Goal: Task Accomplishment & Management: Use online tool/utility

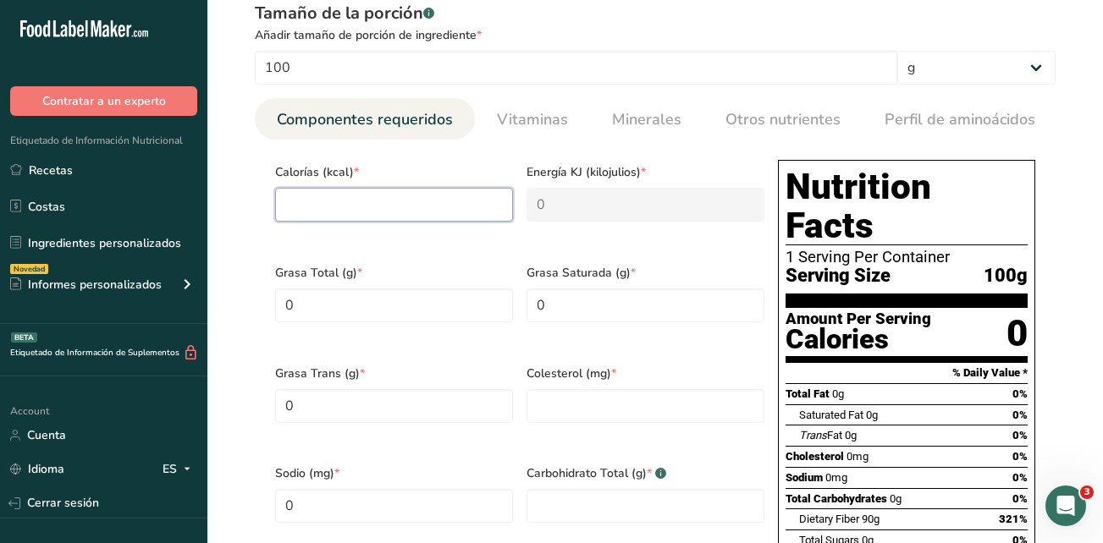
scroll to position [677, 0]
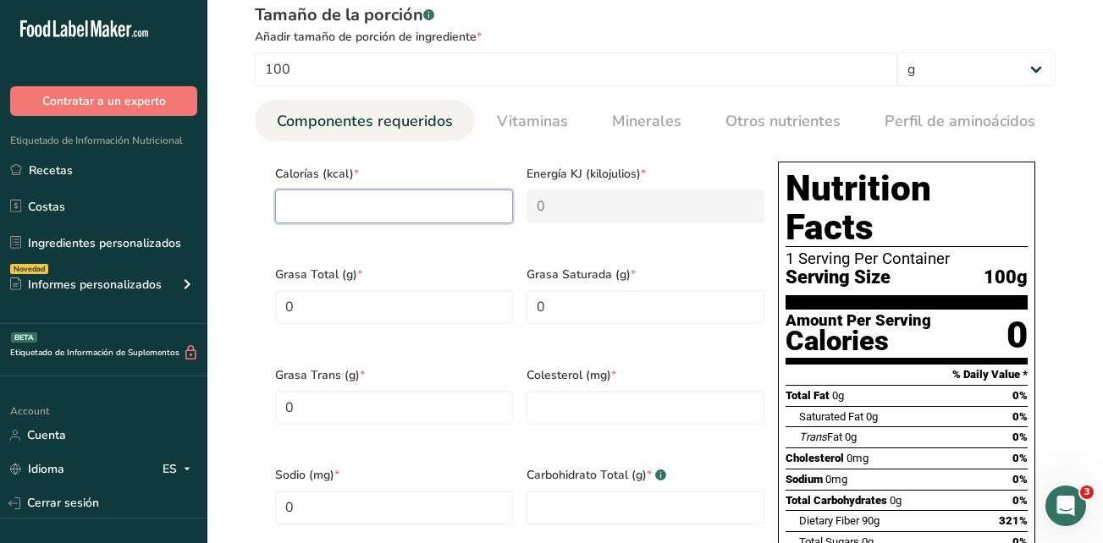
type input "2"
type KJ "8.4"
type input "21"
type KJ "87.9"
type input "210"
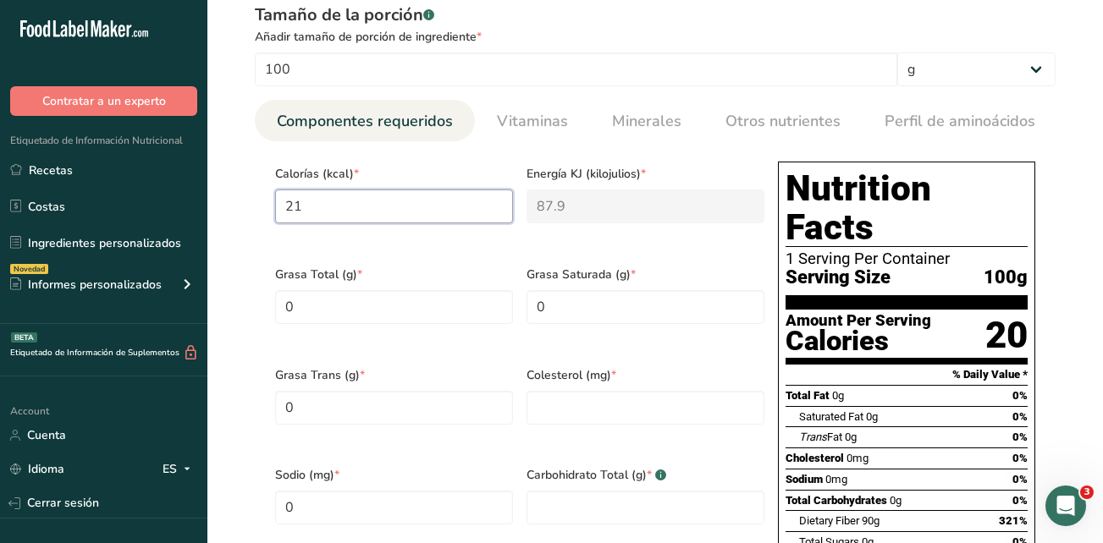
type KJ "878.6"
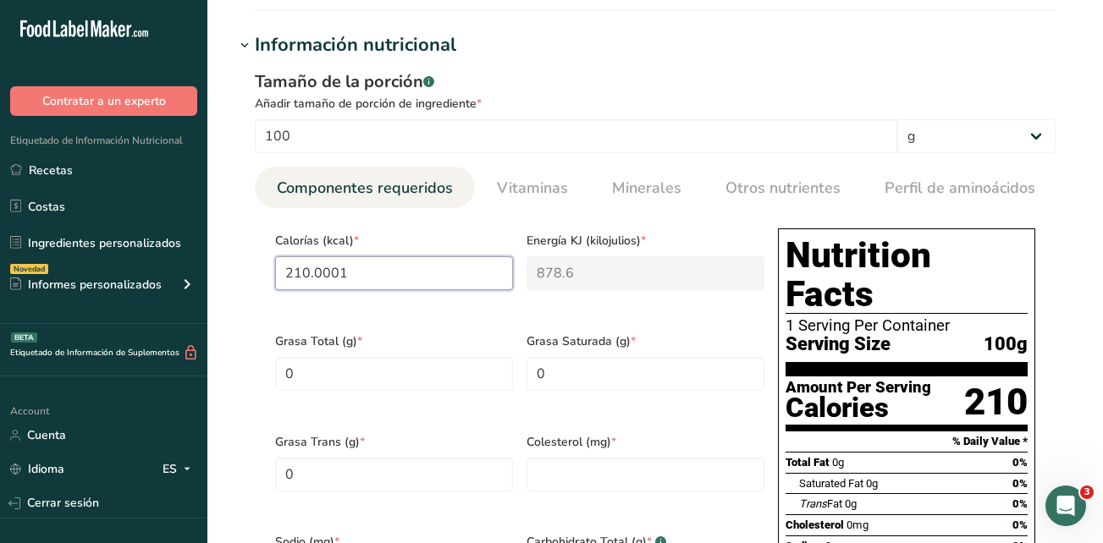
scroll to position [592, 0]
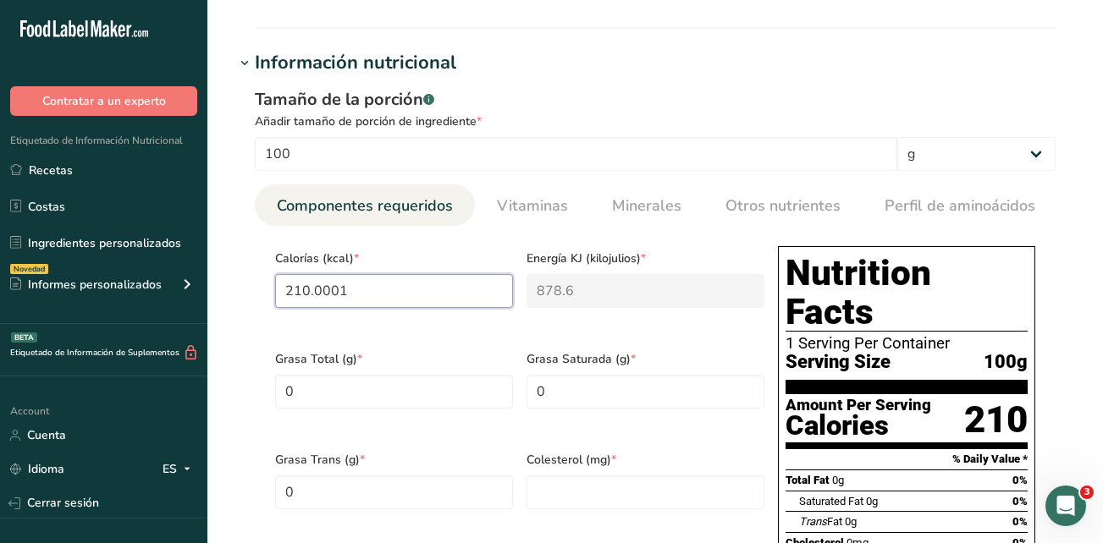
type input "210.0001"
click at [846, 72] on h1 "Información nutricional" at bounding box center [654, 63] width 841 height 28
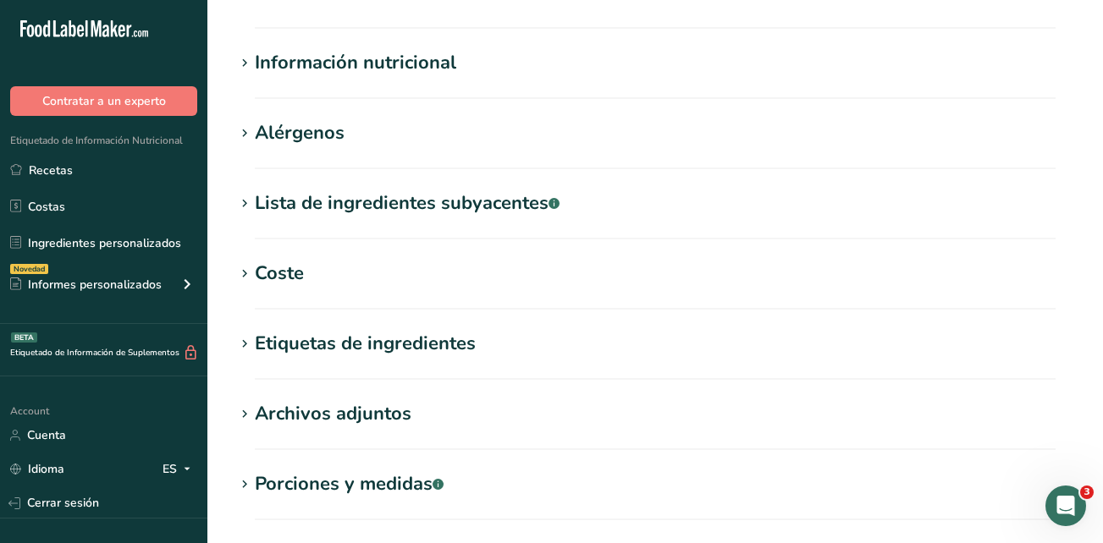
click at [406, 66] on div "Información nutricional" at bounding box center [355, 63] width 201 height 28
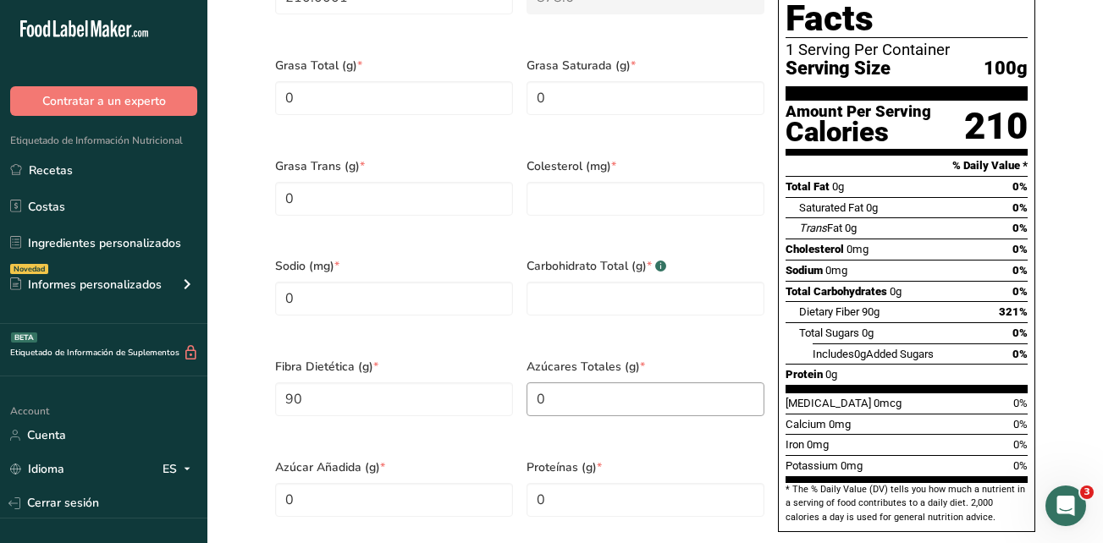
scroll to position [846, 0]
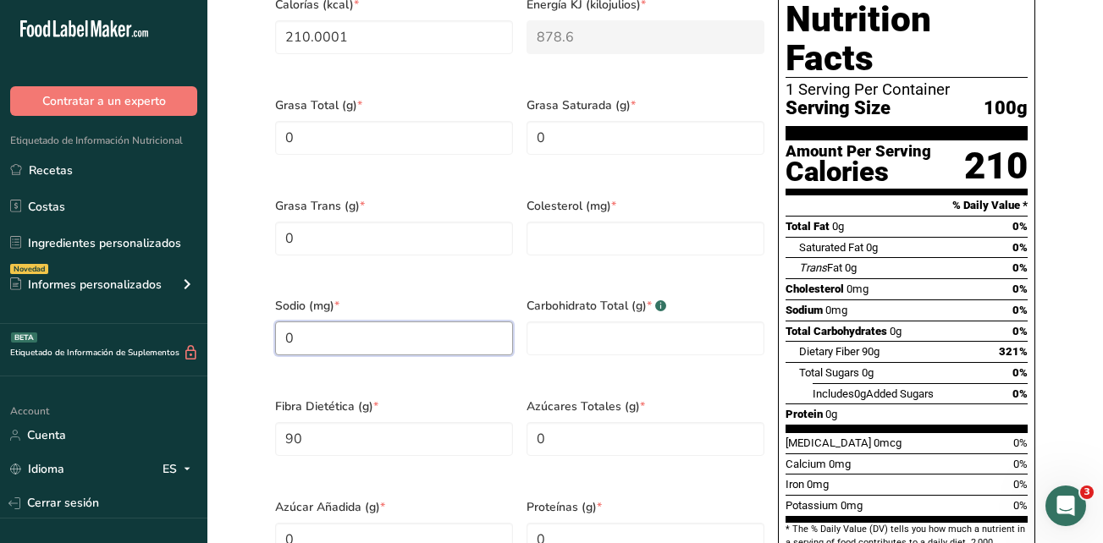
drag, startPoint x: 372, startPoint y: 319, endPoint x: 212, endPoint y: 326, distance: 160.9
click at [212, 326] on section "Editar polydextrose, powder Hoja de datos del ingrediente .a-a{fill:#347362;}.b…" at bounding box center [654, 180] width 895 height 2053
type input "110"
click at [486, 259] on div "Grasa Trans (g) * 0" at bounding box center [393, 237] width 251 height 101
click at [569, 239] on input "number" at bounding box center [645, 239] width 238 height 34
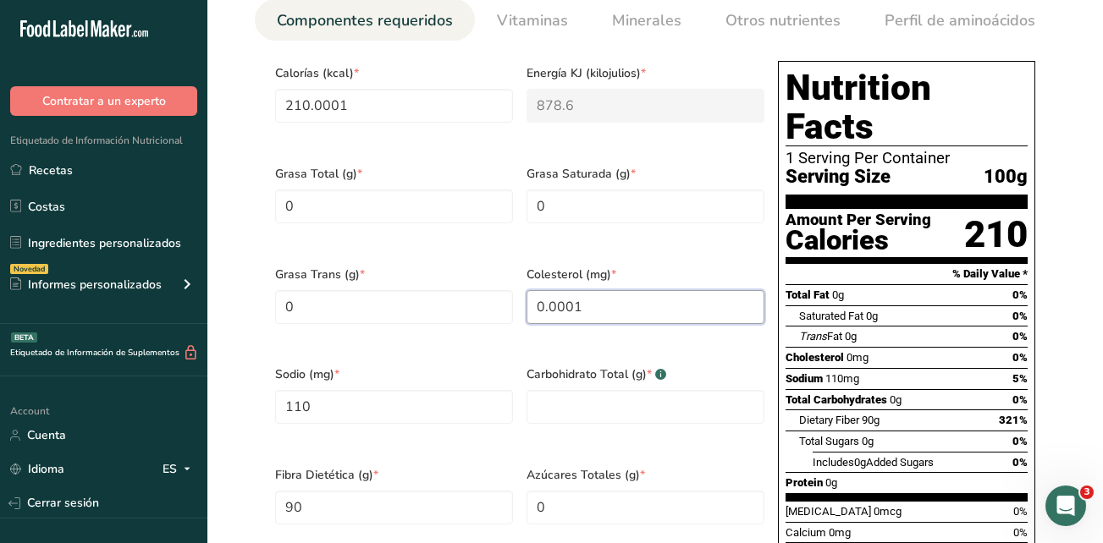
scroll to position [762, 0]
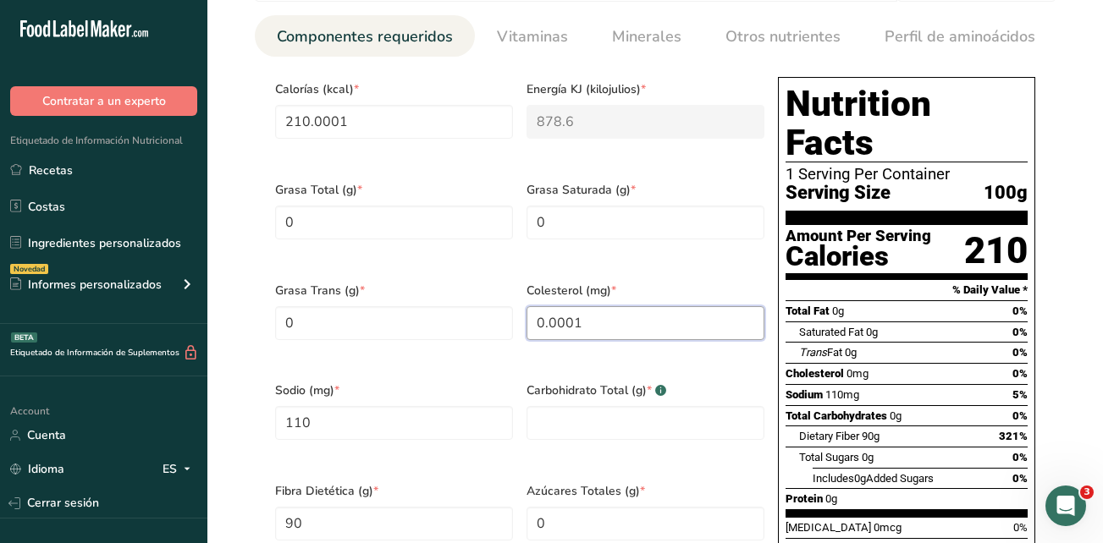
drag, startPoint x: 583, startPoint y: 314, endPoint x: 531, endPoint y: 316, distance: 51.7
click at [531, 316] on input "0.0001" at bounding box center [645, 323] width 238 height 34
type input "0"
click at [488, 347] on div "Grasa Trans (g) * 0" at bounding box center [393, 322] width 251 height 101
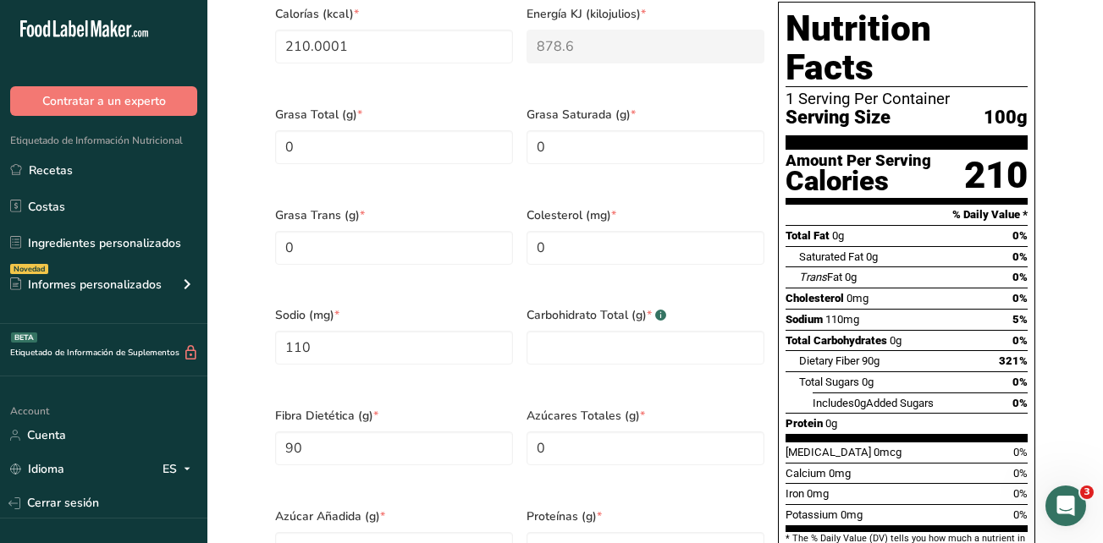
scroll to position [931, 0]
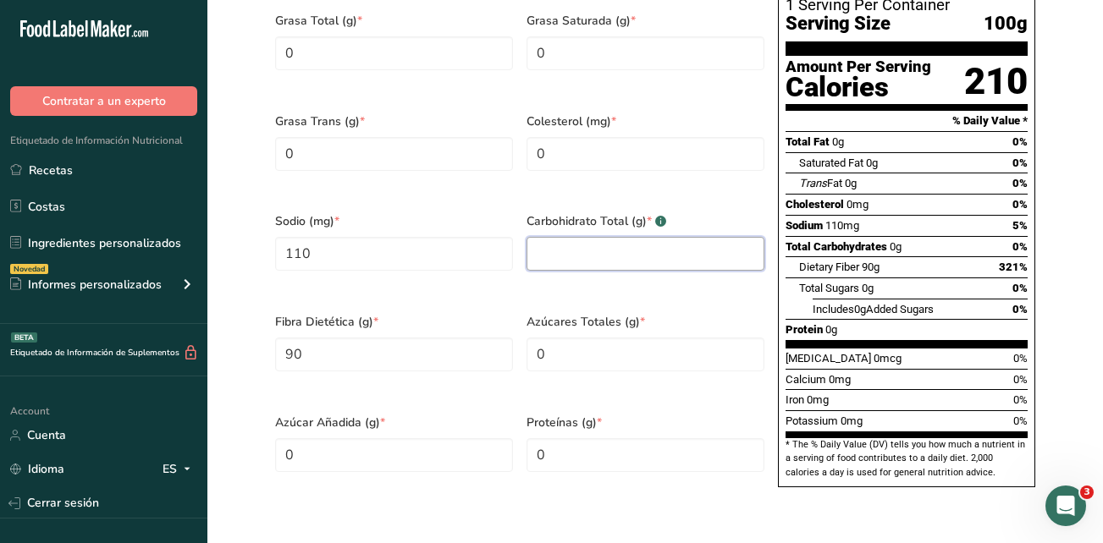
click at [558, 245] on Carbohydrates "number" at bounding box center [645, 254] width 238 height 34
type Carbohydrates "90"
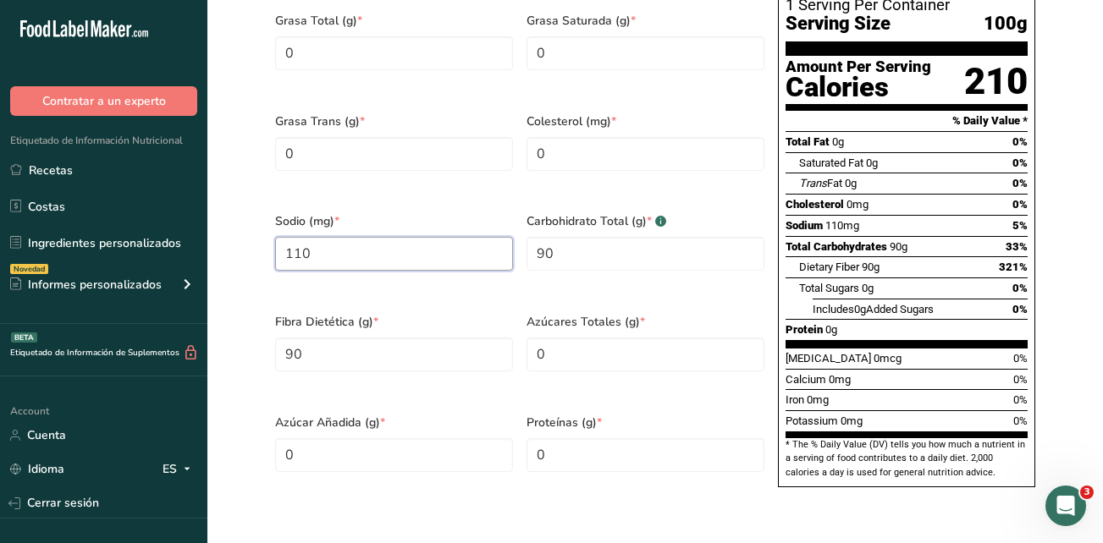
drag, startPoint x: 330, startPoint y: 235, endPoint x: 279, endPoint y: 224, distance: 51.9
click at [279, 237] on input "110" at bounding box center [394, 254] width 238 height 34
type input "10"
click at [467, 444] on div "Azúcar Añadida (g) * 0" at bounding box center [393, 454] width 251 height 101
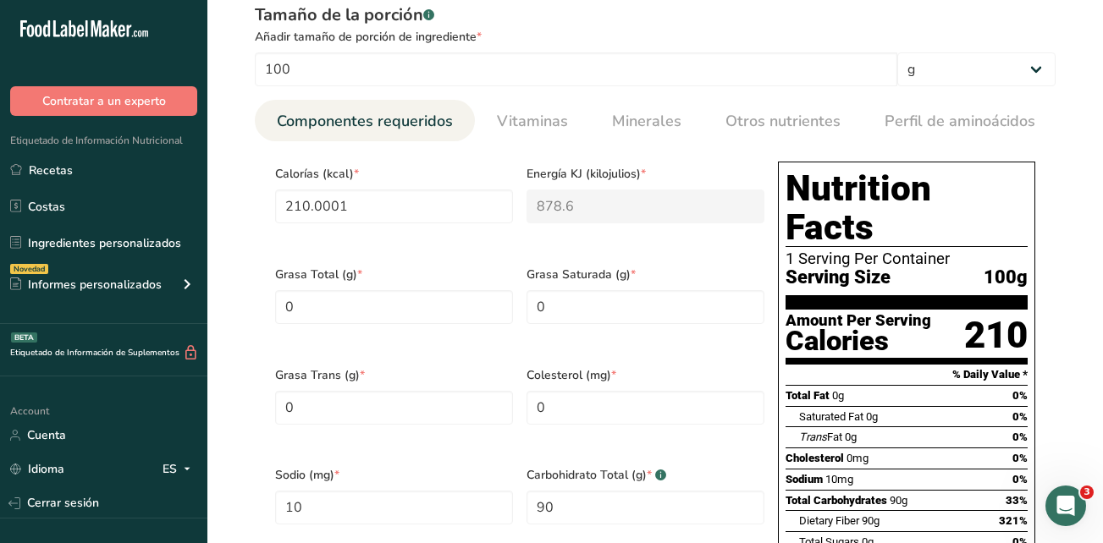
scroll to position [1100, 0]
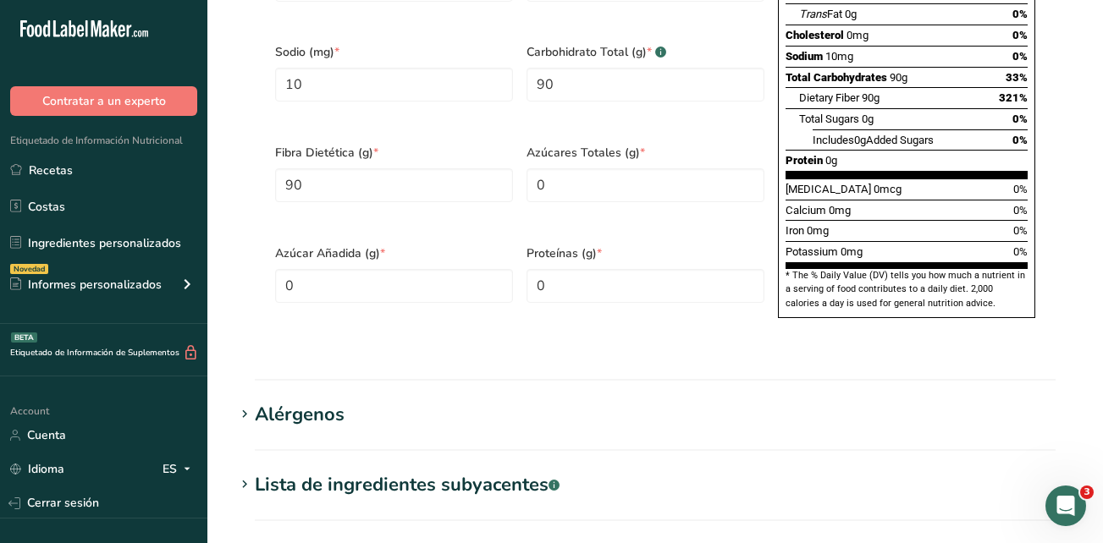
click at [765, 471] on h1 "Lista de ingredientes subyacentes .a-a{fill:#347362;}.b-a{fill:#fff;}" at bounding box center [654, 485] width 841 height 28
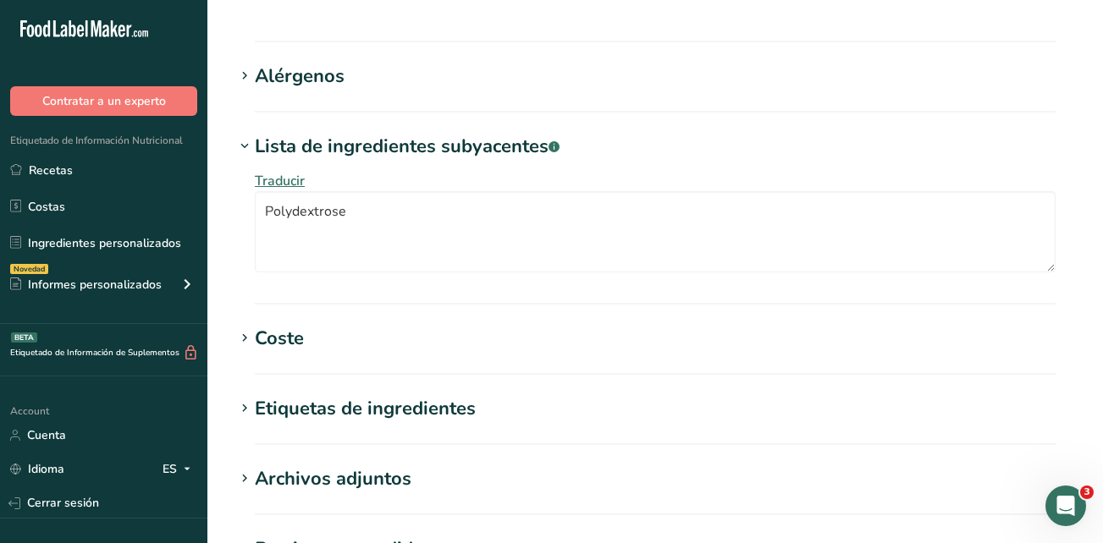
scroll to position [1647, 0]
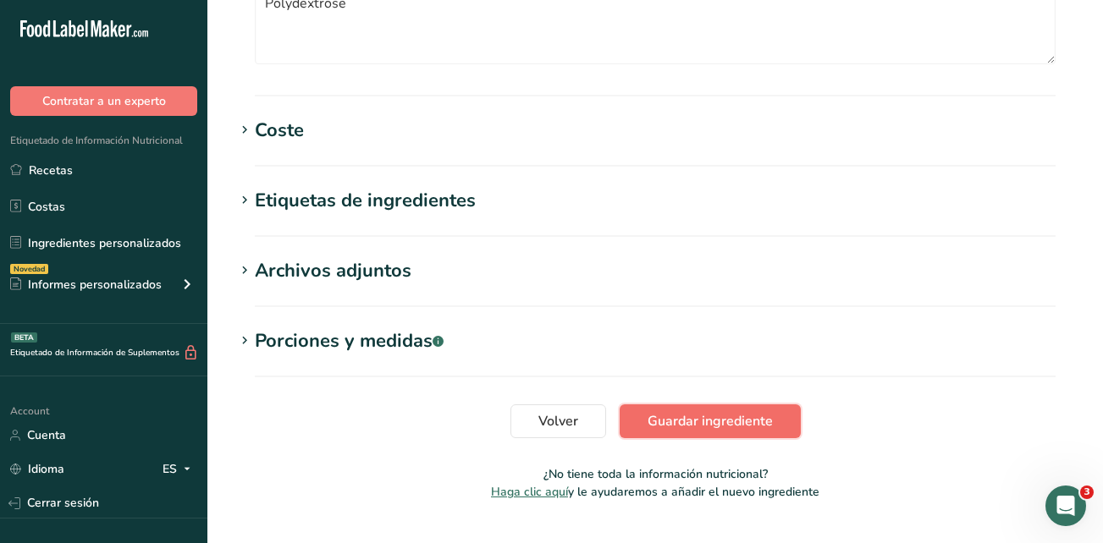
click at [773, 404] on button "Guardar ingrediente" at bounding box center [709, 421] width 181 height 34
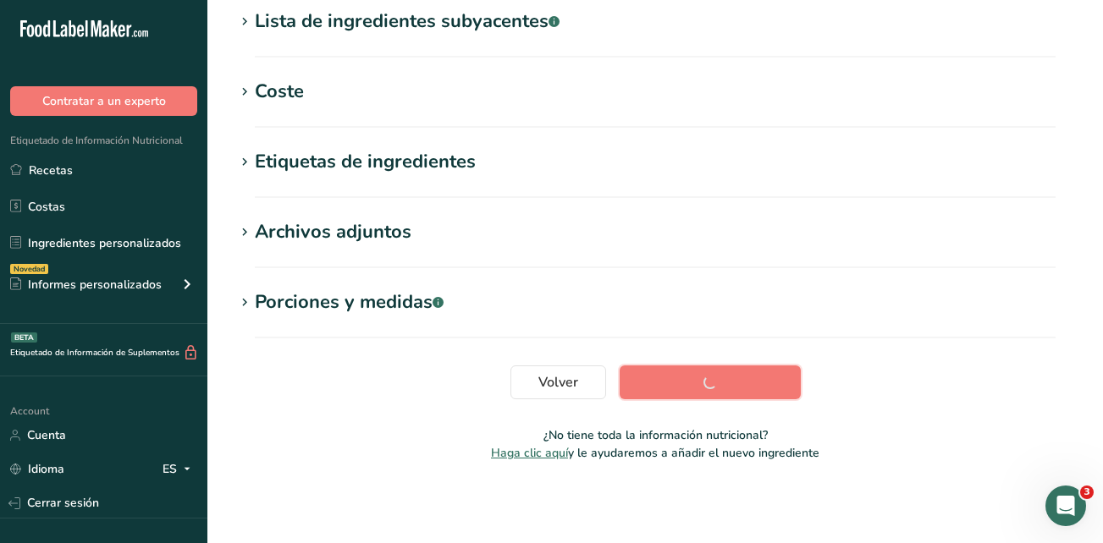
scroll to position [352, 0]
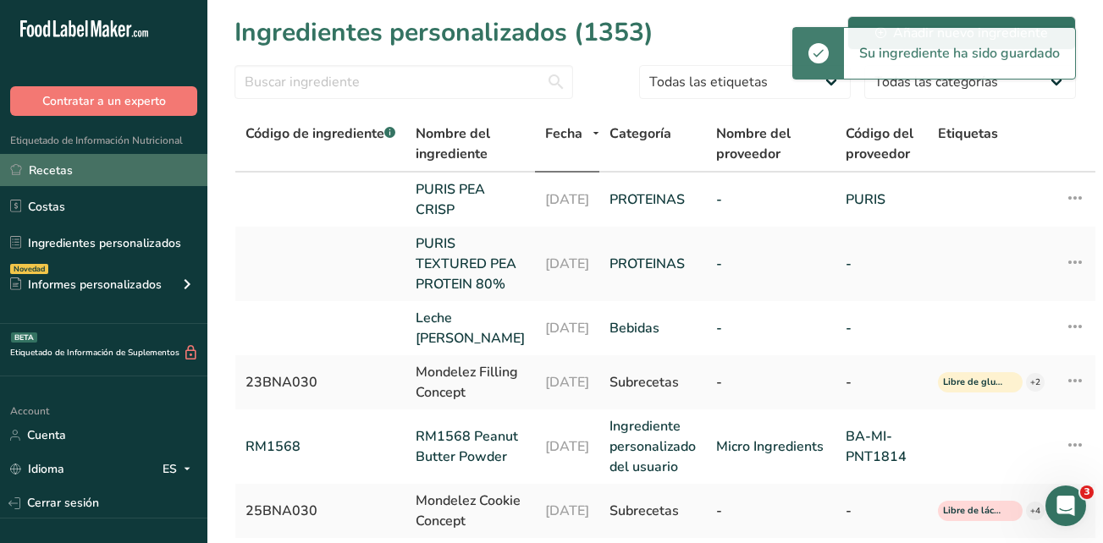
click at [90, 168] on link "Recetas" at bounding box center [103, 170] width 207 height 32
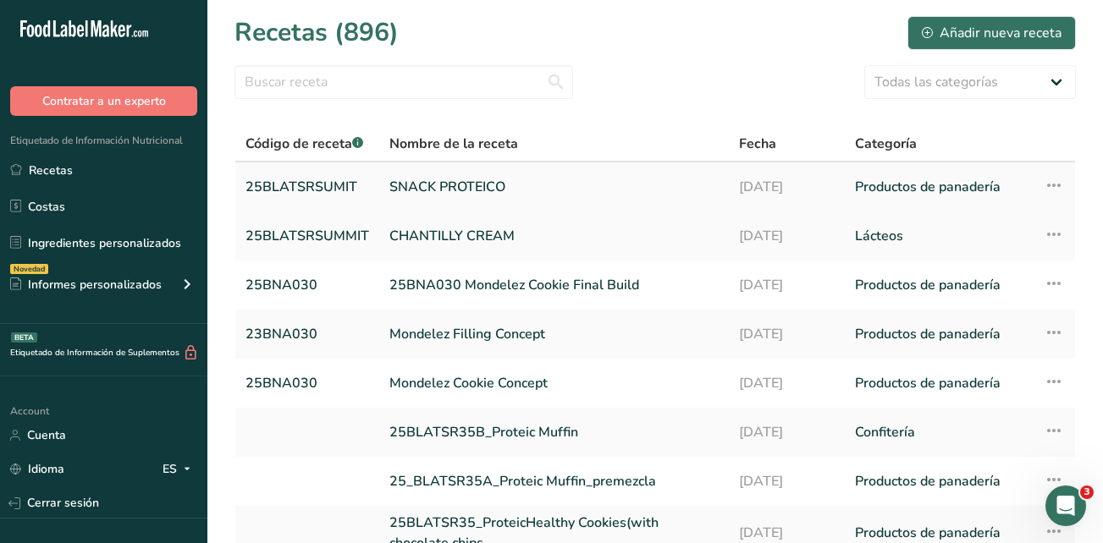
click at [399, 186] on link "SNACK PROTEICO" at bounding box center [553, 187] width 329 height 36
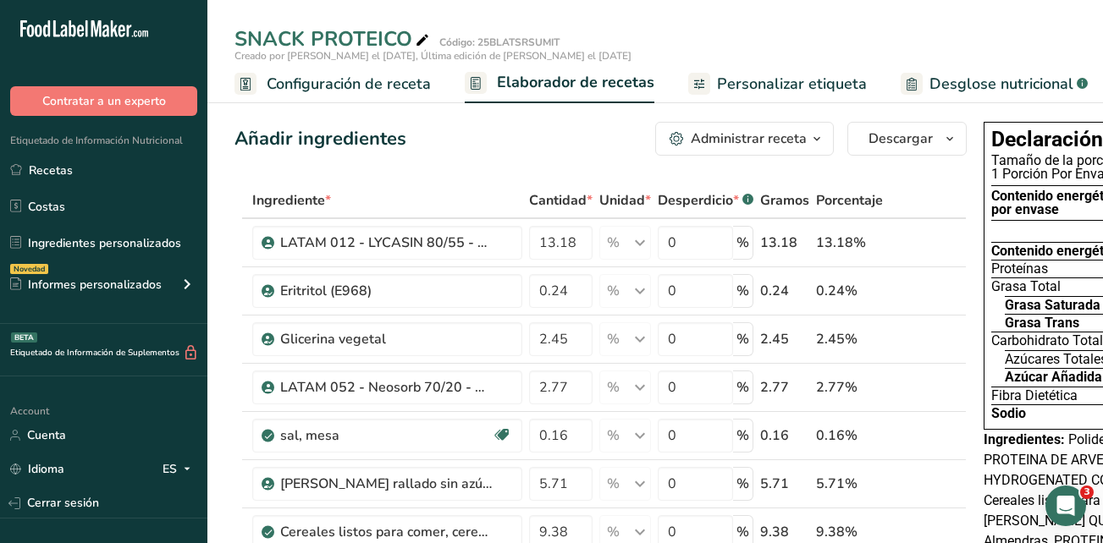
click at [762, 81] on span "Personalizar etiqueta" at bounding box center [792, 84] width 150 height 23
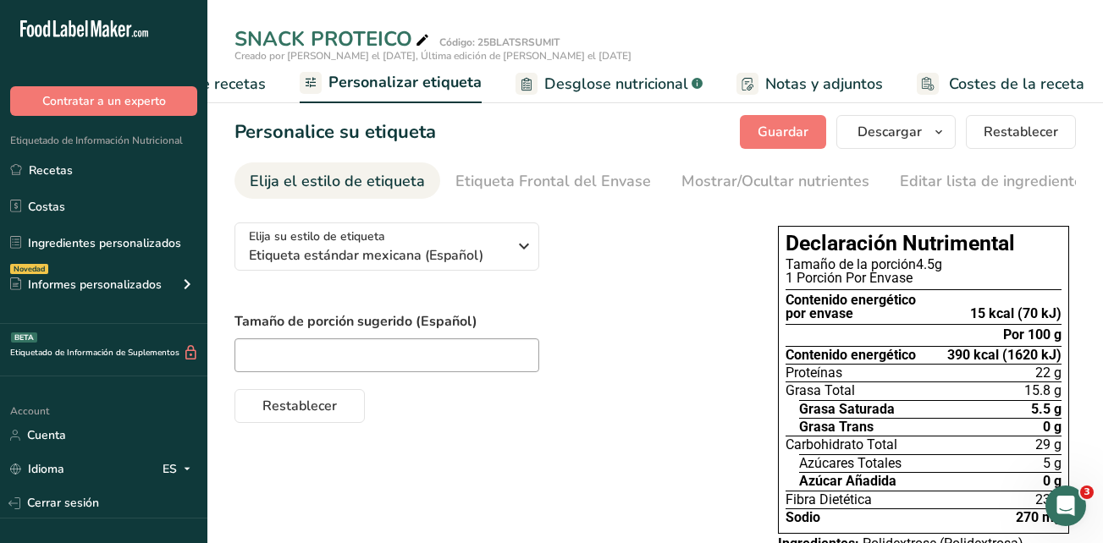
click at [576, 399] on div "Restablecer" at bounding box center [488, 402] width 509 height 41
click at [863, 143] on button "Descargar" at bounding box center [895, 132] width 119 height 34
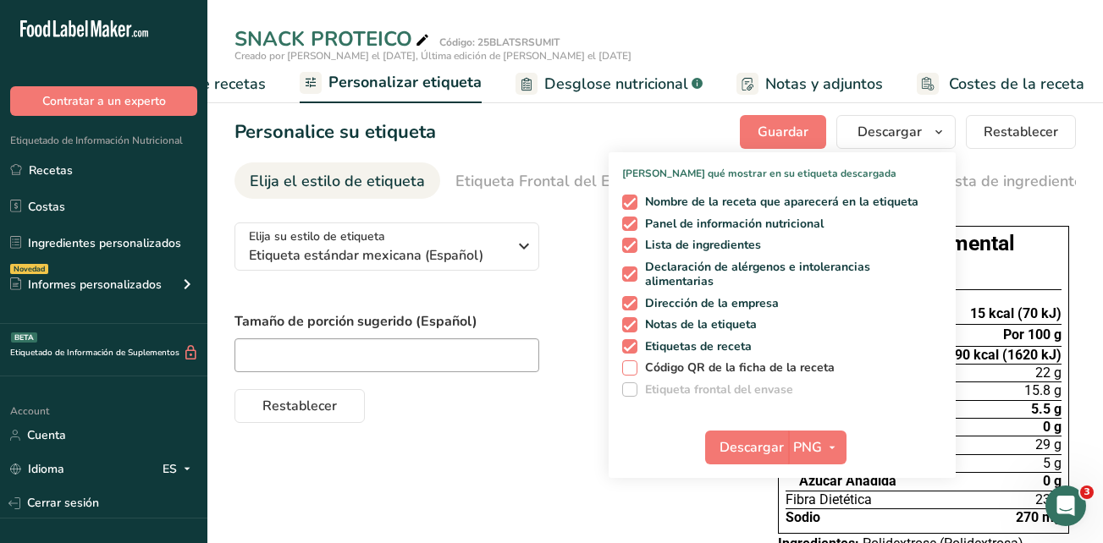
click at [635, 365] on span at bounding box center [629, 367] width 15 height 15
click at [633, 365] on input "Código QR de la ficha de la receta" at bounding box center [627, 367] width 11 height 11
checkbox input "true"
click at [760, 436] on button "Descargar" at bounding box center [746, 448] width 83 height 34
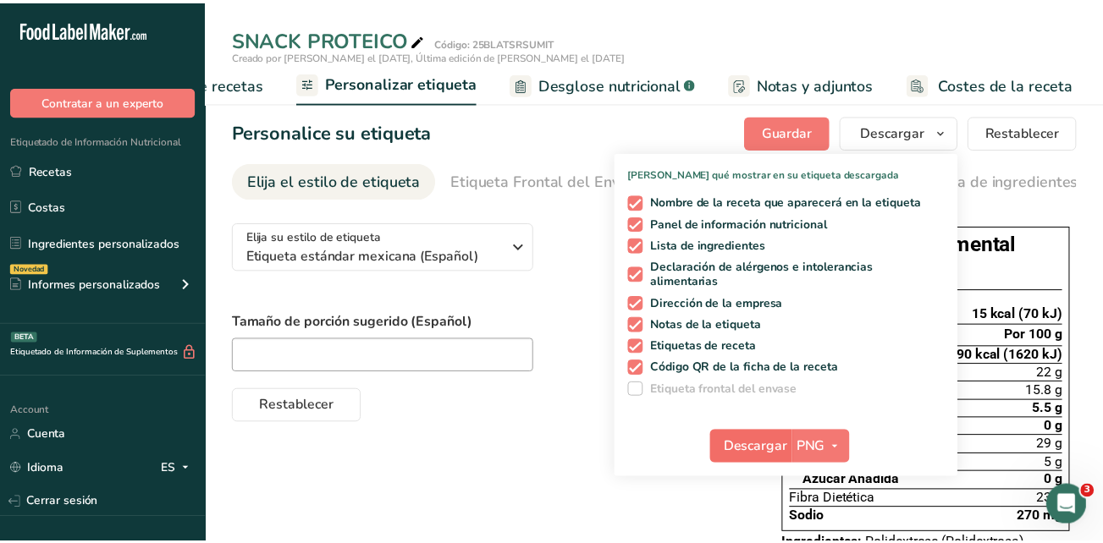
scroll to position [0, 375]
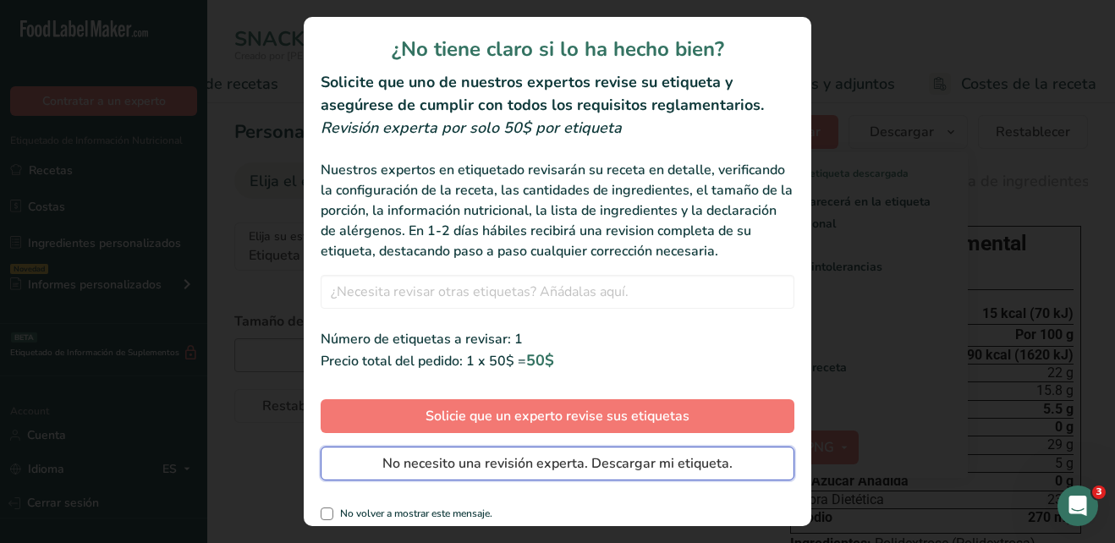
click at [373, 481] on button "No necesito una revisión experta. Descargar mi etiqueta." at bounding box center [558, 464] width 474 height 34
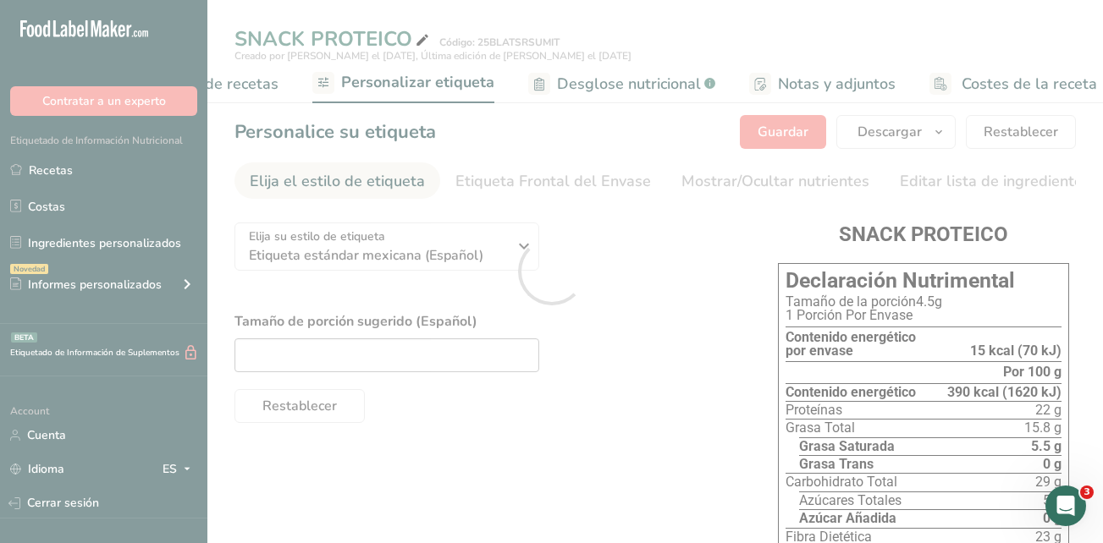
scroll to position [0, 0]
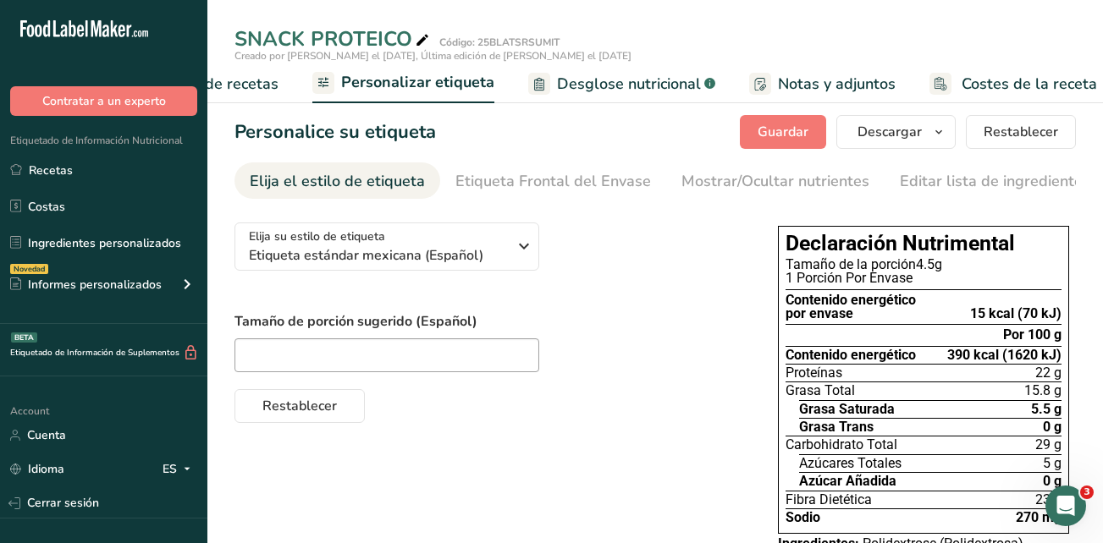
click at [712, 381] on div "Tamaño de porción sugerido (Español) Restablecer" at bounding box center [488, 367] width 509 height 112
click at [230, 76] on span "Elaborador de recetas" at bounding box center [200, 84] width 157 height 23
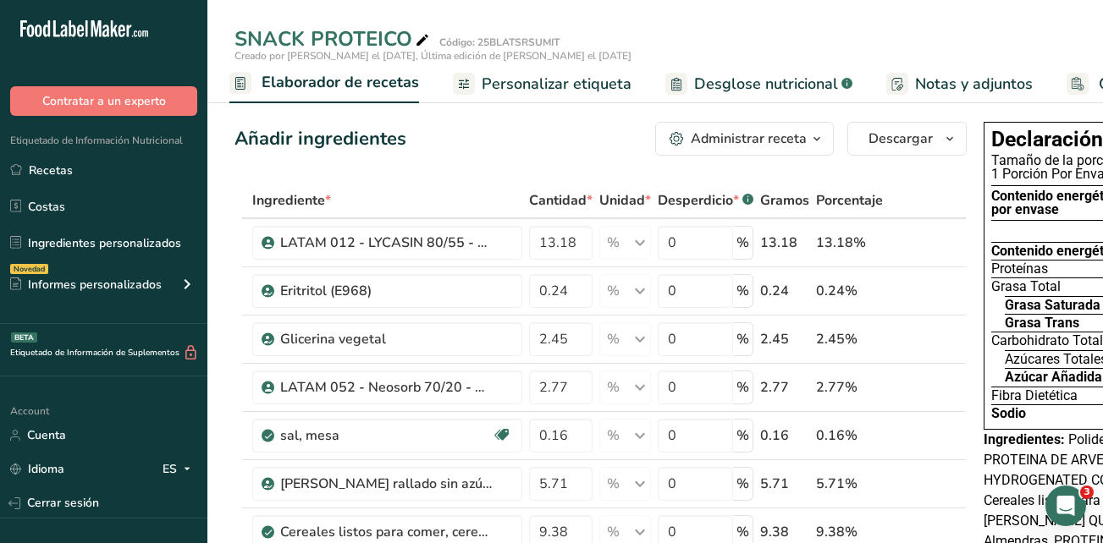
click at [514, 84] on span "Personalizar etiqueta" at bounding box center [556, 84] width 150 height 23
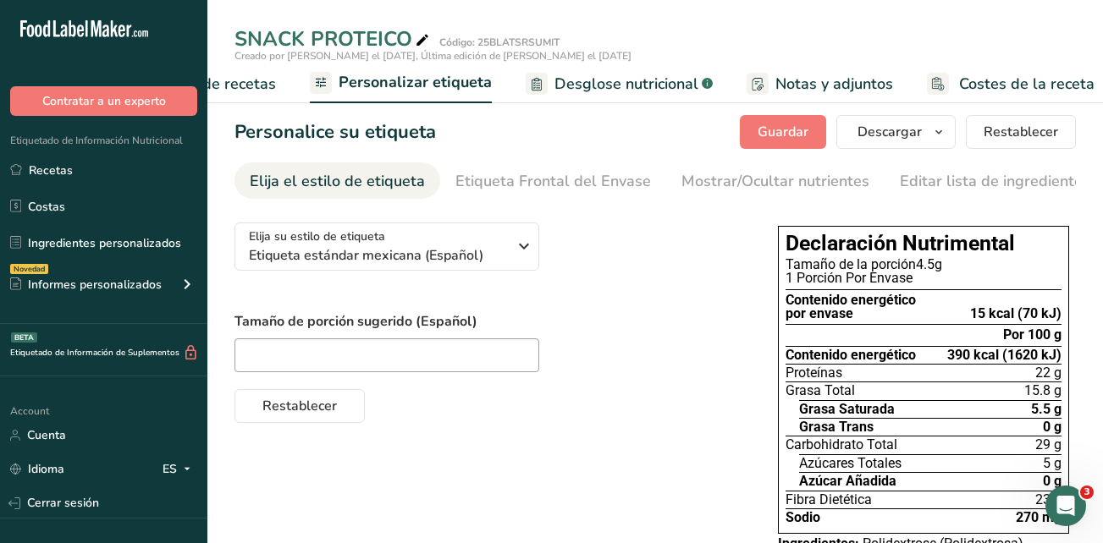
scroll to position [0, 388]
click at [965, 83] on span "Costes de la receta" at bounding box center [1016, 84] width 135 height 23
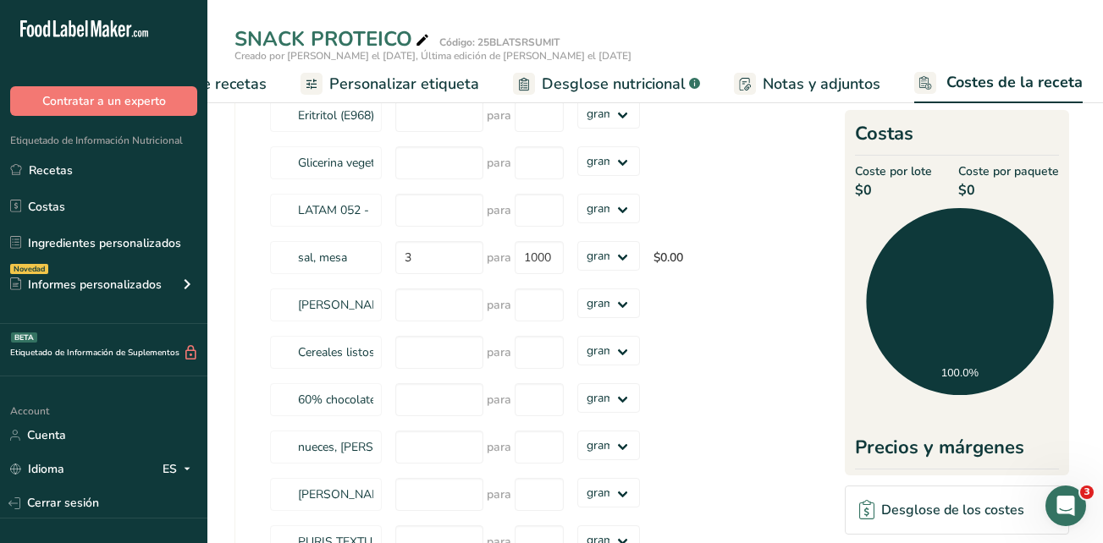
scroll to position [146, 0]
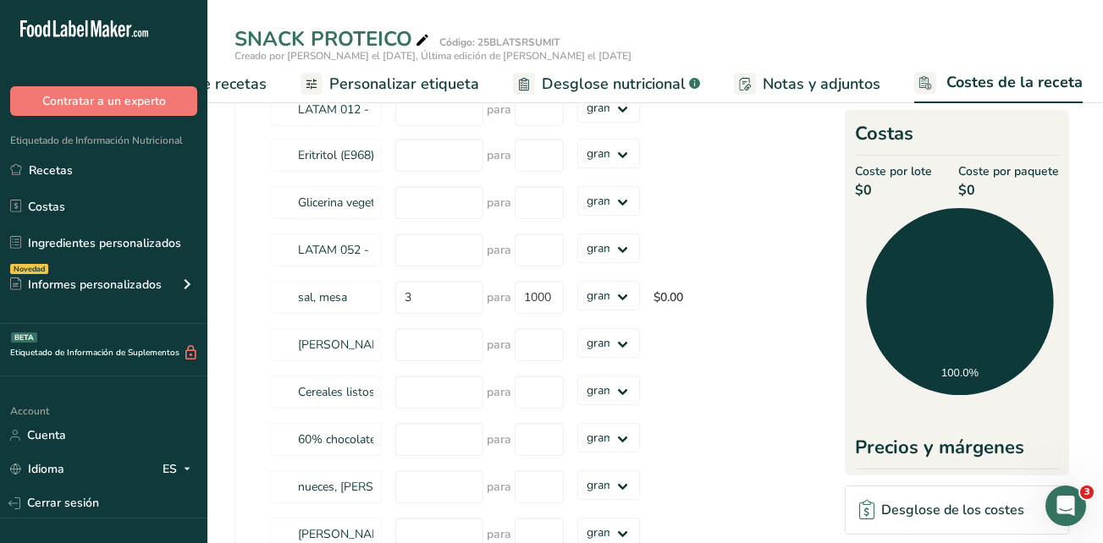
click at [836, 79] on span "Notas y adjuntos" at bounding box center [821, 84] width 118 height 23
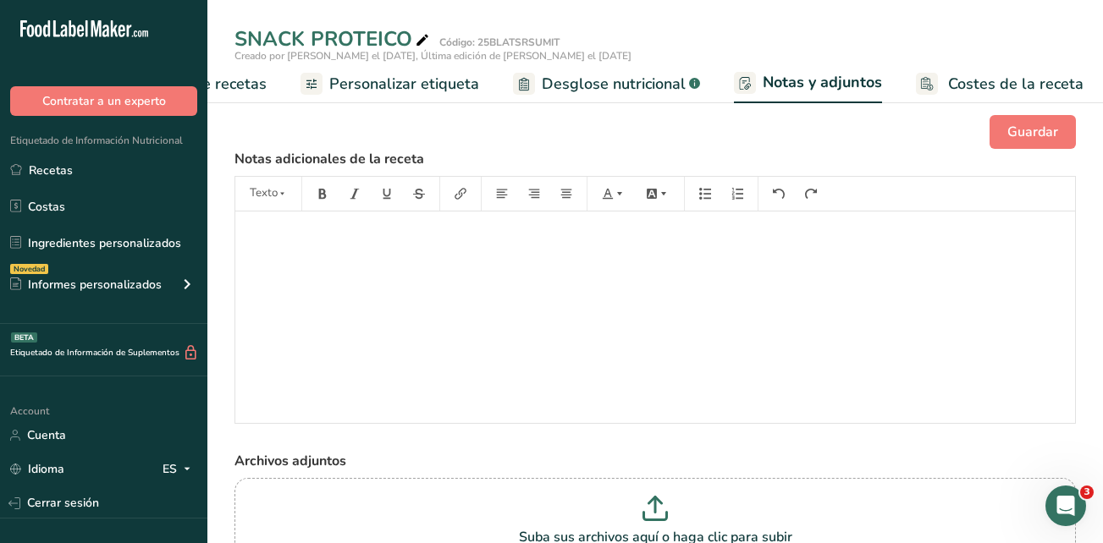
click at [567, 89] on span "Desglose nutricional" at bounding box center [614, 84] width 144 height 23
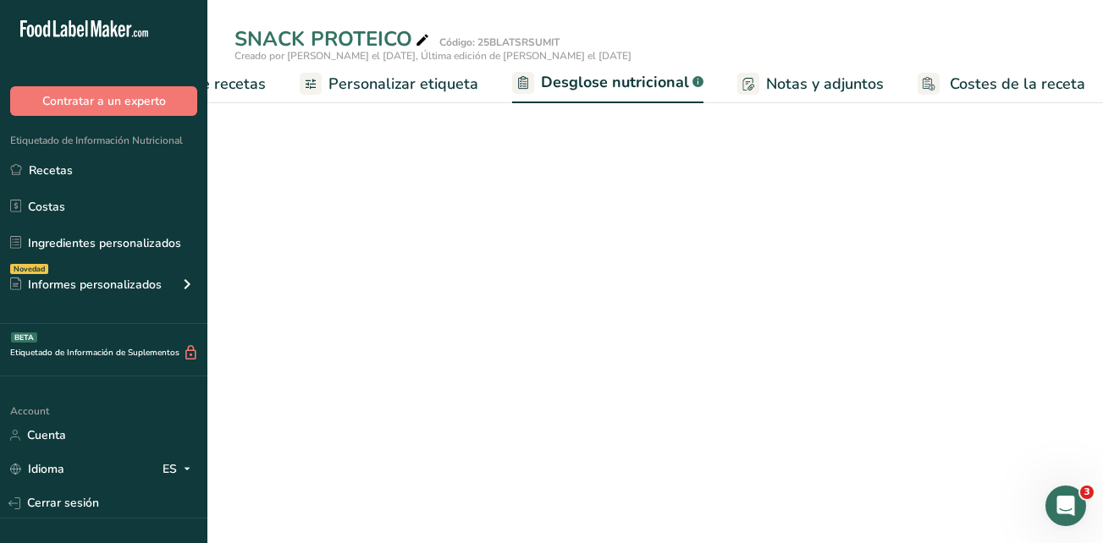
select select "Calories"
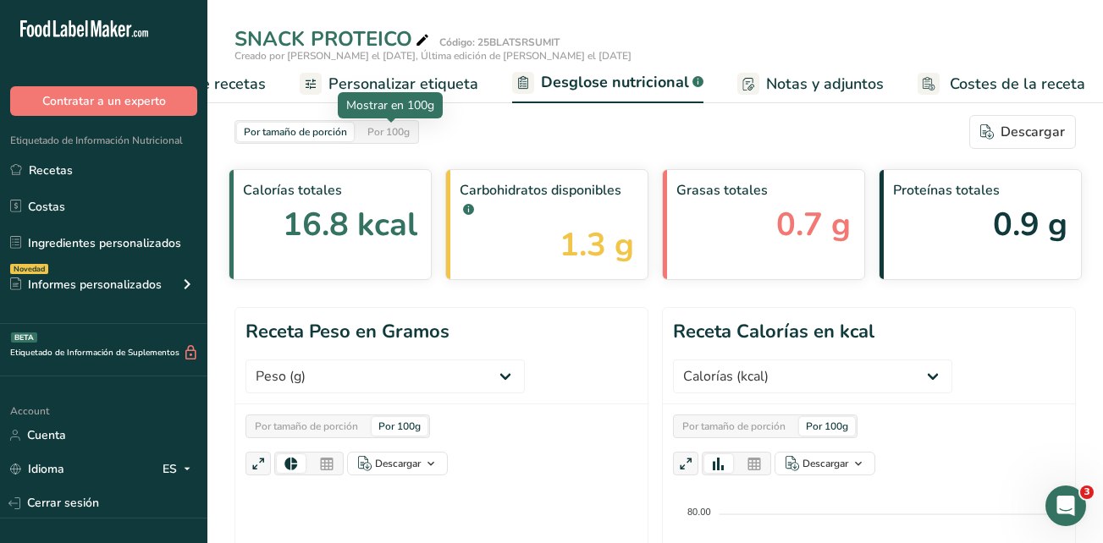
click at [404, 132] on div "Por 100g" at bounding box center [388, 132] width 56 height 19
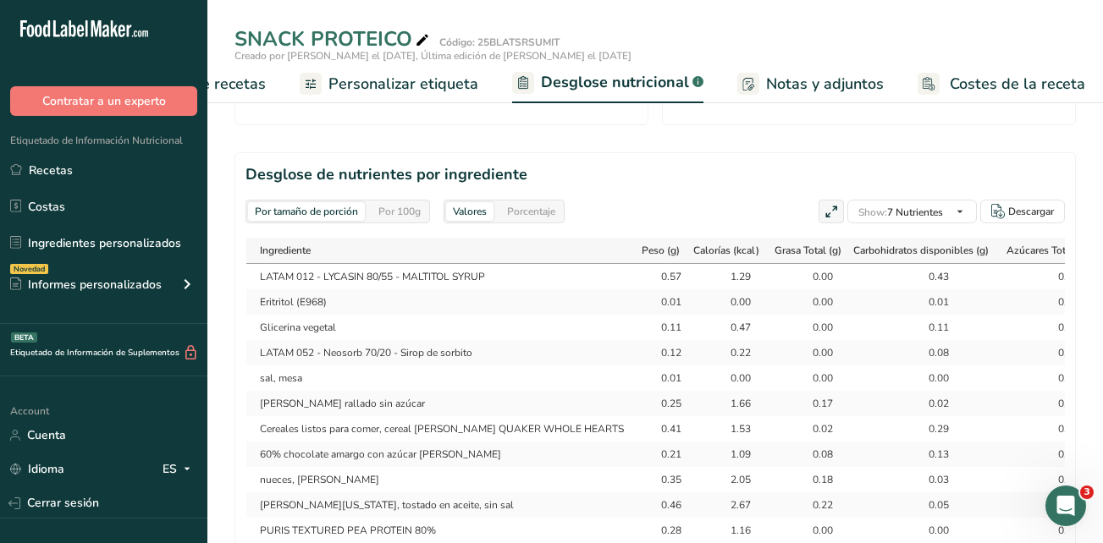
scroll to position [846, 0]
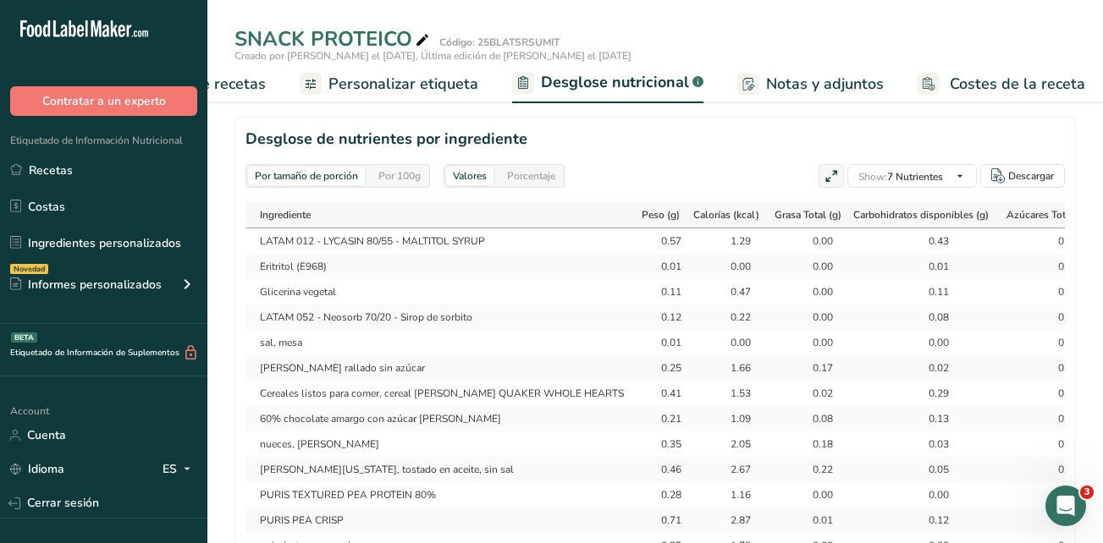
click at [410, 173] on div "Por 100g" at bounding box center [399, 176] width 56 height 19
click at [1023, 174] on div "Descargar" at bounding box center [1031, 175] width 46 height 15
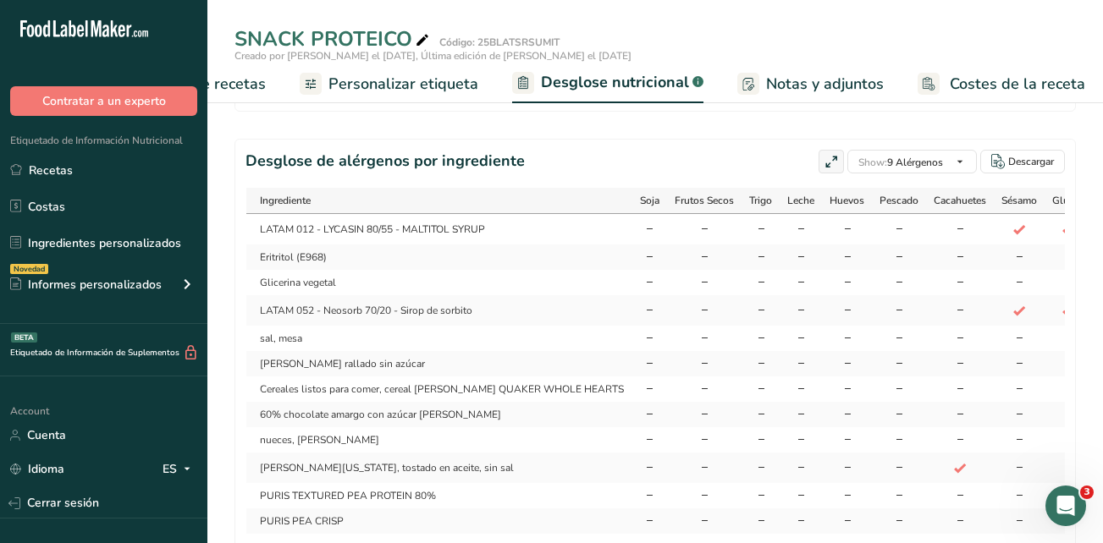
scroll to position [1354, 0]
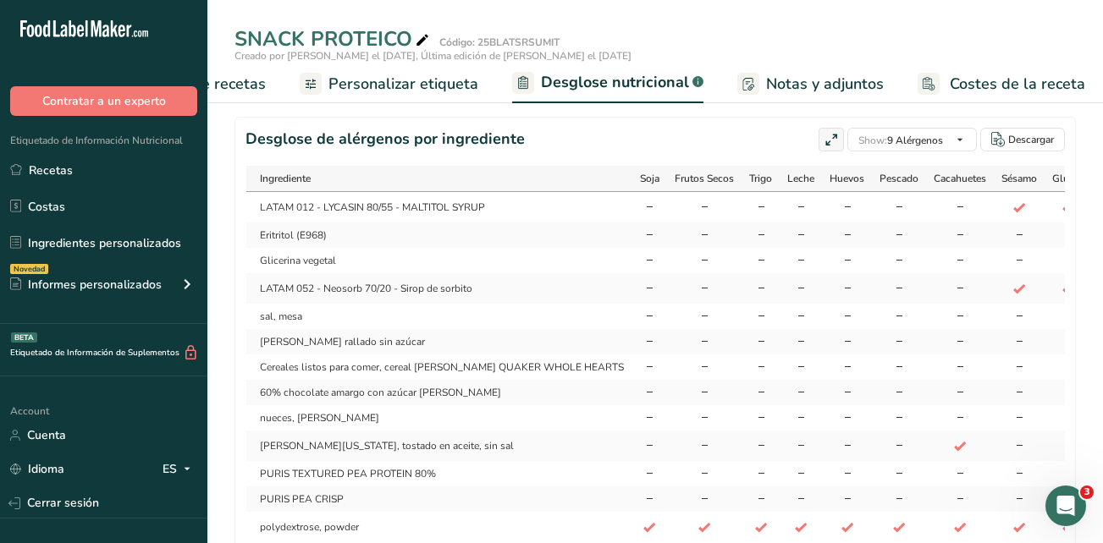
click at [577, 453] on td "Maní, virginia, tostado en aceite, sin sal" at bounding box center [438, 446] width 385 height 30
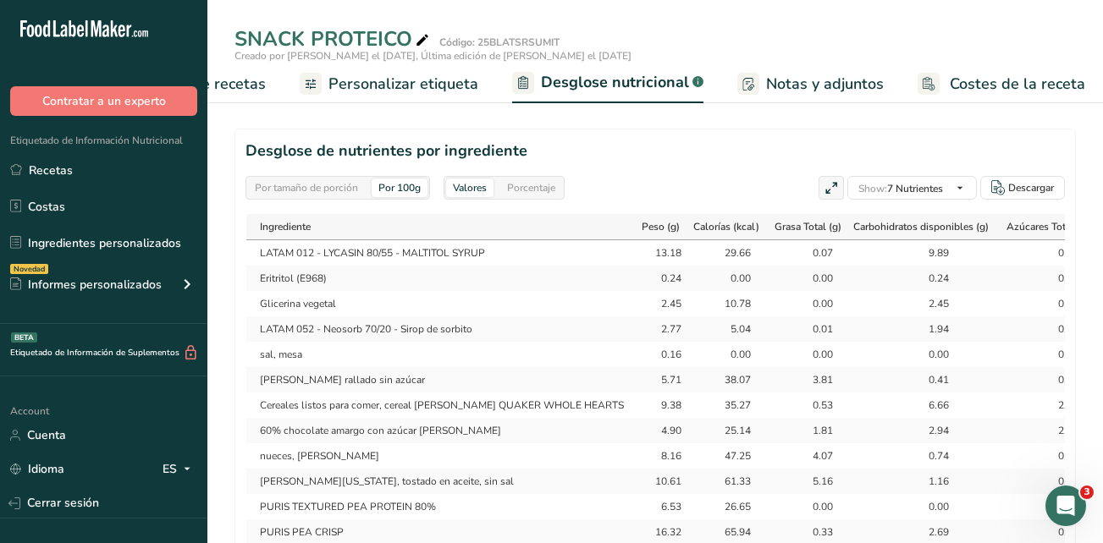
scroll to position [846, 0]
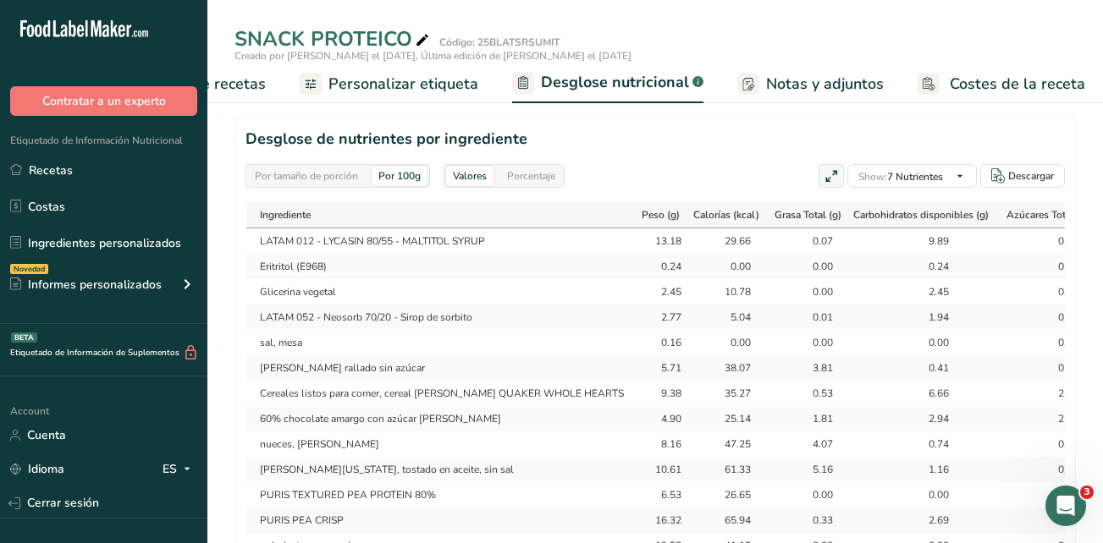
click at [823, 179] on icon at bounding box center [830, 177] width 15 height 24
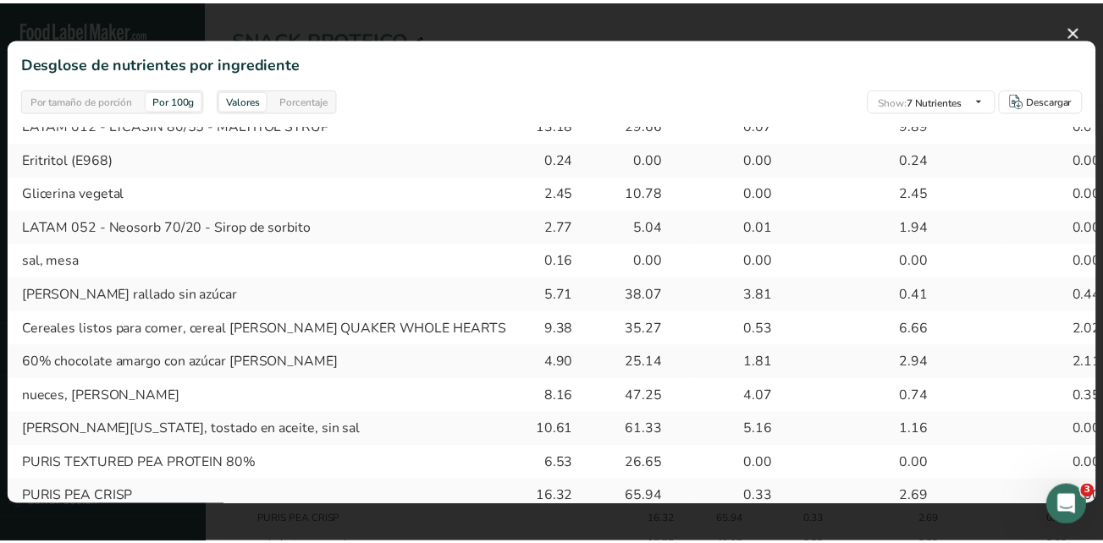
scroll to position [0, 0]
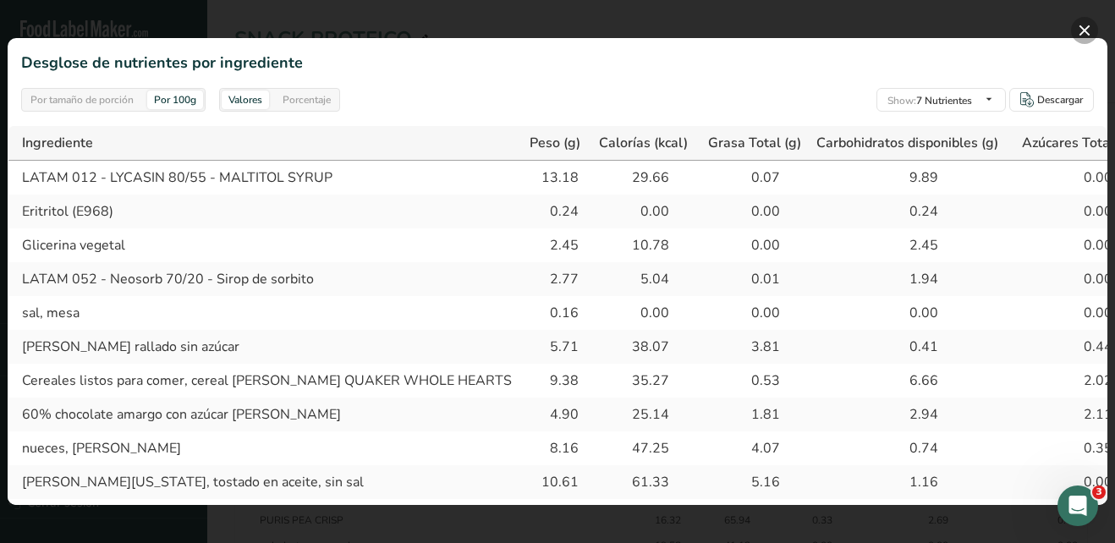
click at [1081, 30] on button "button" at bounding box center [1084, 30] width 27 height 27
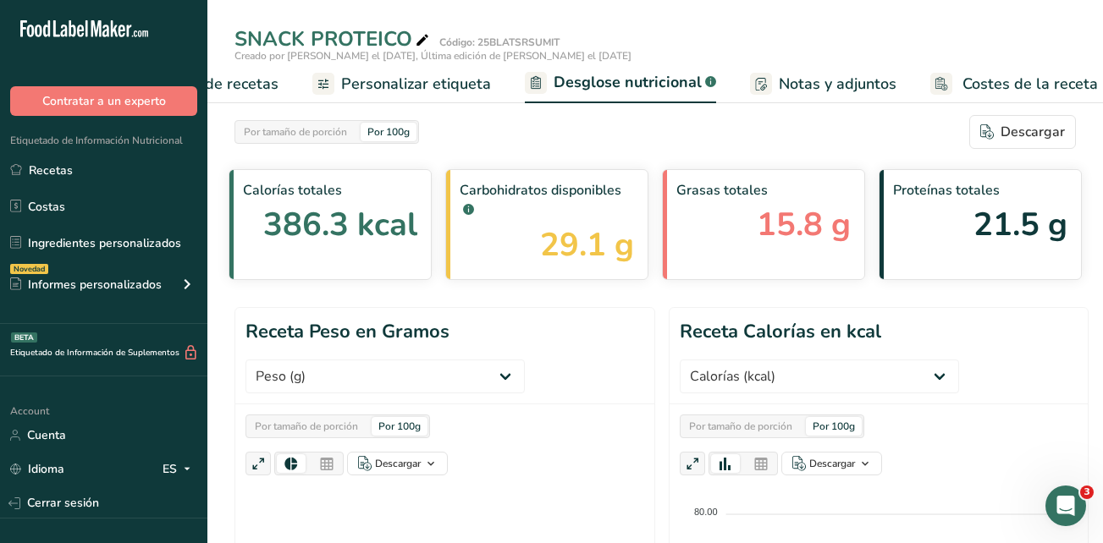
click at [447, 82] on span "Personalizar etiqueta" at bounding box center [416, 84] width 150 height 23
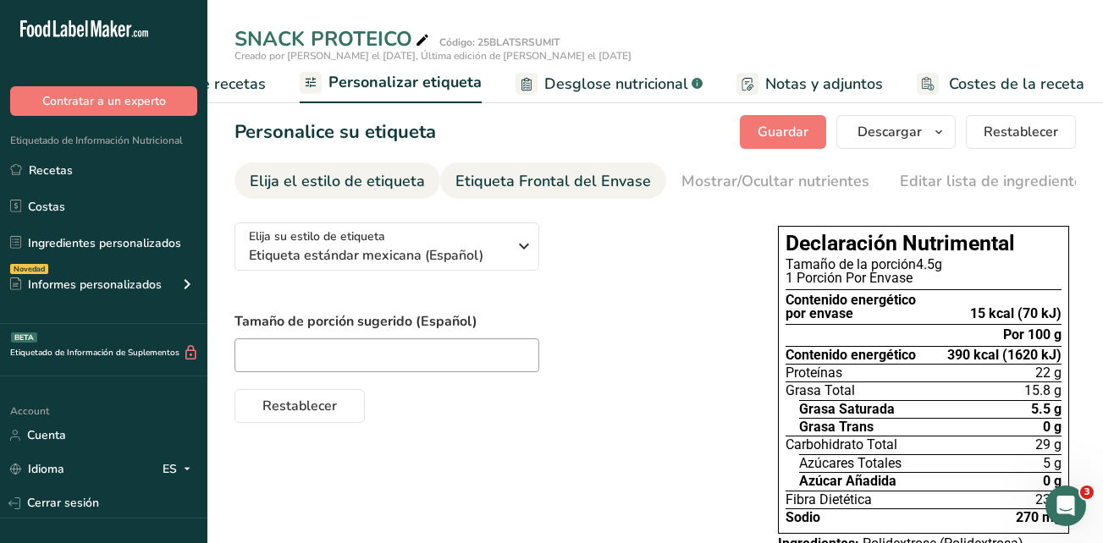
click at [578, 186] on div "Etiqueta Frontal del Envase" at bounding box center [552, 181] width 195 height 23
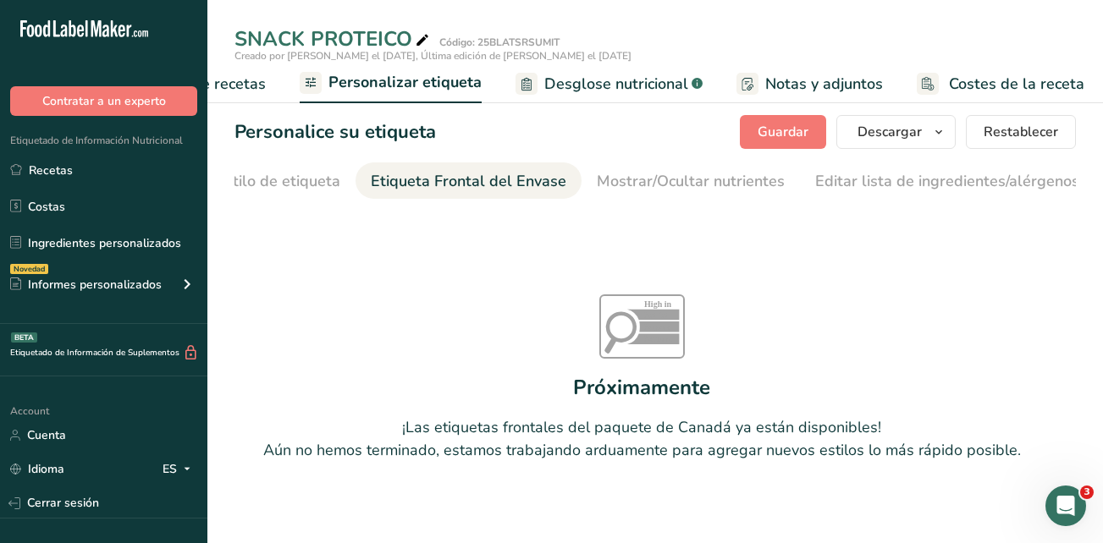
scroll to position [0, 201]
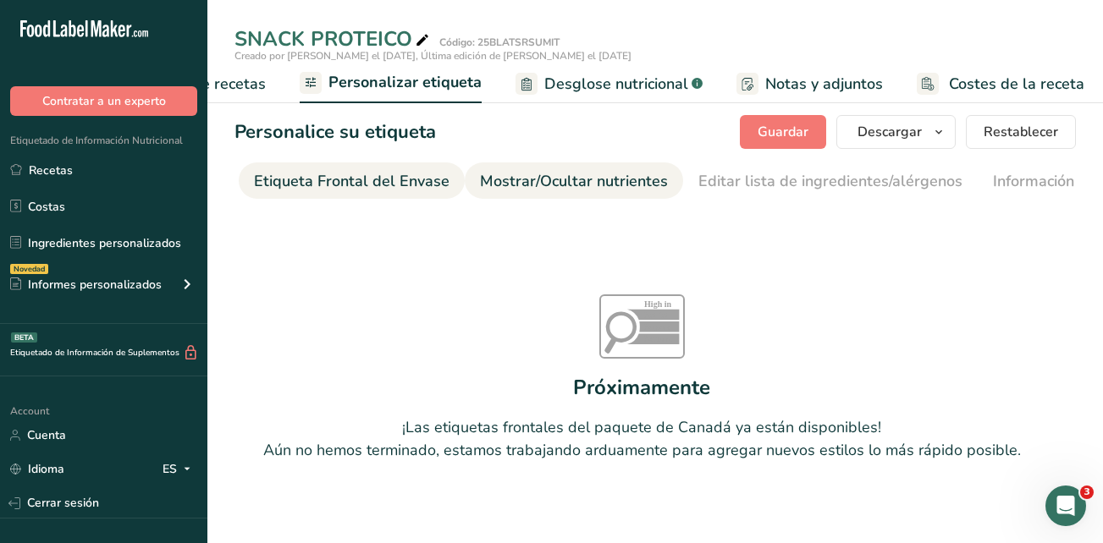
click at [606, 196] on link "Mostrar/Ocultar nutrientes" at bounding box center [574, 181] width 188 height 38
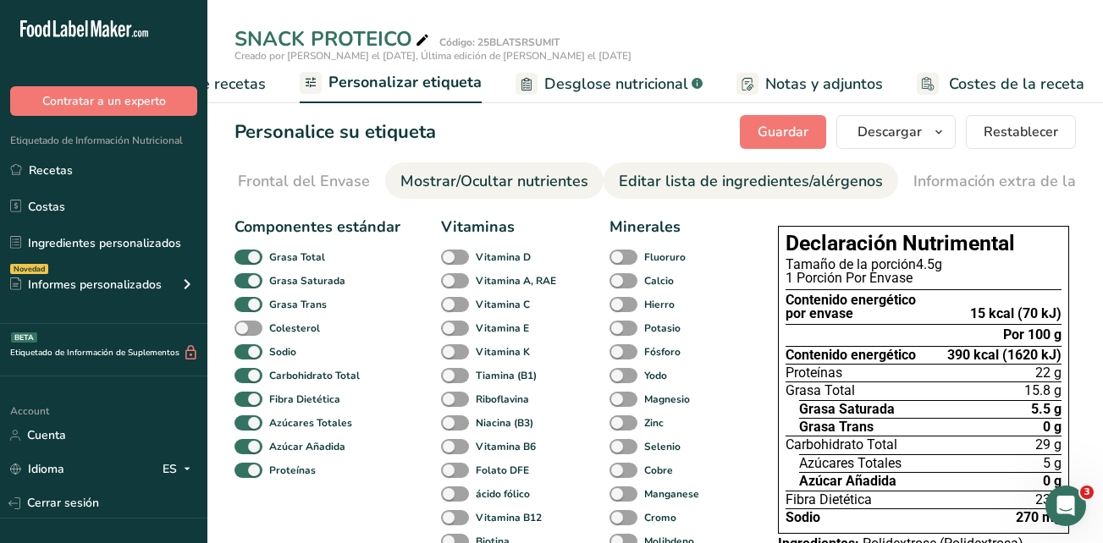
scroll to position [0, 335]
click at [669, 190] on div "Editar lista de ingredientes/alérgenos" at bounding box center [696, 181] width 264 height 23
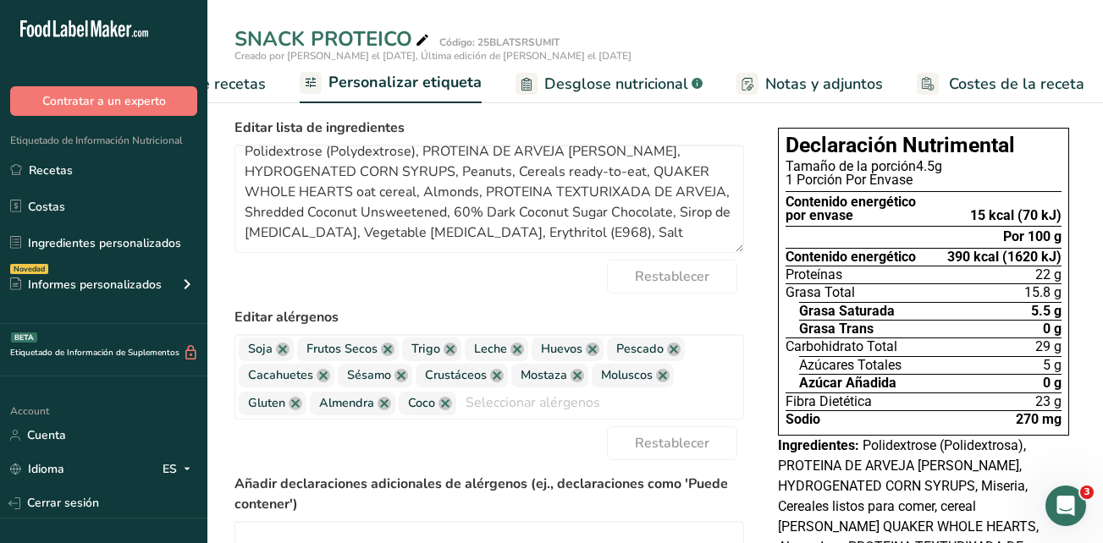
scroll to position [78, 0]
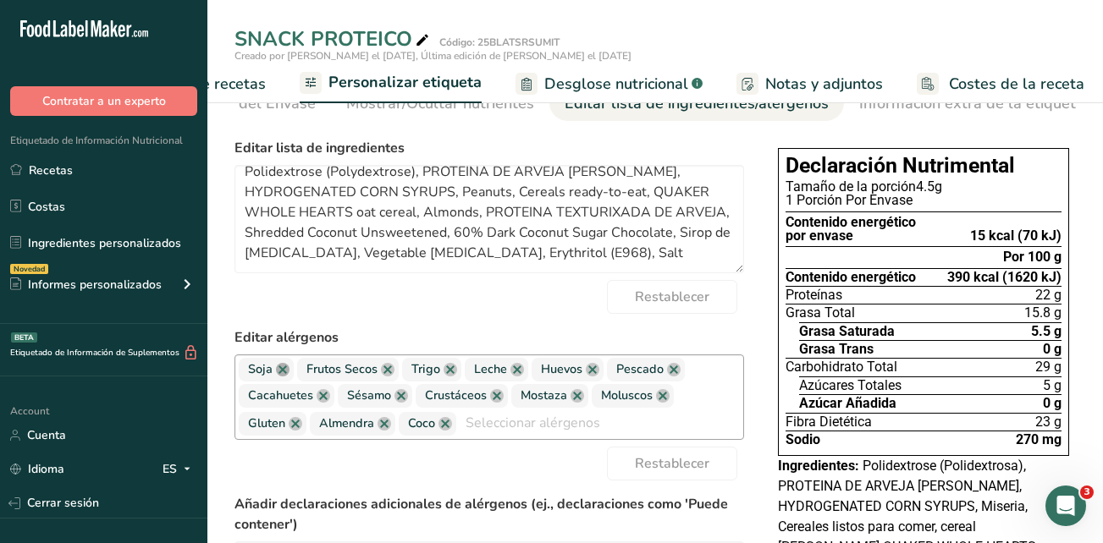
click at [288, 374] on link at bounding box center [283, 370] width 14 height 14
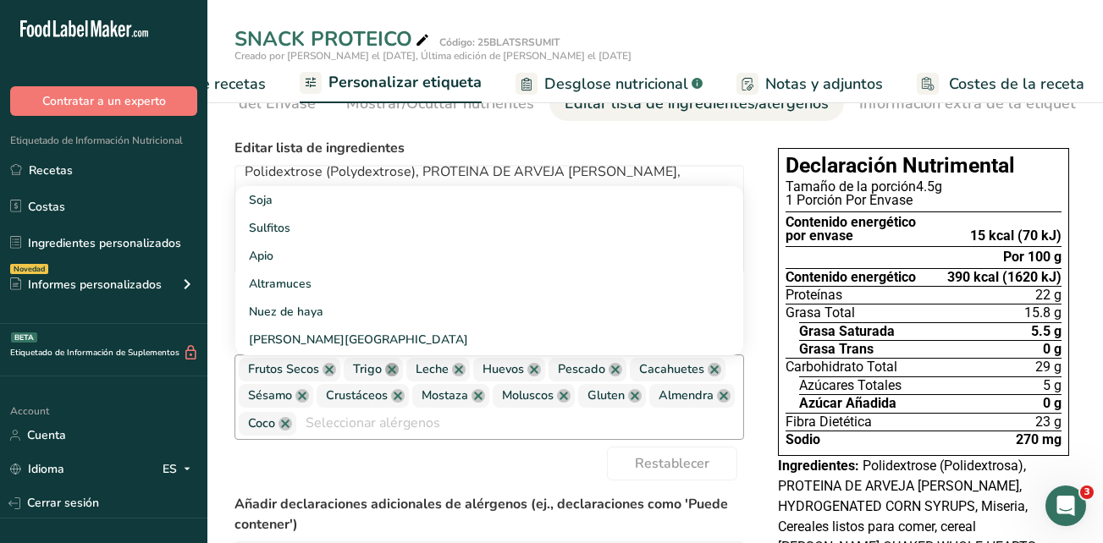
click at [397, 372] on link at bounding box center [392, 370] width 14 height 14
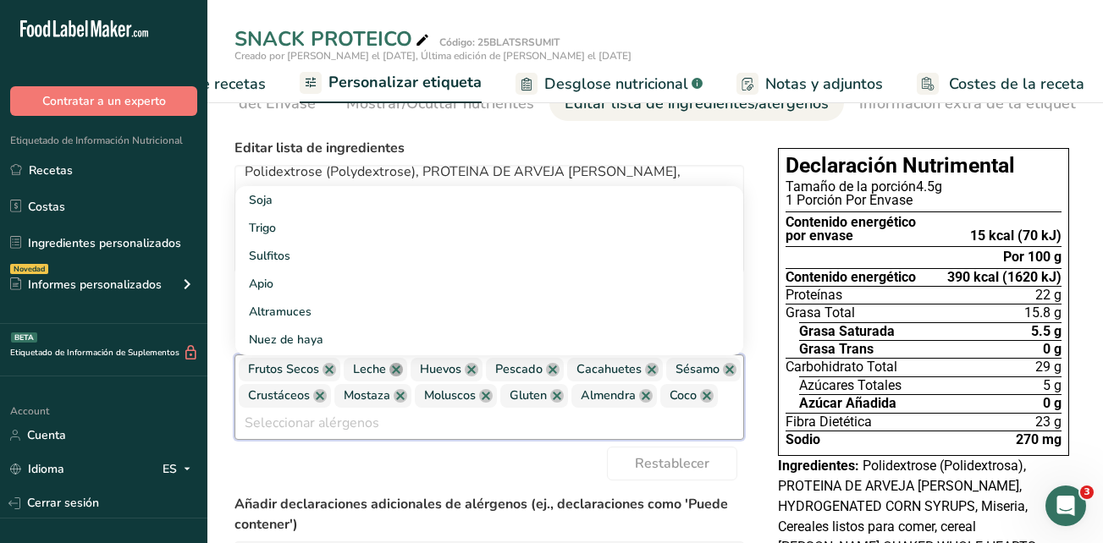
click at [392, 374] on link at bounding box center [396, 370] width 14 height 14
click at [403, 377] on link at bounding box center [405, 370] width 14 height 14
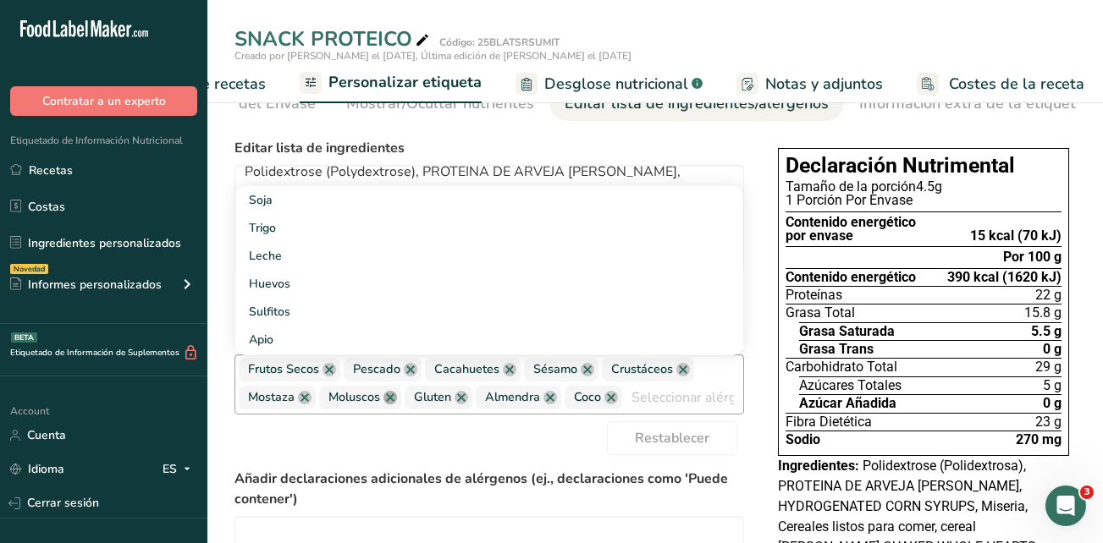
click at [393, 404] on link at bounding box center [390, 398] width 14 height 14
click at [307, 399] on link at bounding box center [305, 398] width 14 height 14
click at [411, 375] on link at bounding box center [411, 370] width 14 height 14
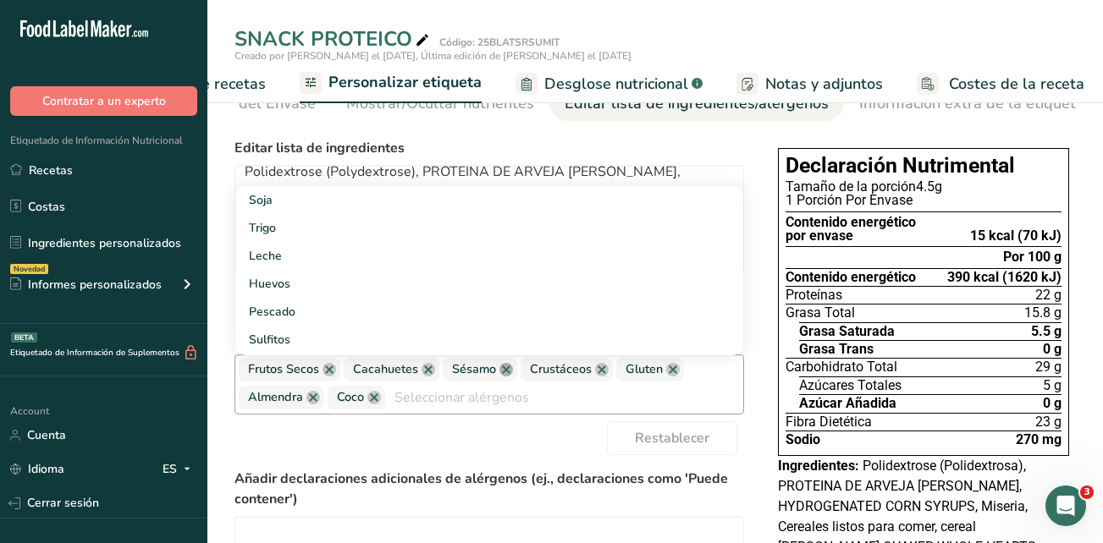
click at [503, 369] on link at bounding box center [506, 370] width 14 height 14
click at [526, 377] on link at bounding box center [524, 370] width 14 height 14
click at [500, 377] on link at bounding box center [499, 370] width 14 height 14
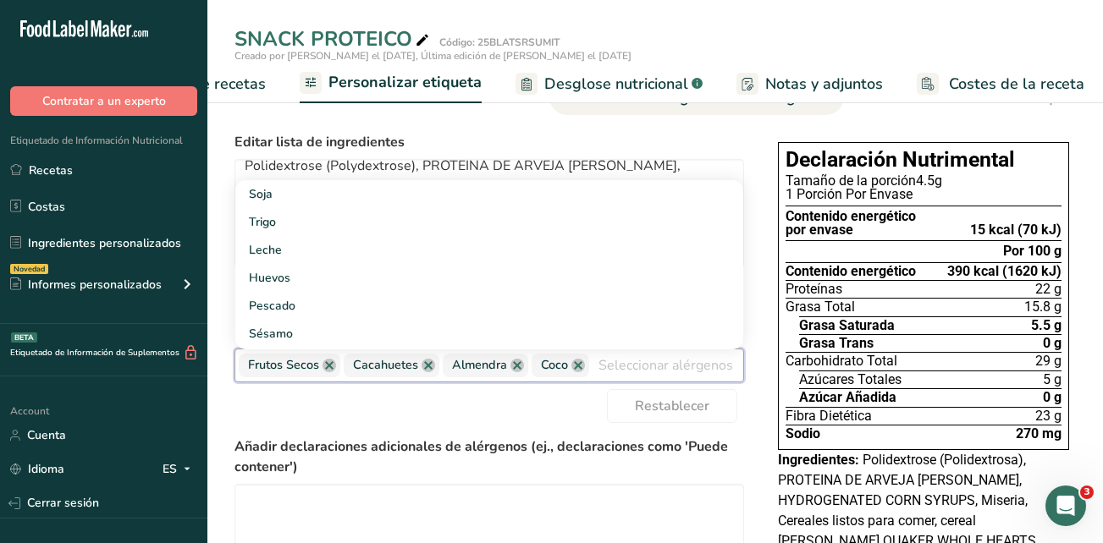
scroll to position [0, 0]
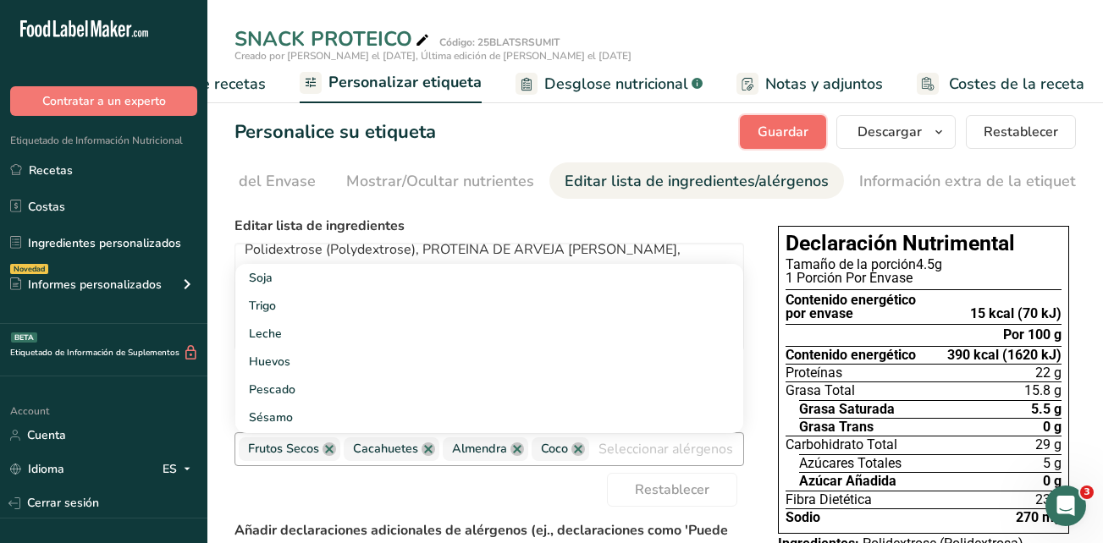
click at [795, 127] on span "Guardar" at bounding box center [782, 132] width 51 height 20
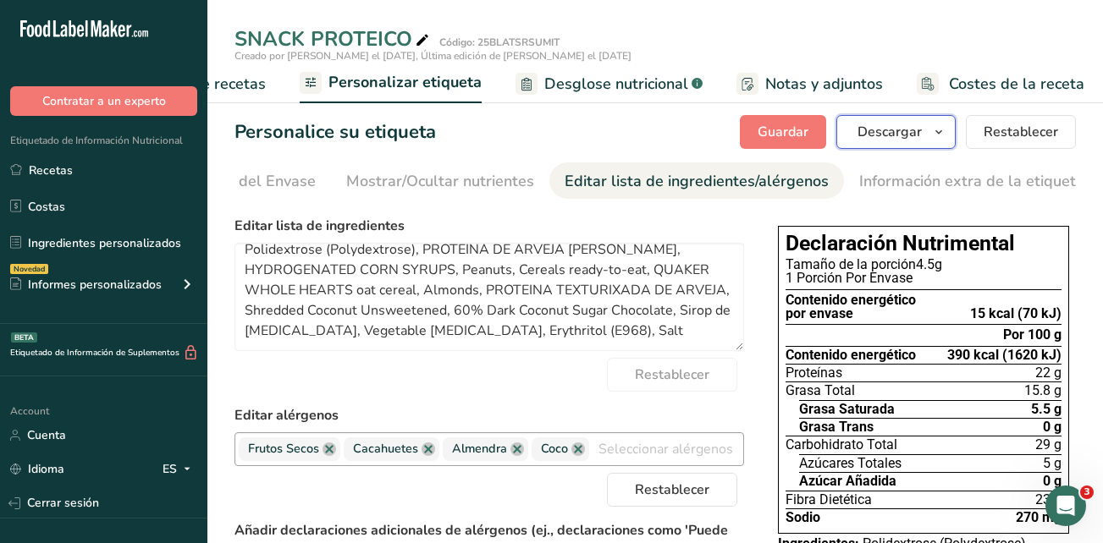
click at [918, 134] on span "Descargar" at bounding box center [889, 132] width 64 height 20
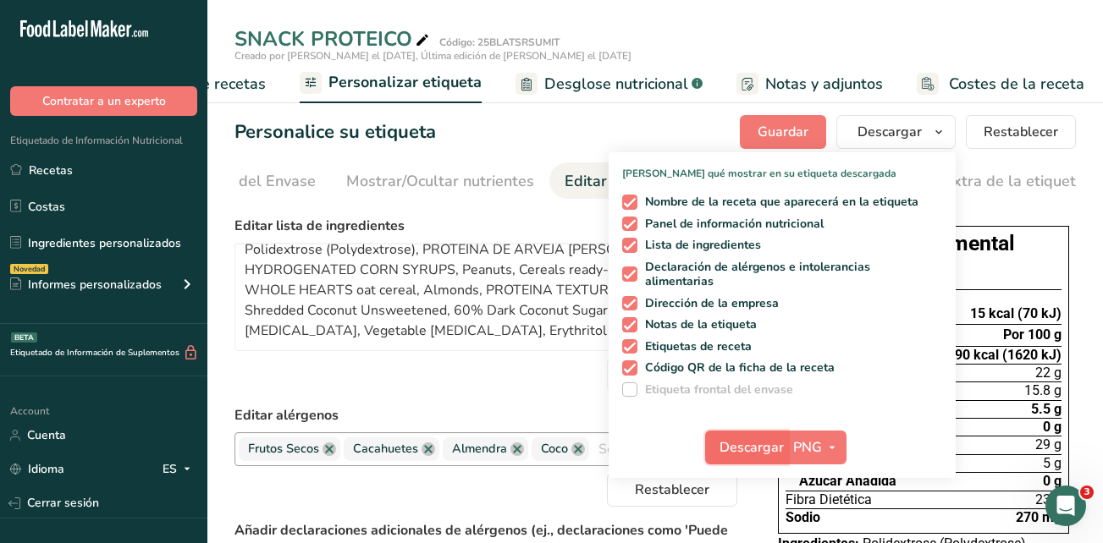
click at [736, 451] on span "Descargar" at bounding box center [751, 447] width 64 height 20
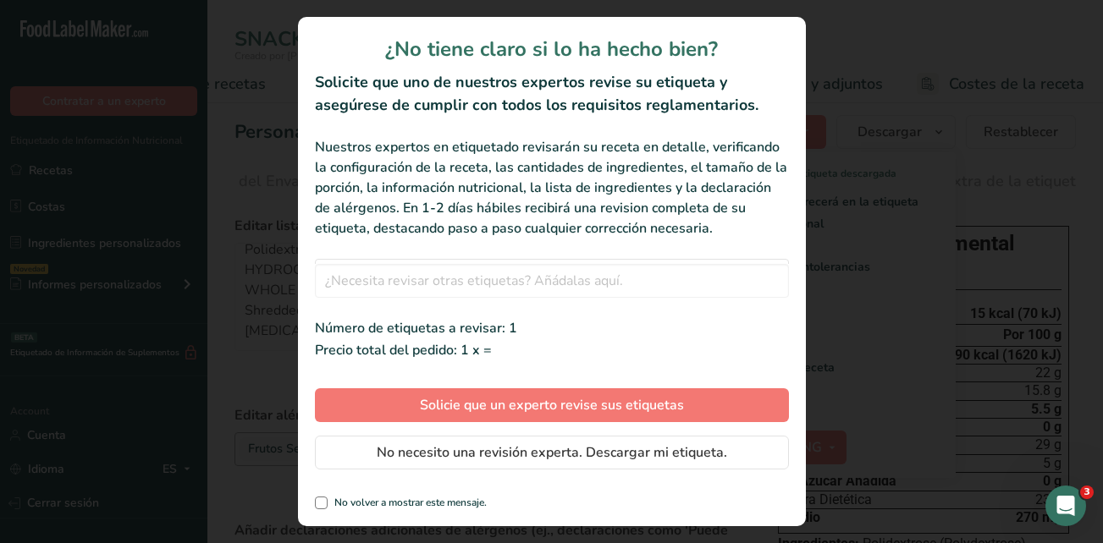
scroll to position [0, 375]
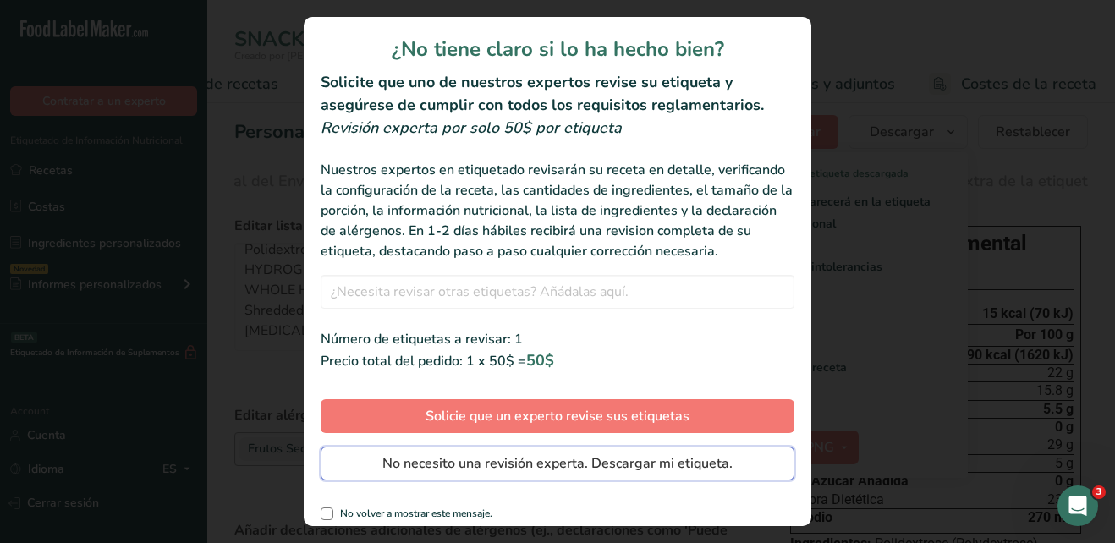
click at [582, 474] on span "No necesito una revisión experta. Descargar mi etiqueta." at bounding box center [557, 464] width 350 height 20
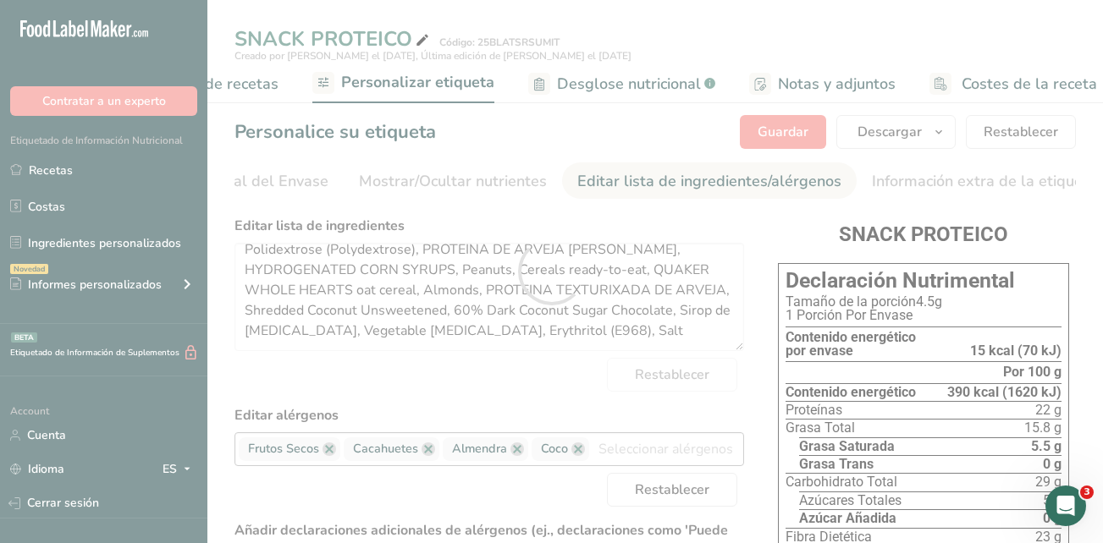
scroll to position [0, 0]
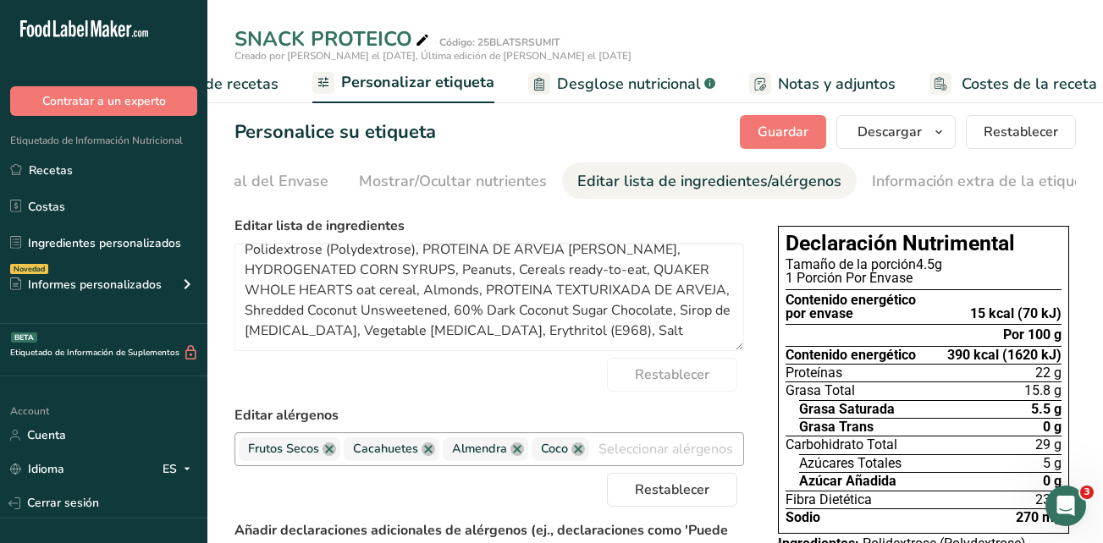
click at [261, 81] on span "Elaborador de recetas" at bounding box center [200, 84] width 157 height 23
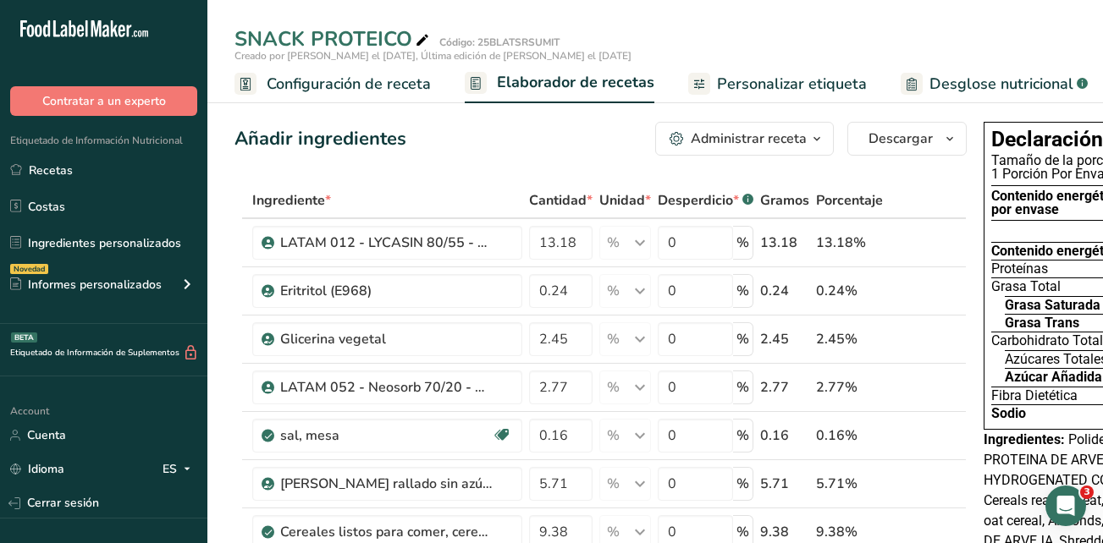
click at [302, 85] on span "Configuración de receta" at bounding box center [349, 84] width 164 height 23
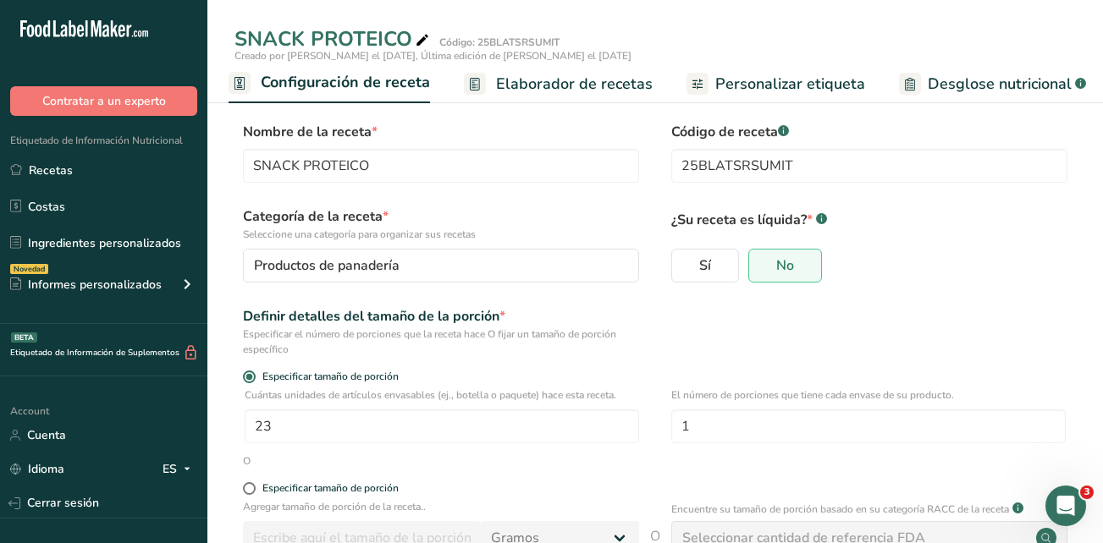
click at [579, 85] on span "Elaborador de recetas" at bounding box center [574, 84] width 157 height 23
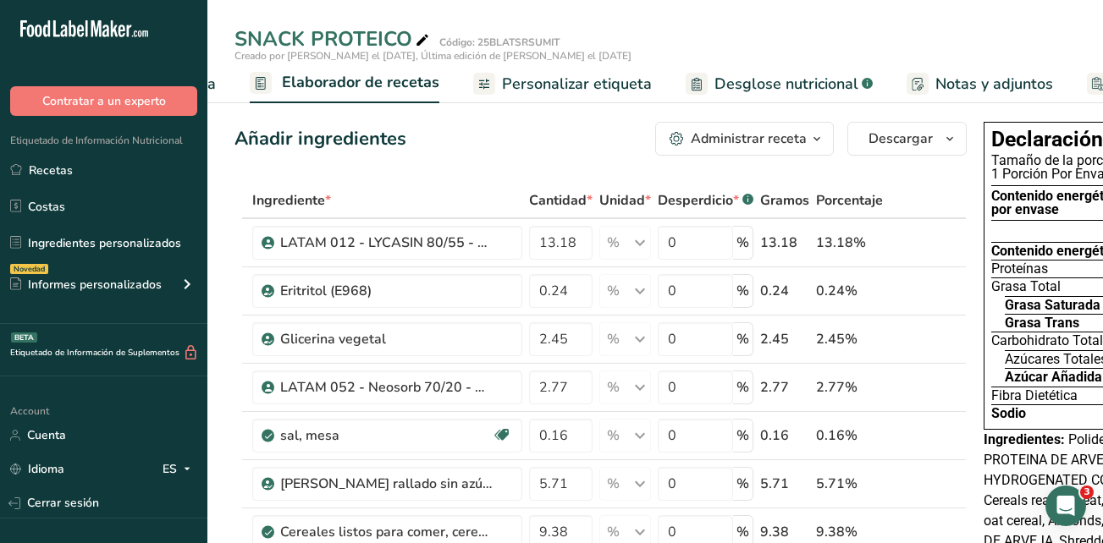
scroll to position [0, 235]
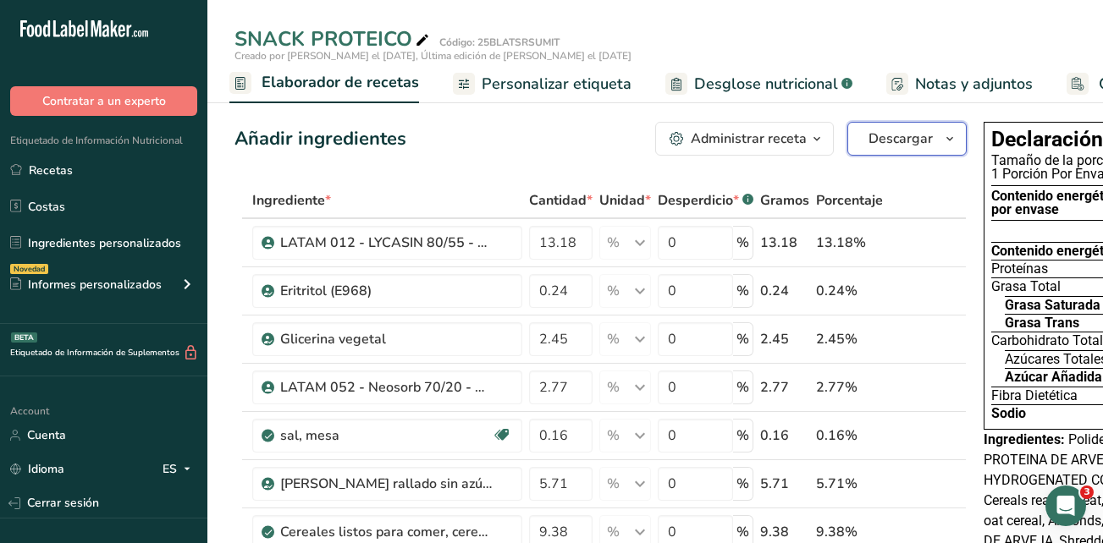
click at [948, 140] on icon "button" at bounding box center [950, 139] width 14 height 21
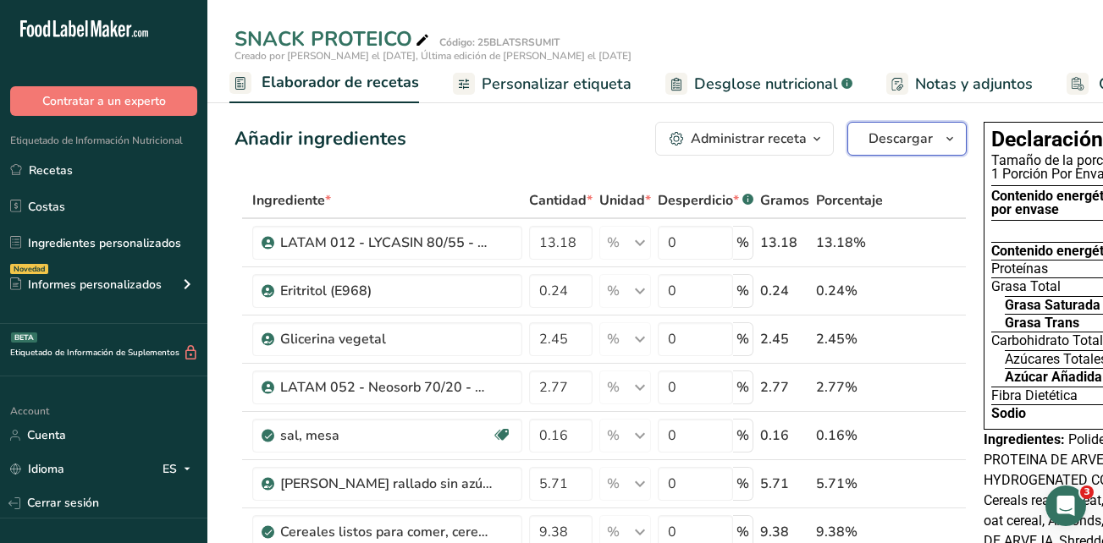
click at [926, 146] on span "Descargar" at bounding box center [900, 139] width 64 height 20
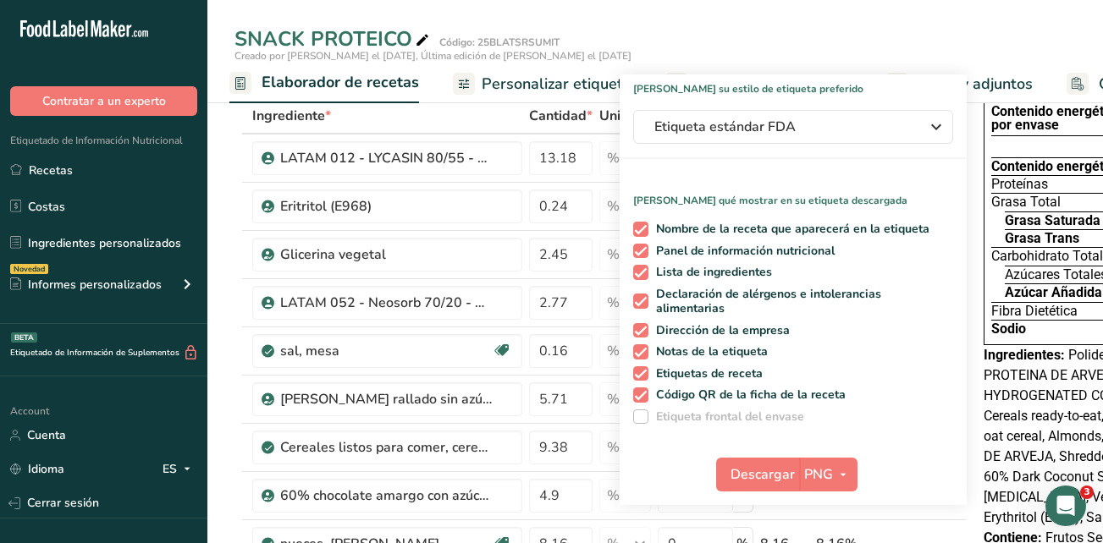
scroll to position [169, 0]
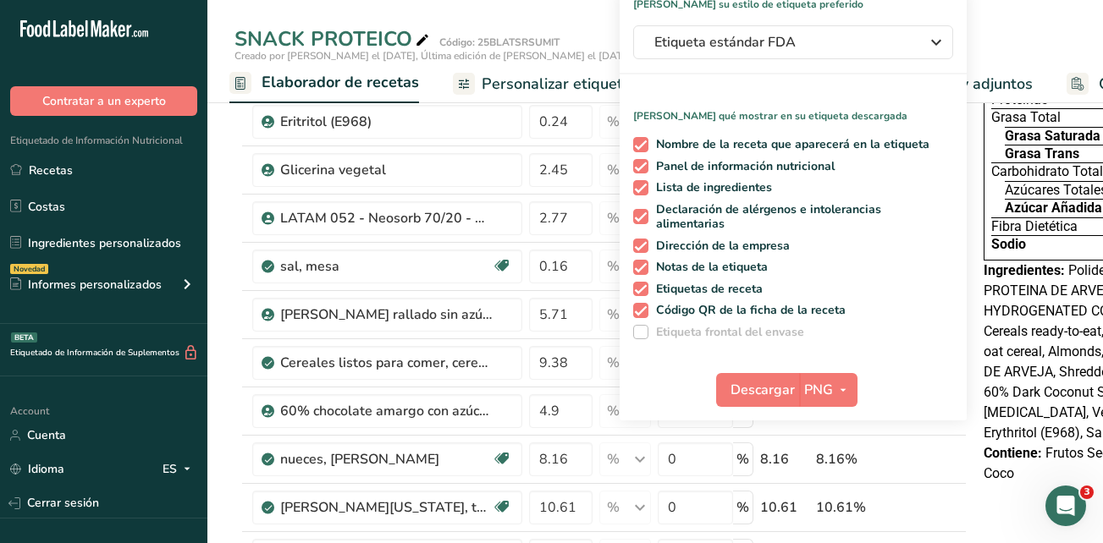
click at [697, 382] on div "Descargar PNG PNG BMP SVG PDF TXT" at bounding box center [792, 393] width 347 height 54
click at [931, 41] on icon "button" at bounding box center [936, 42] width 20 height 30
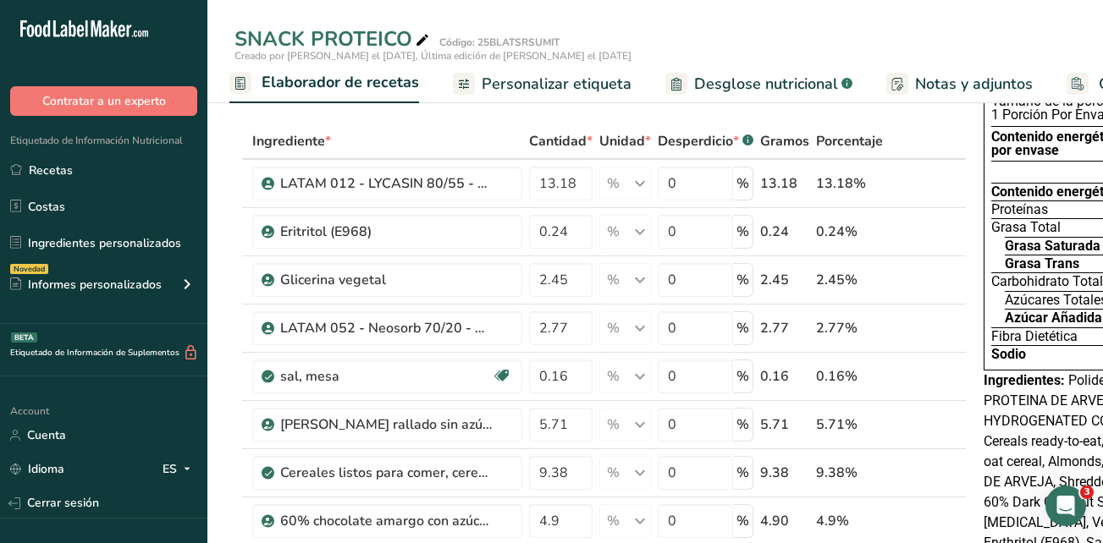
scroll to position [0, 0]
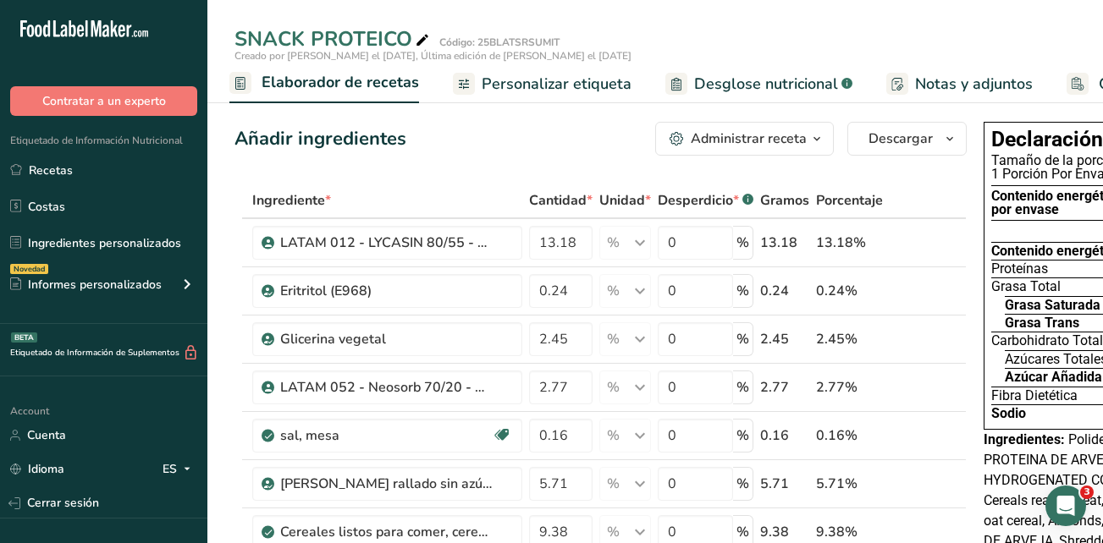
drag, startPoint x: 106, startPoint y: 178, endPoint x: 316, endPoint y: 177, distance: 210.7
click at [106, 177] on link "Recetas" at bounding box center [103, 170] width 207 height 32
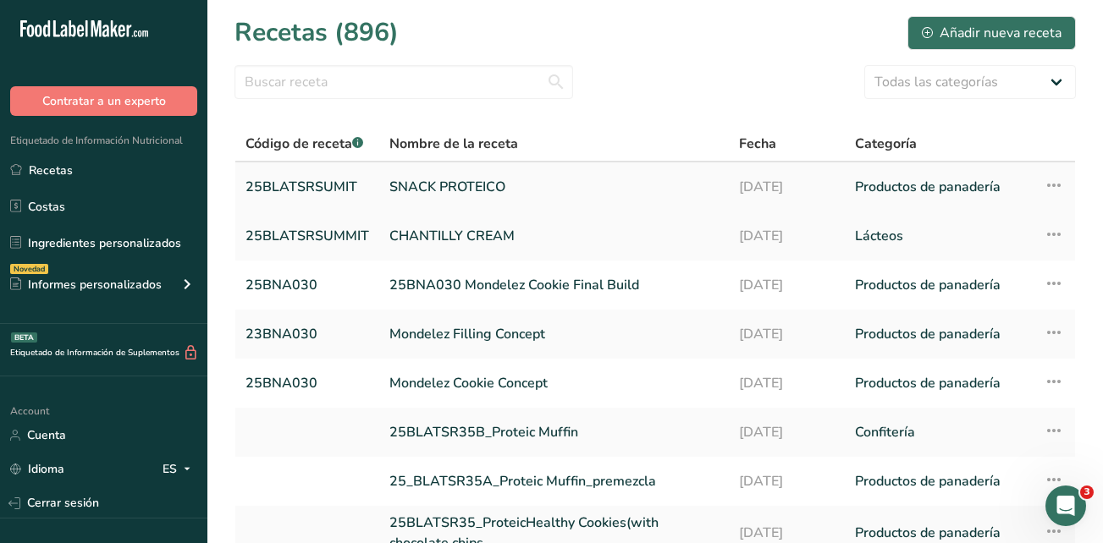
click at [1050, 189] on icon at bounding box center [1053, 185] width 20 height 30
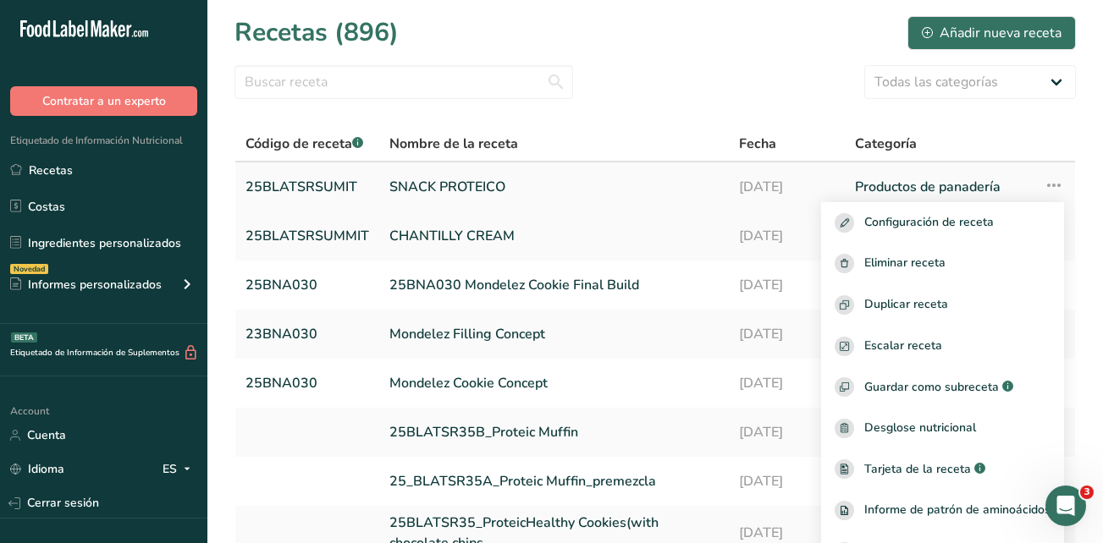
click at [466, 184] on link "SNACK PROTEICO" at bounding box center [553, 187] width 329 height 36
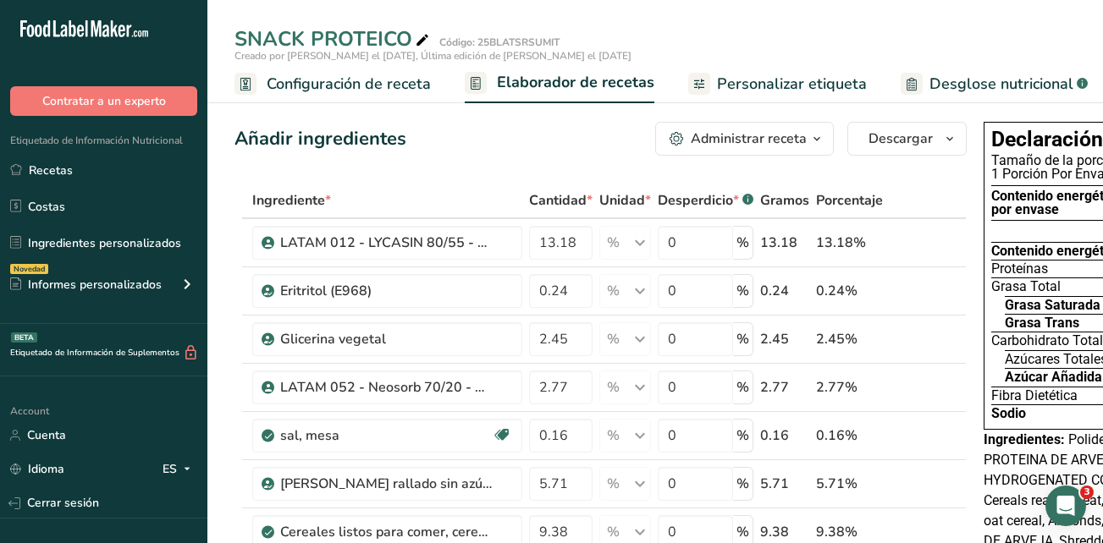
click at [824, 140] on span "button" at bounding box center [816, 139] width 20 height 20
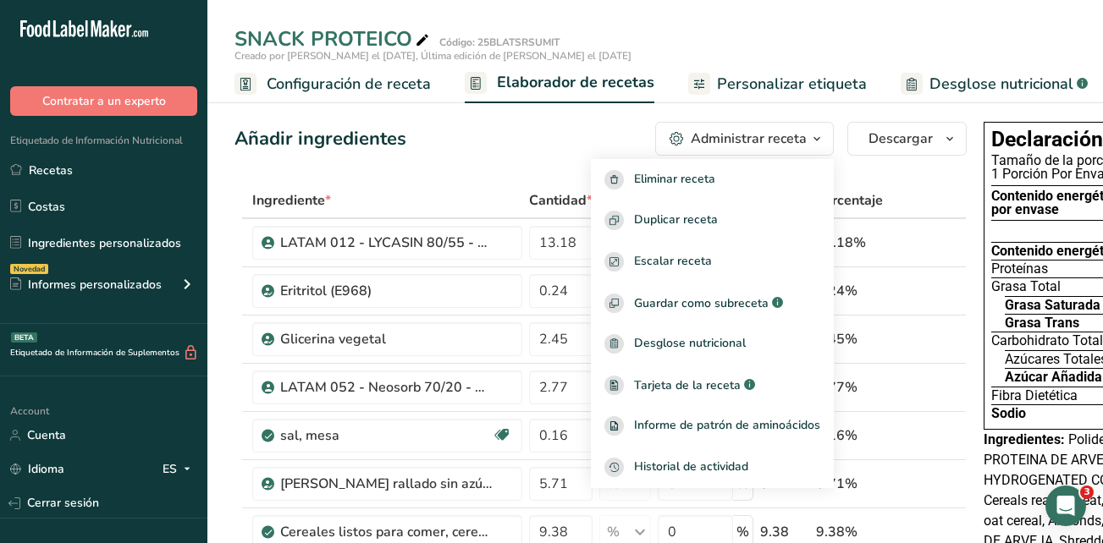
click at [824, 140] on span "button" at bounding box center [816, 139] width 20 height 20
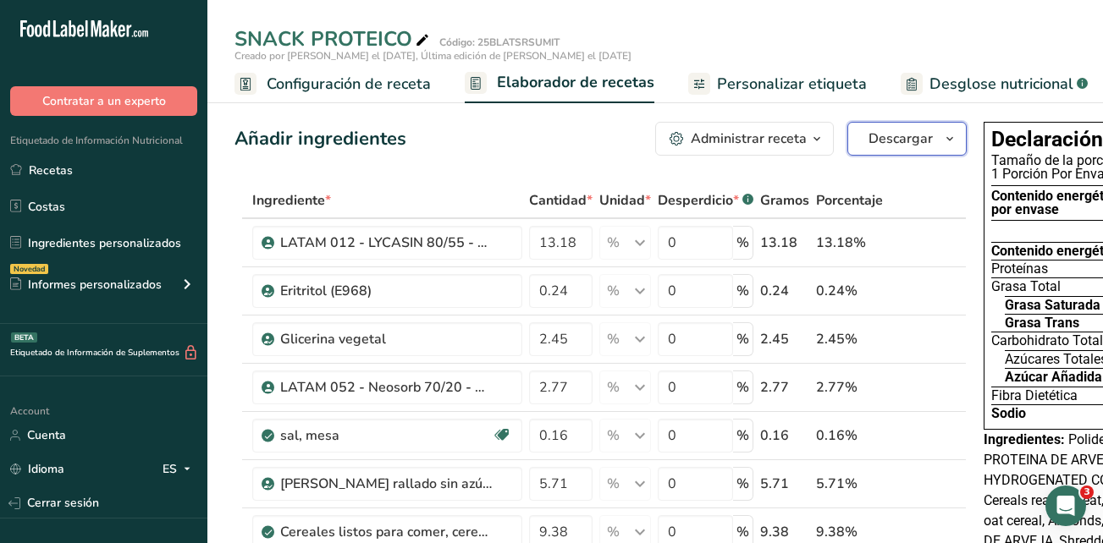
click at [949, 134] on icon "button" at bounding box center [950, 139] width 14 height 21
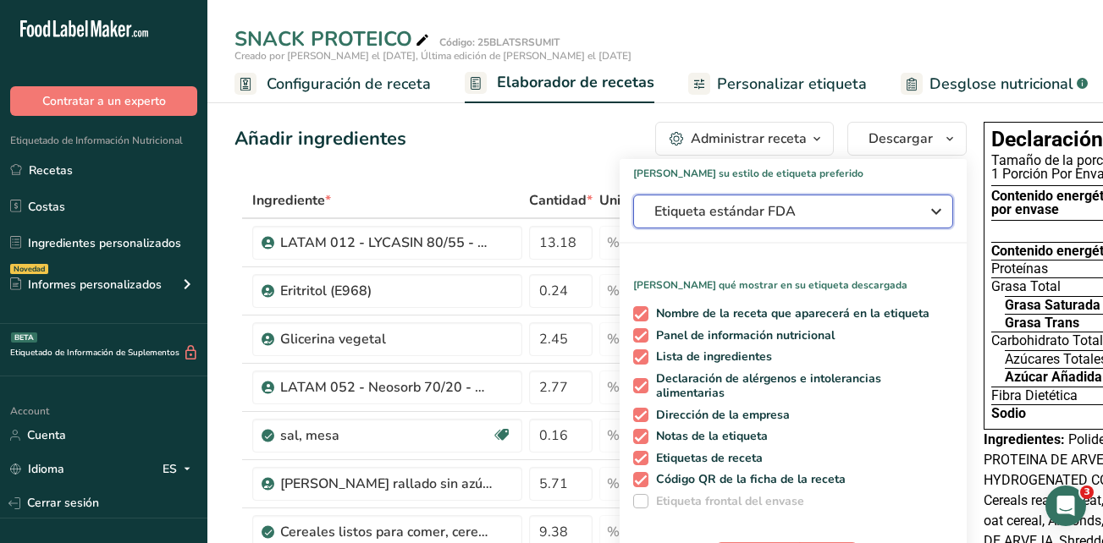
click at [932, 209] on icon "button" at bounding box center [936, 211] width 20 height 30
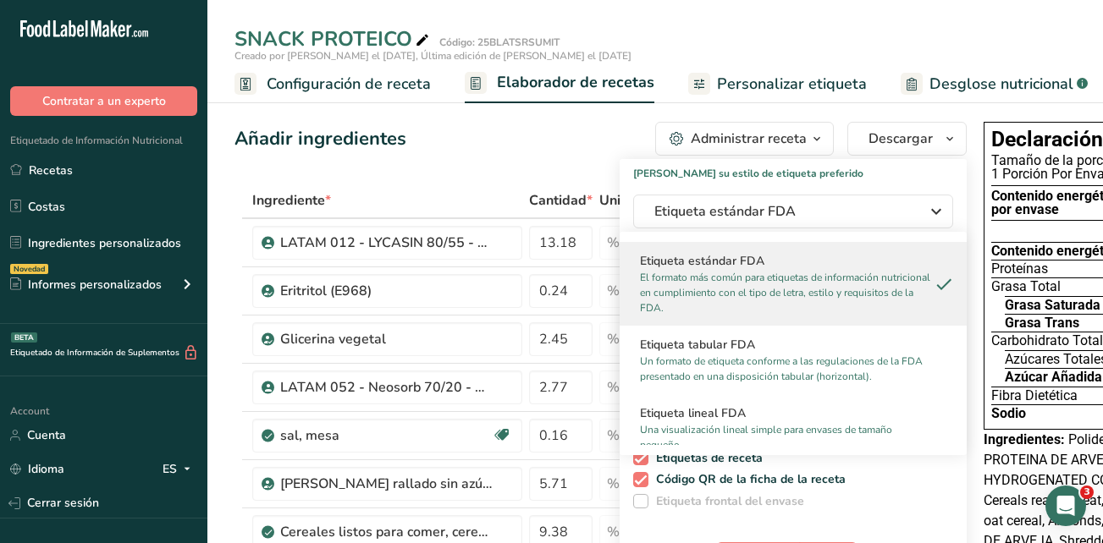
click at [550, 152] on div "Añadir ingredientes Administrar receta Eliminar receta Duplicar receta Escalar …" at bounding box center [600, 139] width 732 height 34
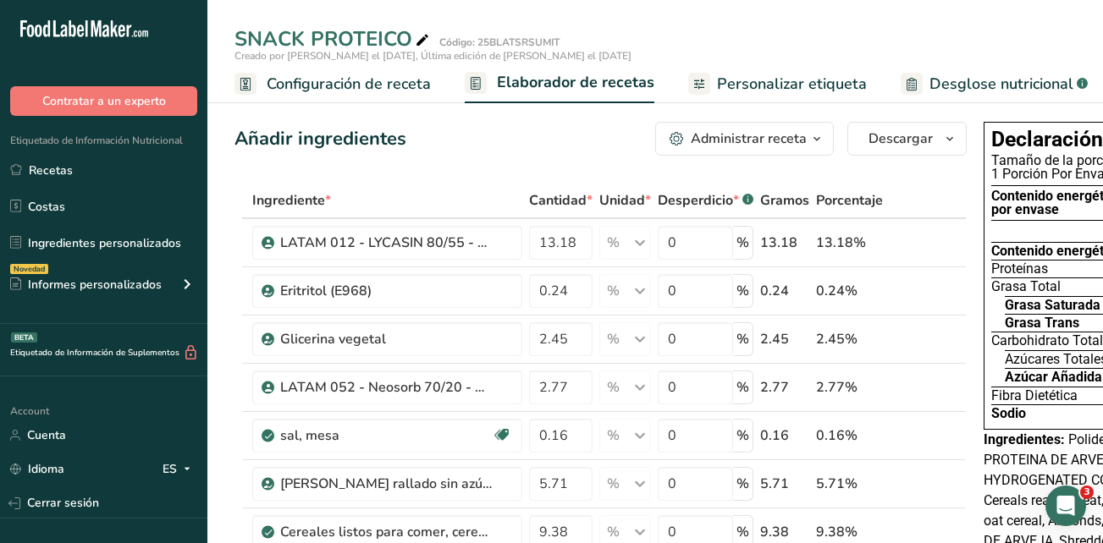
click at [387, 79] on span "Configuración de receta" at bounding box center [349, 84] width 164 height 23
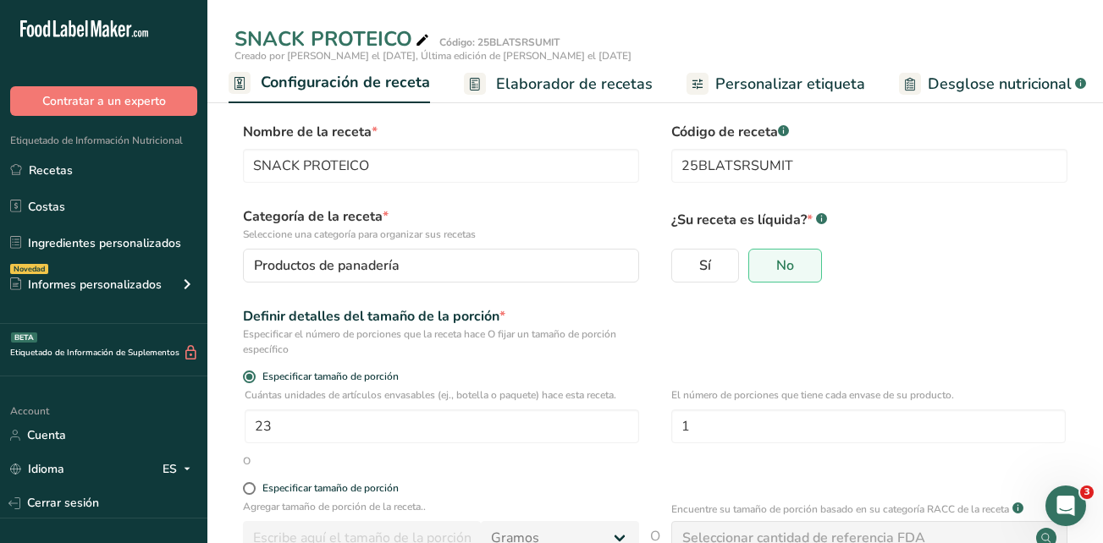
click at [834, 80] on span "Personalizar etiqueta" at bounding box center [790, 84] width 150 height 23
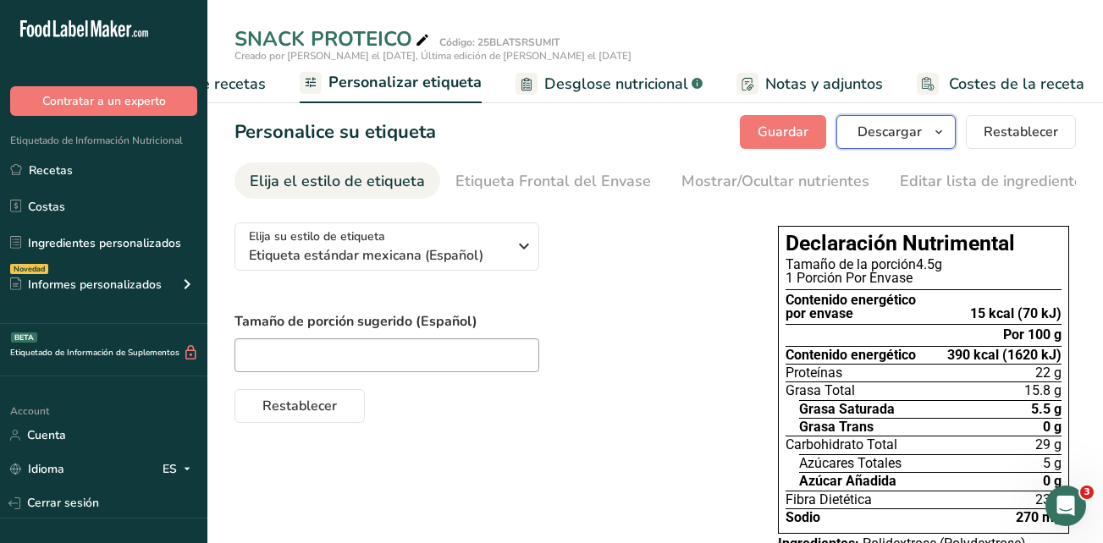
click at [945, 129] on icon "button" at bounding box center [939, 132] width 14 height 21
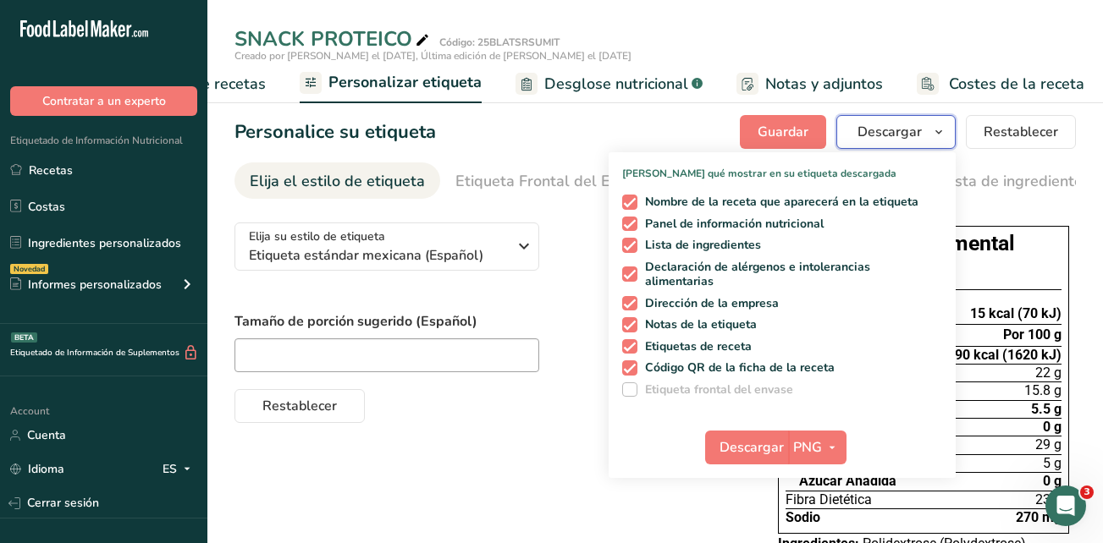
click at [945, 129] on icon "button" at bounding box center [939, 132] width 14 height 21
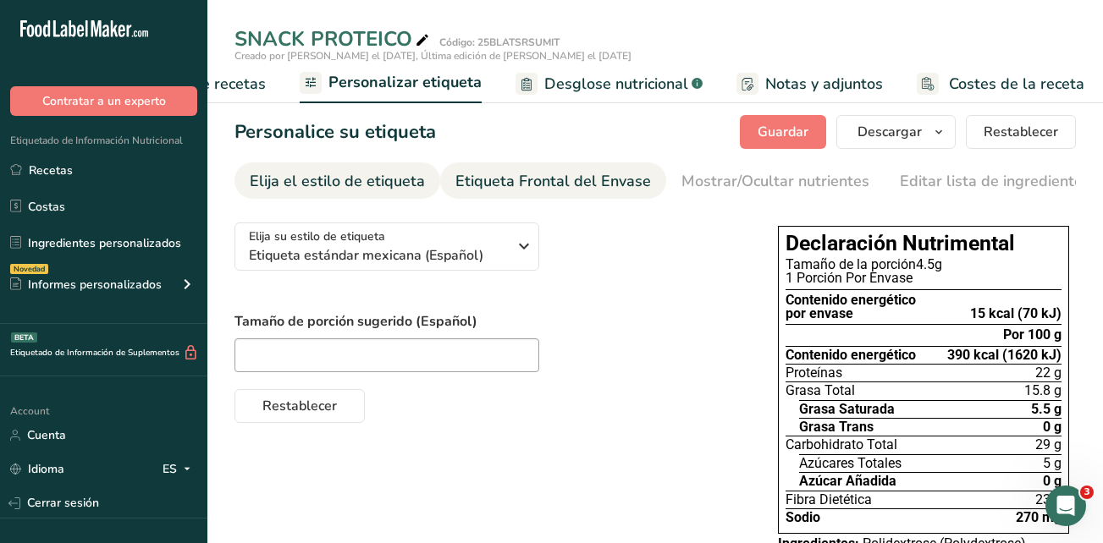
click at [547, 177] on div "Etiqueta Frontal del Envase" at bounding box center [552, 181] width 195 height 23
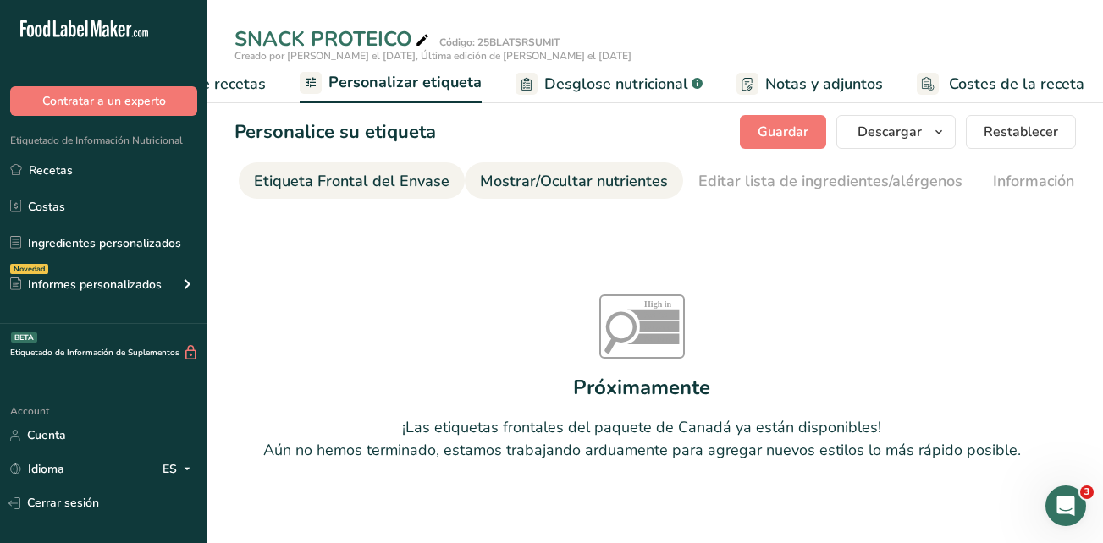
click at [550, 180] on div "Mostrar/Ocultar nutrientes" at bounding box center [574, 181] width 188 height 23
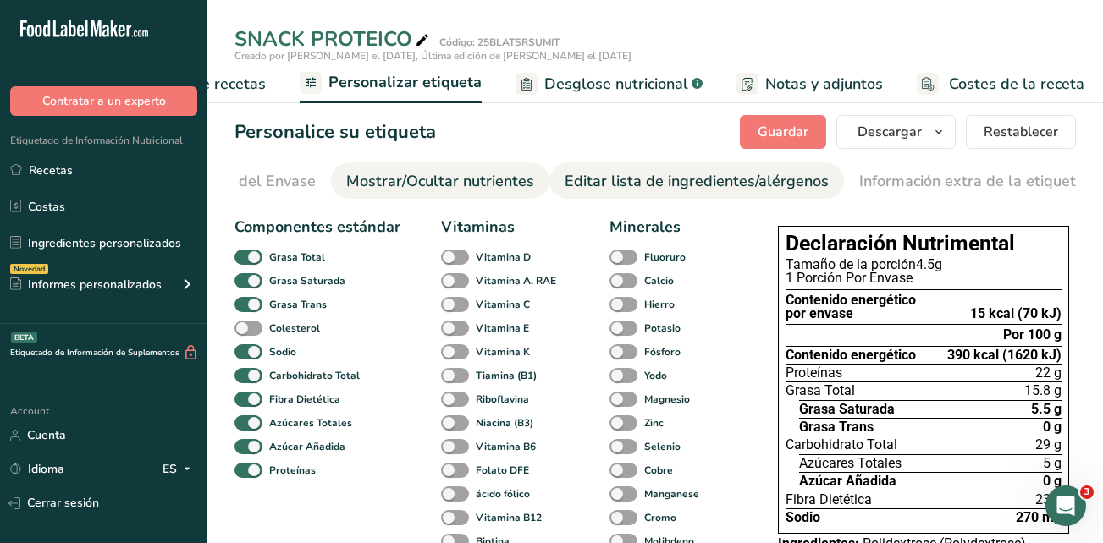
click at [718, 190] on div "Editar lista de ingredientes/alérgenos" at bounding box center [696, 181] width 264 height 23
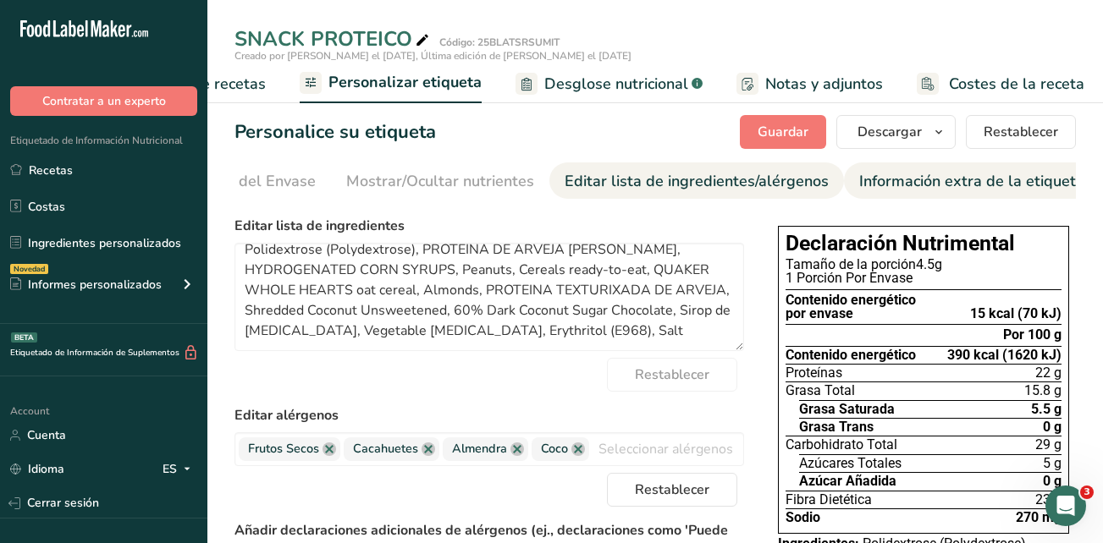
click at [1022, 184] on div "Información extra de la etiqueta" at bounding box center [971, 181] width 225 height 23
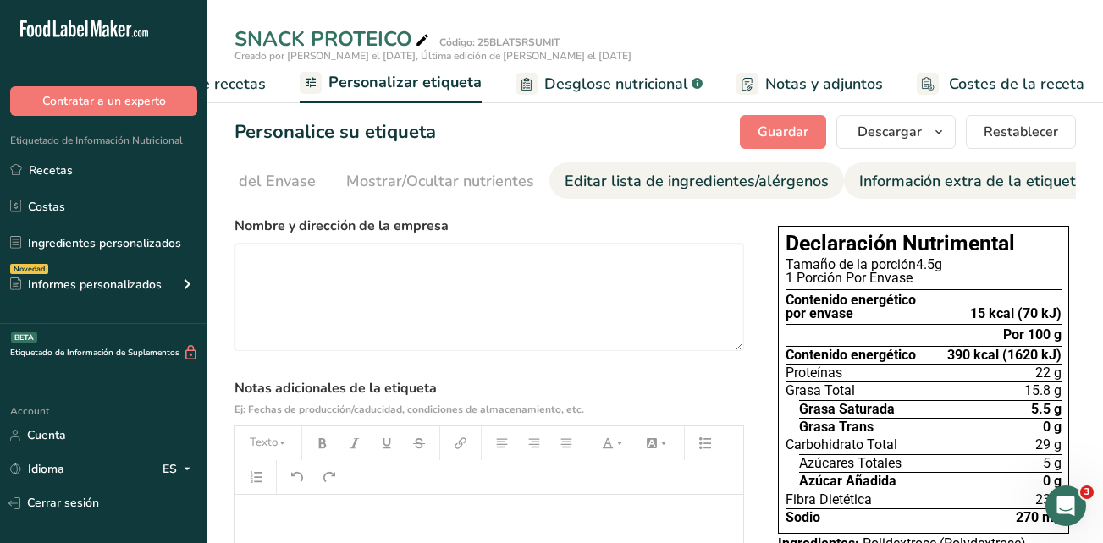
click at [787, 184] on div "Editar lista de ingredientes/alérgenos" at bounding box center [696, 181] width 264 height 23
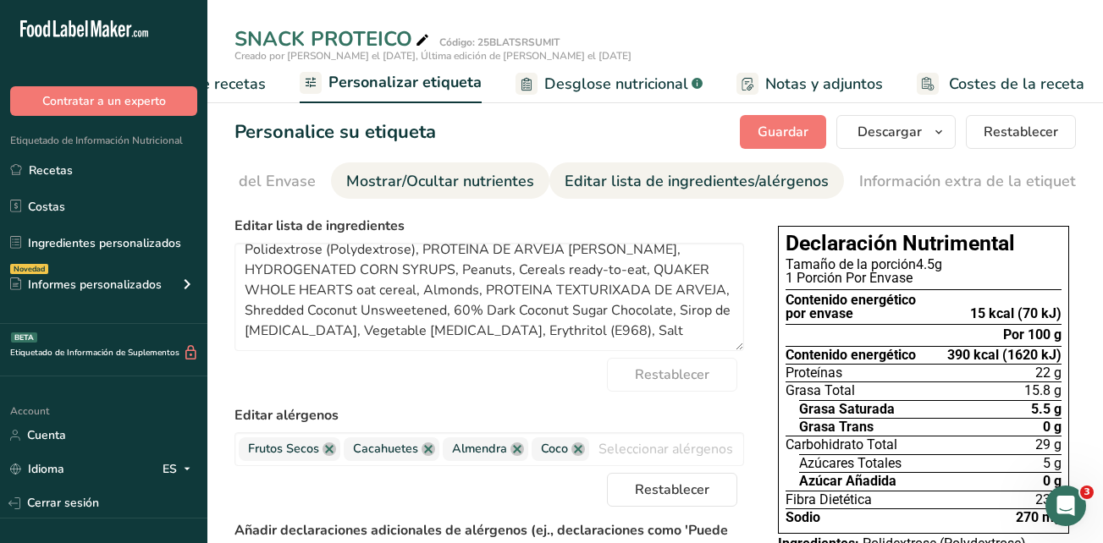
click at [487, 175] on div "Mostrar/Ocultar nutrientes" at bounding box center [440, 181] width 188 height 23
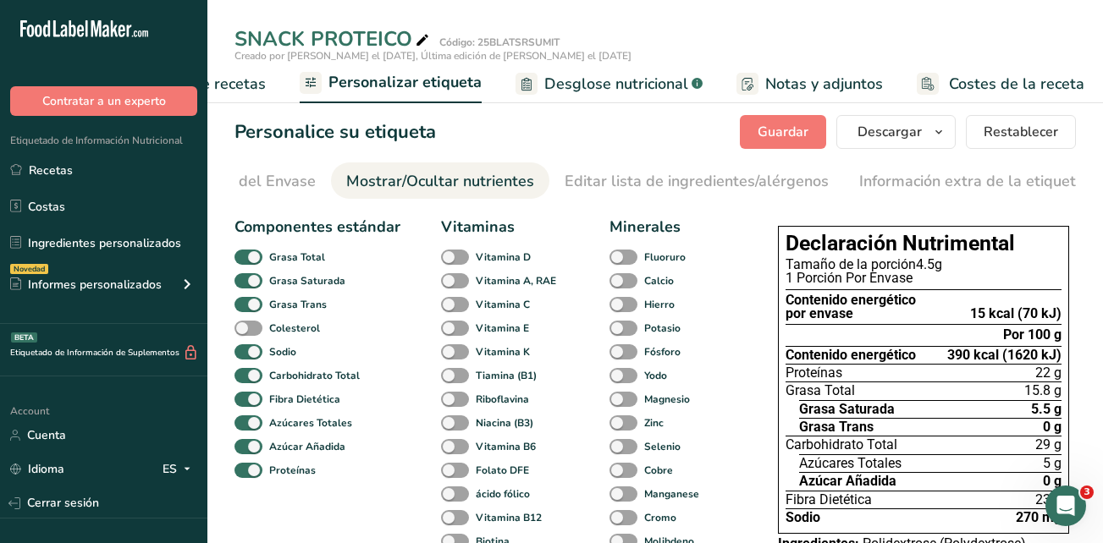
click at [463, 85] on span "Personalizar etiqueta" at bounding box center [404, 82] width 153 height 23
click at [429, 80] on span "Personalizar etiqueta" at bounding box center [404, 82] width 153 height 23
click at [282, 179] on div "Etiqueta Frontal del Envase" at bounding box center [217, 181] width 195 height 23
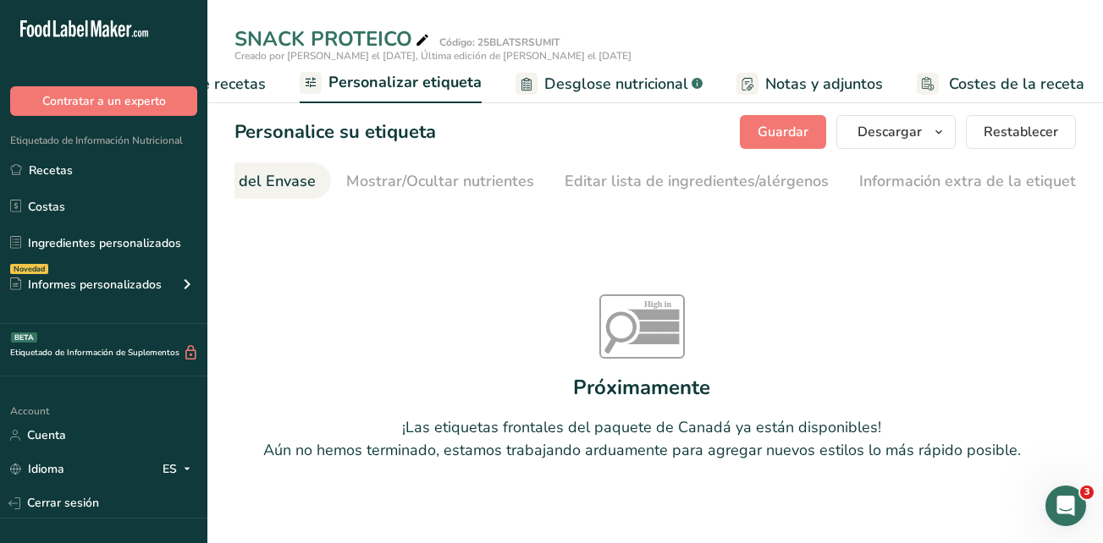
scroll to position [0, 201]
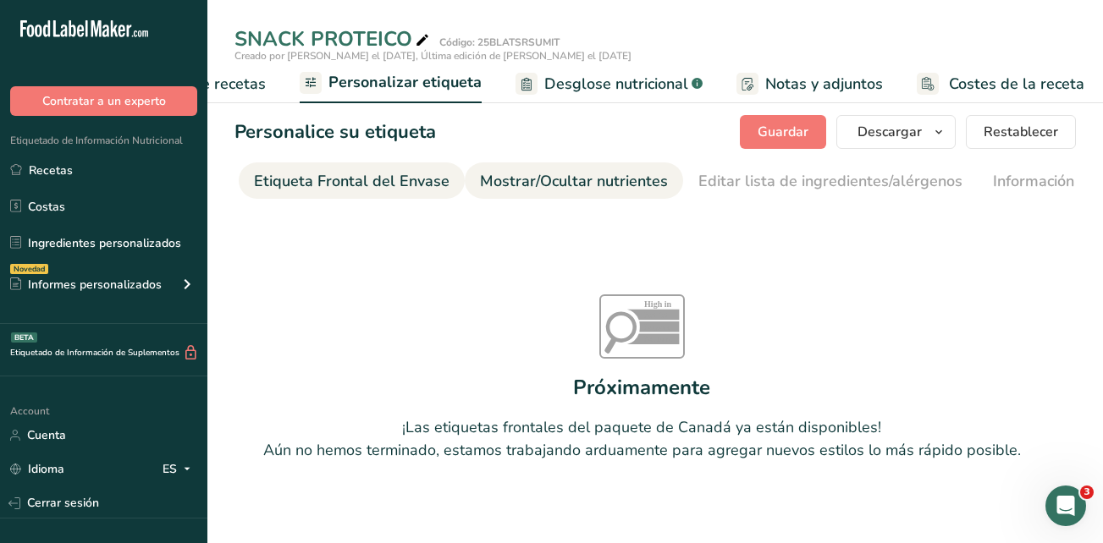
click at [525, 184] on div "Mostrar/Ocultar nutrientes" at bounding box center [574, 181] width 188 height 23
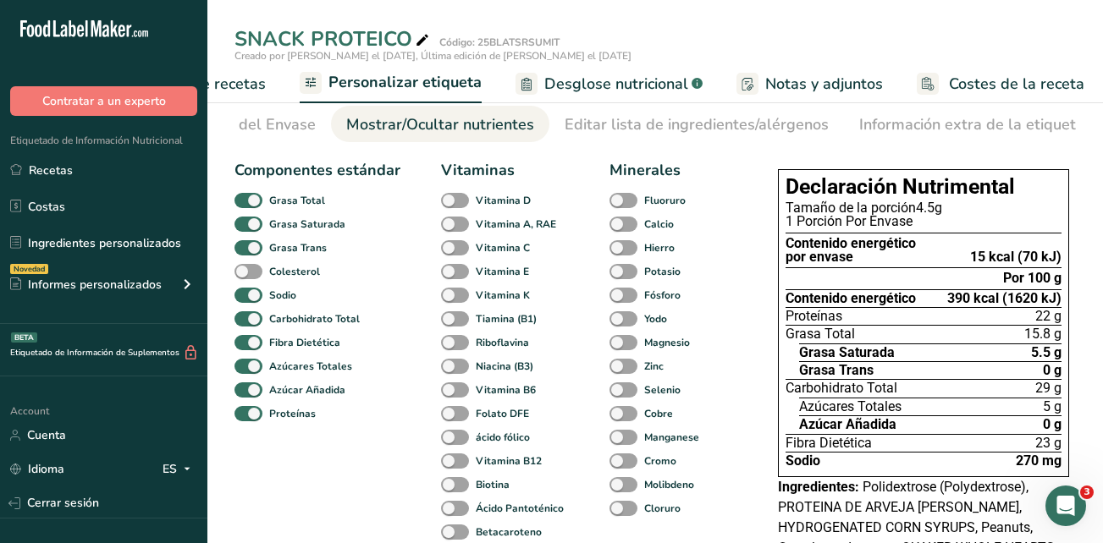
scroll to position [0, 0]
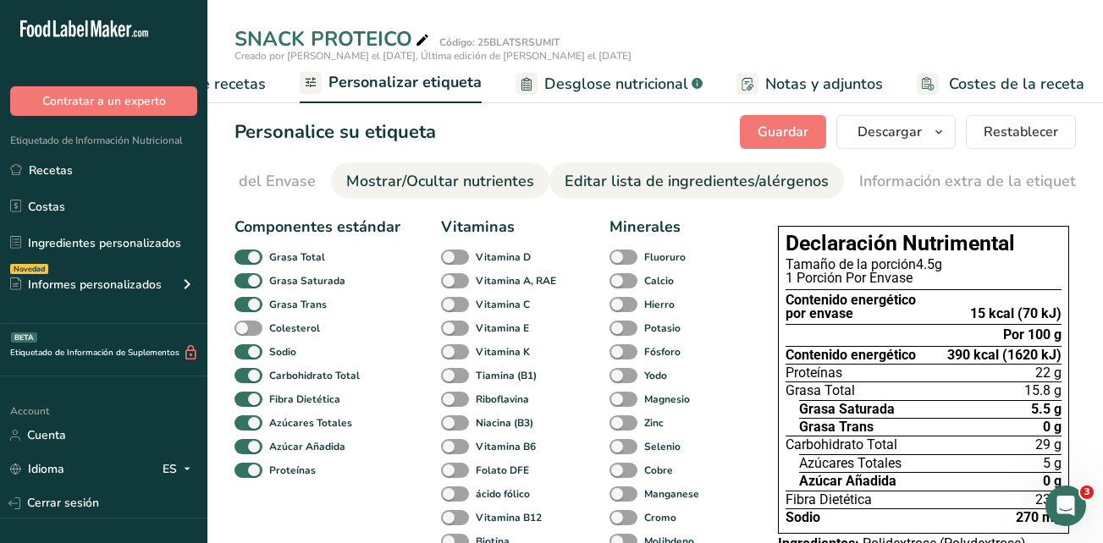
click at [630, 180] on div "Editar lista de ingredientes/alérgenos" at bounding box center [696, 181] width 264 height 23
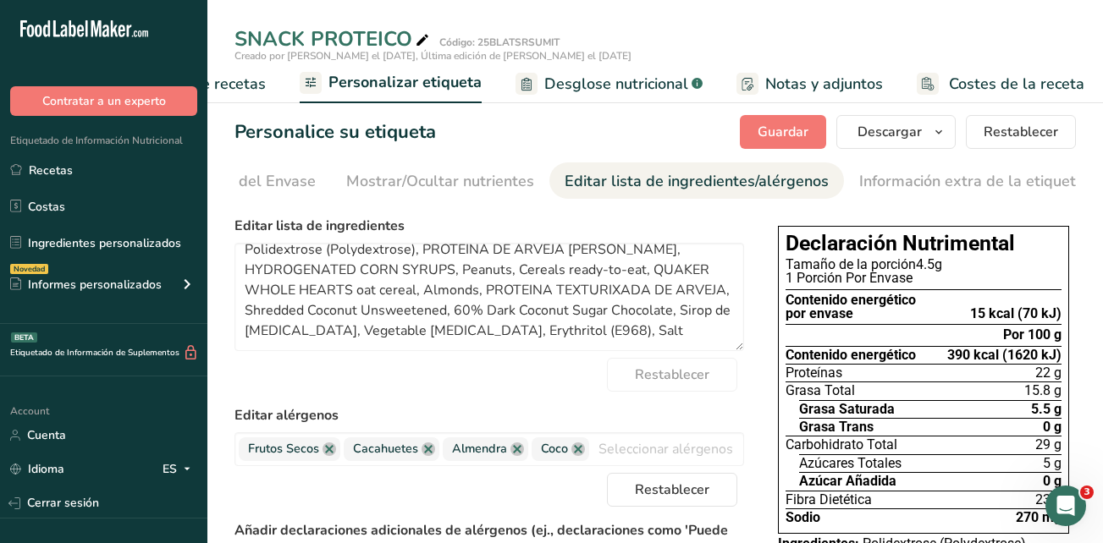
click at [964, 82] on span "Costes de la receta" at bounding box center [1016, 84] width 135 height 23
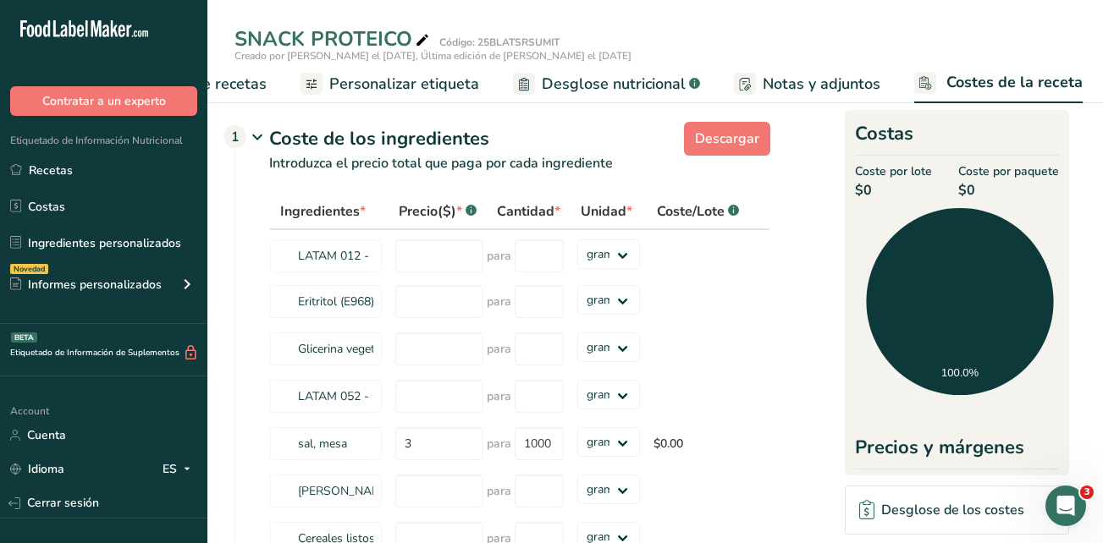
click at [817, 85] on span "Notas y adjuntos" at bounding box center [821, 84] width 118 height 23
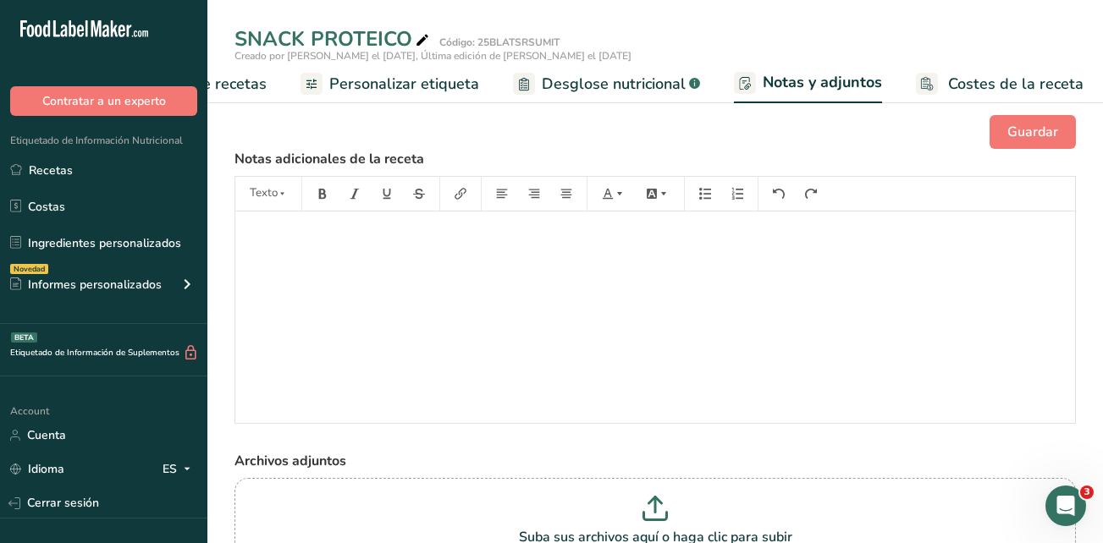
click at [431, 90] on span "Personalizar etiqueta" at bounding box center [404, 84] width 150 height 23
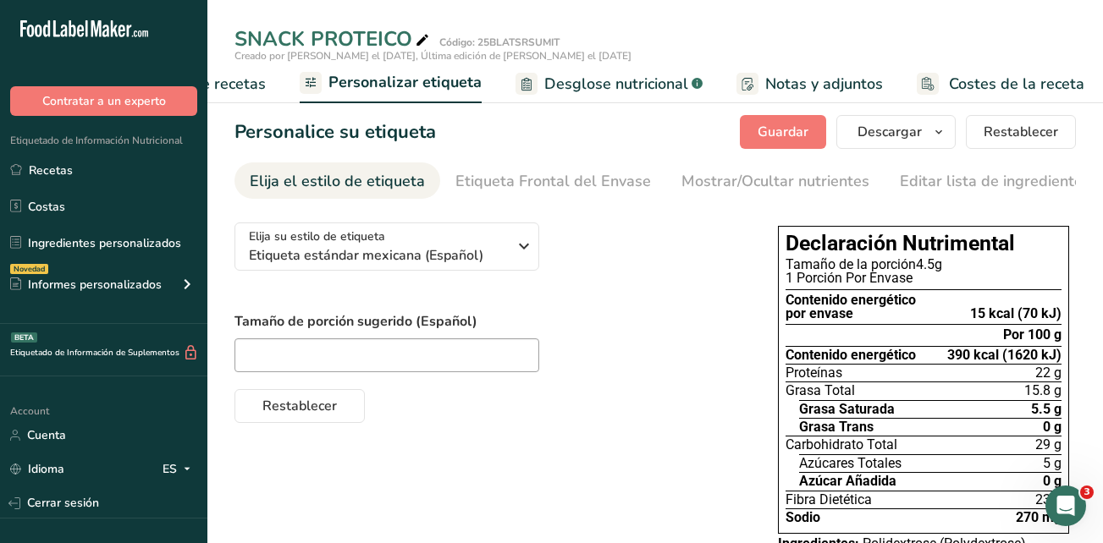
click at [252, 76] on span "Elaborador de recetas" at bounding box center [187, 84] width 157 height 23
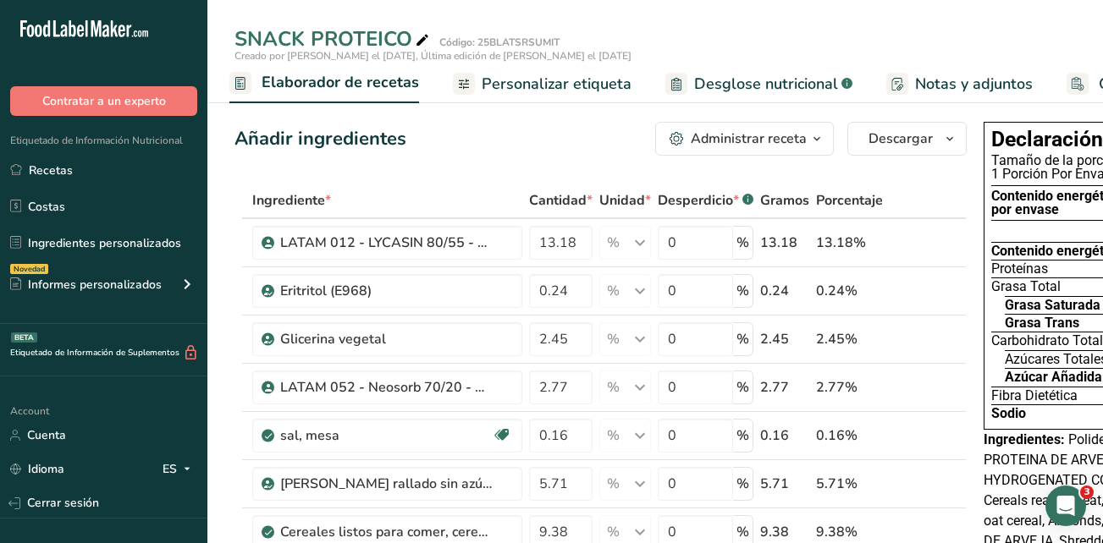
click at [344, 85] on span "Elaborador de recetas" at bounding box center [339, 82] width 157 height 23
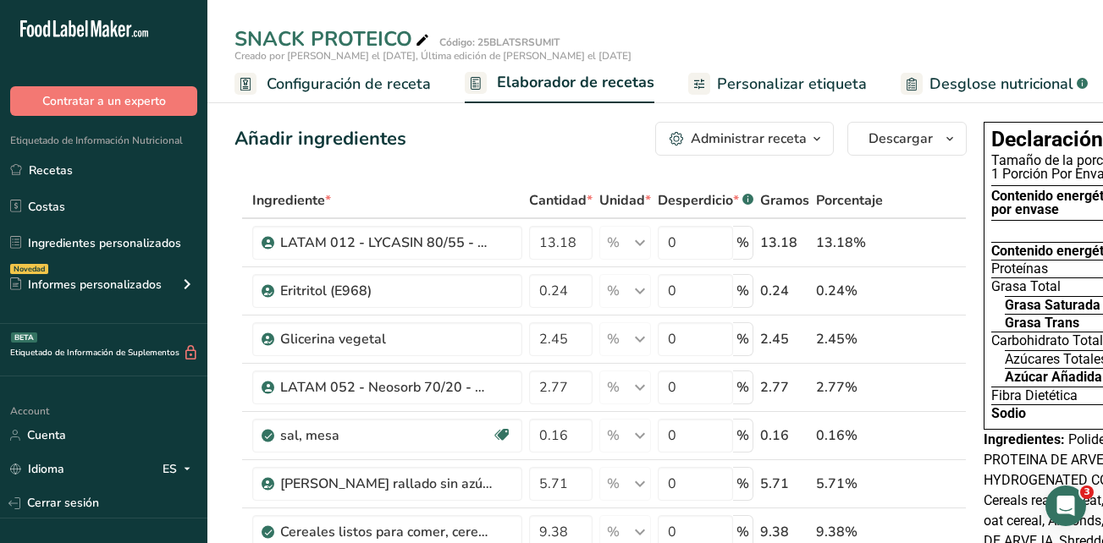
click at [534, 78] on span "Elaborador de recetas" at bounding box center [575, 82] width 157 height 23
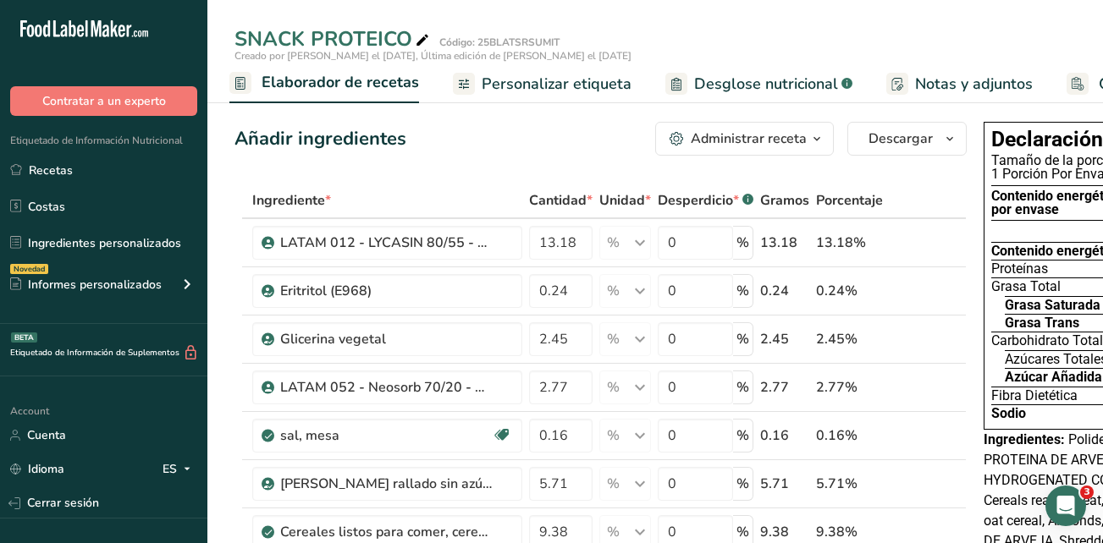
click at [329, 82] on span "Elaborador de recetas" at bounding box center [339, 82] width 157 height 23
click at [240, 84] on rect at bounding box center [240, 83] width 22 height 22
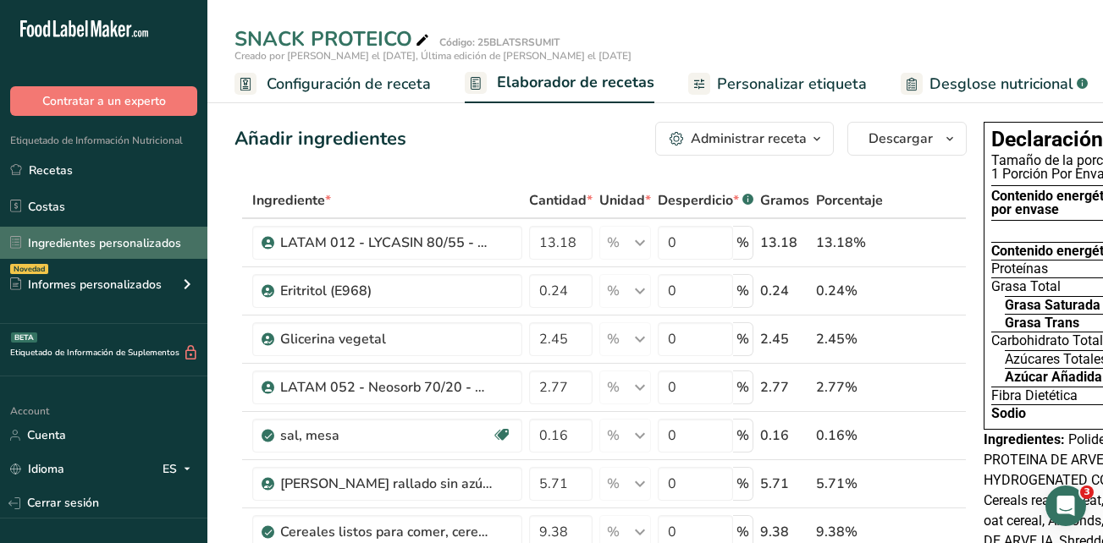
click at [103, 237] on link "Ingredientes personalizados" at bounding box center [103, 243] width 207 height 32
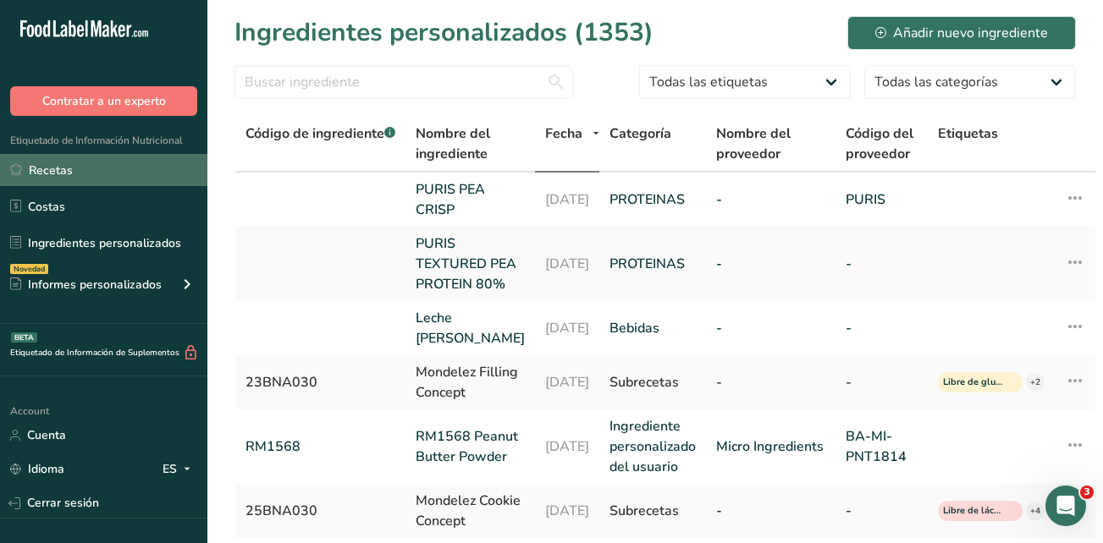
click at [93, 161] on link "Recetas" at bounding box center [103, 170] width 207 height 32
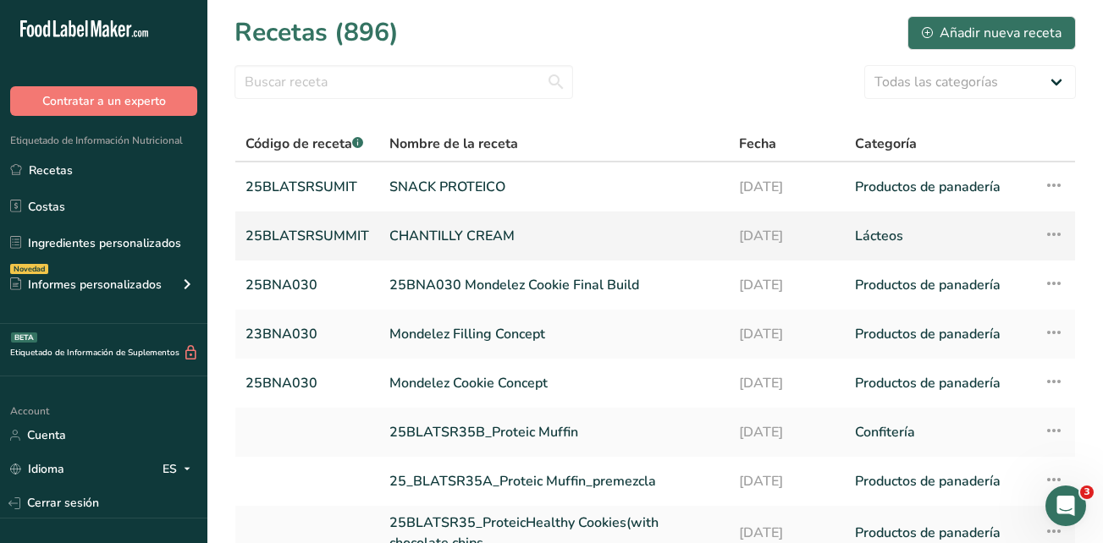
click at [417, 239] on link "CHANTILLY CREAM" at bounding box center [553, 236] width 329 height 36
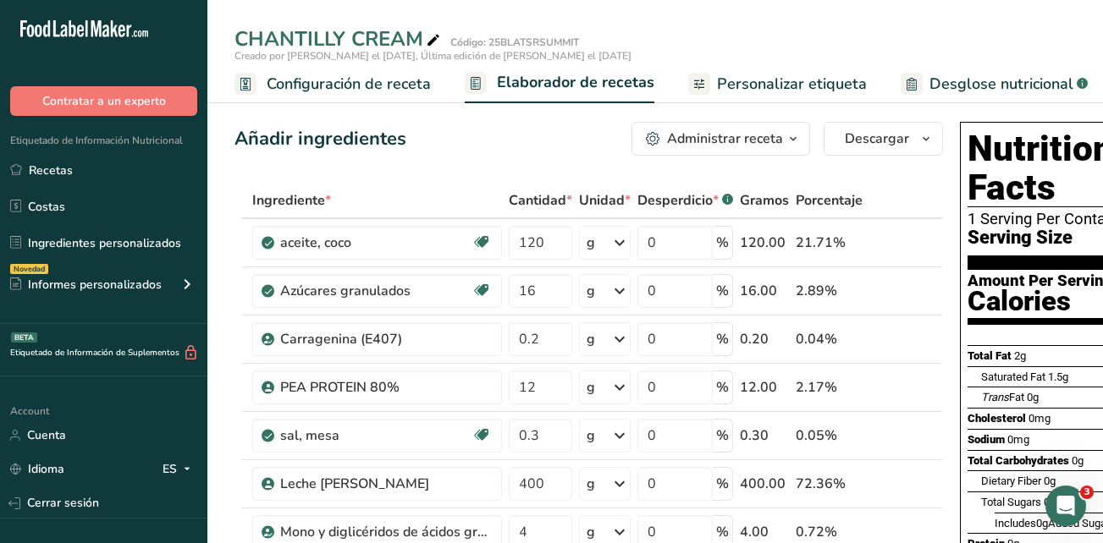
click at [778, 80] on span "Personalizar etiqueta" at bounding box center [792, 84] width 150 height 23
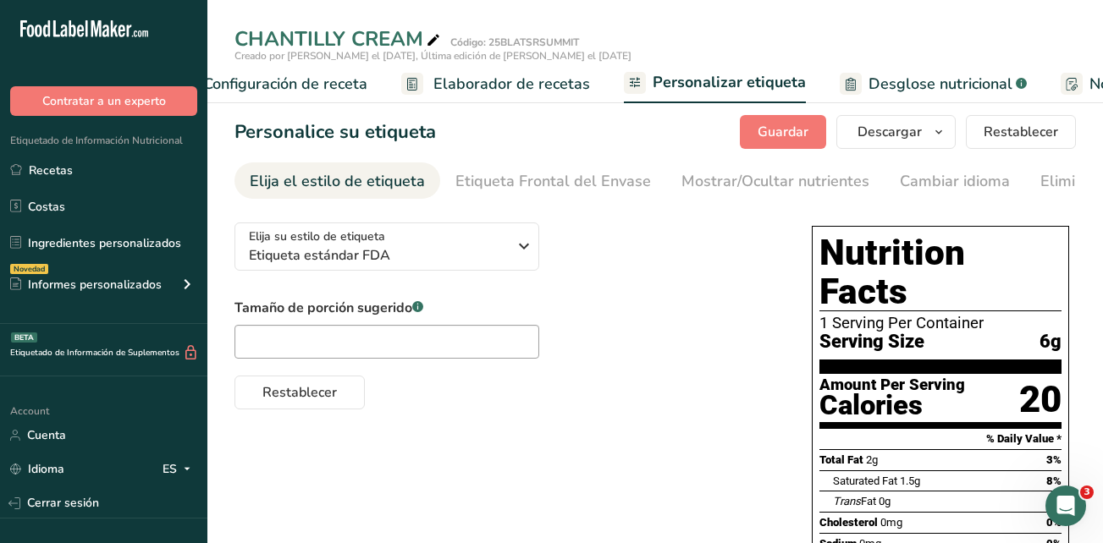
scroll to position [0, 388]
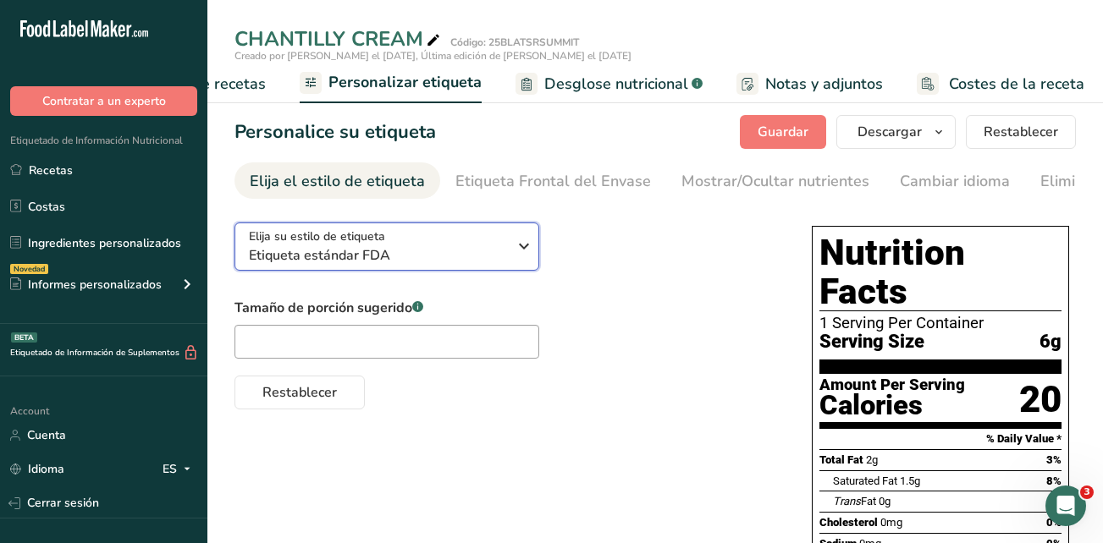
click at [527, 250] on icon "button" at bounding box center [524, 246] width 20 height 30
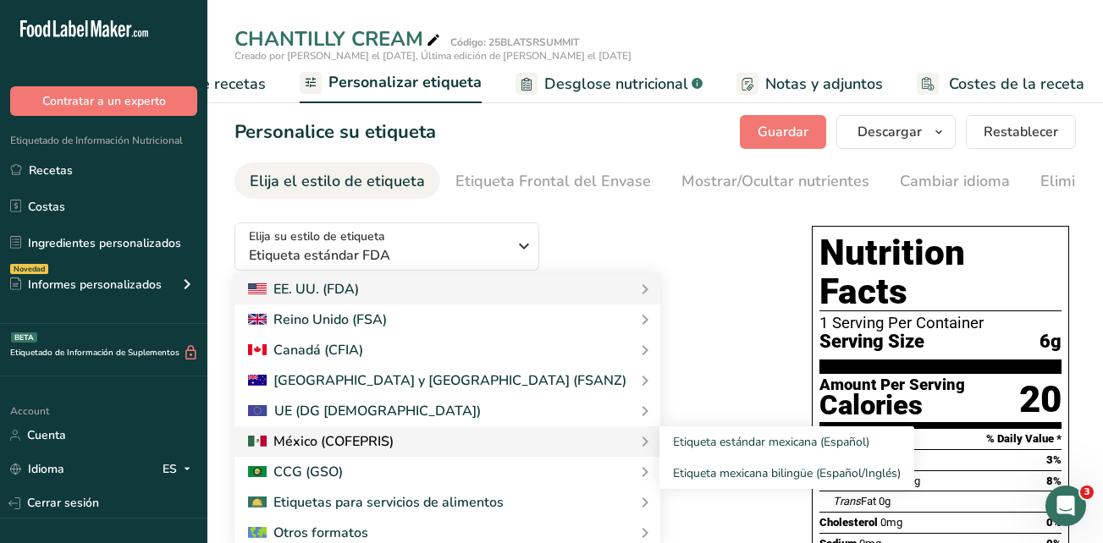
click at [445, 440] on div at bounding box center [447, 442] width 399 height 20
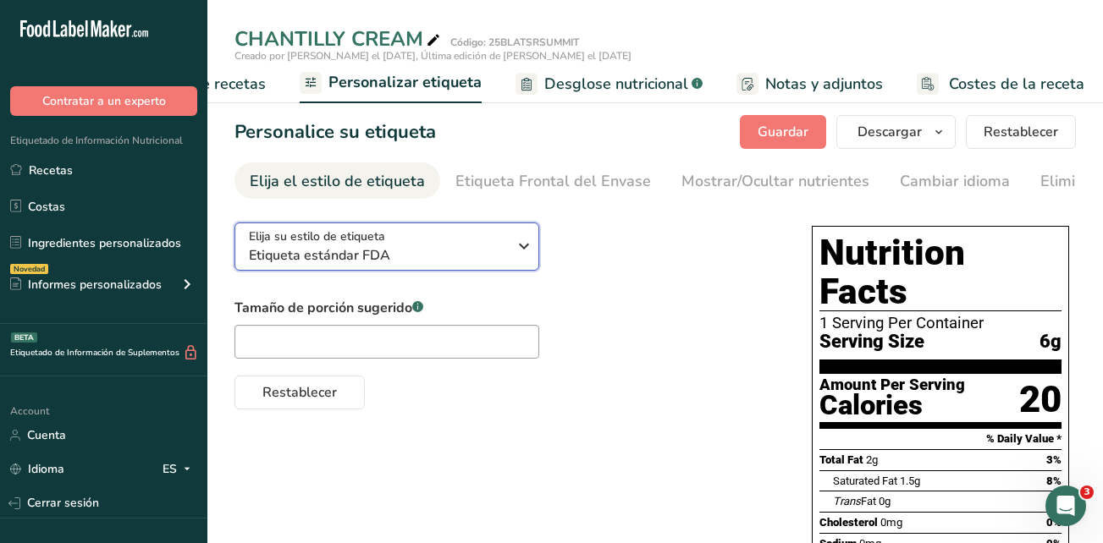
click at [526, 252] on icon "button" at bounding box center [524, 246] width 20 height 30
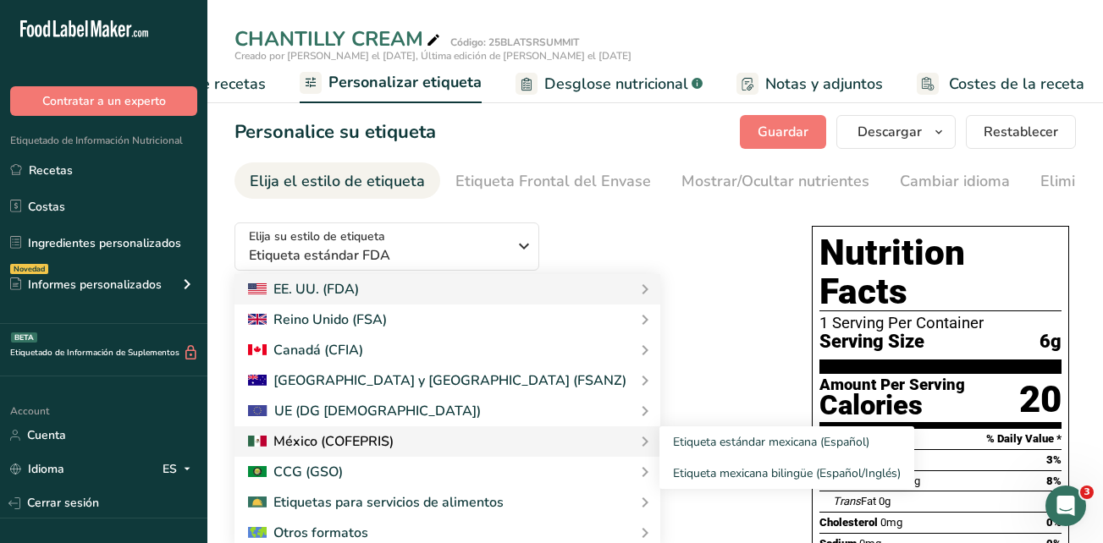
click at [350, 443] on div at bounding box center [321, 442] width 146 height 20
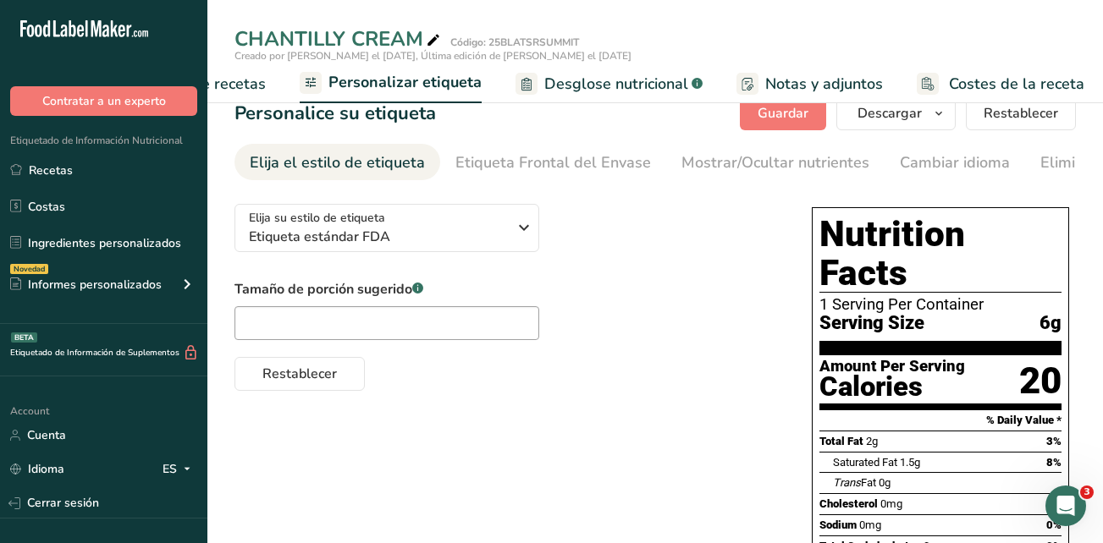
scroll to position [0, 0]
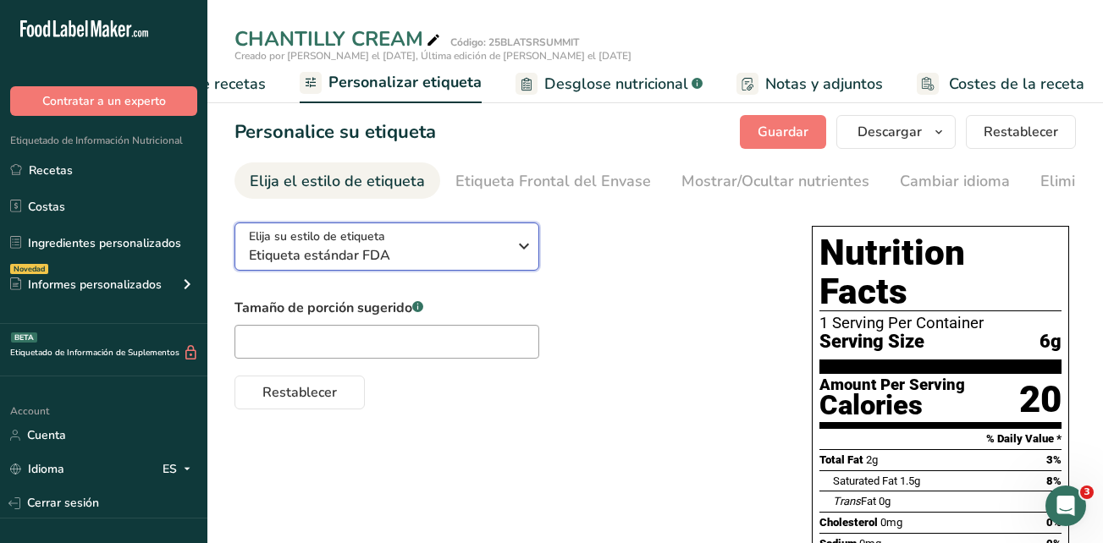
click at [518, 257] on icon "button" at bounding box center [524, 246] width 20 height 30
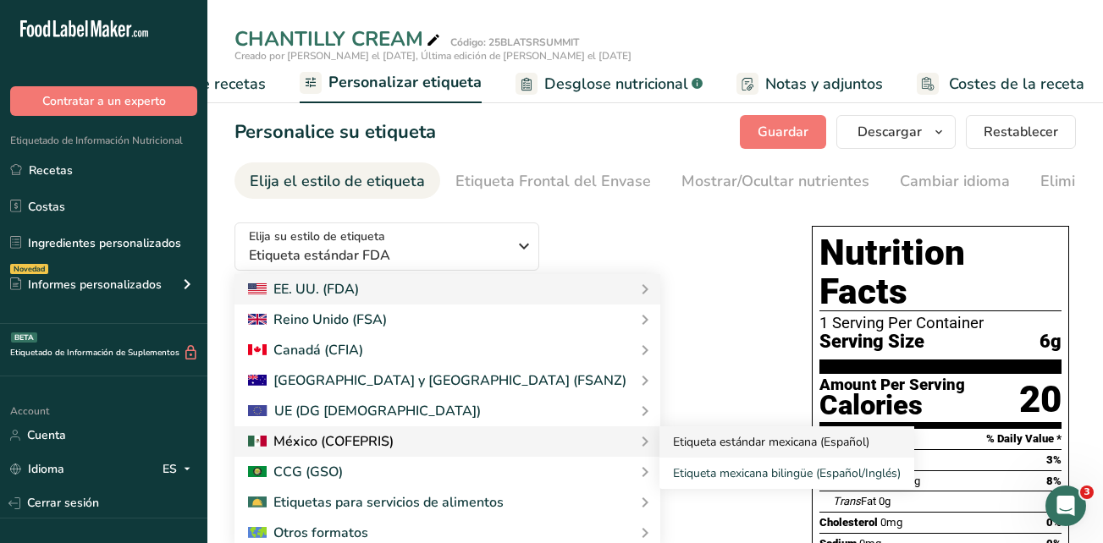
click at [659, 449] on link "Etiqueta estándar mexicana (Español)" at bounding box center [786, 441] width 255 height 31
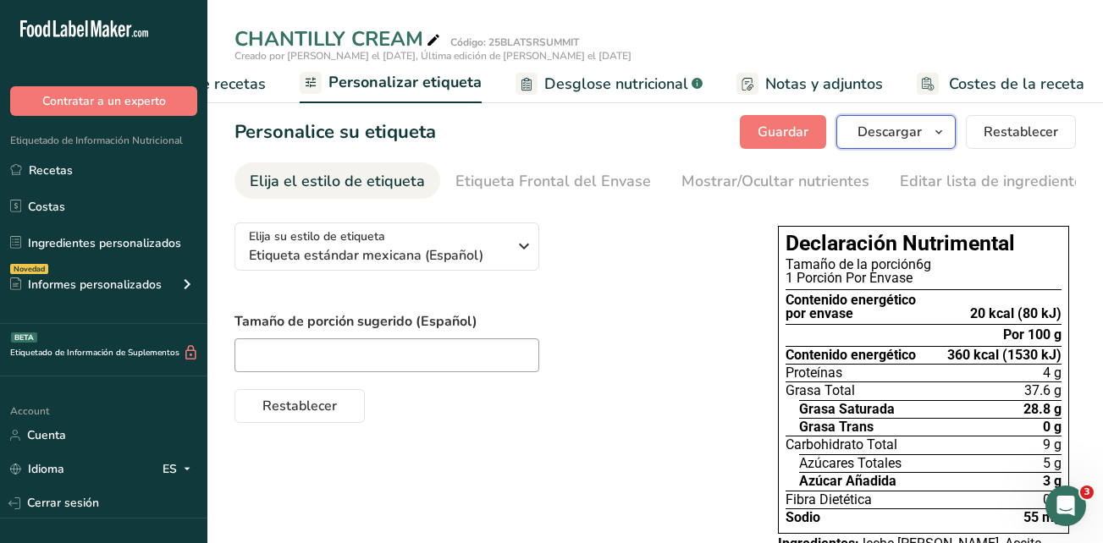
click at [881, 135] on span "Descargar" at bounding box center [889, 132] width 64 height 20
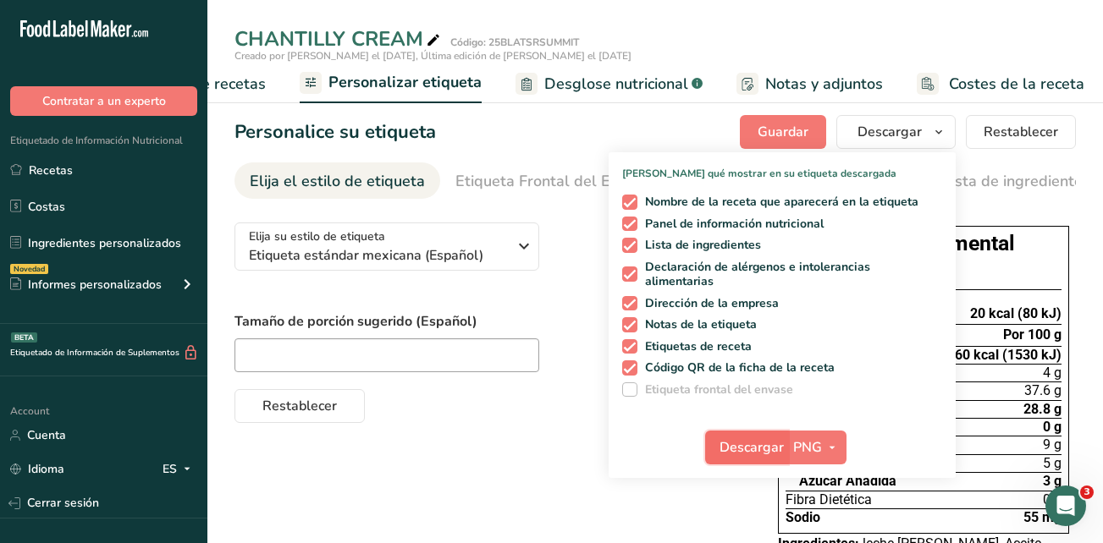
click at [756, 450] on span "Descargar" at bounding box center [751, 447] width 64 height 20
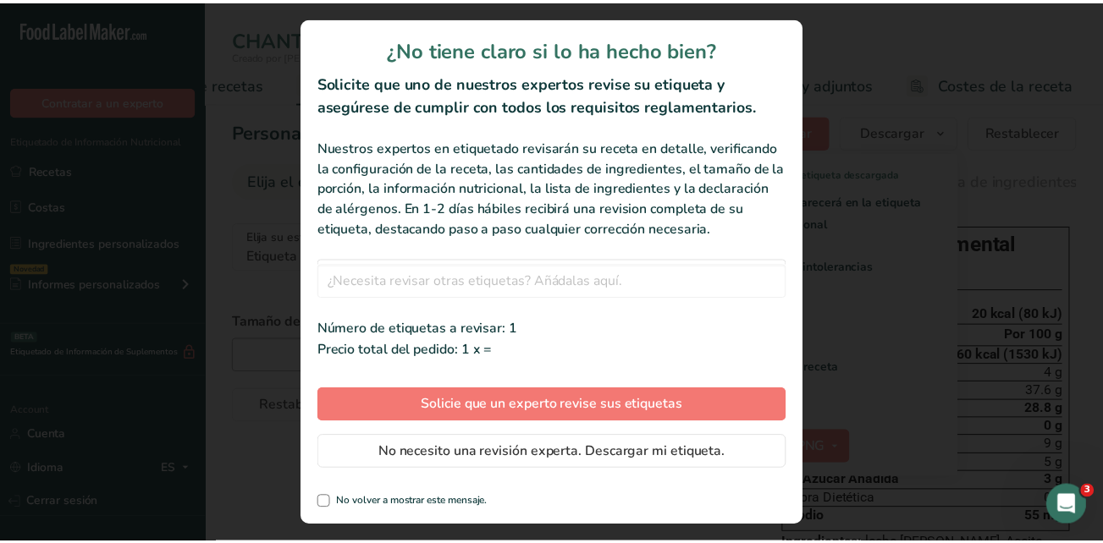
scroll to position [0, 375]
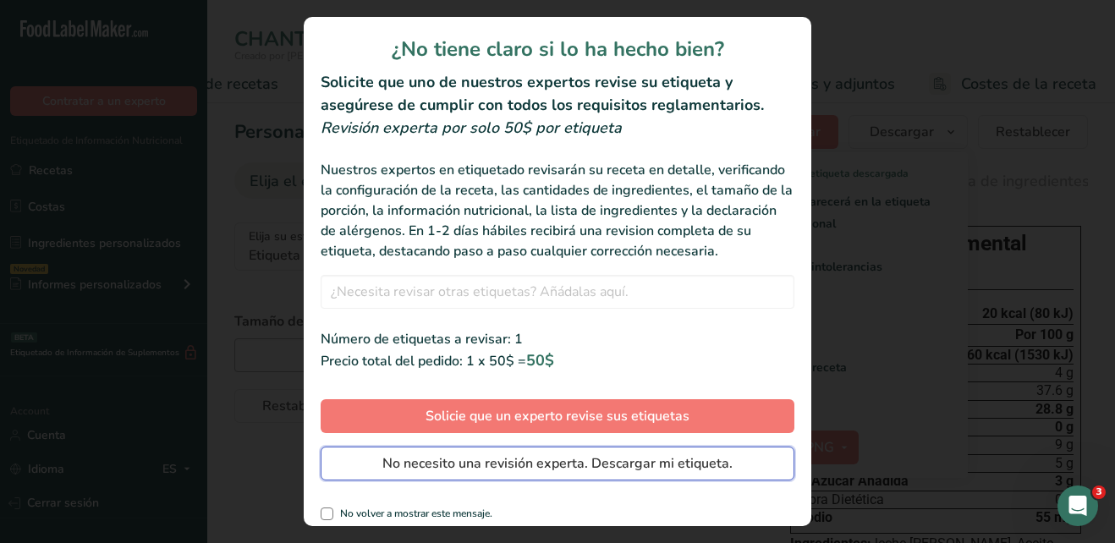
click at [454, 474] on span "No necesito una revisión experta. Descargar mi etiqueta." at bounding box center [557, 464] width 350 height 20
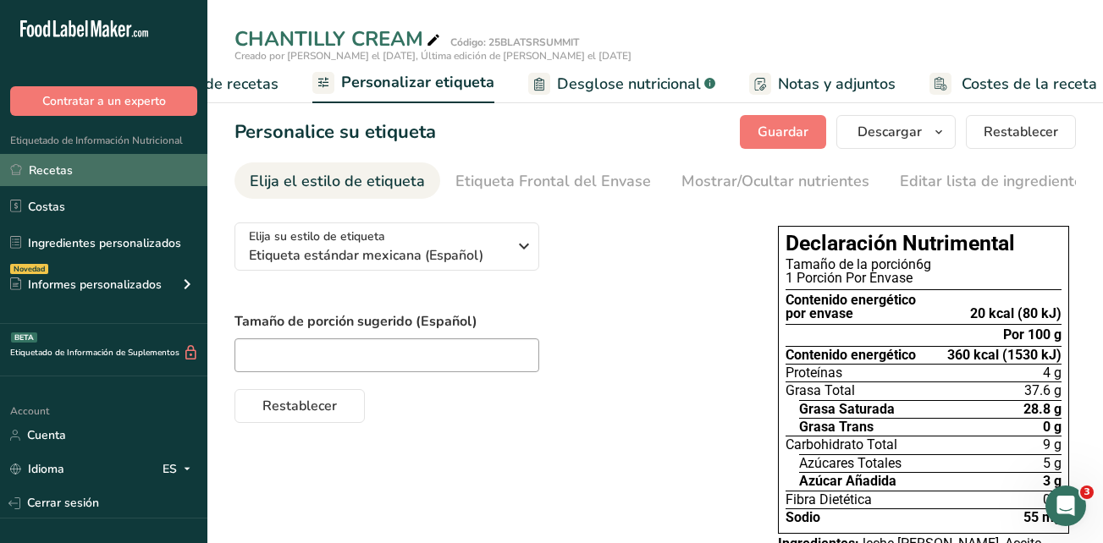
click at [68, 161] on link "Recetas" at bounding box center [103, 170] width 207 height 32
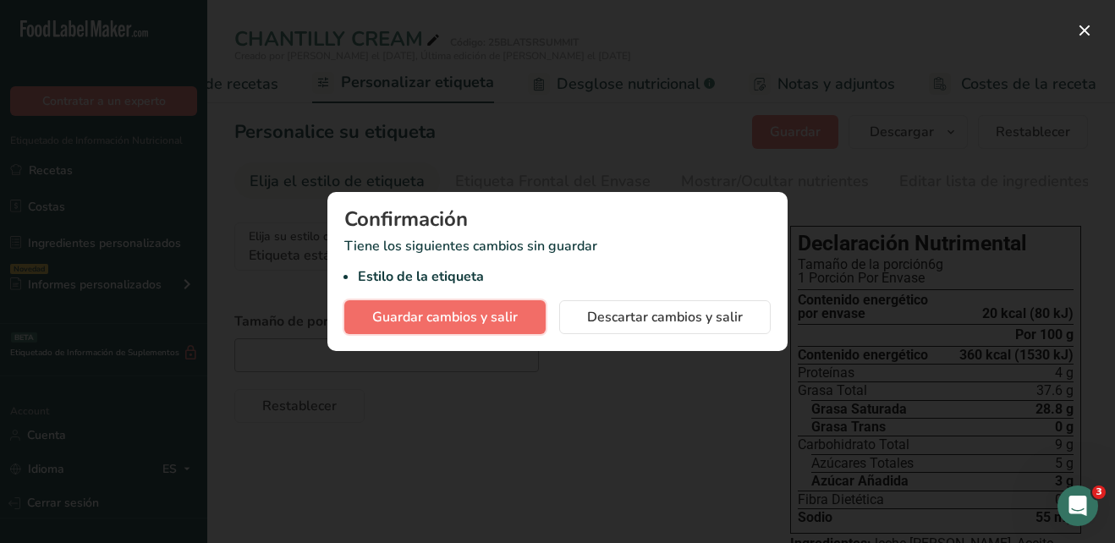
click at [481, 316] on span "Guardar cambios y salir" at bounding box center [445, 317] width 146 height 20
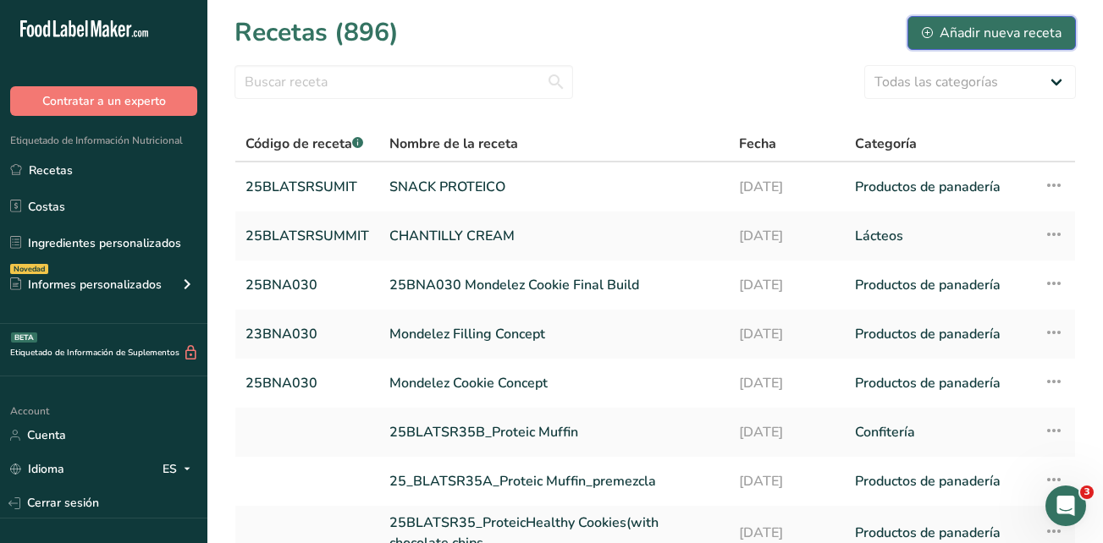
click at [1008, 28] on div "Añadir nueva receta" at bounding box center [991, 33] width 140 height 20
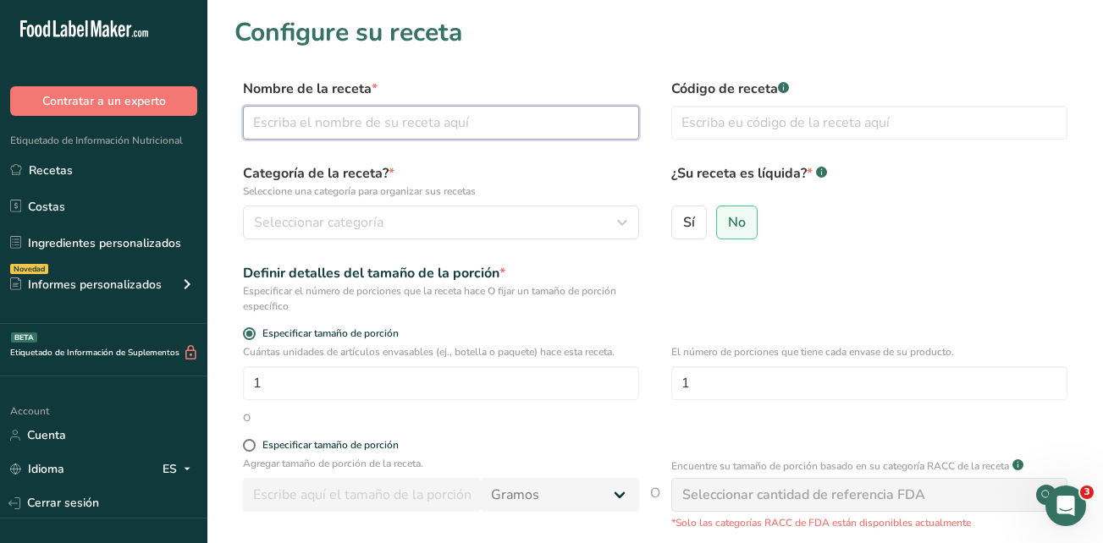
click at [507, 129] on input "text" at bounding box center [441, 123] width 396 height 34
type input "c"
type input "CAJETA VEGANA"
click at [720, 122] on input "text" at bounding box center [869, 123] width 396 height 34
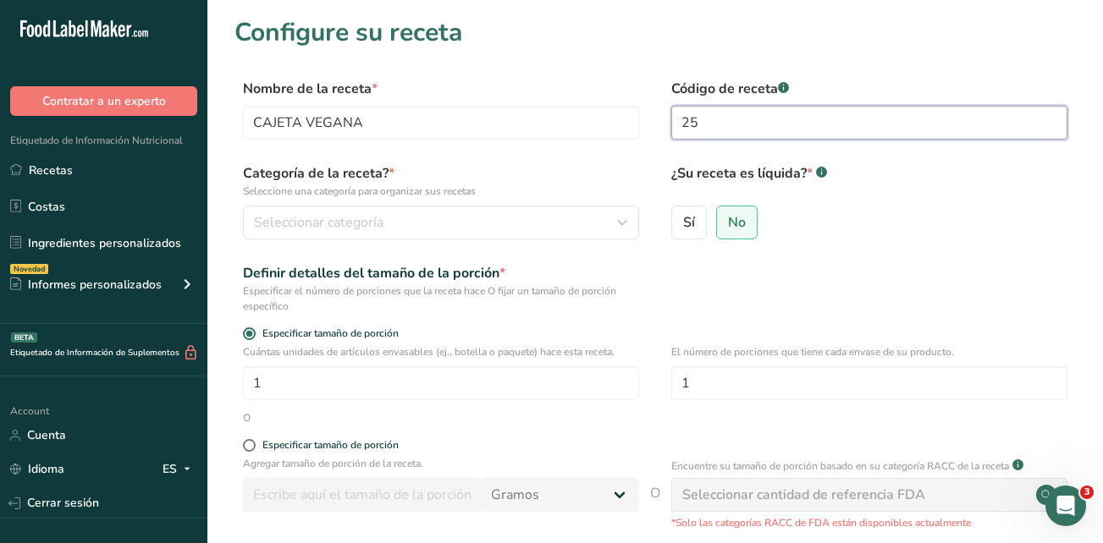
drag, startPoint x: 745, startPoint y: 135, endPoint x: 688, endPoint y: 127, distance: 57.2
click at [681, 129] on input "25" at bounding box center [869, 123] width 396 height 34
click at [705, 123] on input "25" at bounding box center [869, 123] width 396 height 34
click at [745, 122] on input "25" at bounding box center [869, 123] width 396 height 34
type input "25BLATSRSUMMIT"
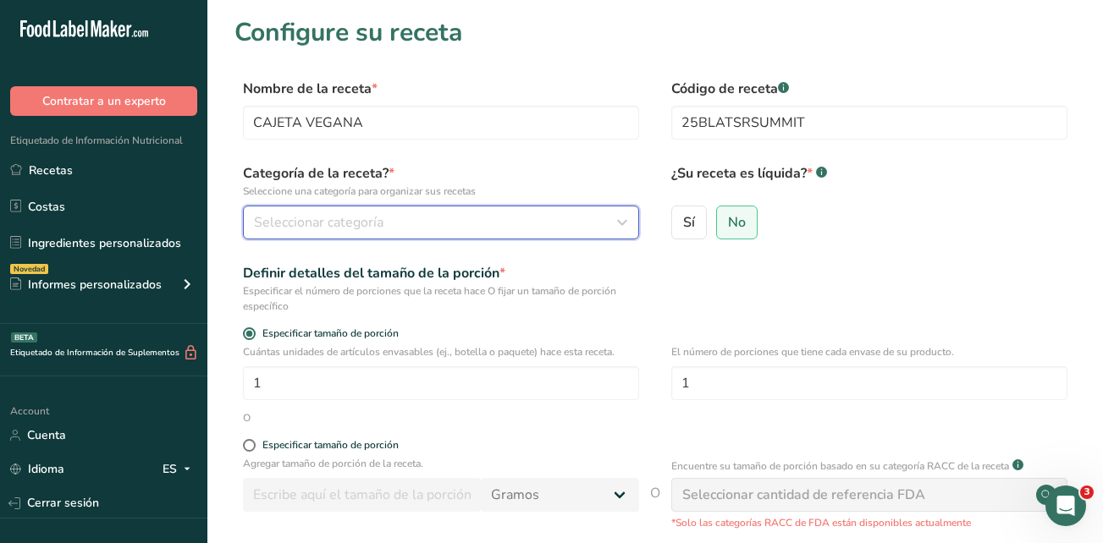
click at [443, 233] on button "Seleccionar categoría" at bounding box center [441, 223] width 396 height 34
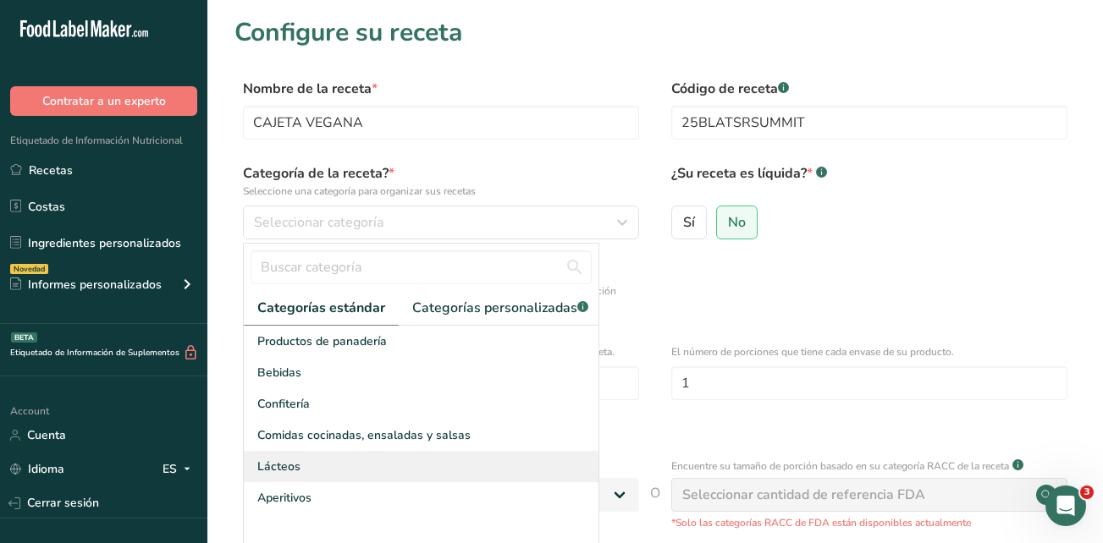
click at [397, 469] on div "Lácteos" at bounding box center [421, 466] width 355 height 31
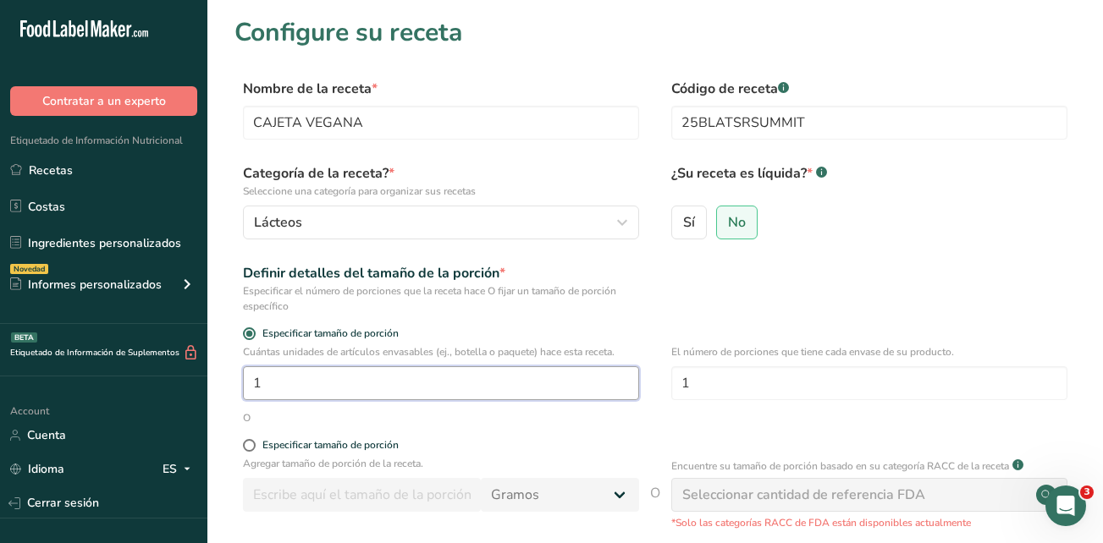
click at [383, 382] on input "1" at bounding box center [441, 383] width 396 height 34
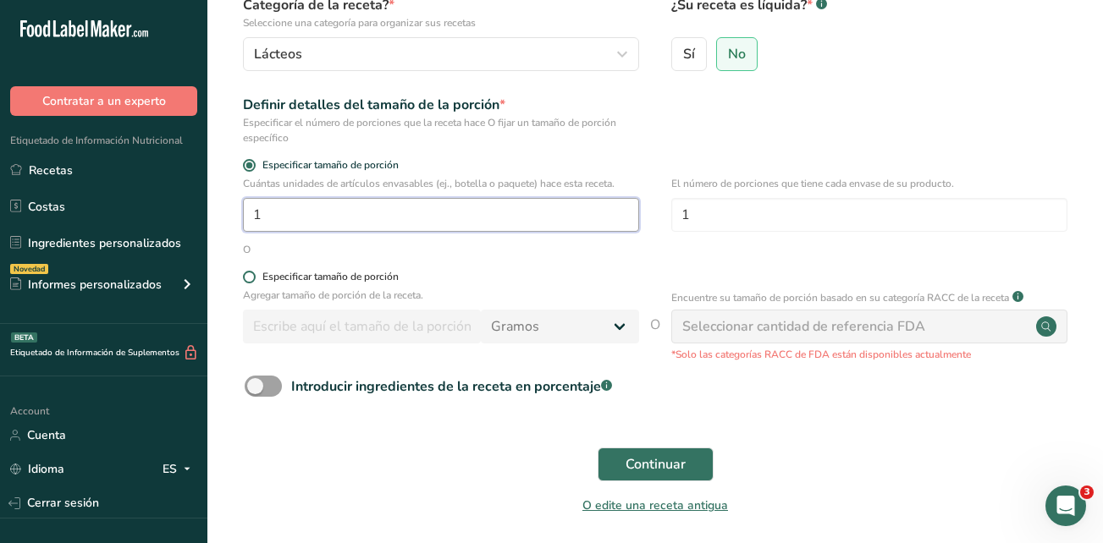
scroll to position [169, 0]
click at [661, 466] on span "Continuar" at bounding box center [655, 464] width 60 height 20
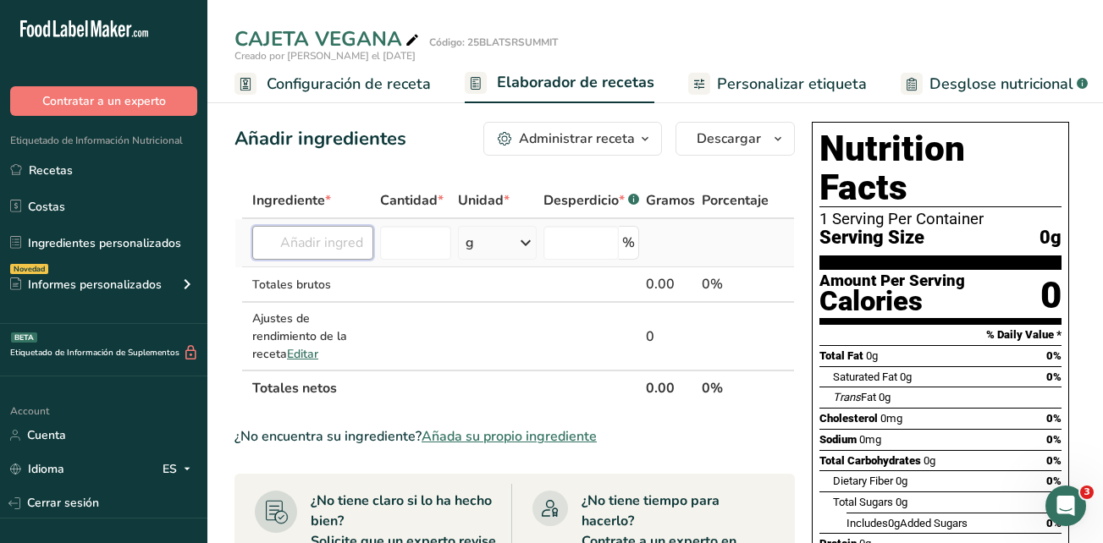
click at [360, 254] on input "text" at bounding box center [312, 243] width 121 height 34
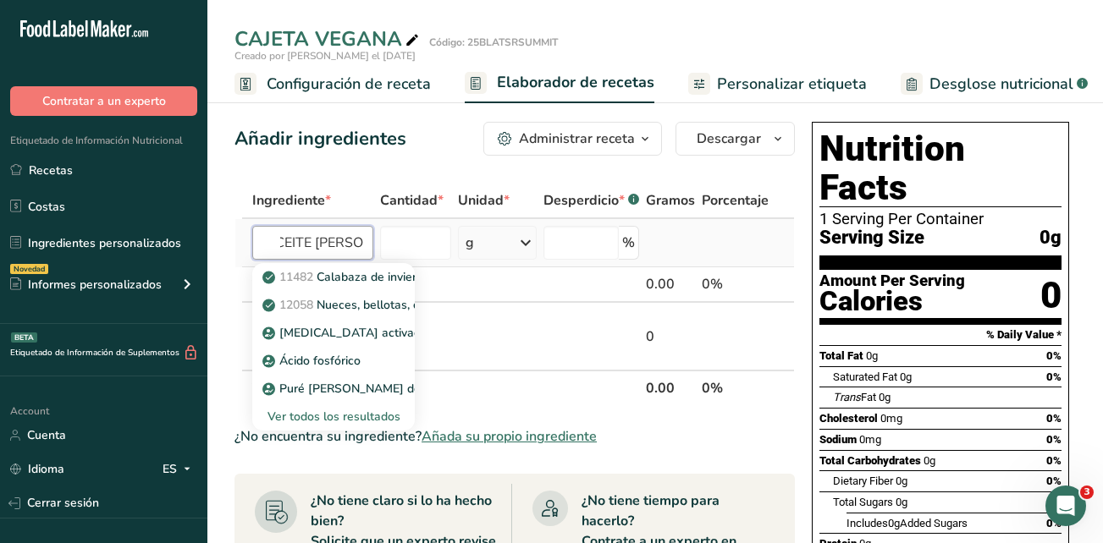
scroll to position [0, 25]
type input "ACEITE DE COCO"
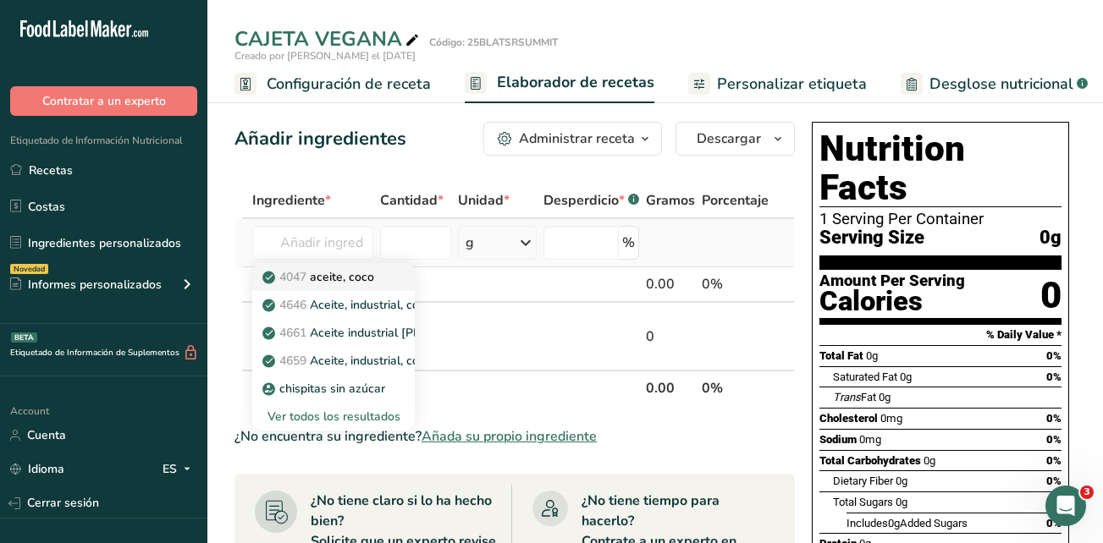
scroll to position [0, 0]
click at [366, 272] on p "4047 aceite, coco" at bounding box center [320, 277] width 108 height 18
type input "Oil, coconut"
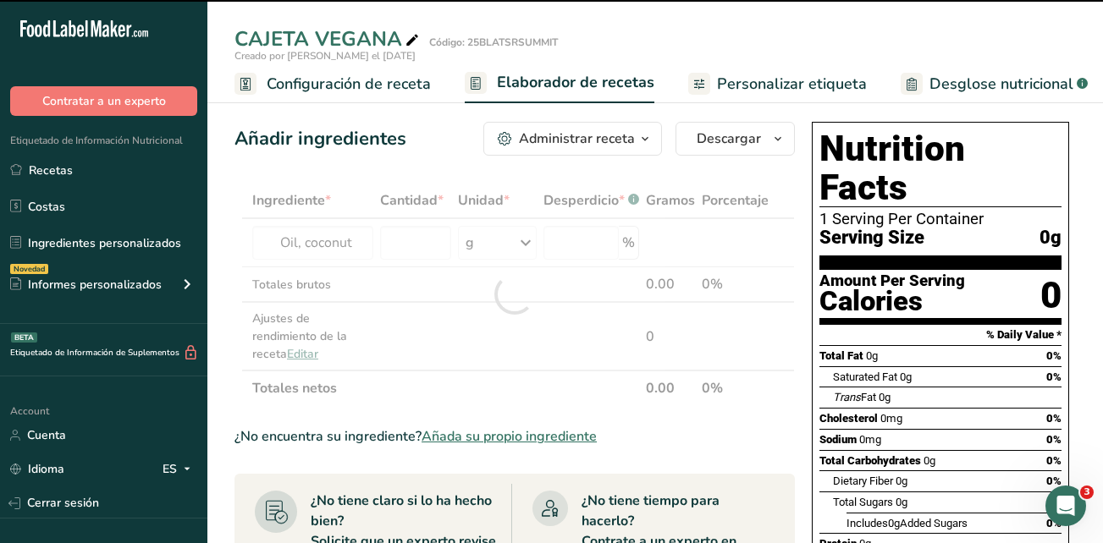
type input "0"
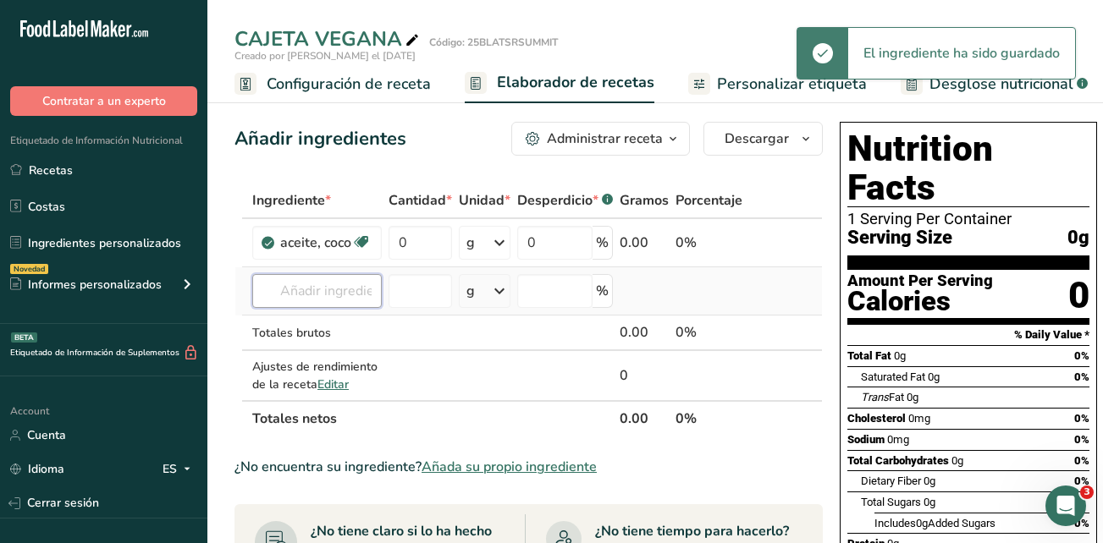
click at [348, 282] on input "text" at bounding box center [316, 291] width 129 height 34
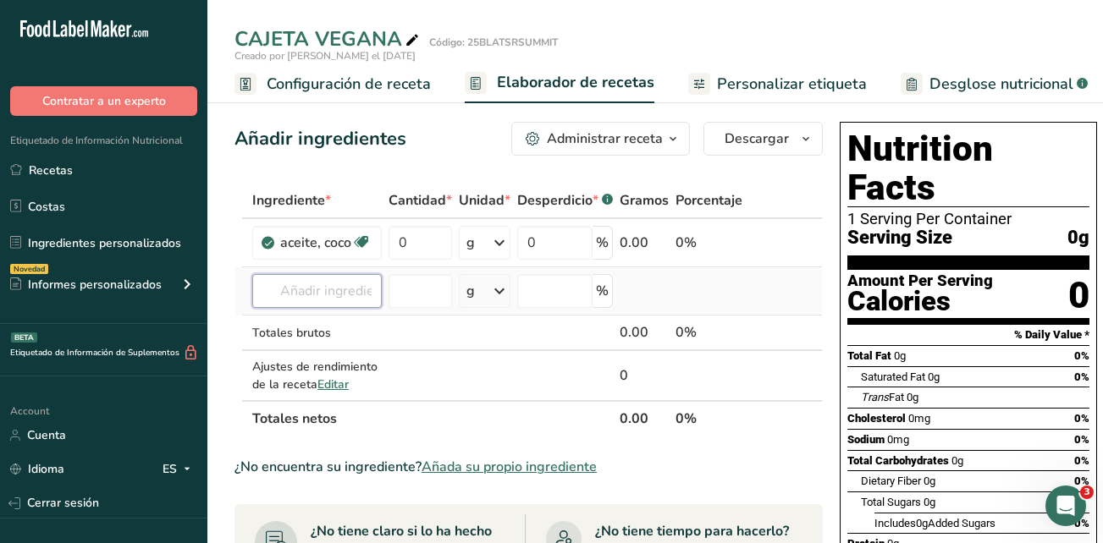
click at [355, 290] on input "text" at bounding box center [316, 291] width 129 height 34
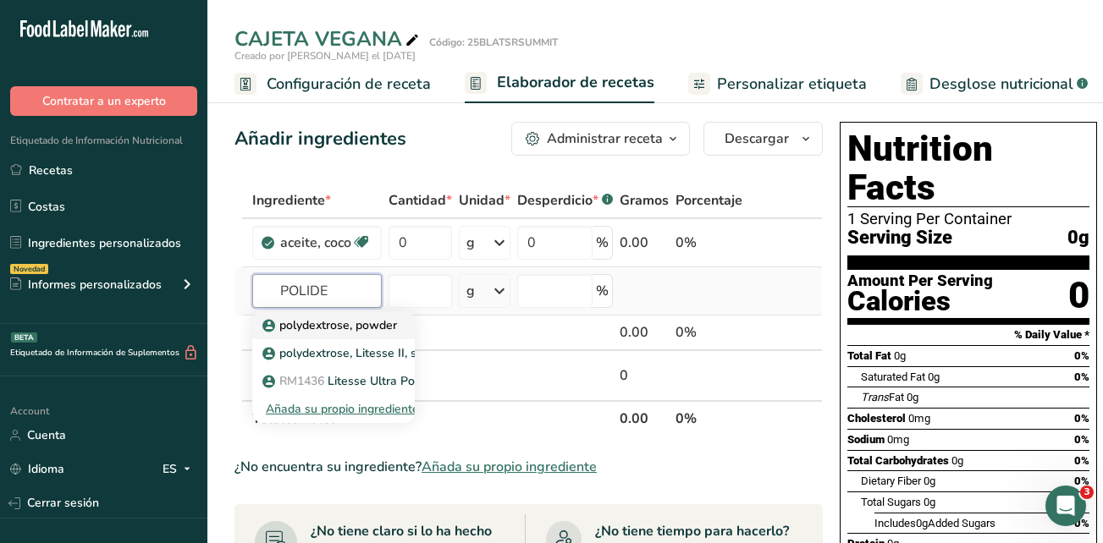
type input "POLIDE"
click at [390, 328] on p "polydextrose, powder" at bounding box center [331, 325] width 131 height 18
type input "polydextrose, powder"
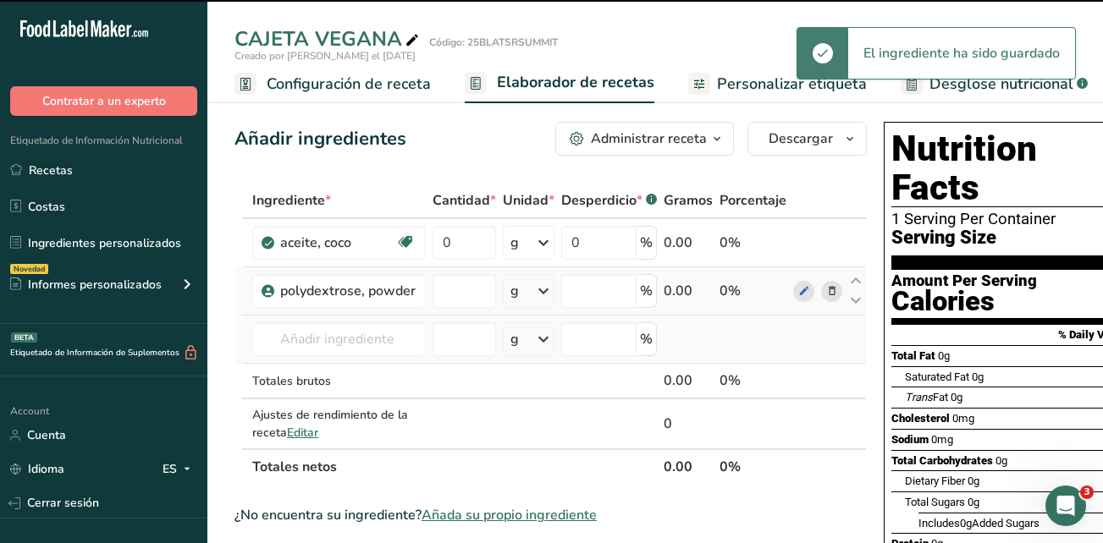
type input "0"
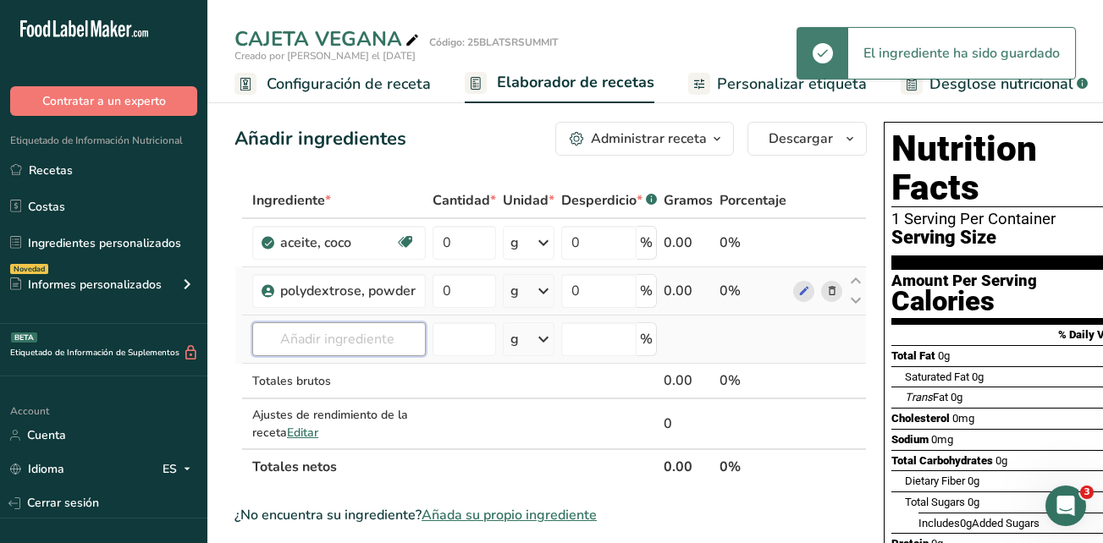
click at [404, 349] on input "text" at bounding box center [338, 339] width 173 height 34
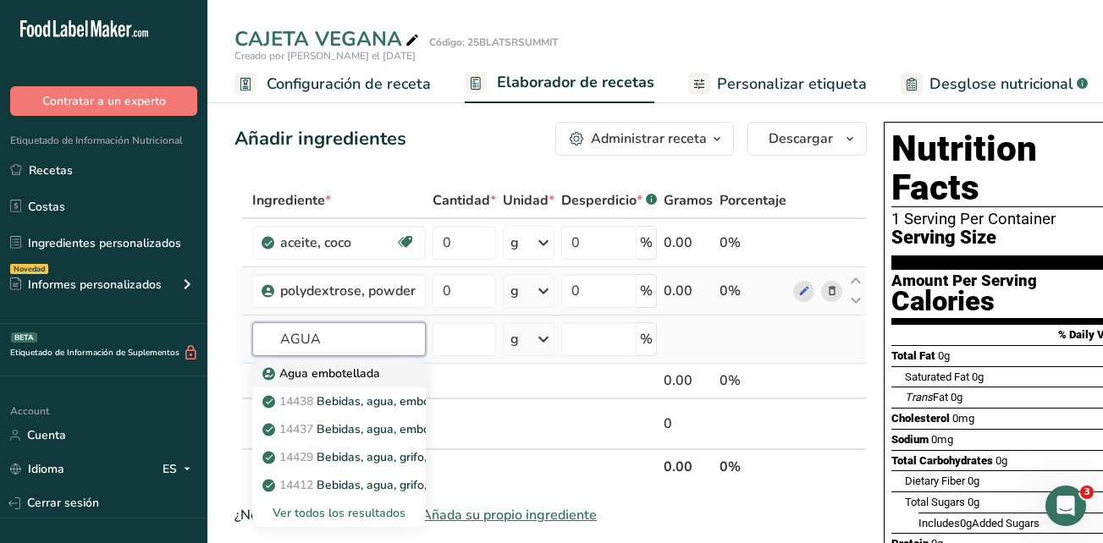
type input "AGUA"
click at [385, 379] on link "Agua embotellada" at bounding box center [338, 374] width 173 height 28
type input "Water, bottled"
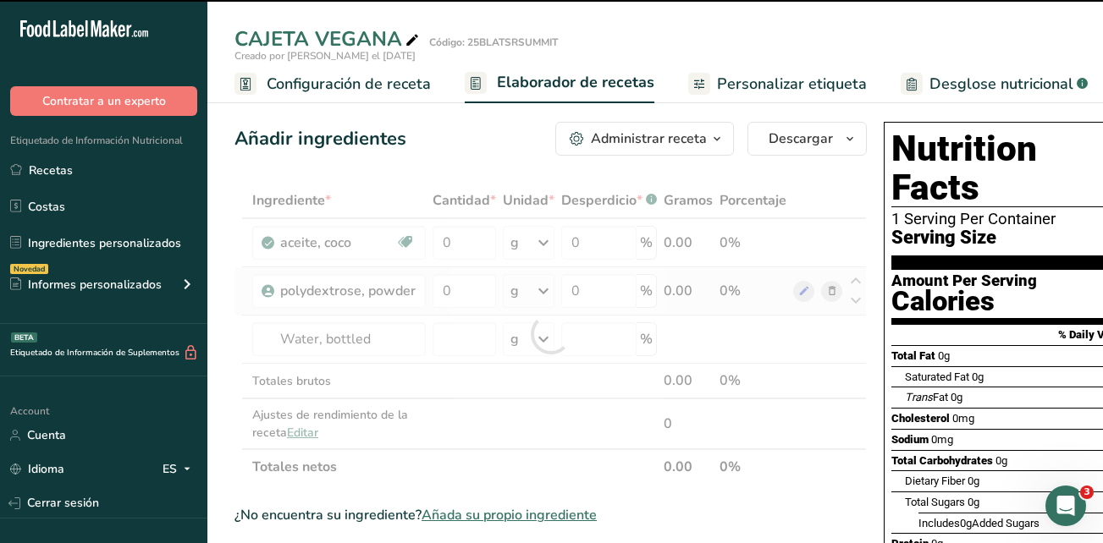
type input "0"
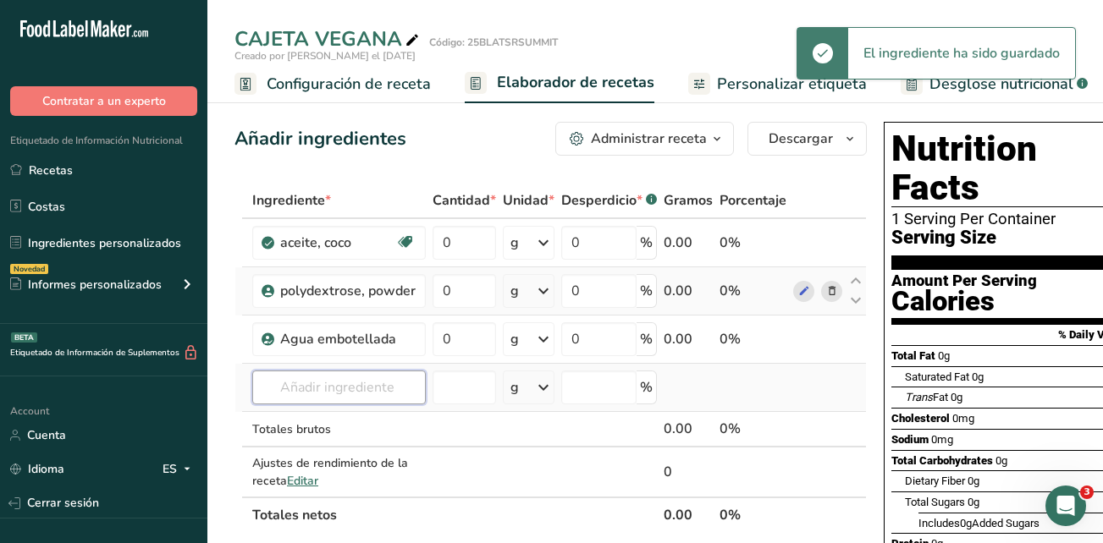
click at [407, 377] on input "text" at bounding box center [338, 388] width 173 height 34
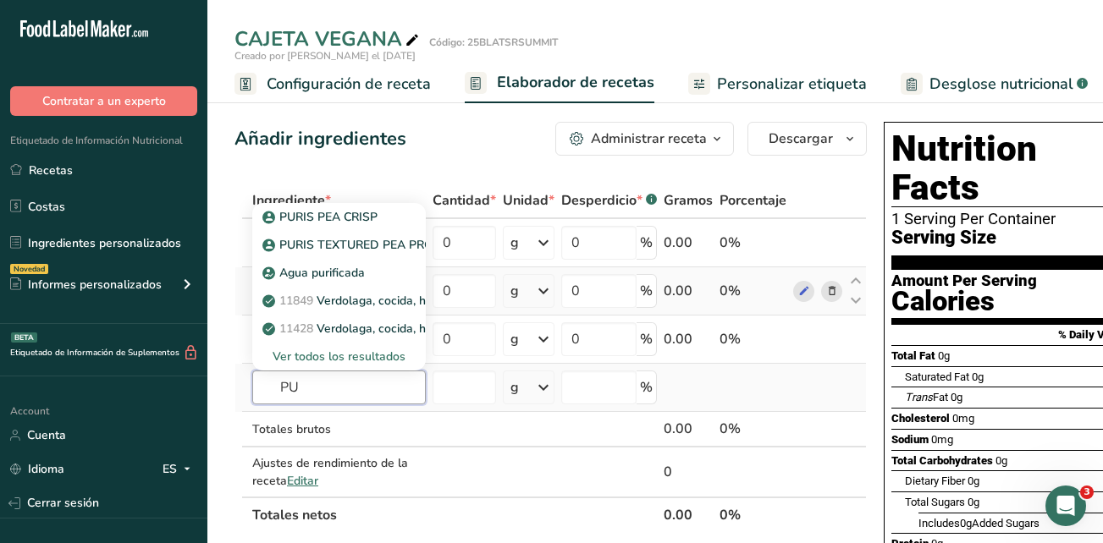
type input "P"
type input "p"
type input "protein"
click at [419, 276] on p "Polvo de proteína de guisante" at bounding box center [354, 273] width 176 height 18
type input "Pea Protein Powder"
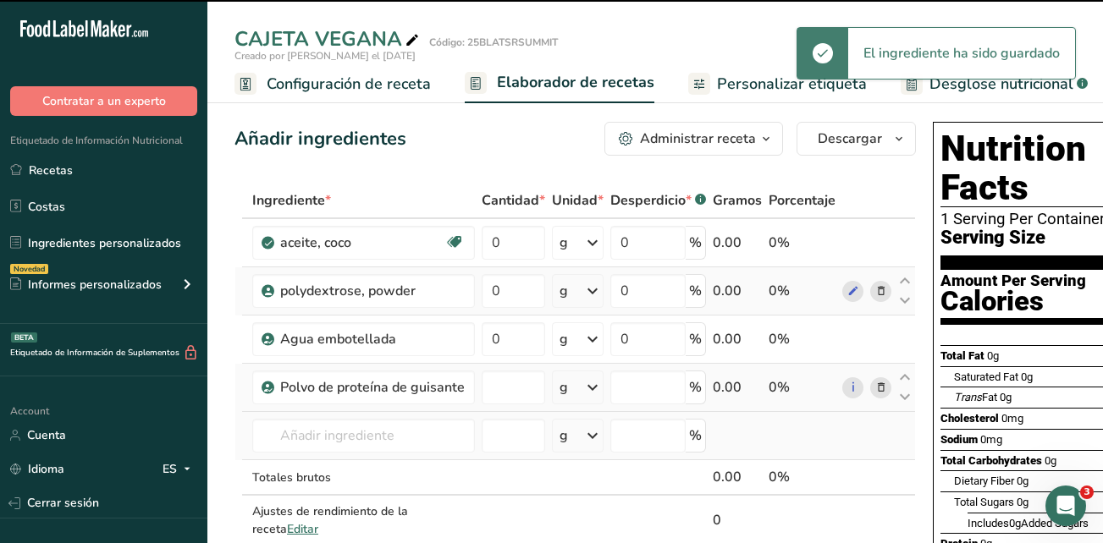
type input "0"
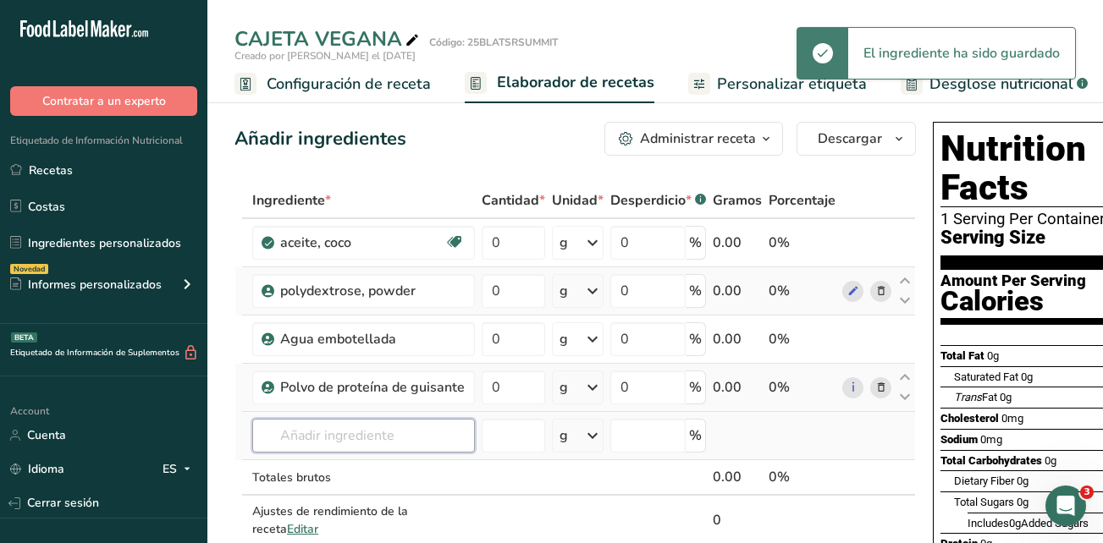
click at [344, 443] on input "text" at bounding box center [363, 436] width 223 height 34
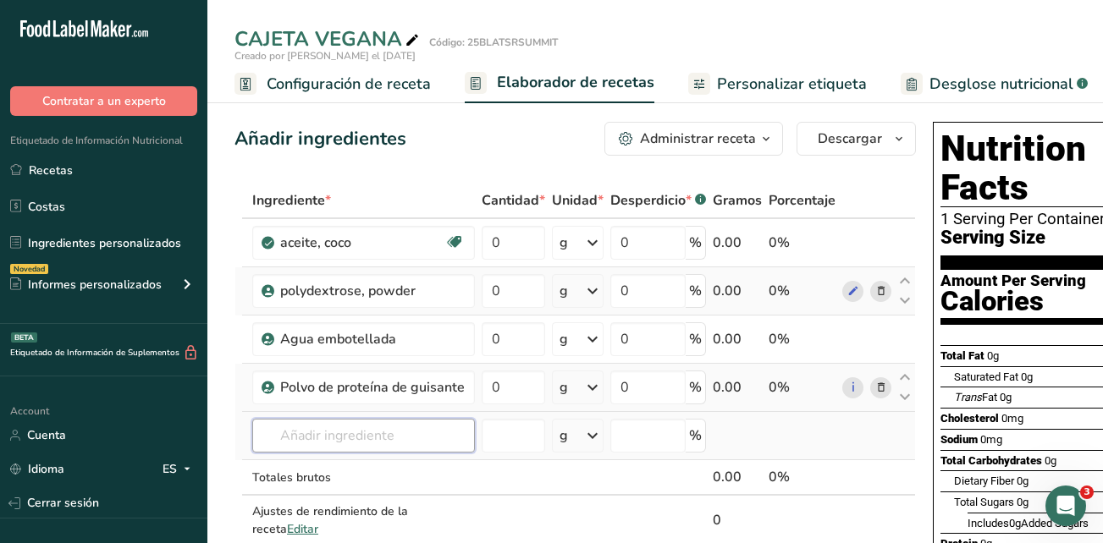
click at [316, 445] on input "text" at bounding box center [363, 436] width 223 height 34
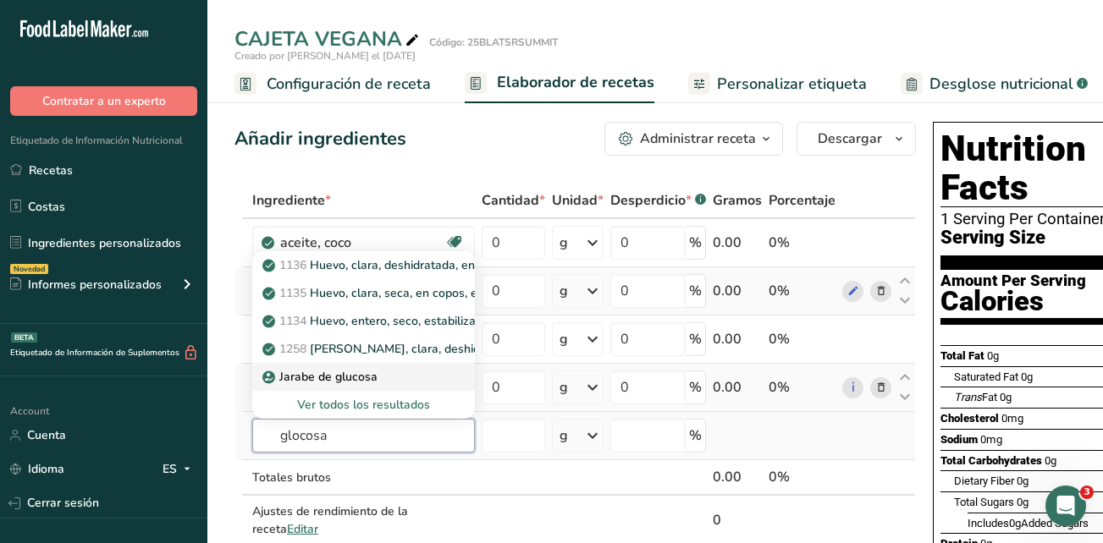
type input "glocosa"
click at [335, 372] on p "Jarabe de glucosa" at bounding box center [322, 377] width 112 height 18
type input "Glucose Syrup"
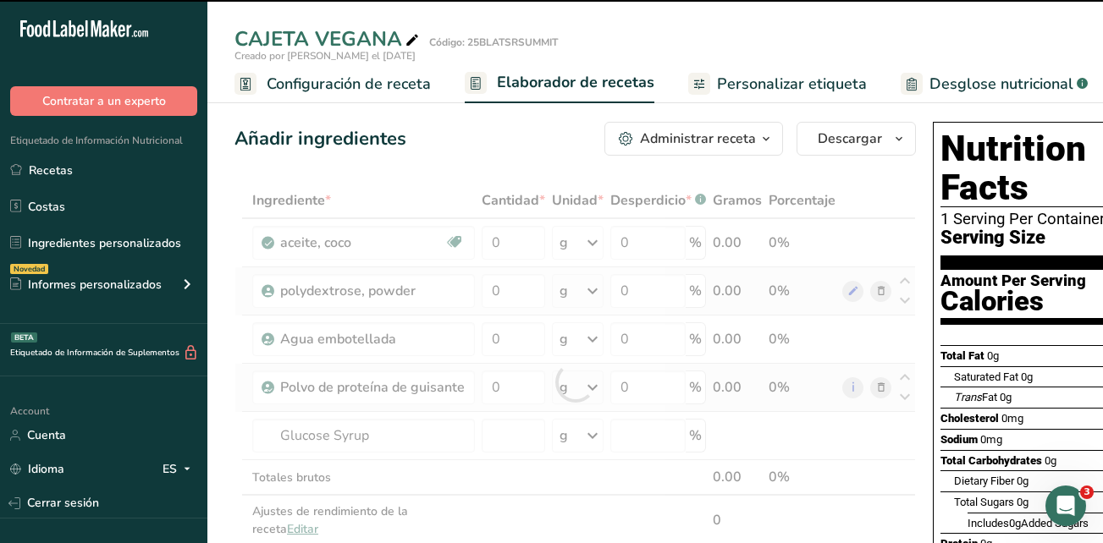
type input "0"
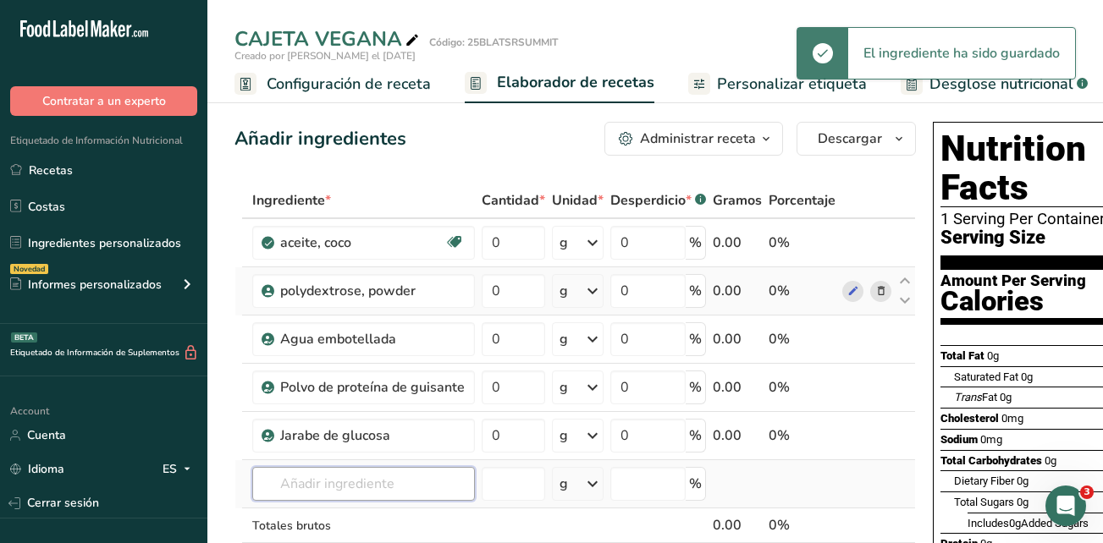
click at [276, 486] on input "text" at bounding box center [363, 484] width 223 height 34
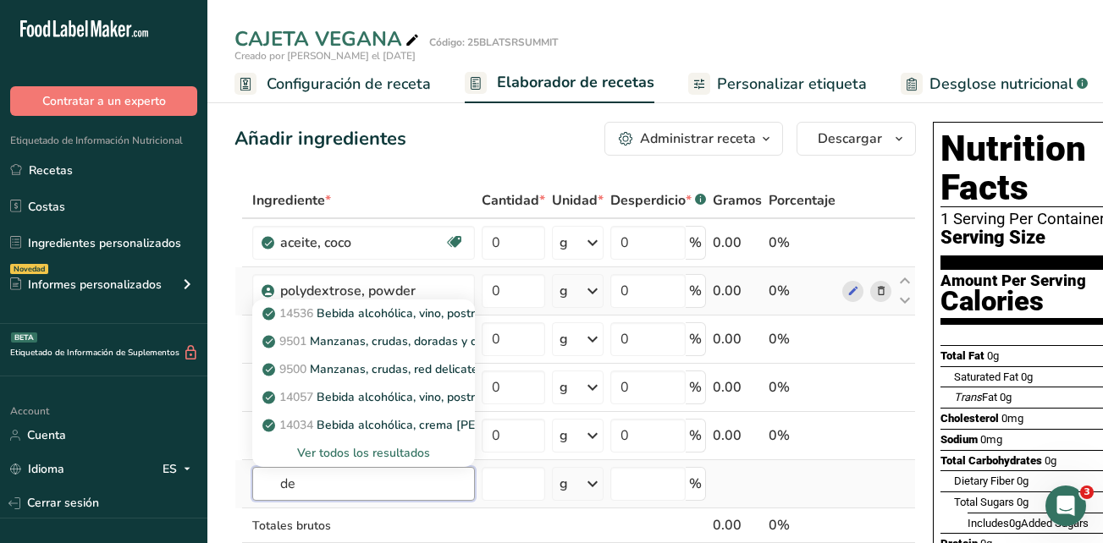
type input "d"
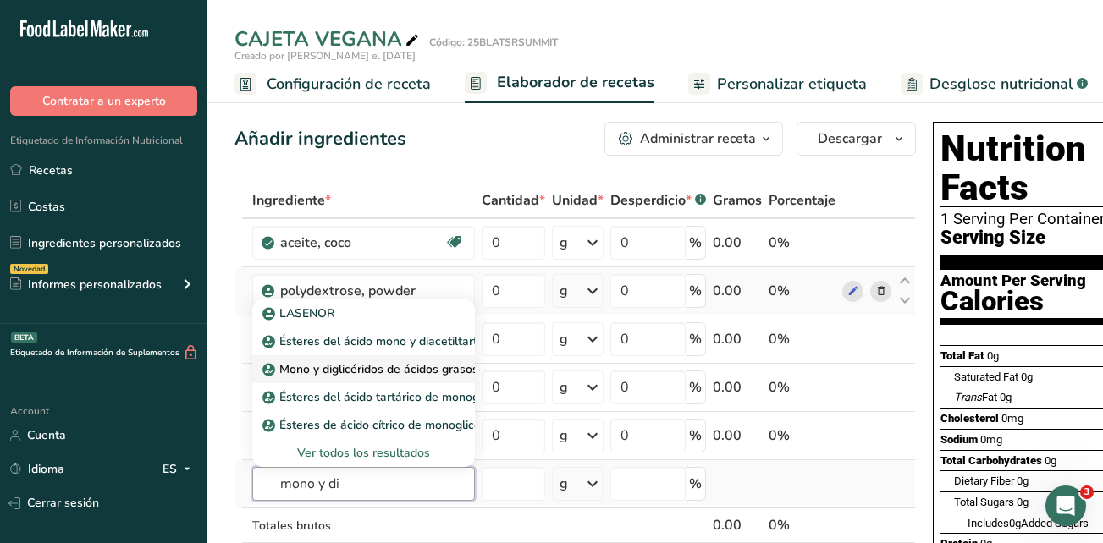
type input "mono y di"
click at [388, 368] on p "Mono y diglicéridos de ácidos grasos (E471)" at bounding box center [391, 369] width 251 height 18
type input "Mono- and diglycerides of fatty acids (E471)"
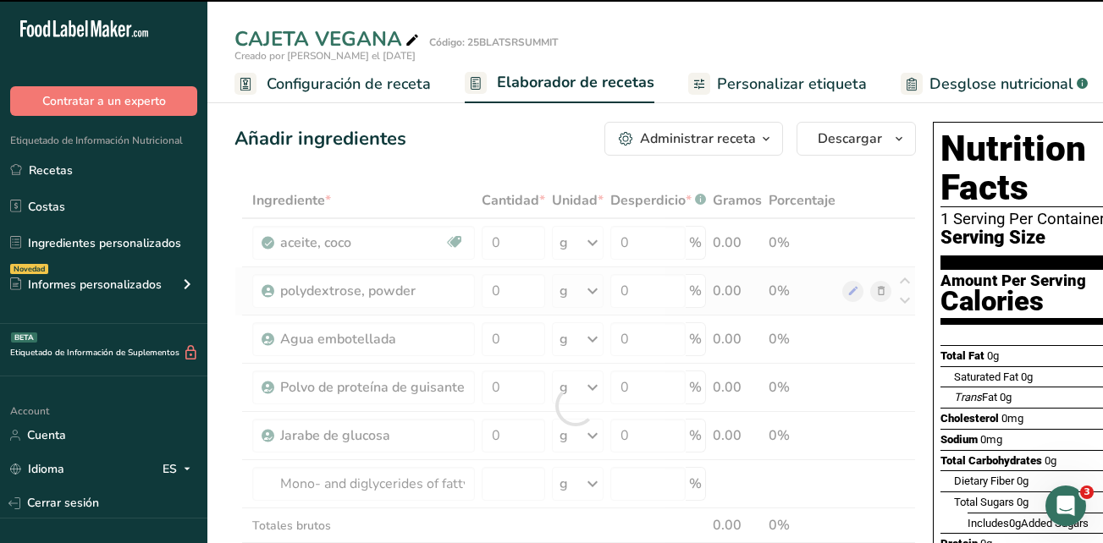
type input "0"
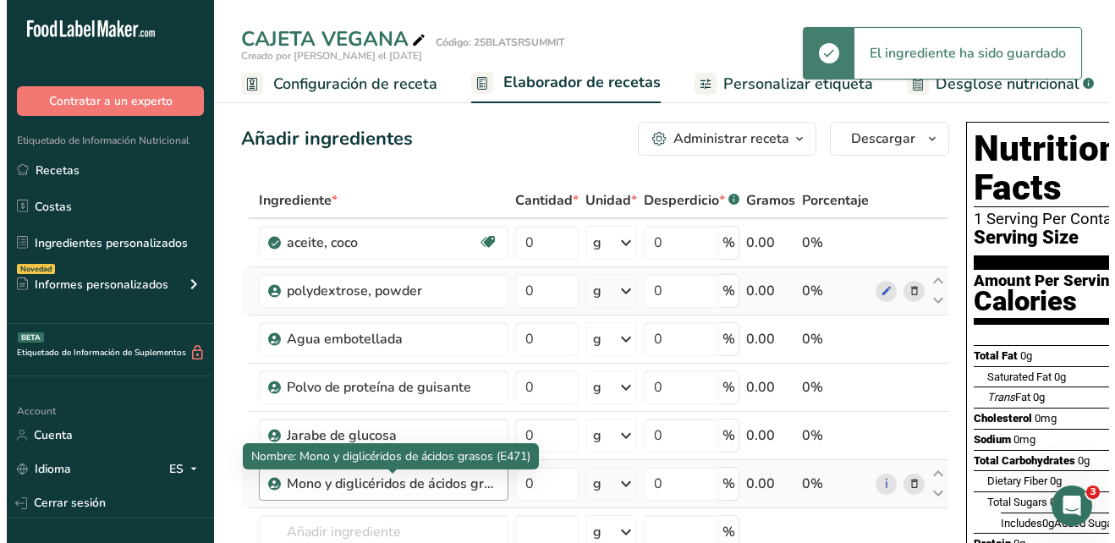
scroll to position [169, 0]
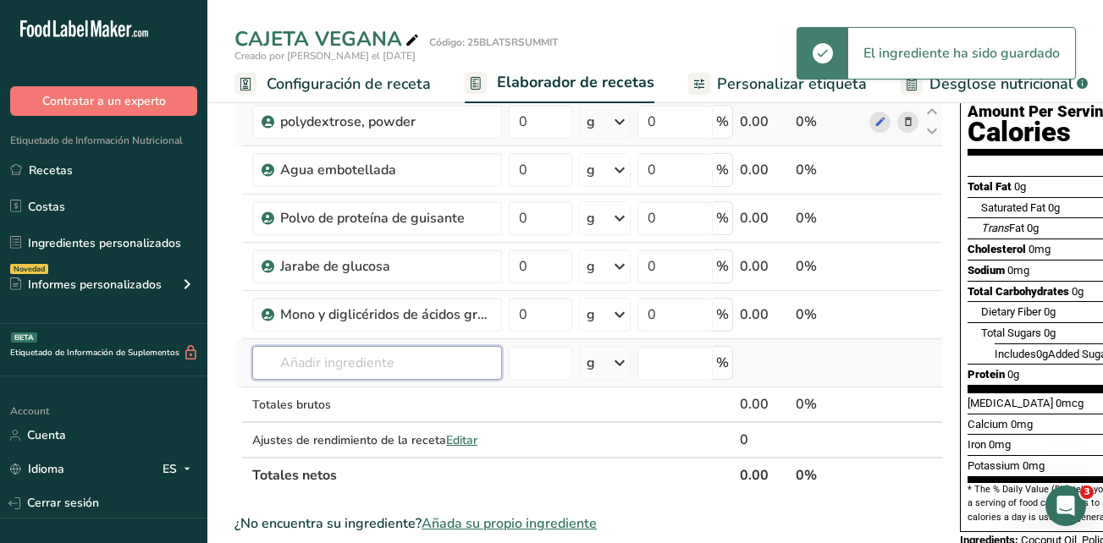
click at [373, 371] on input "text" at bounding box center [377, 363] width 250 height 34
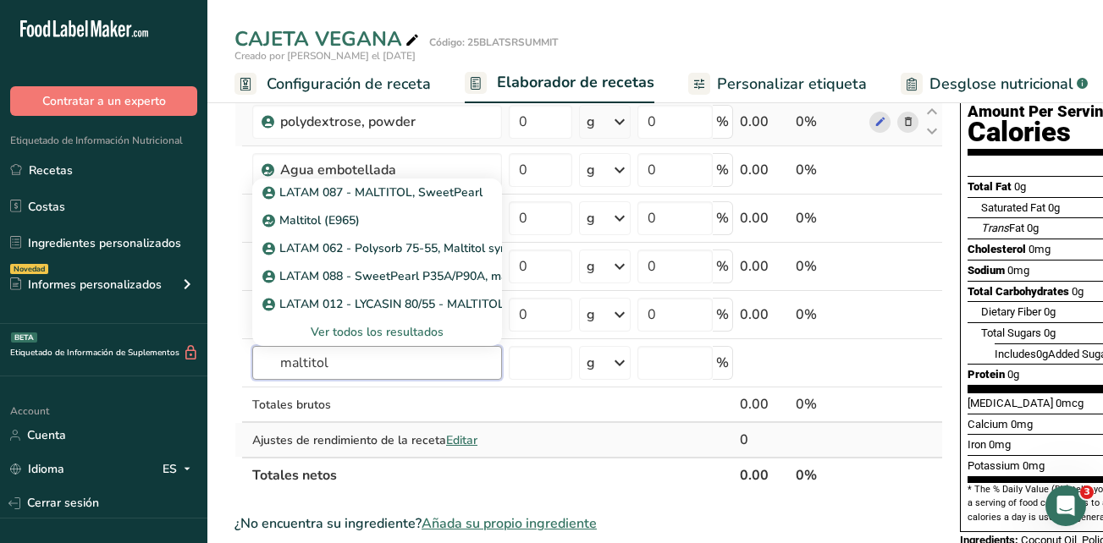
type input "maltitol"
click at [582, 429] on td at bounding box center [604, 440] width 58 height 34
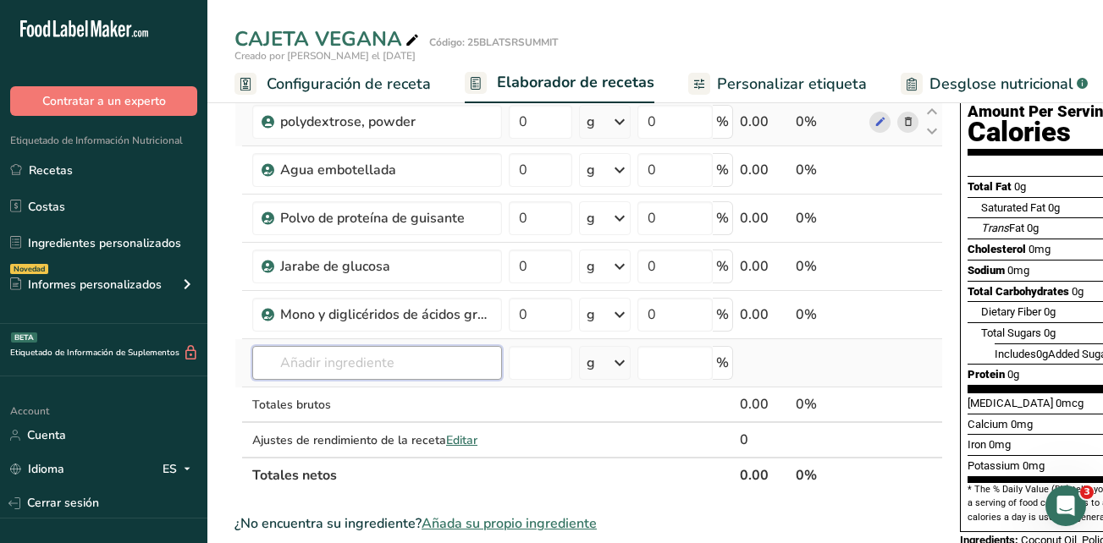
click at [404, 364] on input "text" at bounding box center [377, 363] width 250 height 34
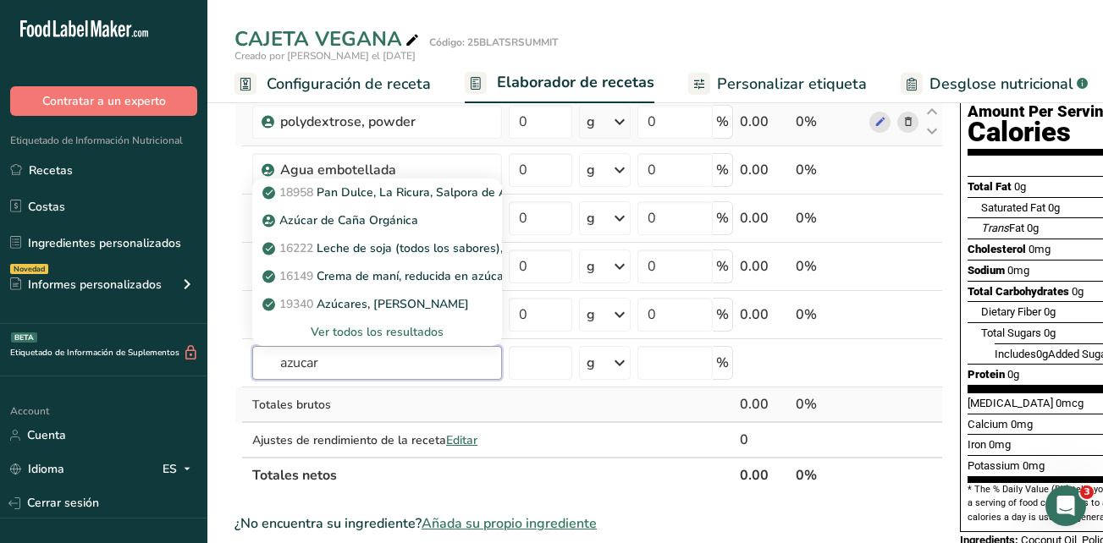
type input "azucar"
click at [405, 403] on div "Totales brutos" at bounding box center [377, 405] width 250 height 18
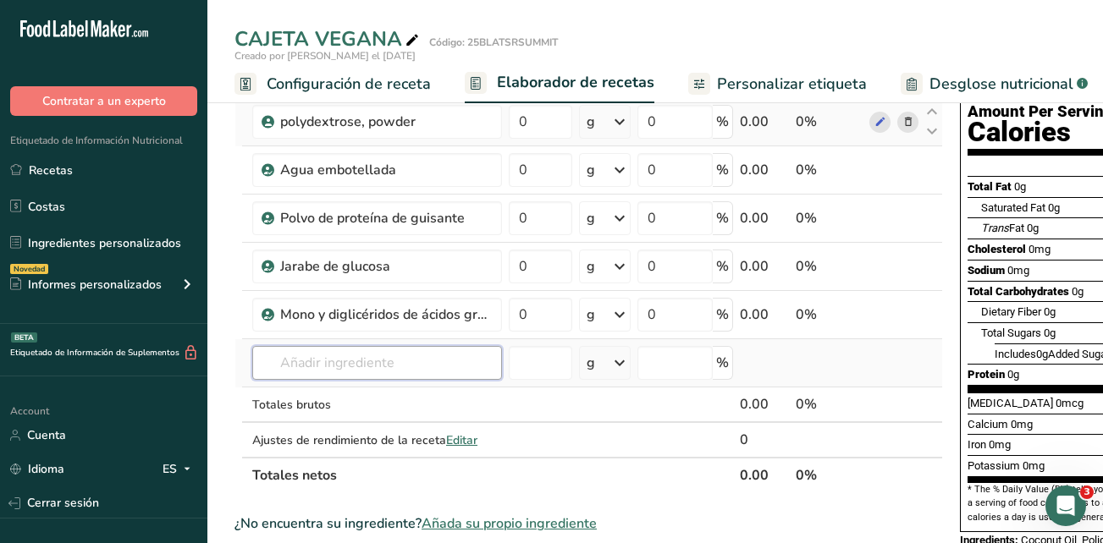
click at [417, 371] on input "text" at bounding box center [377, 363] width 250 height 34
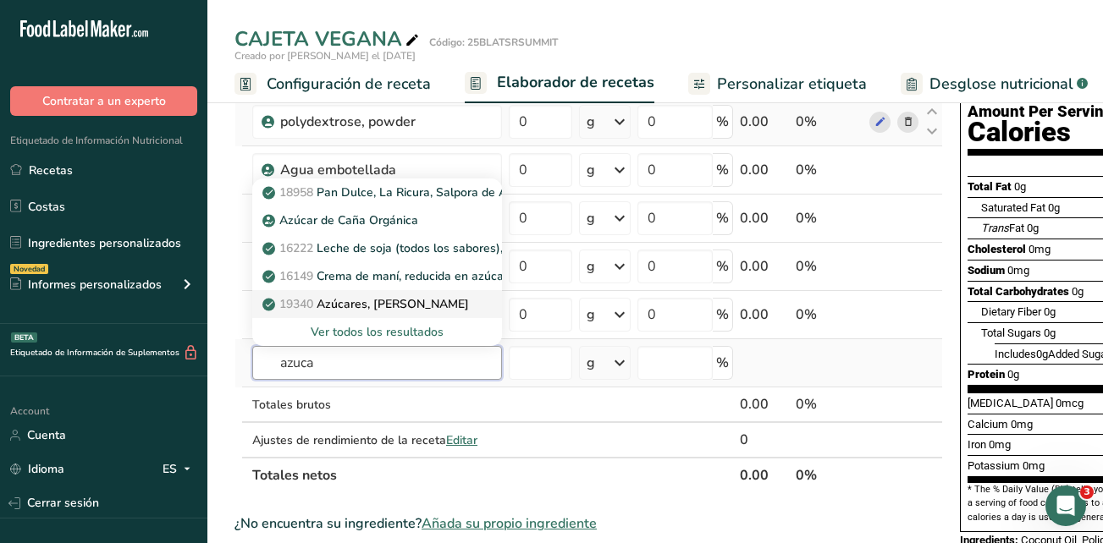
type input "azuca"
drag, startPoint x: 417, startPoint y: 300, endPoint x: 483, endPoint y: 417, distance: 134.9
click at [483, 417] on tbody "aceite, coco Libre de lácteos Libre de gluten Vegano Vegetariano Libre de soja …" at bounding box center [588, 253] width 707 height 407
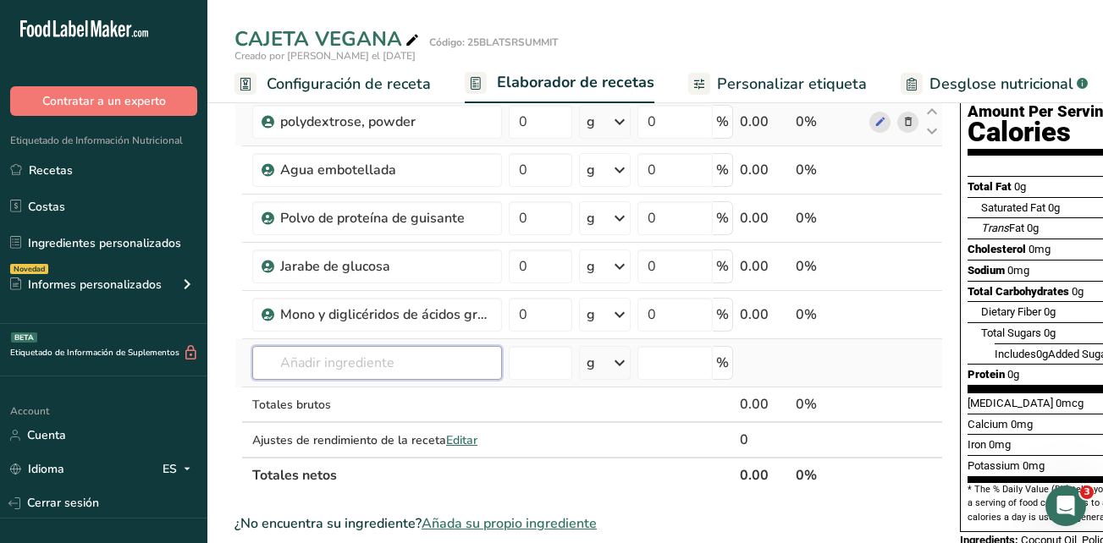
drag, startPoint x: 483, startPoint y: 417, endPoint x: 416, endPoint y: 363, distance: 86.0
click at [416, 363] on input "text" at bounding box center [377, 363] width 250 height 34
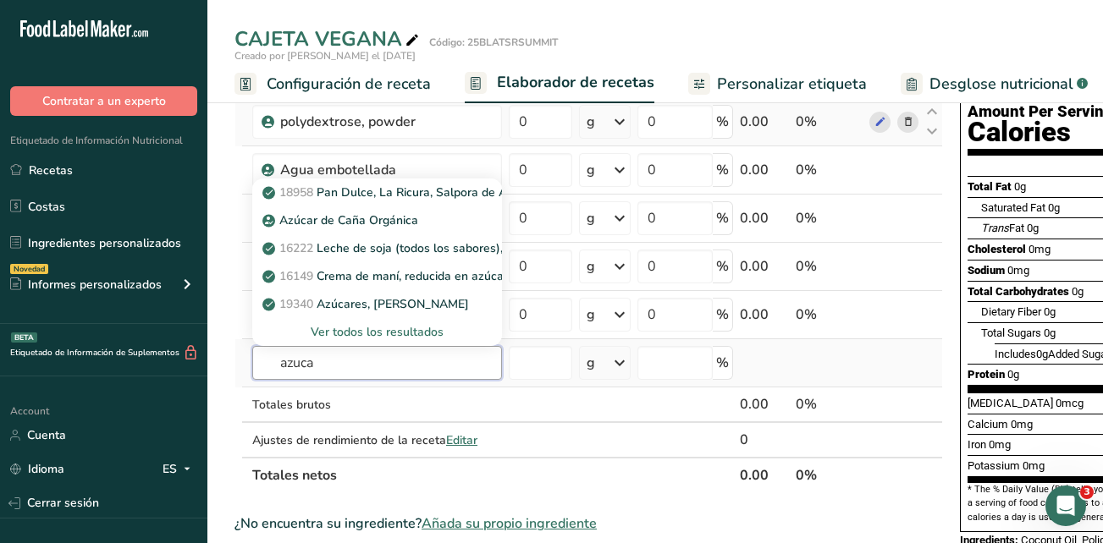
type input "azuca"
click at [426, 330] on div "Ver todos los resultados" at bounding box center [377, 332] width 223 height 18
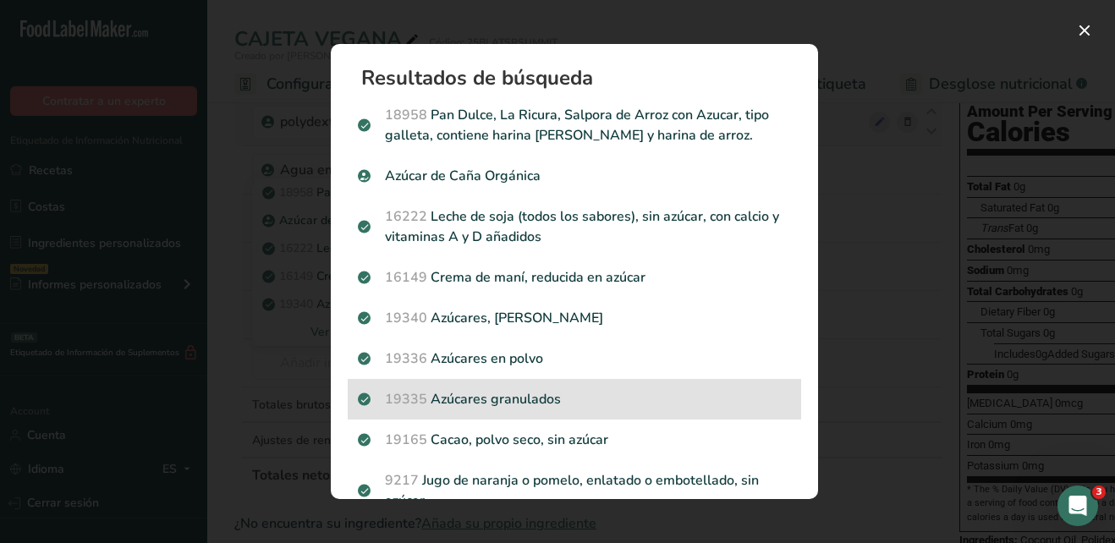
click at [559, 404] on p "19335 Azúcares granulados" at bounding box center [574, 399] width 433 height 20
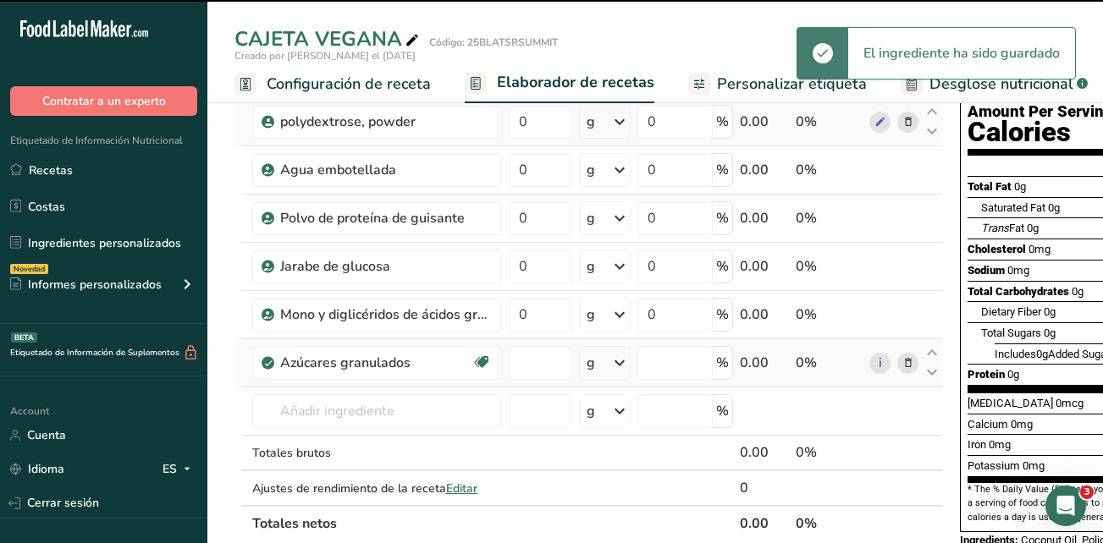
type input "0"
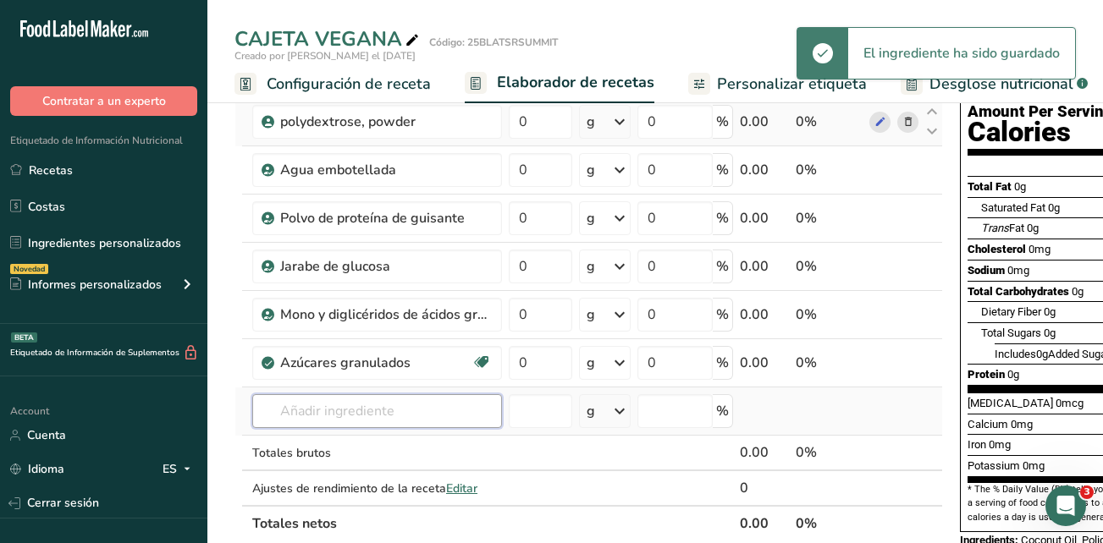
click at [427, 415] on input "text" at bounding box center [377, 411] width 250 height 34
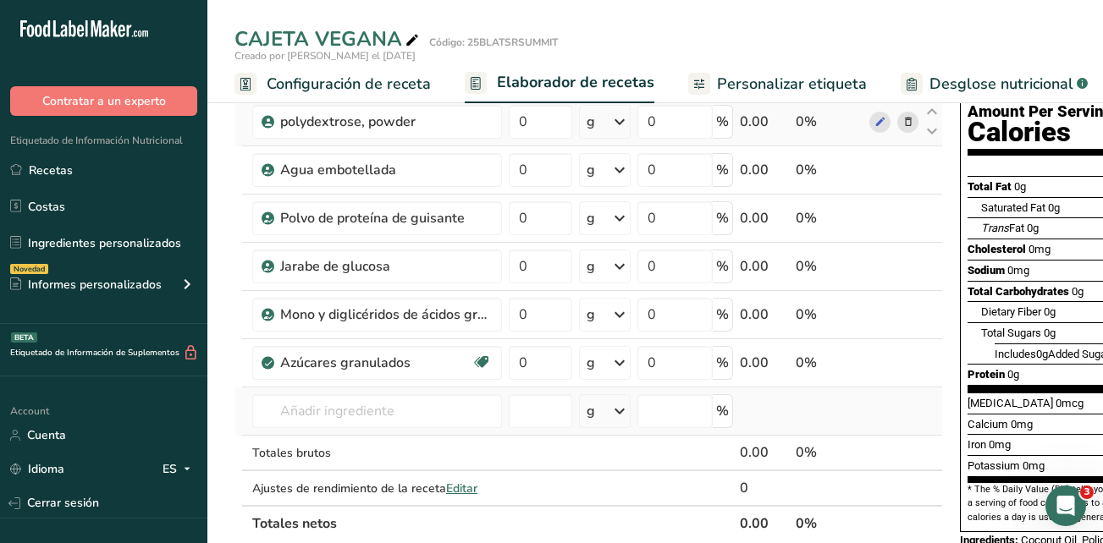
click at [297, 433] on td "18958 Pan Dulce, La Ricura, Salpora de Arroz con Azucar, tipo galleta, contiene…" at bounding box center [377, 412] width 256 height 48
click at [296, 408] on input "text" at bounding box center [377, 411] width 250 height 34
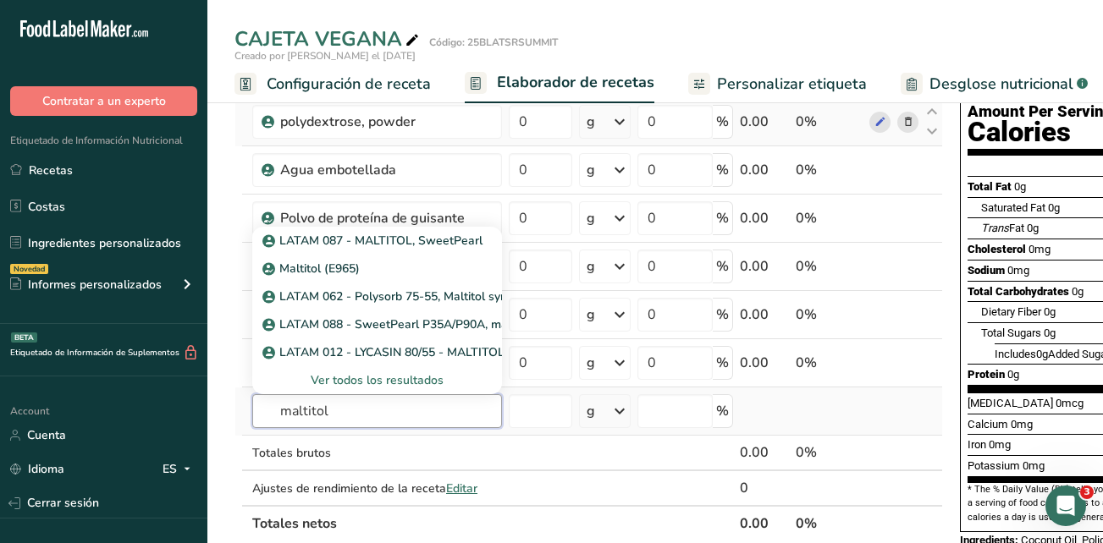
type input "maltitol"
click at [855, 416] on td at bounding box center [829, 412] width 74 height 48
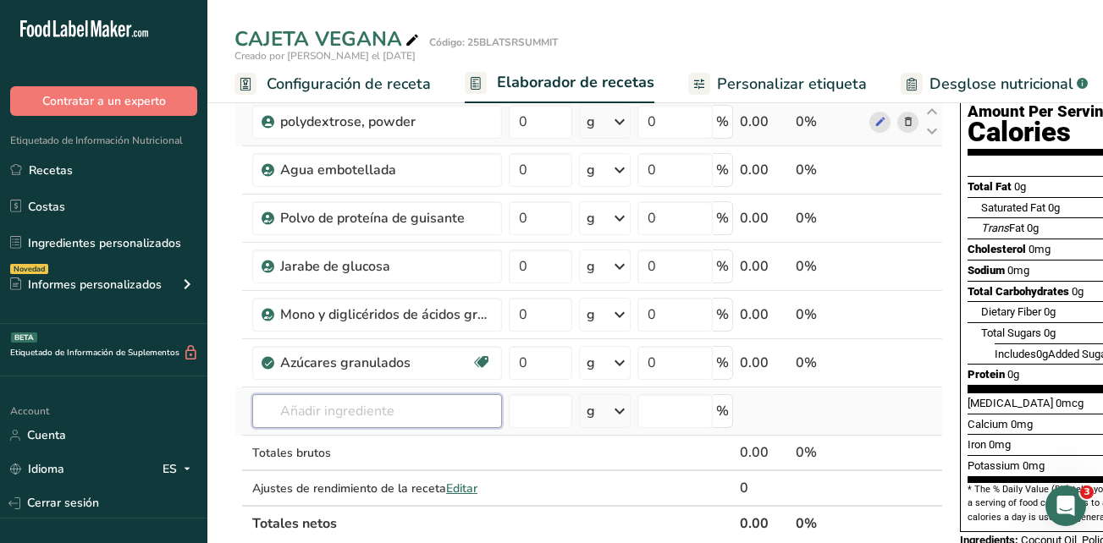
click at [397, 415] on input "text" at bounding box center [377, 411] width 250 height 34
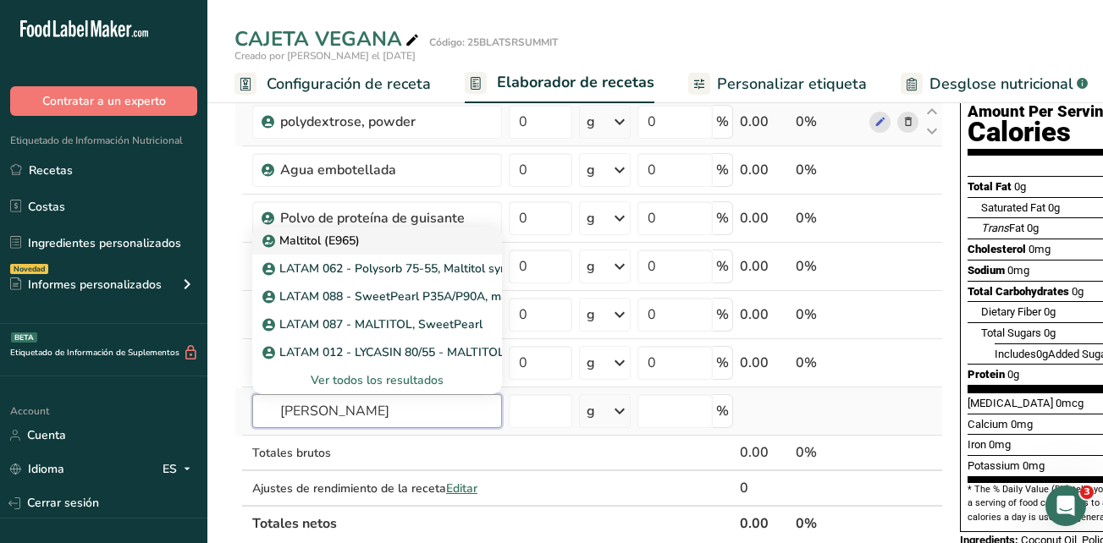
type input "malti"
click at [324, 244] on p "Maltitol (E965)" at bounding box center [313, 241] width 94 height 18
type input "Maltitol (E965)"
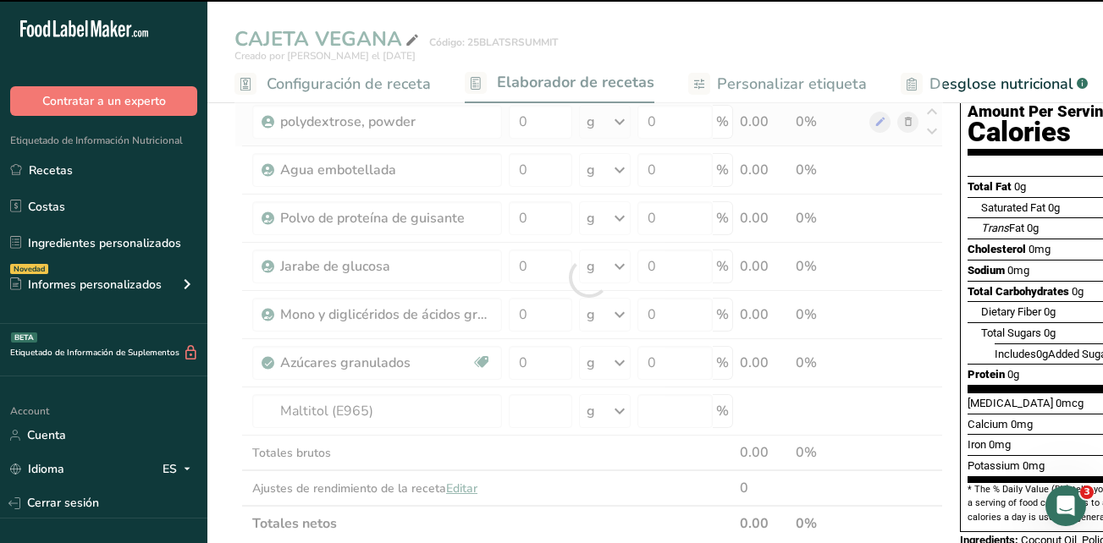
type input "0"
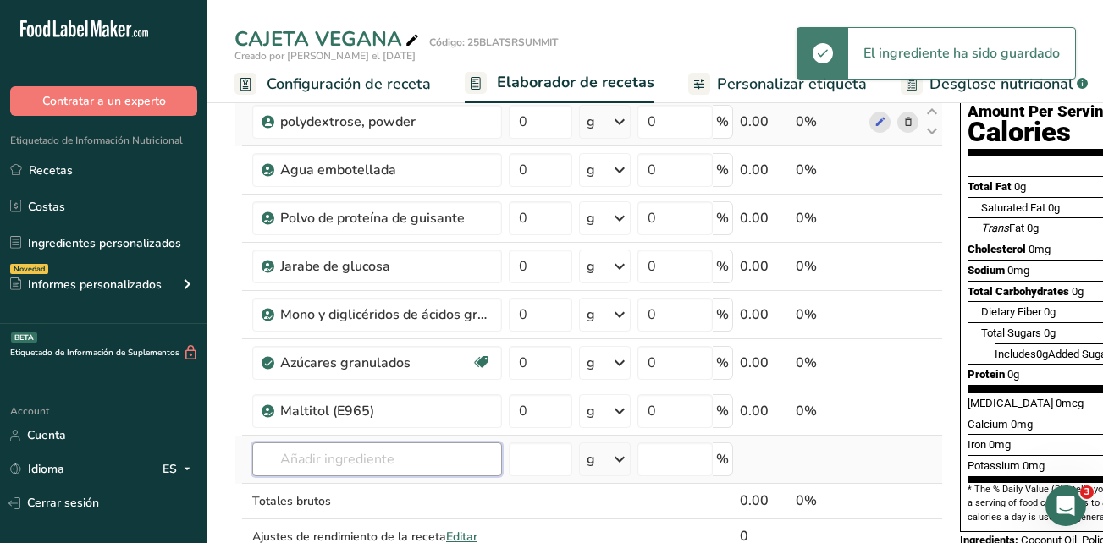
click at [324, 461] on input "text" at bounding box center [377, 460] width 250 height 34
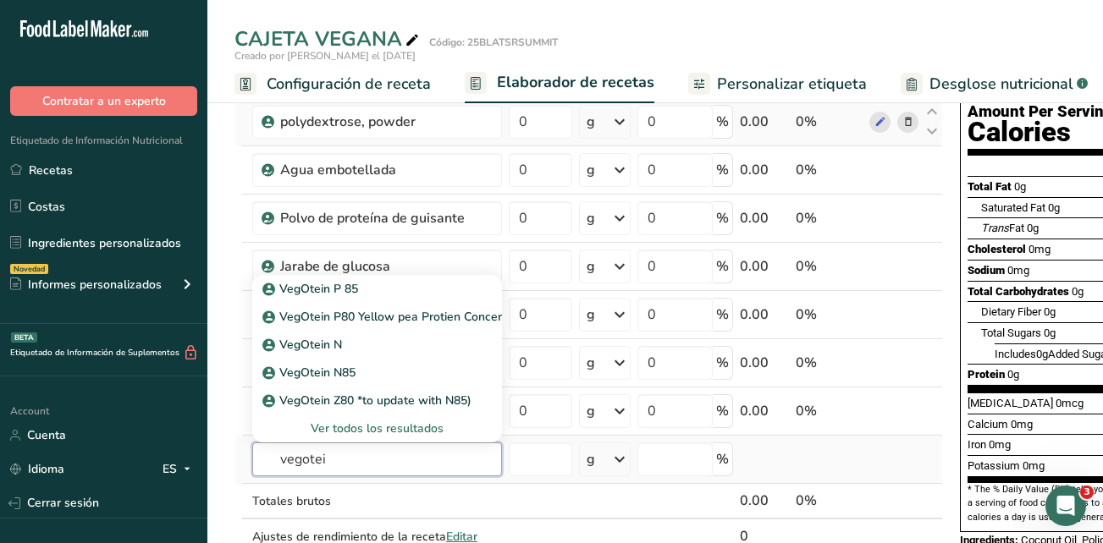
drag, startPoint x: 364, startPoint y: 465, endPoint x: 283, endPoint y: 465, distance: 80.4
click at [283, 465] on input "vegotei" at bounding box center [377, 460] width 250 height 34
type input "vego"
click at [370, 428] on div "Ver todos los resultados" at bounding box center [377, 429] width 223 height 18
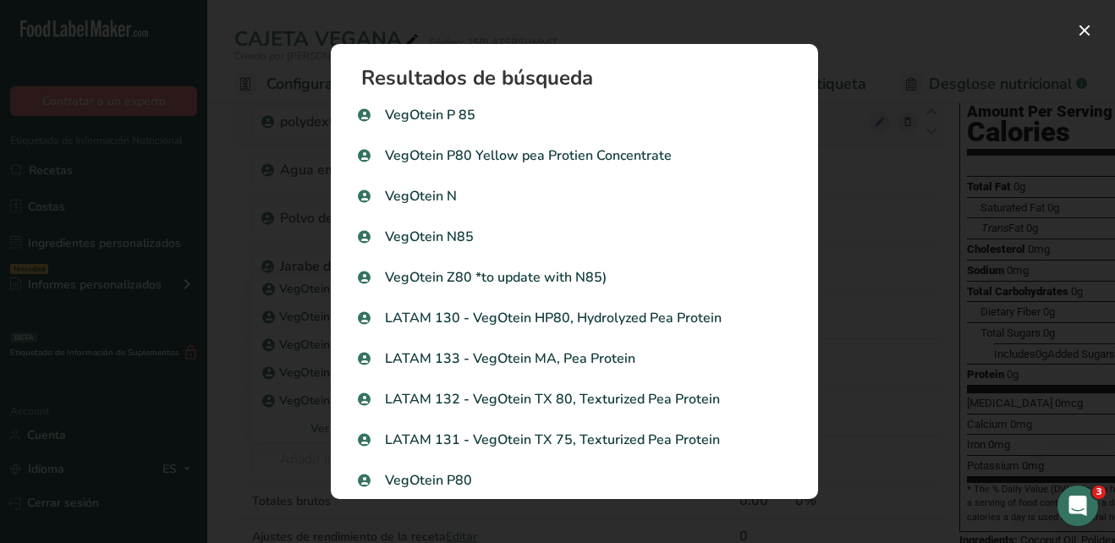
drag, startPoint x: 822, startPoint y: 125, endPoint x: 822, endPoint y: 137, distance: 11.8
click at [822, 137] on div "Resultados de búsqueda VegOtein P 85 VegOtein P80 Yellow pea Protien Concentrat…" at bounding box center [575, 271] width 542 height 509
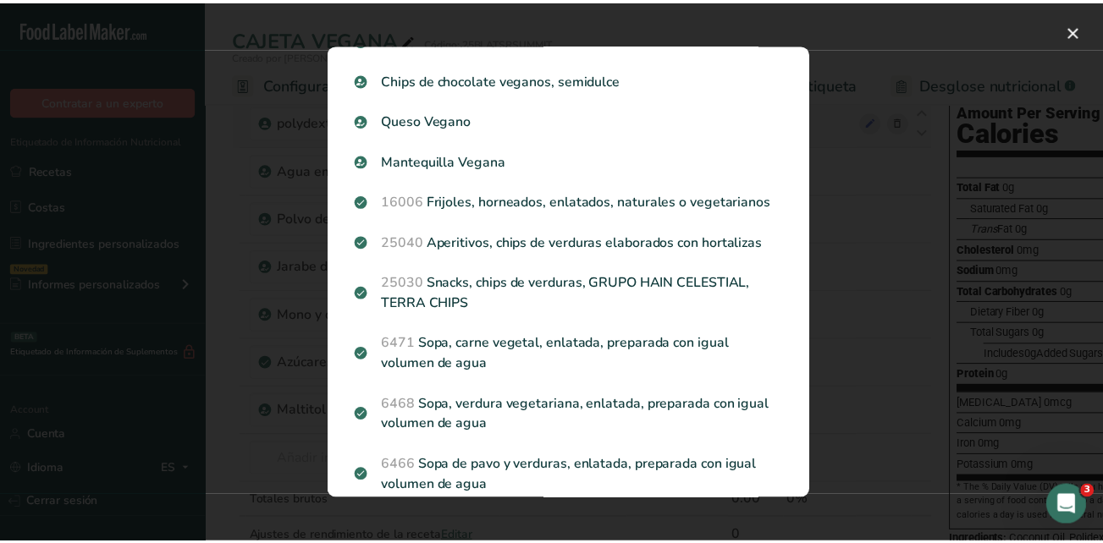
scroll to position [0, 0]
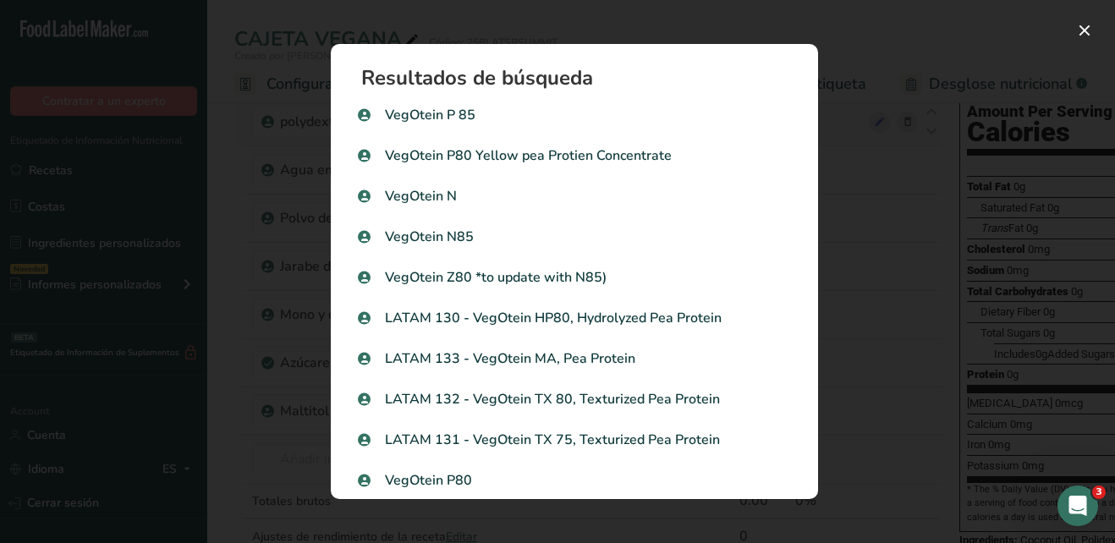
click at [876, 253] on div "Search results modal" at bounding box center [557, 271] width 1115 height 543
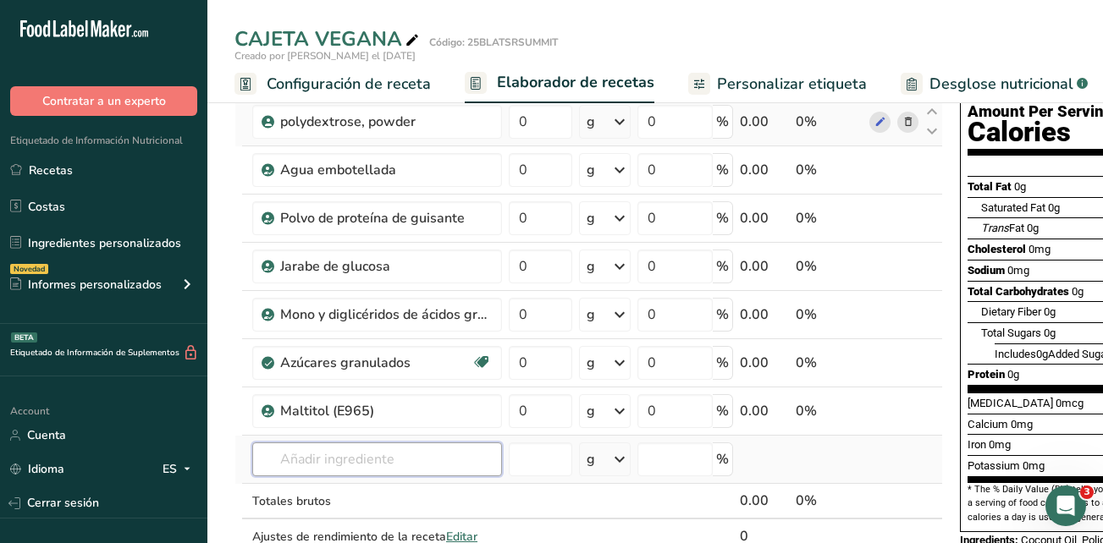
click at [389, 443] on input "text" at bounding box center [377, 460] width 250 height 34
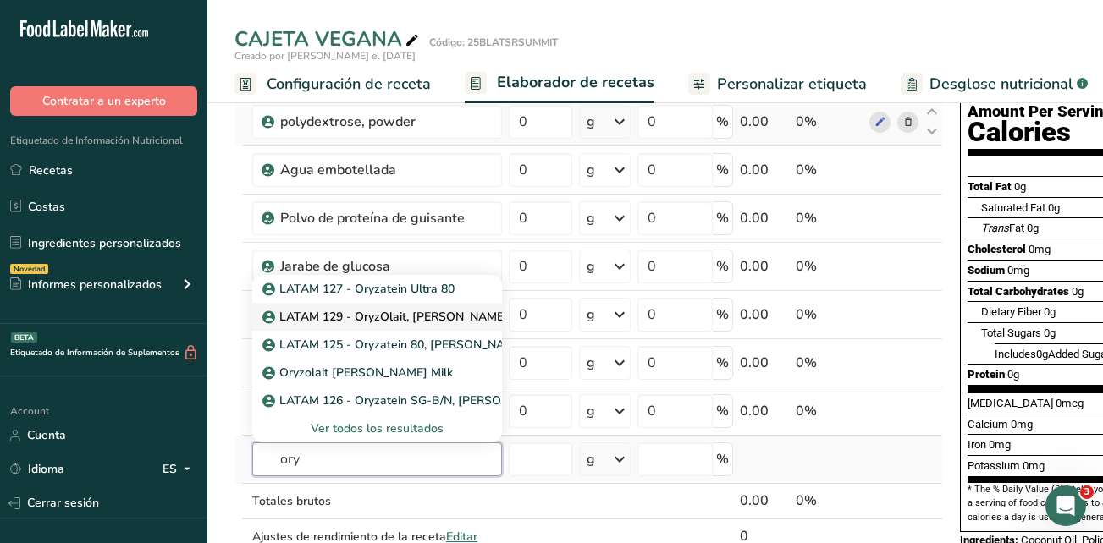
type input "ory"
click at [453, 322] on p "LATAM 129 - OryzOlait, Rice Dairy Alternative" at bounding box center [435, 317] width 338 height 18
type input "LATAM 129 - OryzOlait, Rice Dairy Alternative"
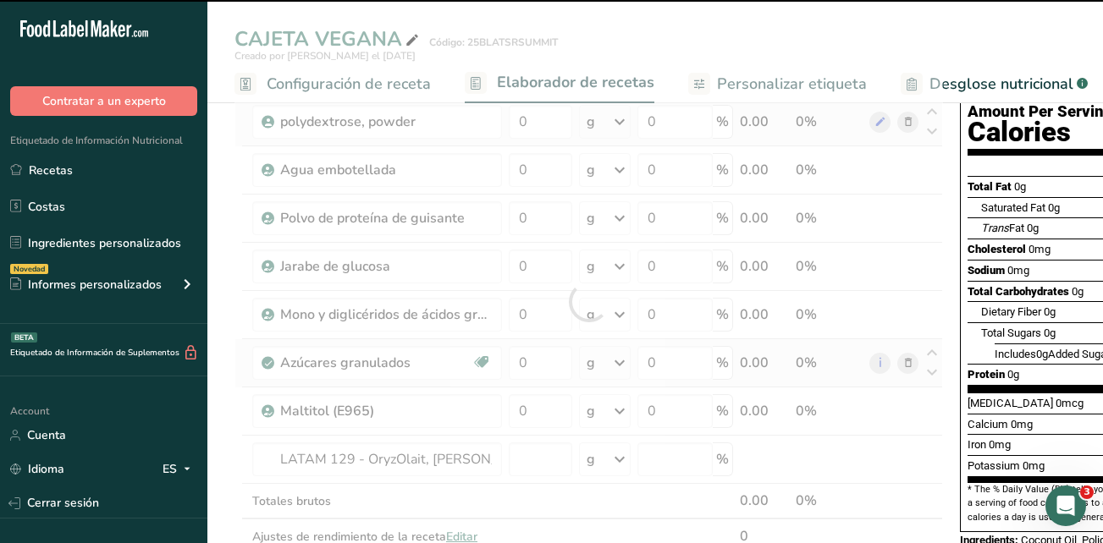
type input "0"
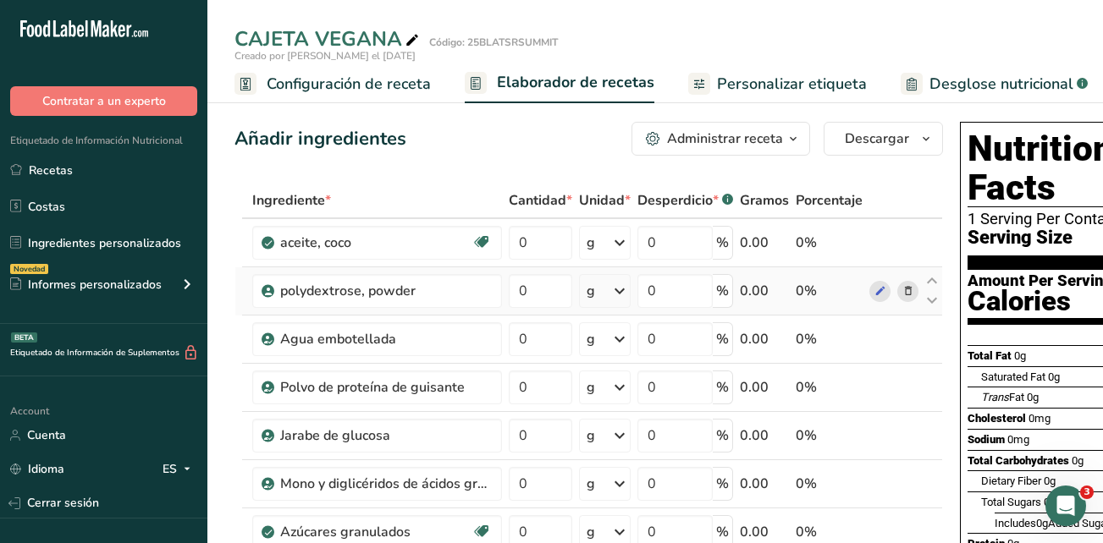
drag, startPoint x: 53, startPoint y: 238, endPoint x: 493, endPoint y: 38, distance: 483.2
click at [54, 238] on link "Ingredientes personalizados" at bounding box center [103, 243] width 207 height 32
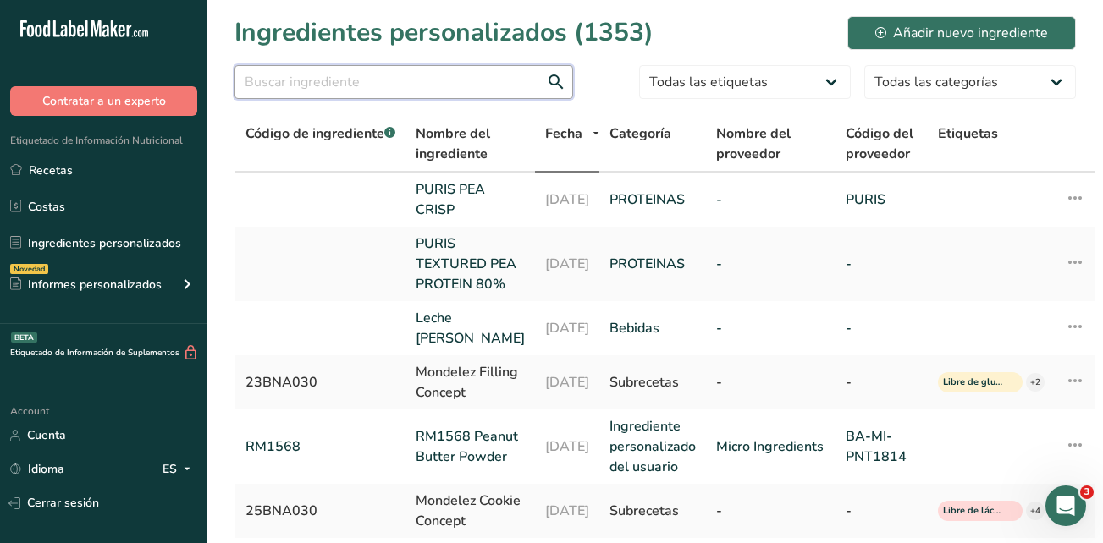
click at [377, 85] on input "text" at bounding box center [403, 82] width 338 height 34
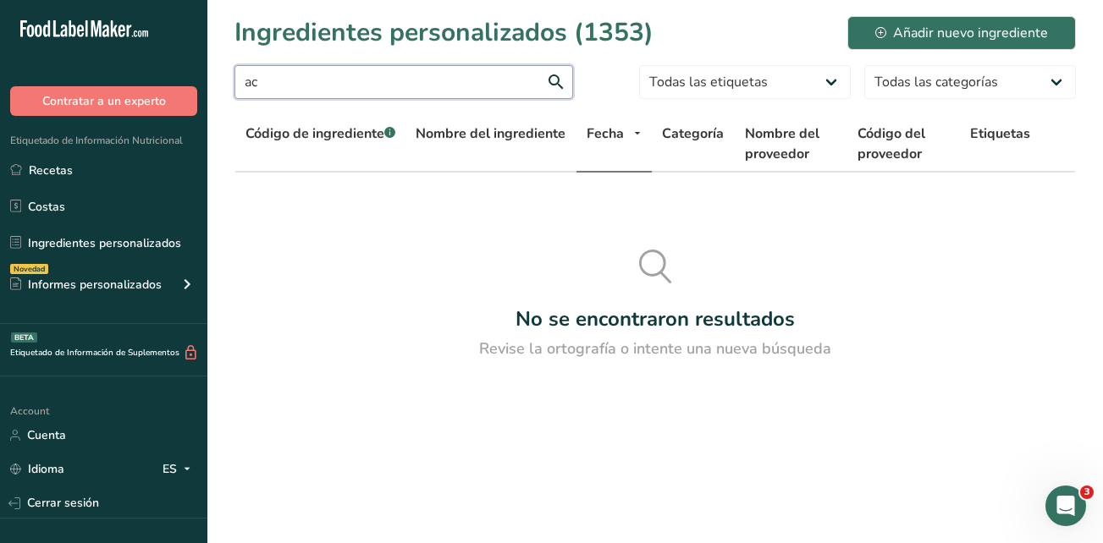
type input "a"
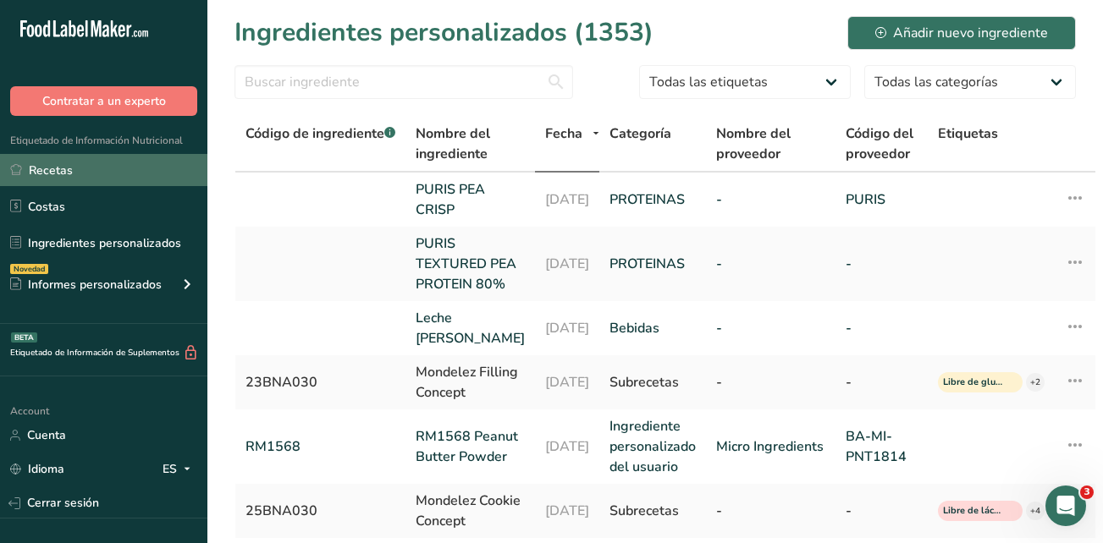
click at [124, 179] on link "Recetas" at bounding box center [103, 170] width 207 height 32
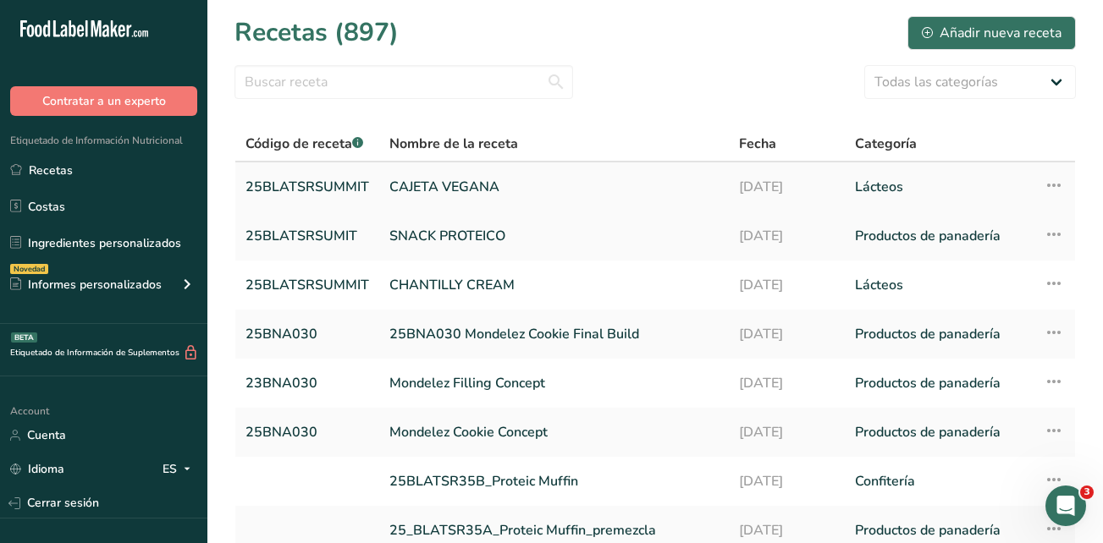
click at [445, 190] on link "CAJETA VEGANA" at bounding box center [553, 187] width 329 height 36
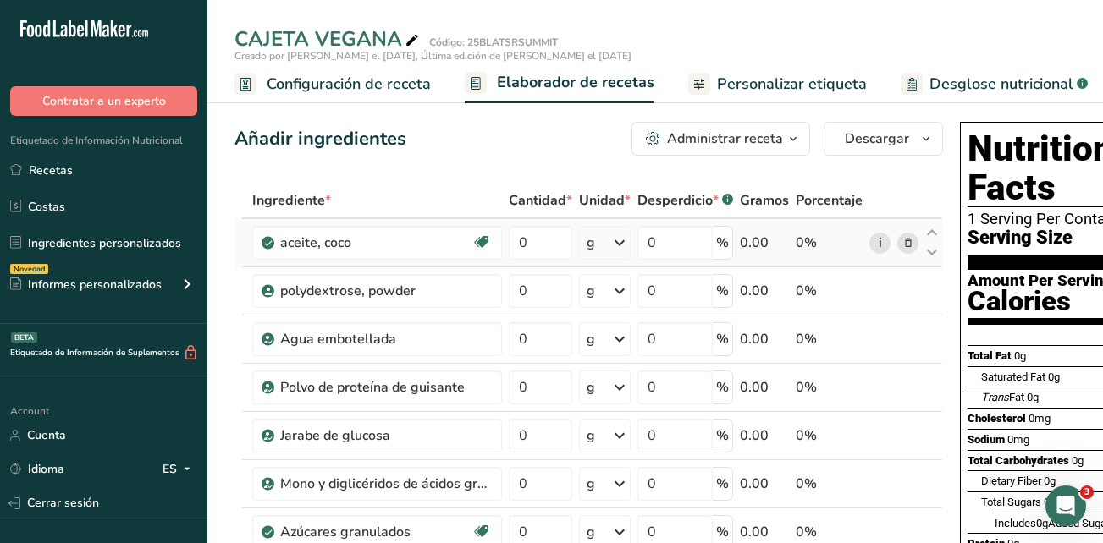
click at [874, 245] on link "i" at bounding box center [879, 243] width 21 height 21
click at [874, 392] on link "i" at bounding box center [879, 387] width 21 height 21
click at [876, 437] on link "i" at bounding box center [879, 436] width 21 height 21
click at [878, 487] on link "i" at bounding box center [879, 484] width 21 height 21
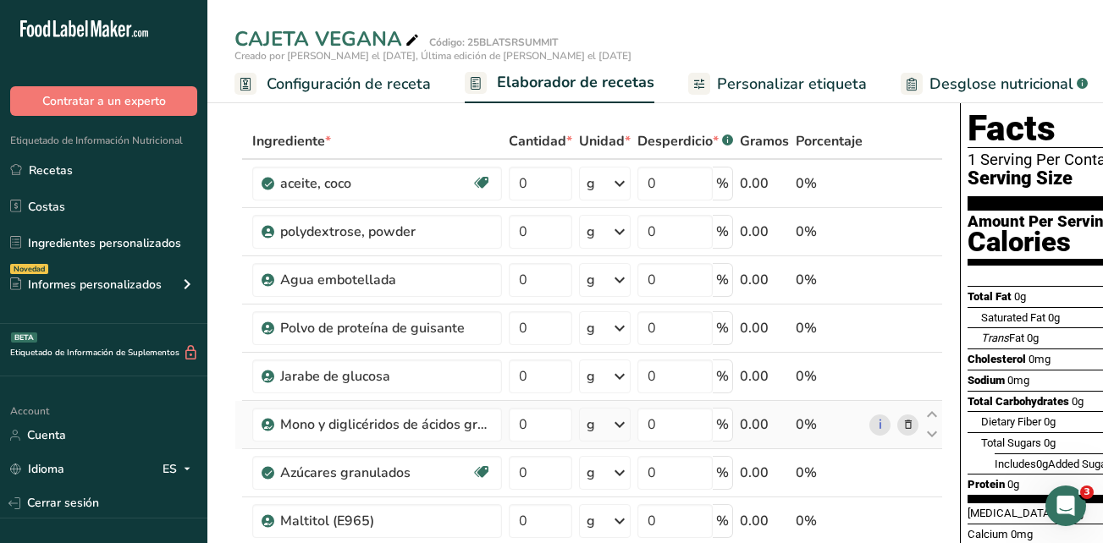
scroll to position [85, 0]
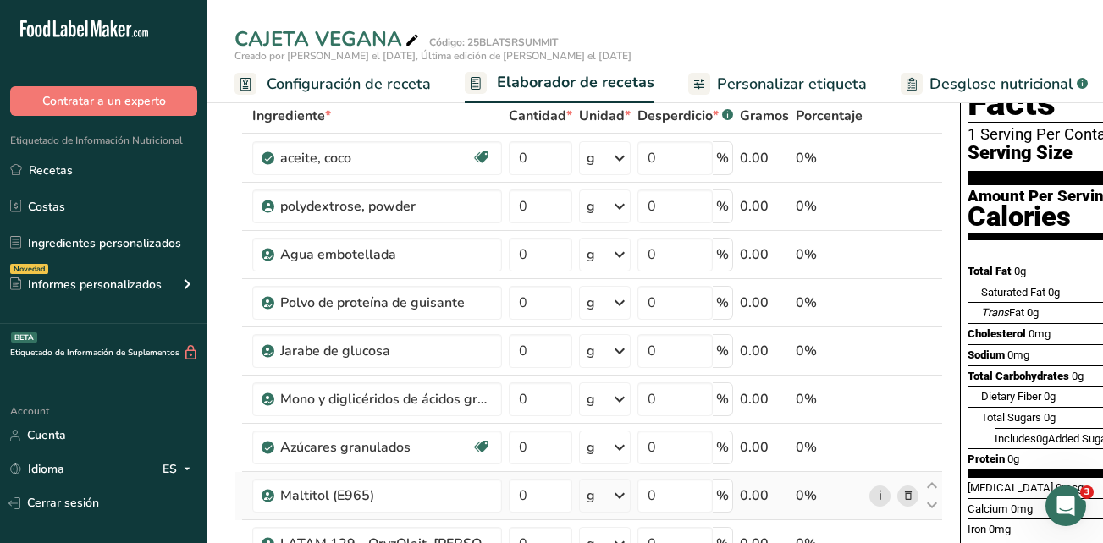
click at [875, 493] on link "i" at bounding box center [879, 496] width 21 height 21
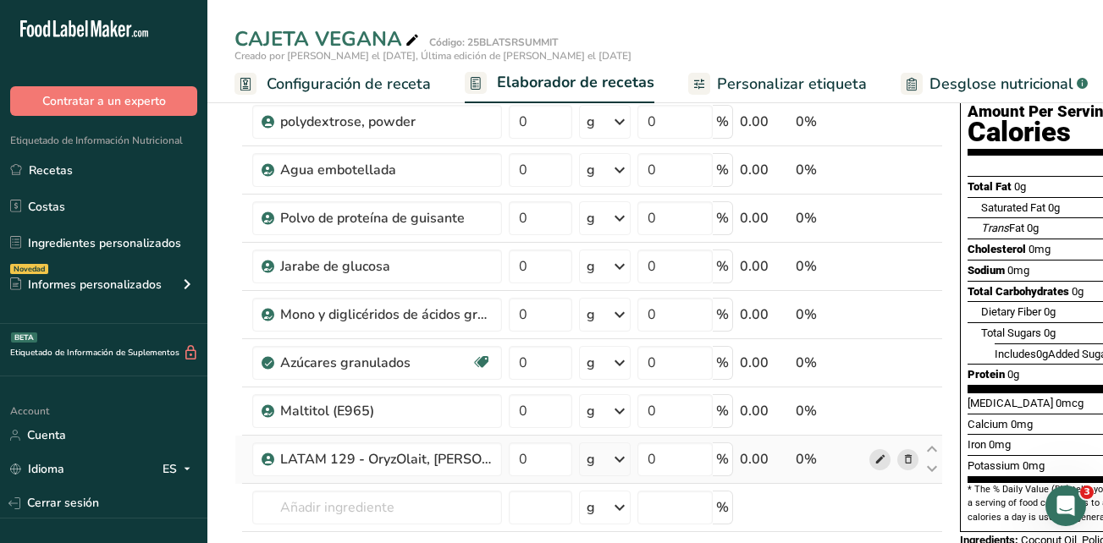
click at [877, 465] on icon at bounding box center [880, 460] width 12 height 18
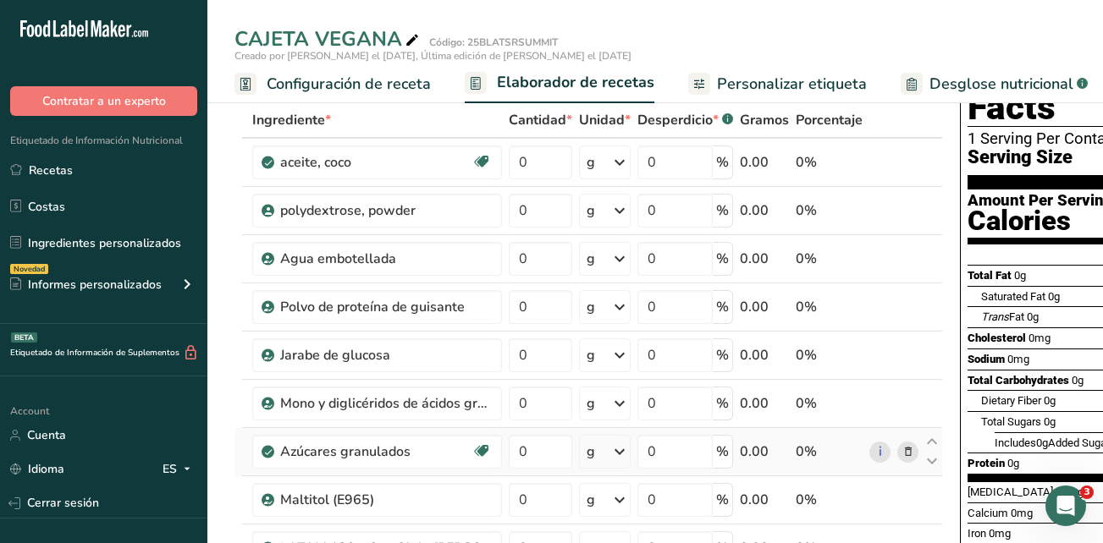
scroll to position [0, 0]
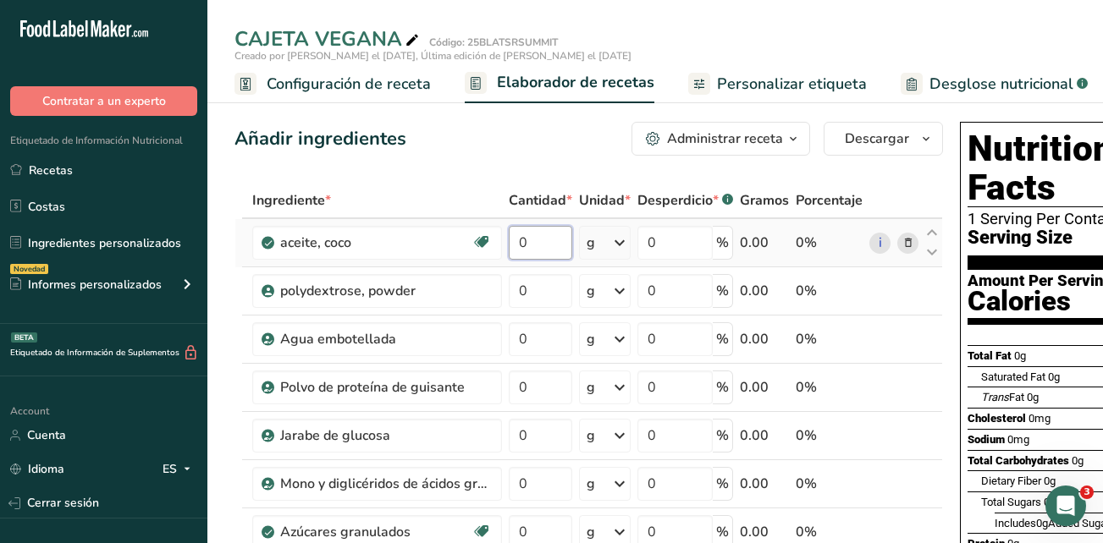
drag, startPoint x: 536, startPoint y: 241, endPoint x: 524, endPoint y: 242, distance: 11.9
click at [524, 242] on input "0" at bounding box center [540, 243] width 63 height 34
type input "2"
type input "2.1"
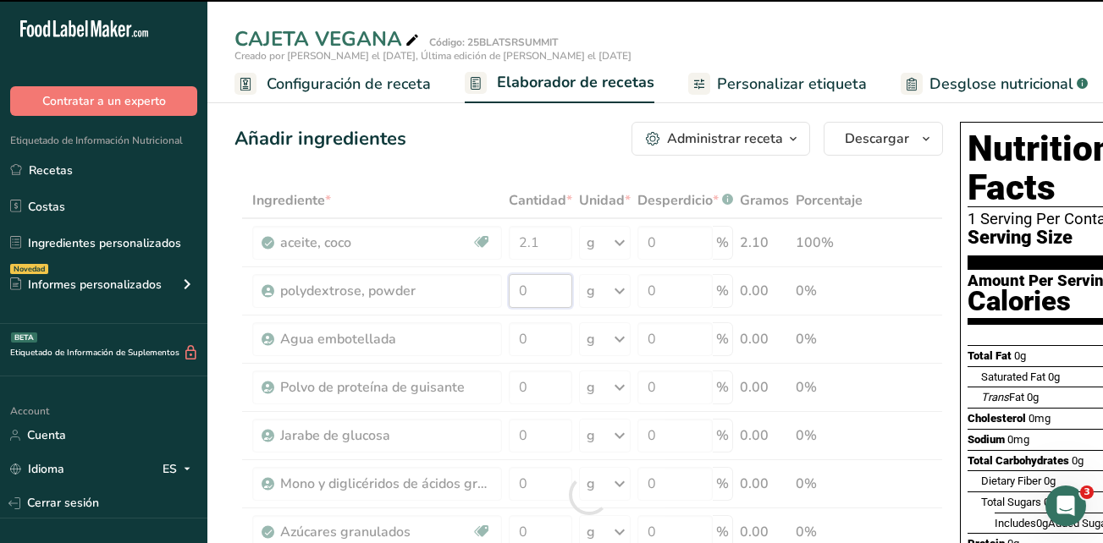
drag, startPoint x: 537, startPoint y: 283, endPoint x: 518, endPoint y: 285, distance: 19.5
click at [518, 285] on div "Ingrediente * Cantidad * Unidad * Desperdicio * .a-a{fill:#347362;}.b-a{fill:#f…" at bounding box center [588, 495] width 708 height 624
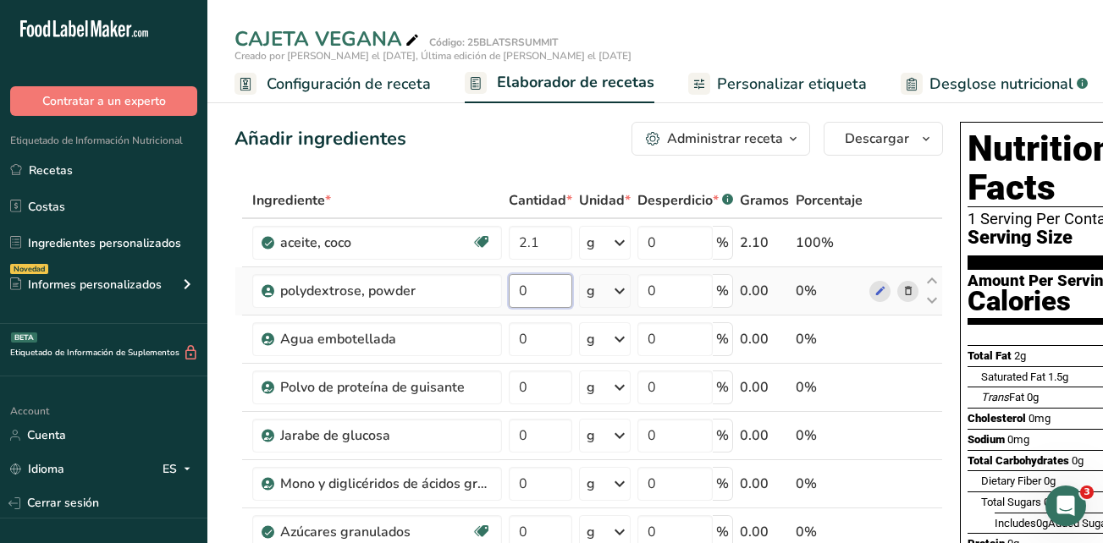
type input "3"
type input "4"
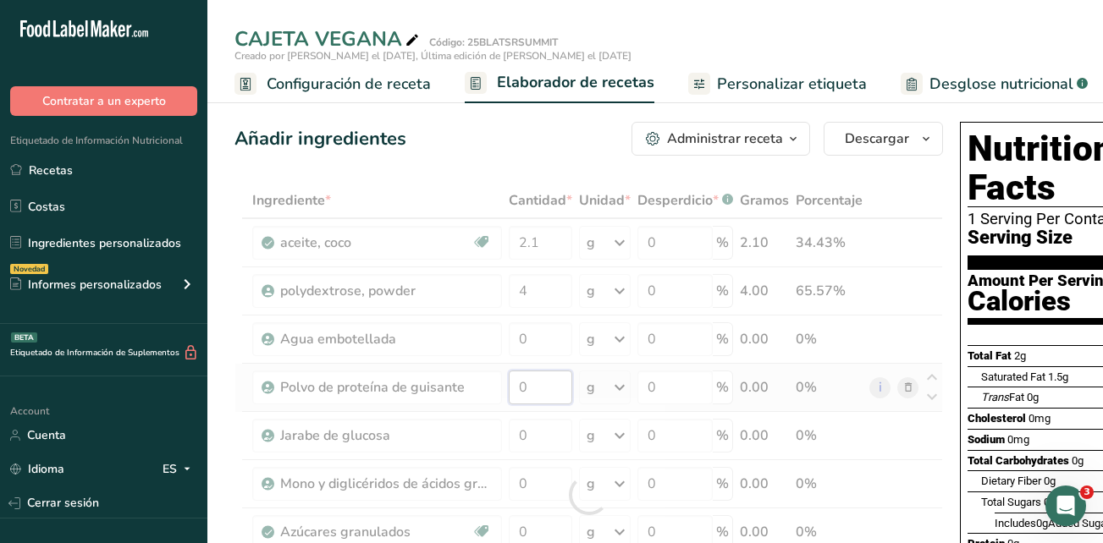
click at [538, 382] on div "Ingrediente * Cantidad * Unidad * Desperdicio * .a-a{fill:#347362;}.b-a{fill:#f…" at bounding box center [588, 495] width 708 height 624
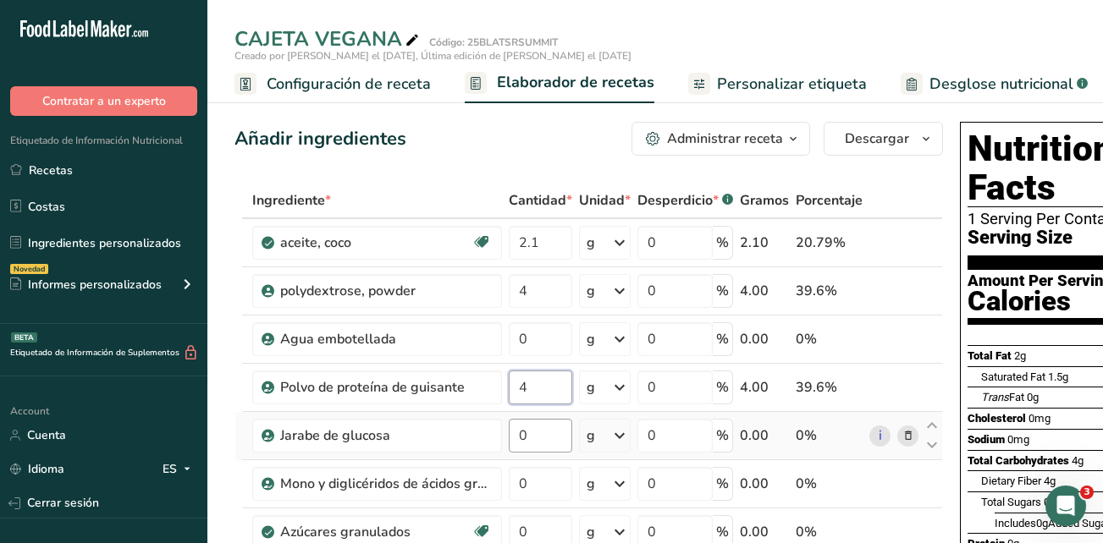
type input "4"
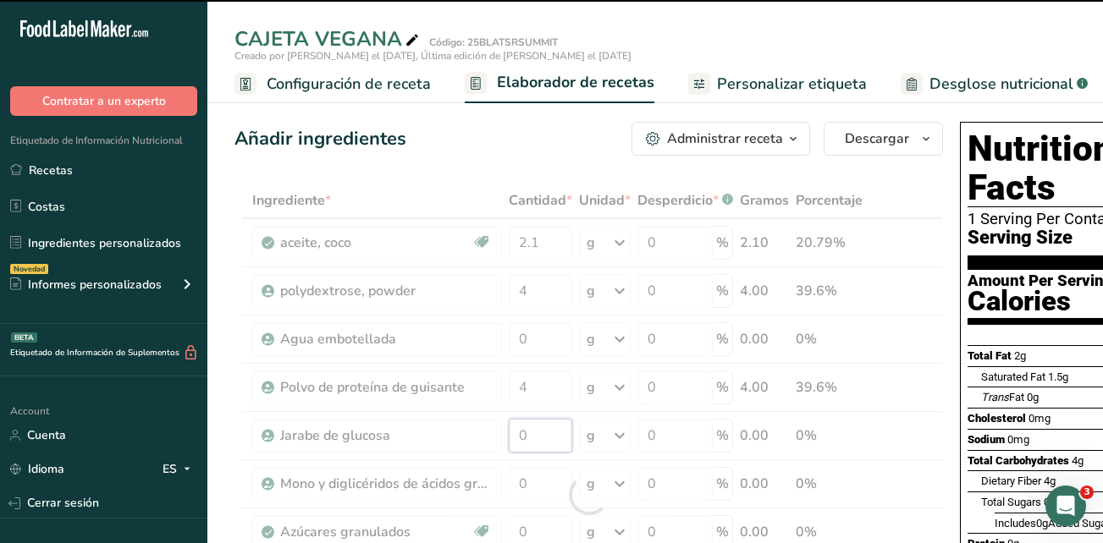
drag, startPoint x: 553, startPoint y: 446, endPoint x: 509, endPoint y: 439, distance: 44.5
click at [509, 439] on div "Ingrediente * Cantidad * Unidad * Desperdicio * .a-a{fill:#347362;}.b-a{fill:#f…" at bounding box center [588, 495] width 708 height 624
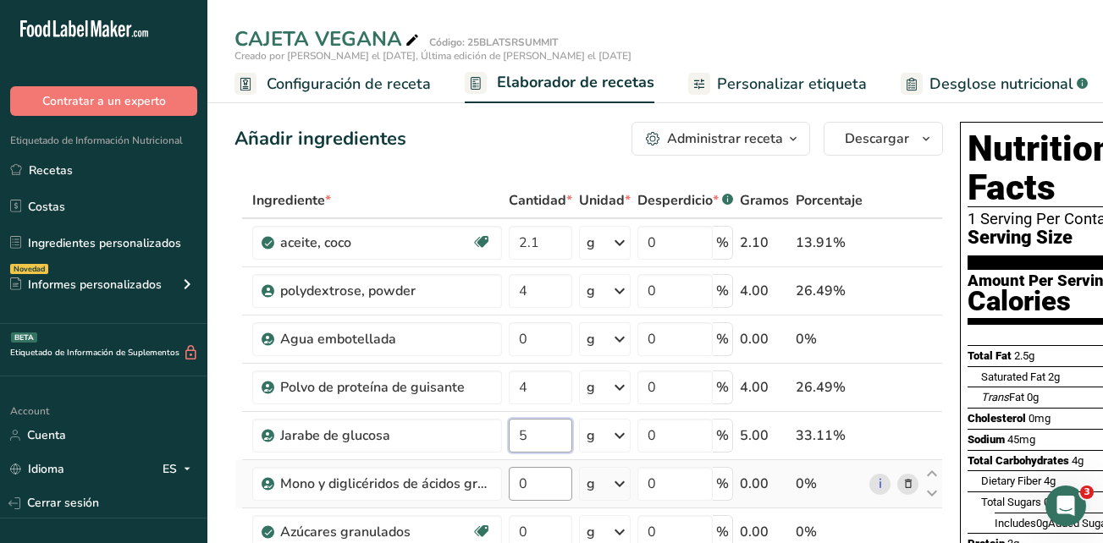
type input "5"
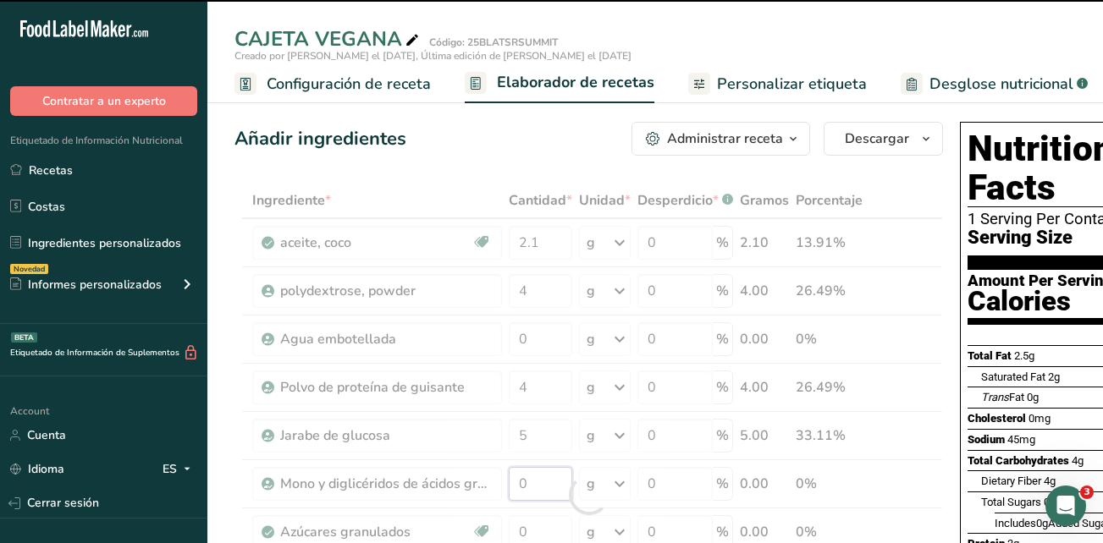
drag, startPoint x: 536, startPoint y: 478, endPoint x: 513, endPoint y: 477, distance: 23.7
click at [513, 477] on div "Ingrediente * Cantidad * Unidad * Desperdicio * .a-a{fill:#347362;}.b-a{fill:#f…" at bounding box center [588, 495] width 708 height 624
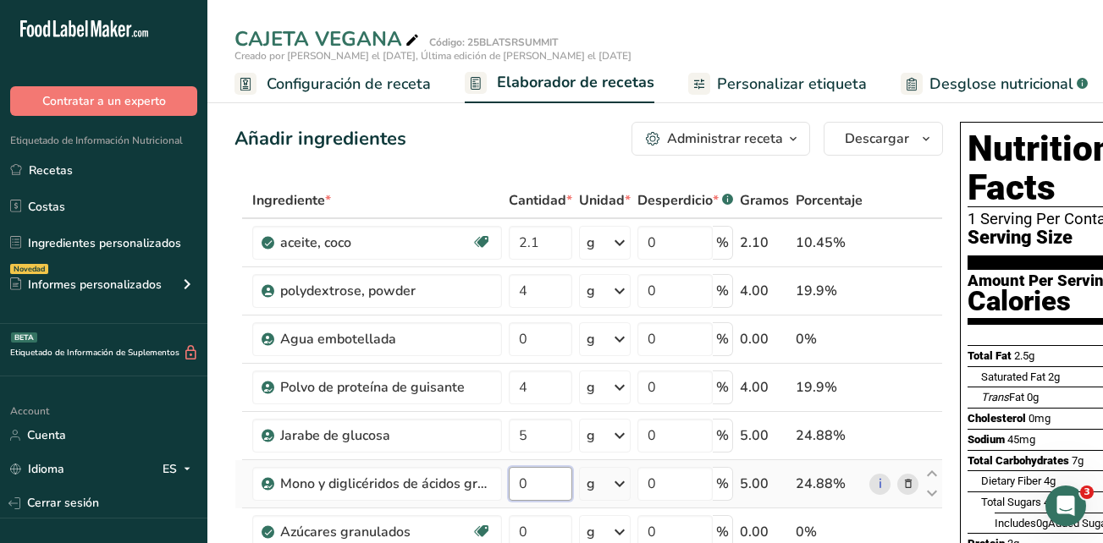
type input "5"
drag, startPoint x: 540, startPoint y: 484, endPoint x: 512, endPoint y: 486, distance: 28.0
click at [512, 486] on input "5" at bounding box center [540, 484] width 63 height 34
type input "0.5"
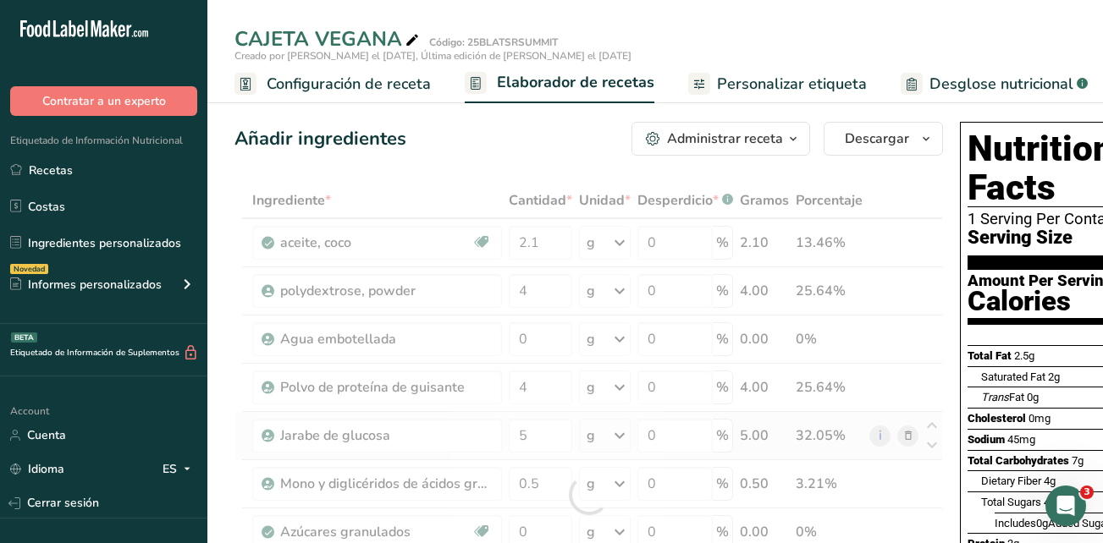
click at [504, 439] on div "Ingrediente * Cantidad * Unidad * Desperdicio * .a-a{fill:#347362;}.b-a{fill:#f…" at bounding box center [588, 495] width 708 height 624
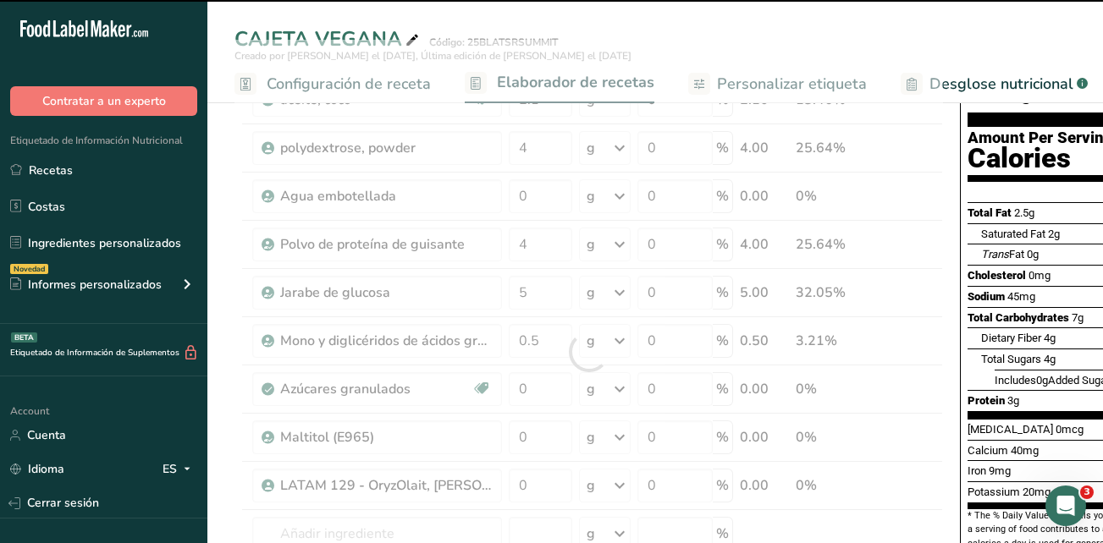
scroll to position [169, 0]
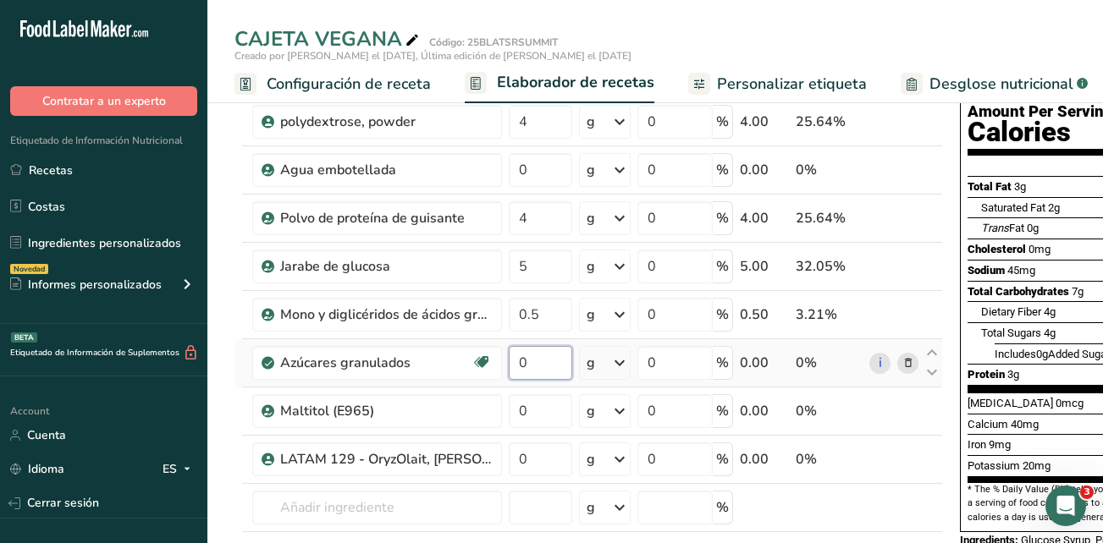
drag, startPoint x: 542, startPoint y: 365, endPoint x: 514, endPoint y: 365, distance: 27.1
click at [514, 365] on input "0" at bounding box center [540, 363] width 63 height 34
type input "10"
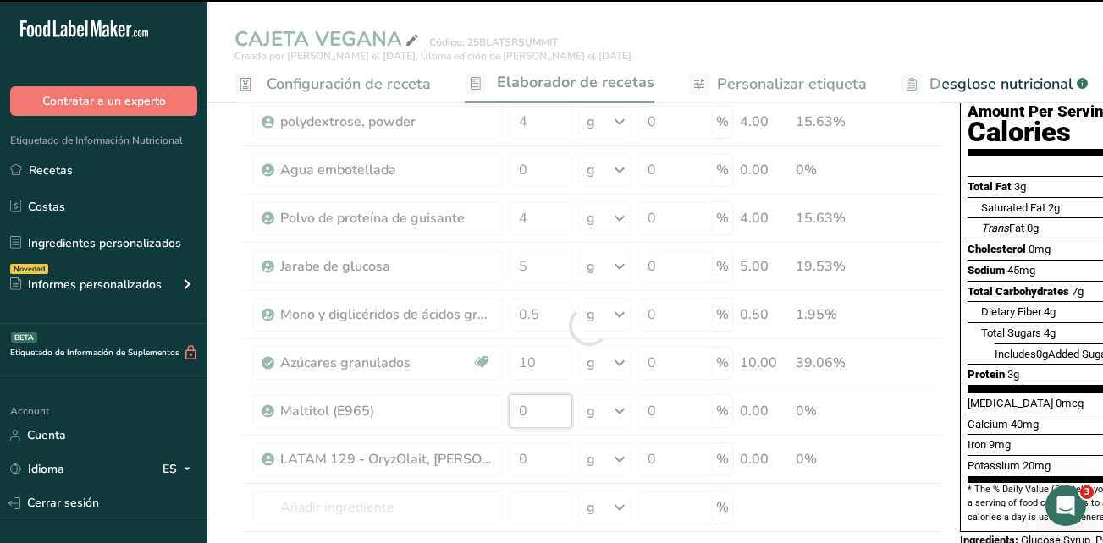
drag, startPoint x: 532, startPoint y: 409, endPoint x: 513, endPoint y: 411, distance: 19.6
click at [513, 411] on div "Ingrediente * Cantidad * Unidad * Desperdicio * .a-a{fill:#347362;}.b-a{fill:#f…" at bounding box center [588, 326] width 708 height 624
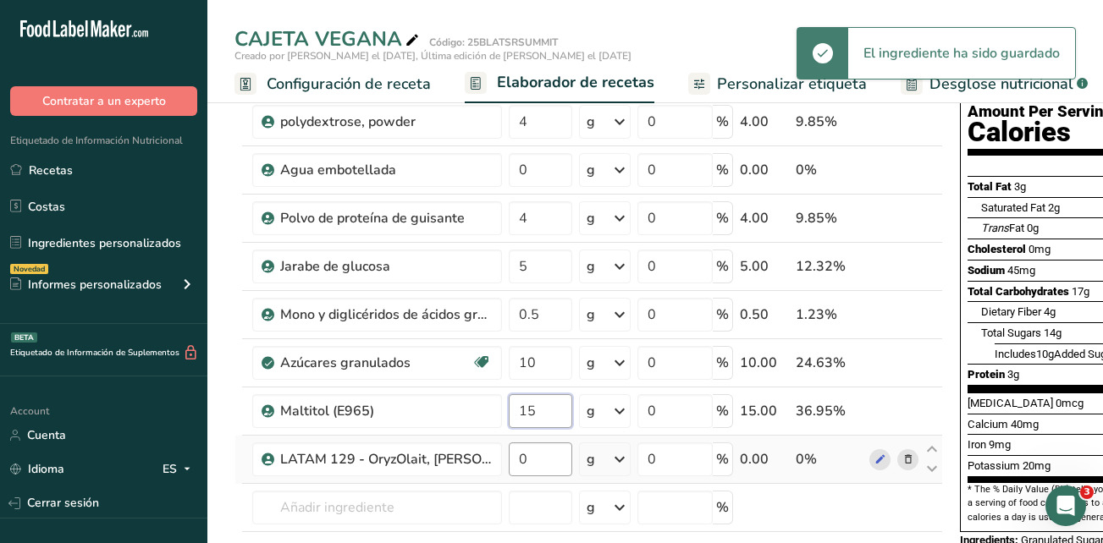
type input "15"
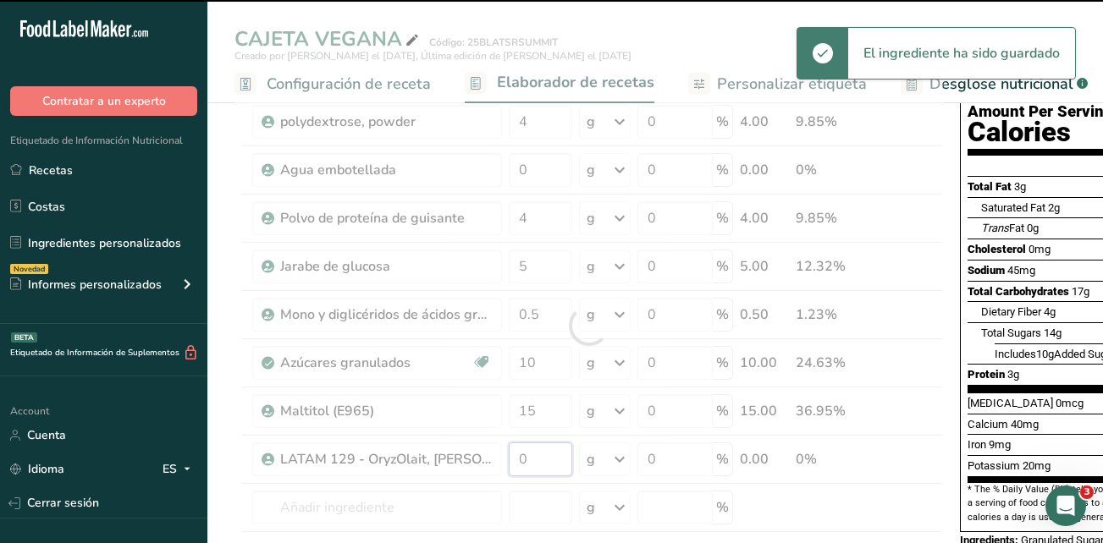
drag, startPoint x: 539, startPoint y: 456, endPoint x: 515, endPoint y: 454, distance: 23.8
click at [515, 454] on div "Ingrediente * Cantidad * Unidad * Desperdicio * .a-a{fill:#347362;}.b-a{fill:#f…" at bounding box center [588, 326] width 708 height 624
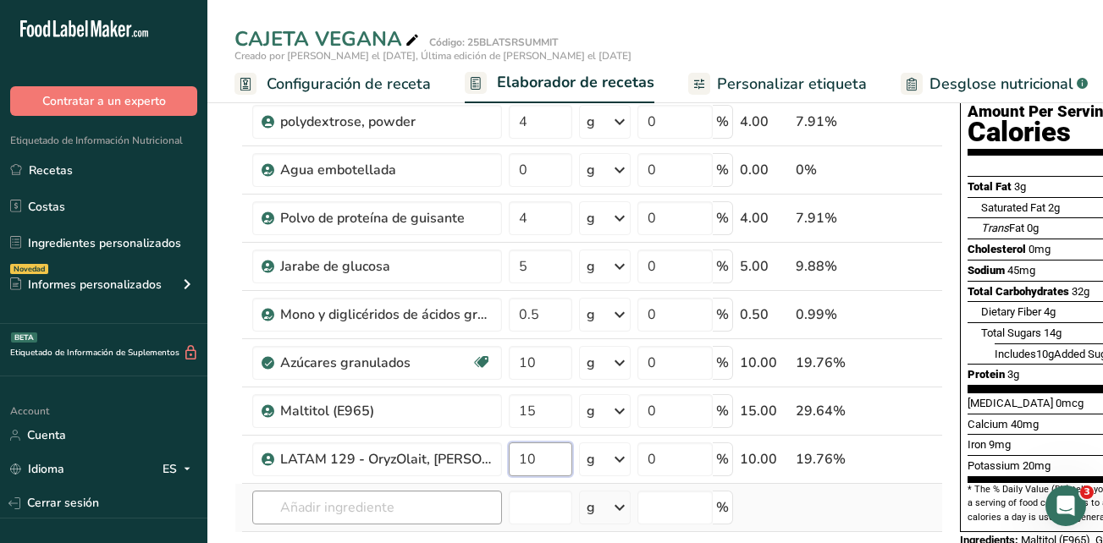
type input "10"
click at [476, 510] on div "Ingrediente * Cantidad * Unidad * Desperdicio * .a-a{fill:#347362;}.b-a{fill:#f…" at bounding box center [588, 326] width 708 height 624
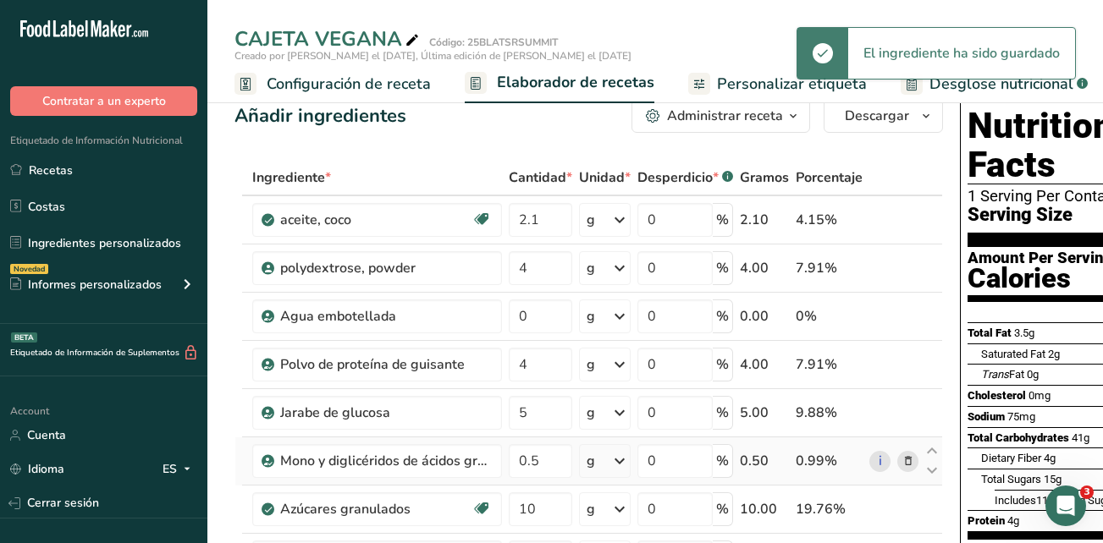
scroll to position [0, 0]
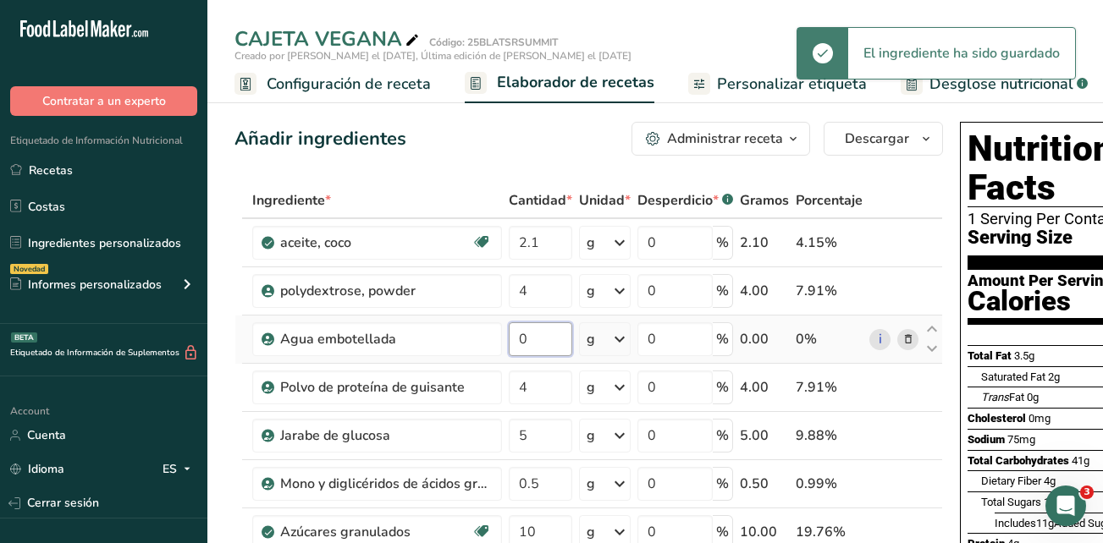
click at [536, 341] on input "0" at bounding box center [540, 339] width 63 height 34
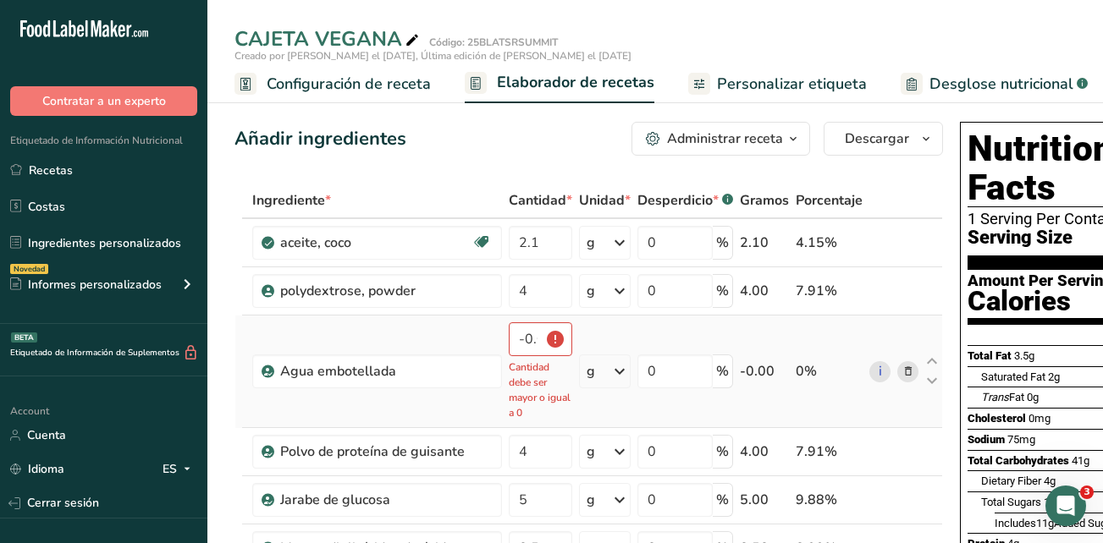
click at [531, 381] on p "Cantidad debe ser mayor o igual a 0" at bounding box center [540, 390] width 63 height 61
click at [531, 349] on input "-0.000001" at bounding box center [540, 339] width 63 height 34
type input "0"
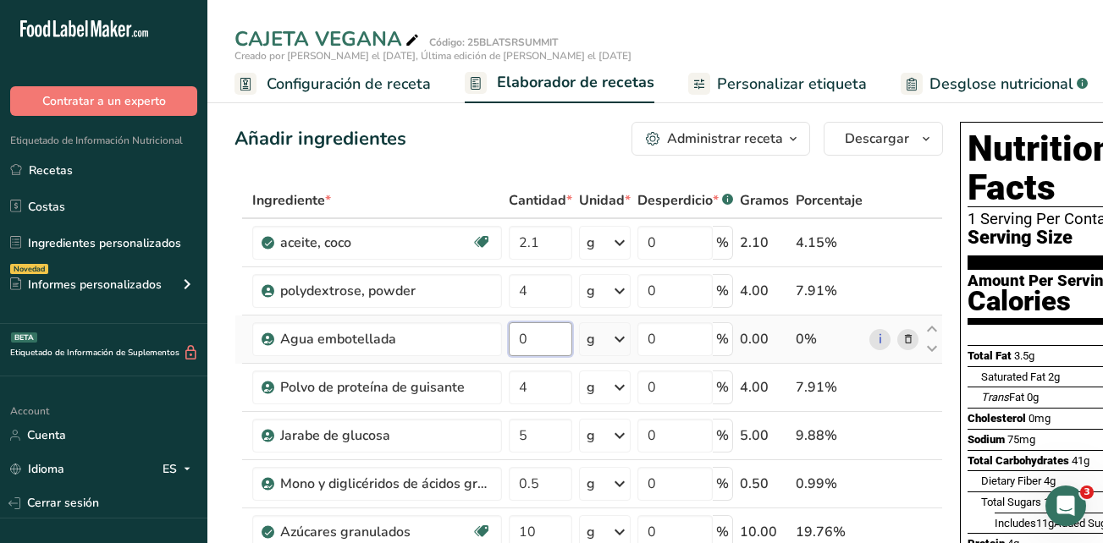
scroll to position [0, 0]
type input "49"
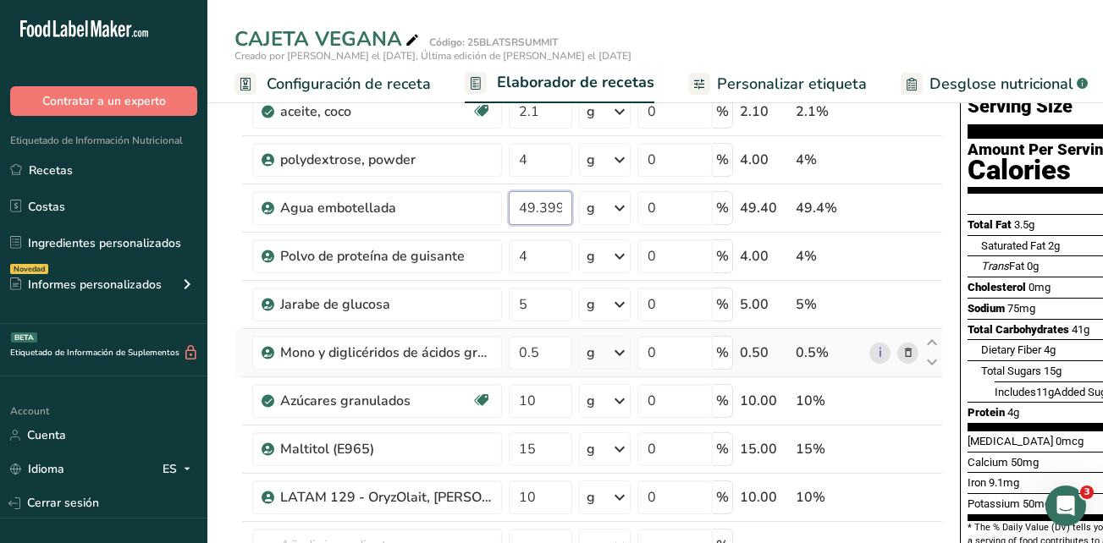
scroll to position [169, 0]
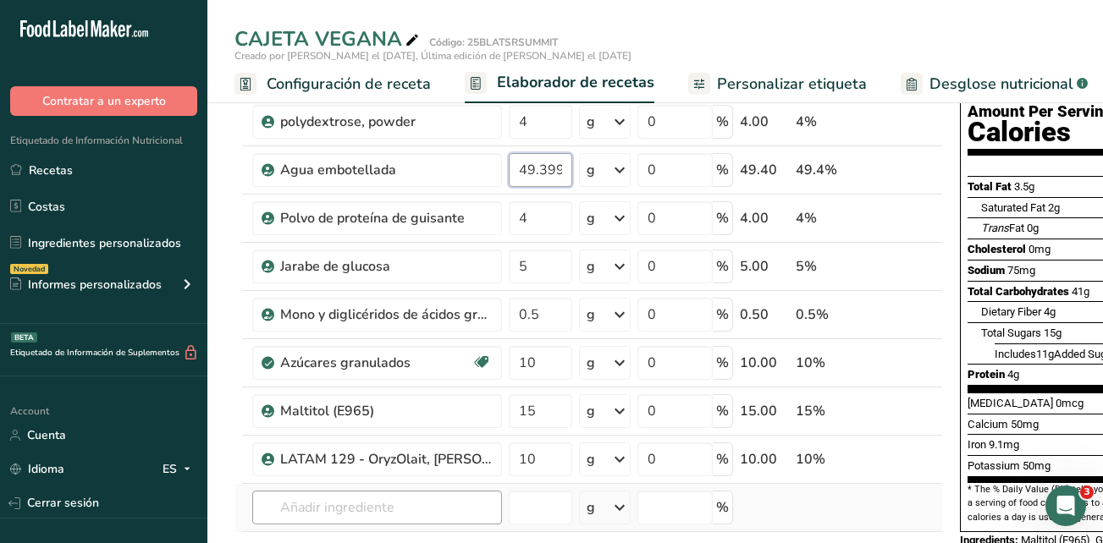
type input "49.399998"
click at [474, 511] on div "Ingrediente * Cantidad * Unidad * Desperdicio * .a-a{fill:#347362;}.b-a{fill:#f…" at bounding box center [588, 326] width 708 height 624
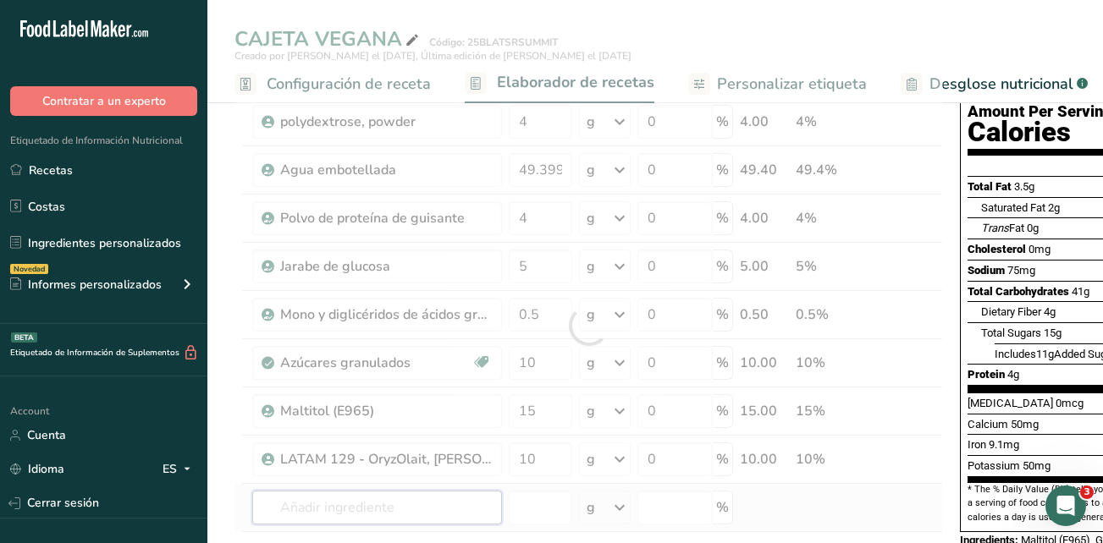
scroll to position [254, 0]
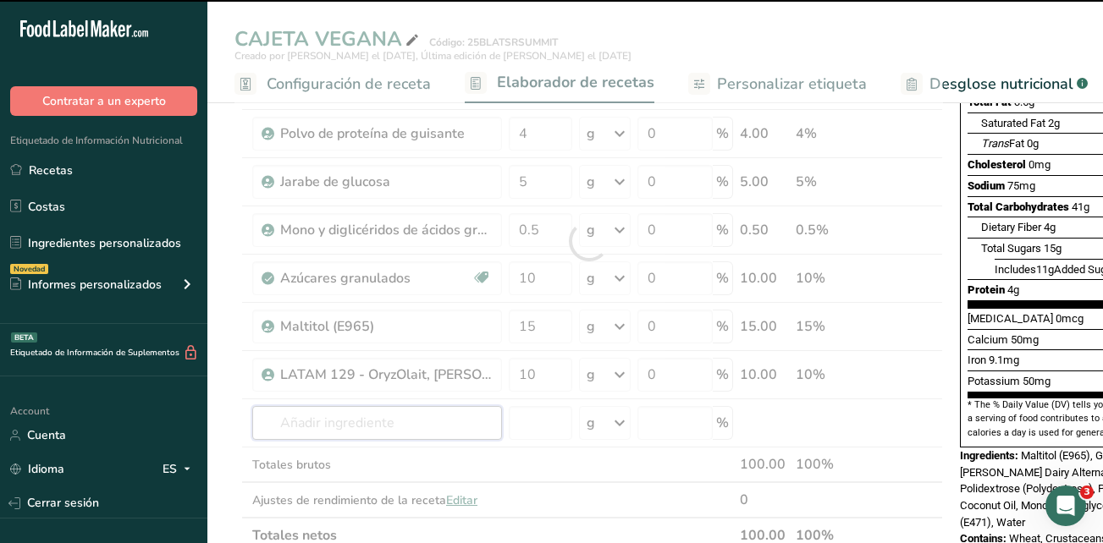
type input "s"
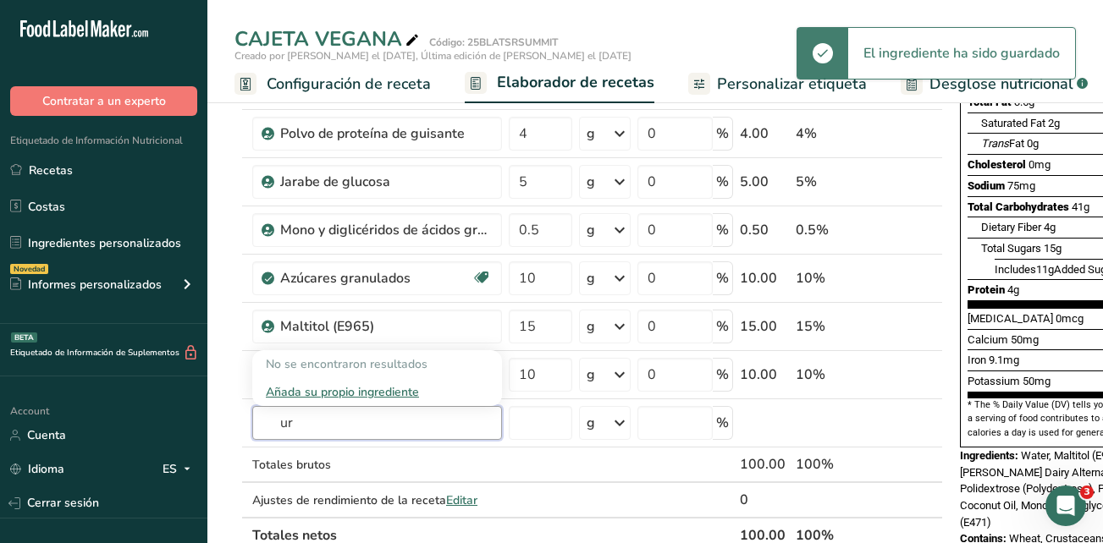
type input "u"
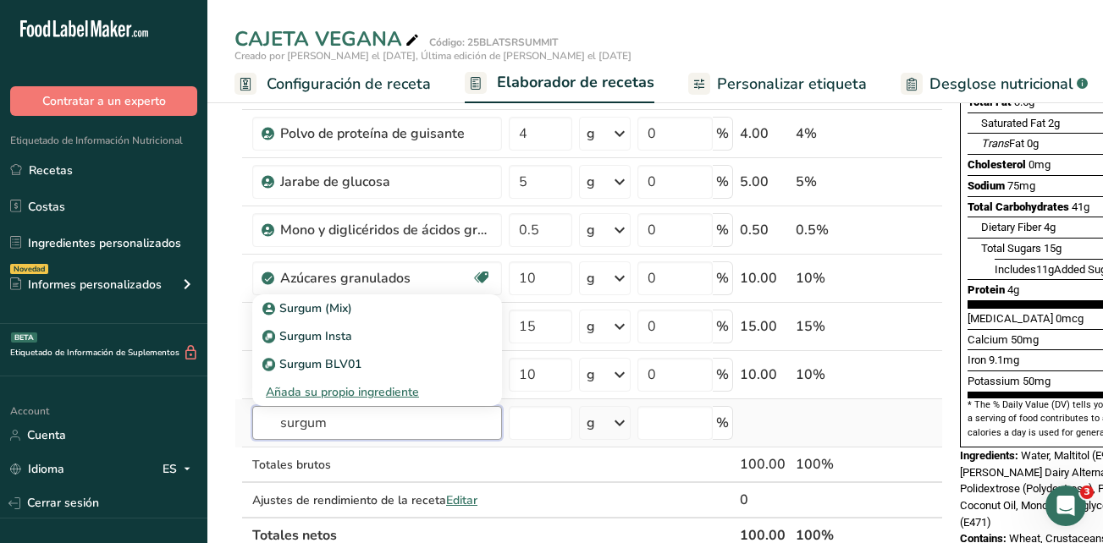
type input "surgum"
drag, startPoint x: 399, startPoint y: 390, endPoint x: 492, endPoint y: 383, distance: 92.5
click at [399, 390] on div "Añada su propio ingrediente" at bounding box center [377, 392] width 223 height 18
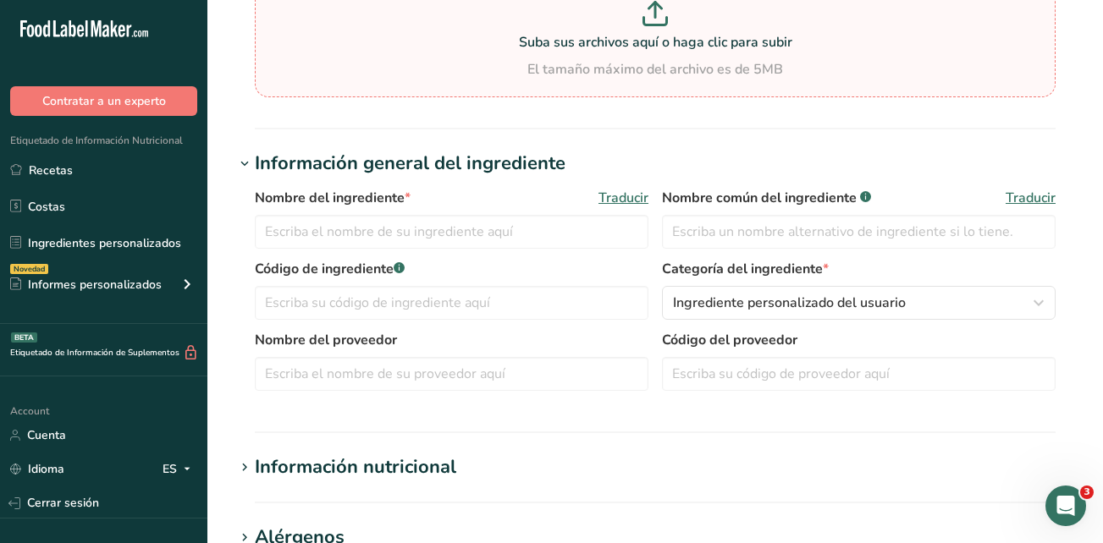
scroll to position [169, 0]
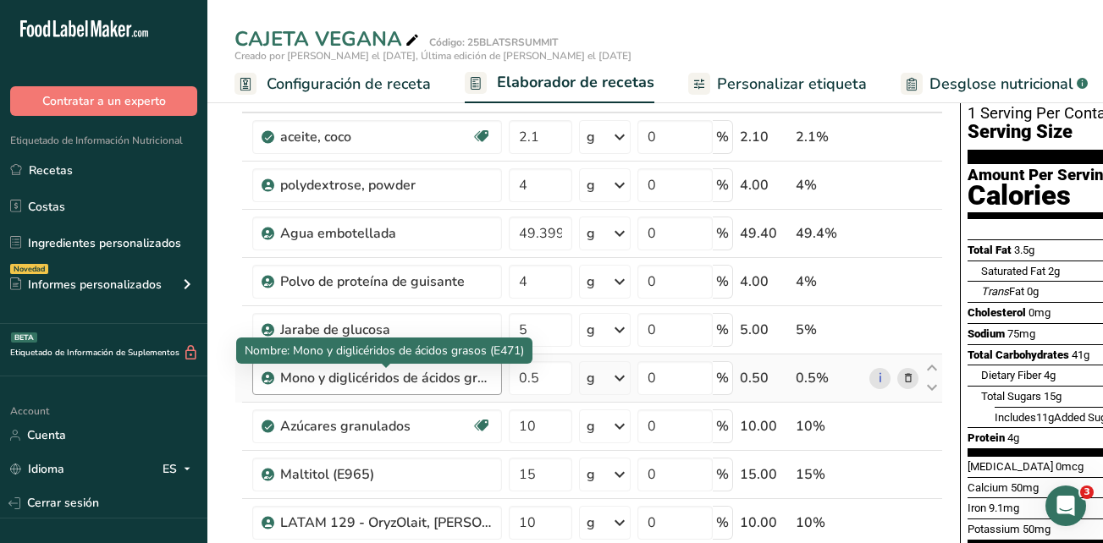
scroll to position [169, 0]
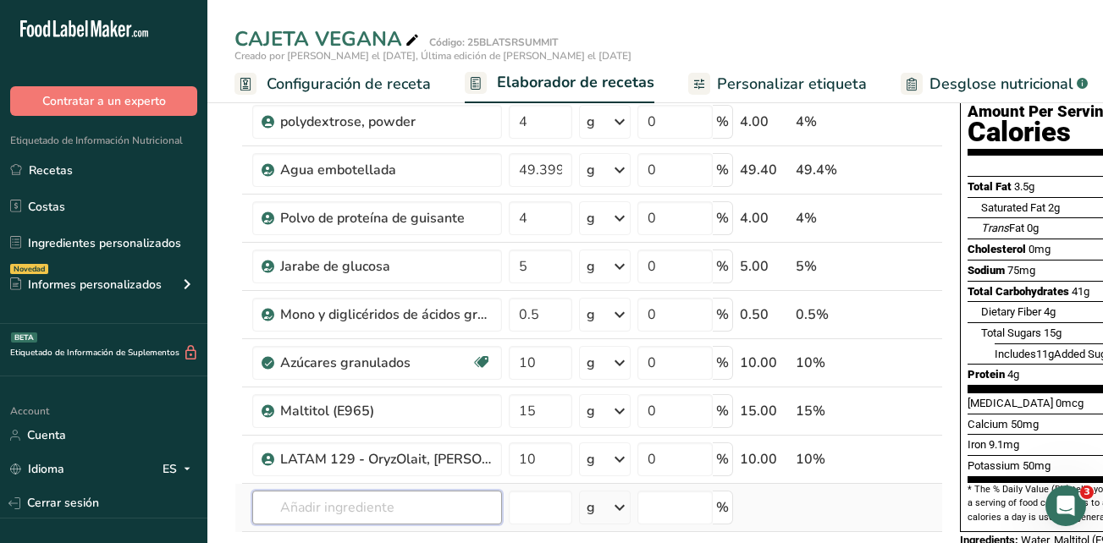
click at [398, 506] on input "text" at bounding box center [377, 508] width 250 height 34
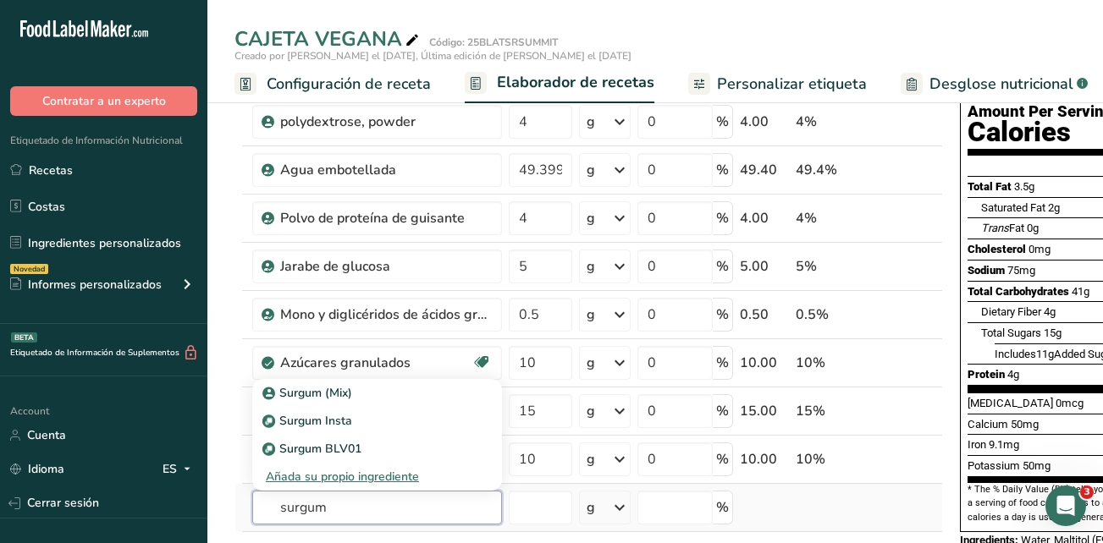
type input "surgum"
click at [379, 475] on div "Añada su propio ingrediente" at bounding box center [377, 477] width 223 height 18
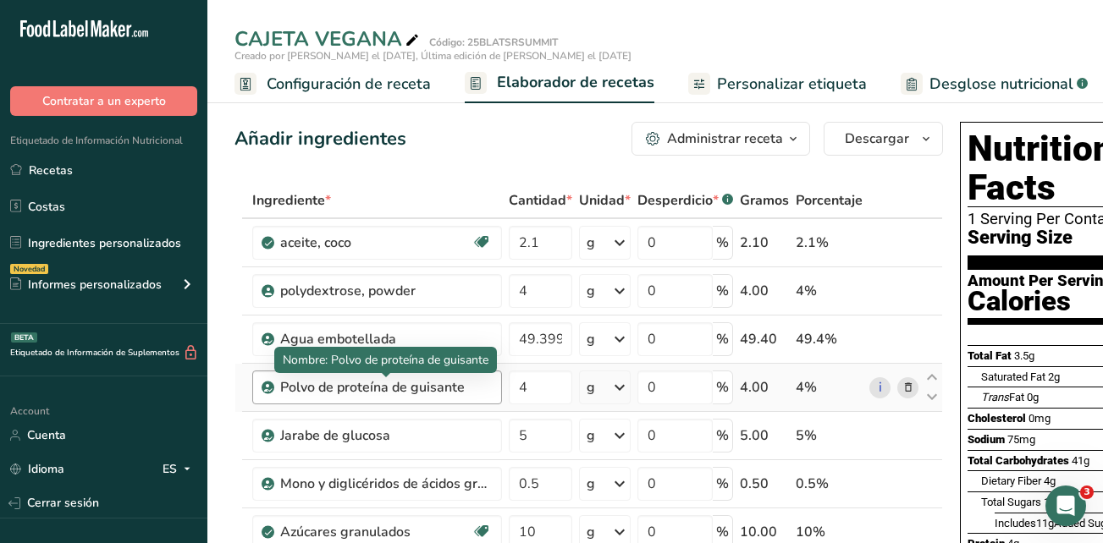
scroll to position [338, 0]
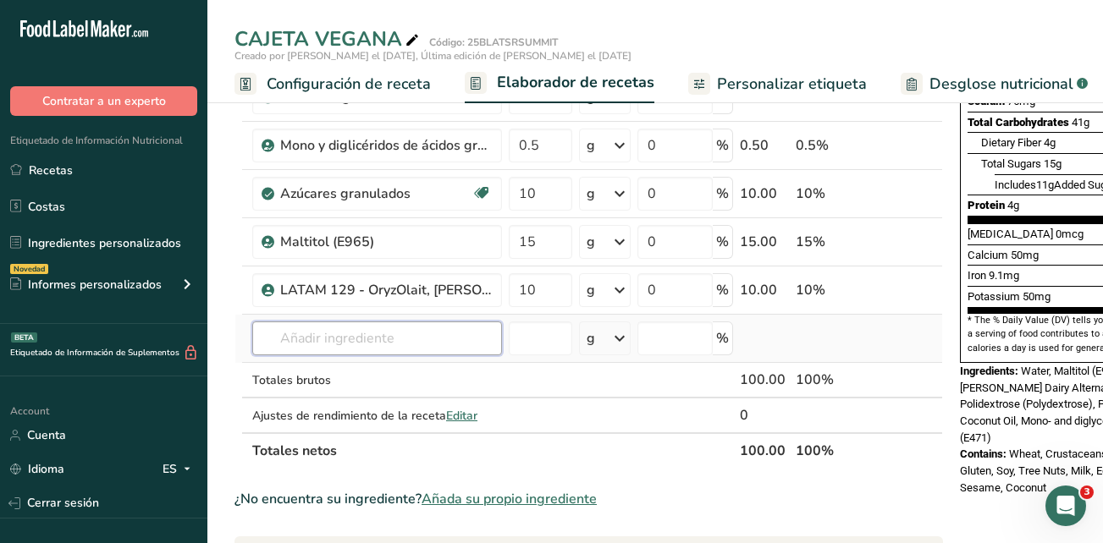
click at [382, 327] on input "text" at bounding box center [377, 339] width 250 height 34
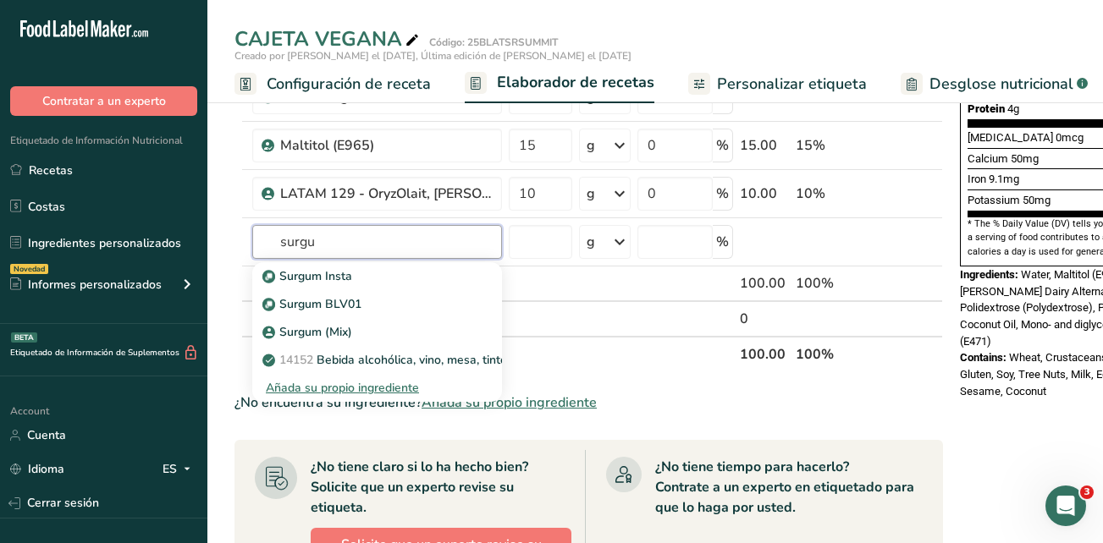
scroll to position [423, 0]
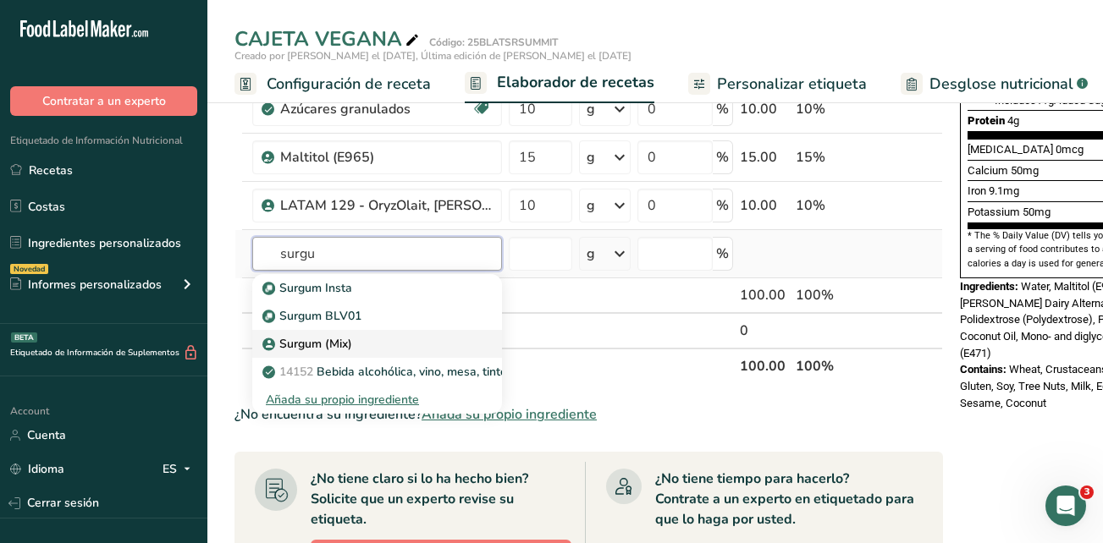
type input "surgu"
click at [388, 353] on link "Surgum (Mix)" at bounding box center [377, 344] width 250 height 28
type input "Surgum (Mix)"
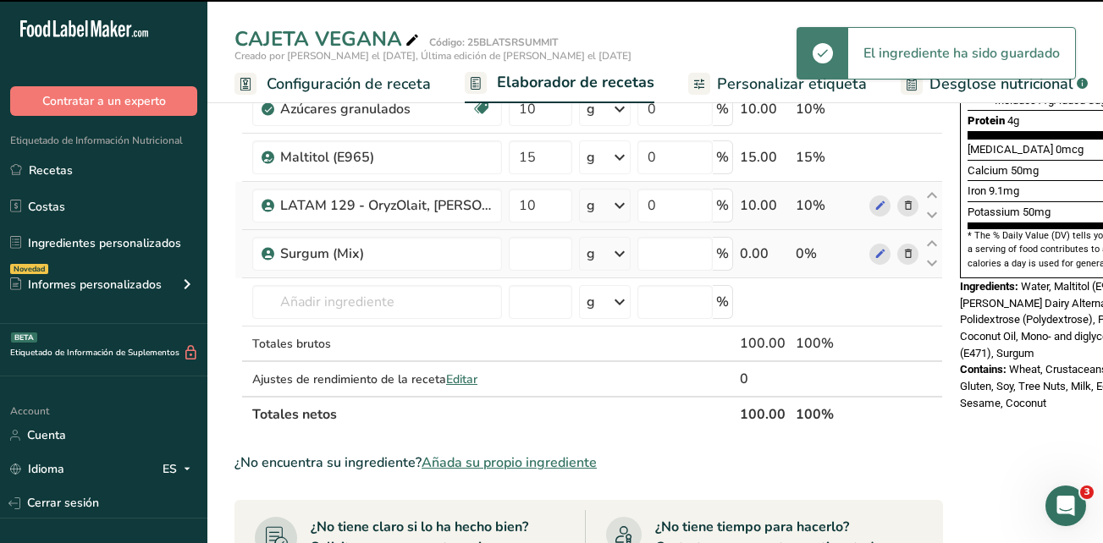
type input "0"
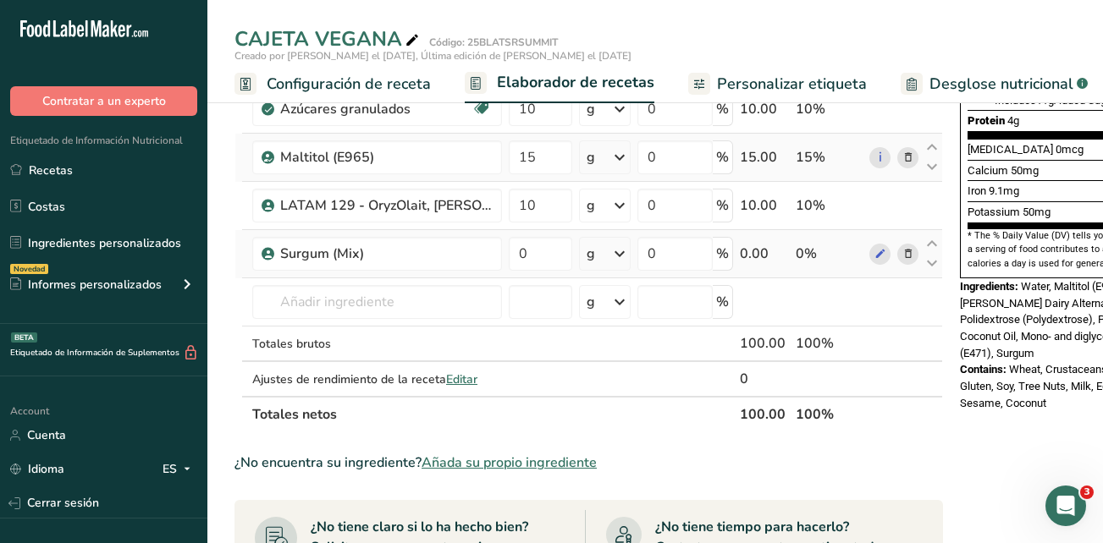
drag, startPoint x: 145, startPoint y: 243, endPoint x: 250, endPoint y: 162, distance: 132.2
click at [145, 243] on link "Ingredientes personalizados" at bounding box center [103, 243] width 207 height 32
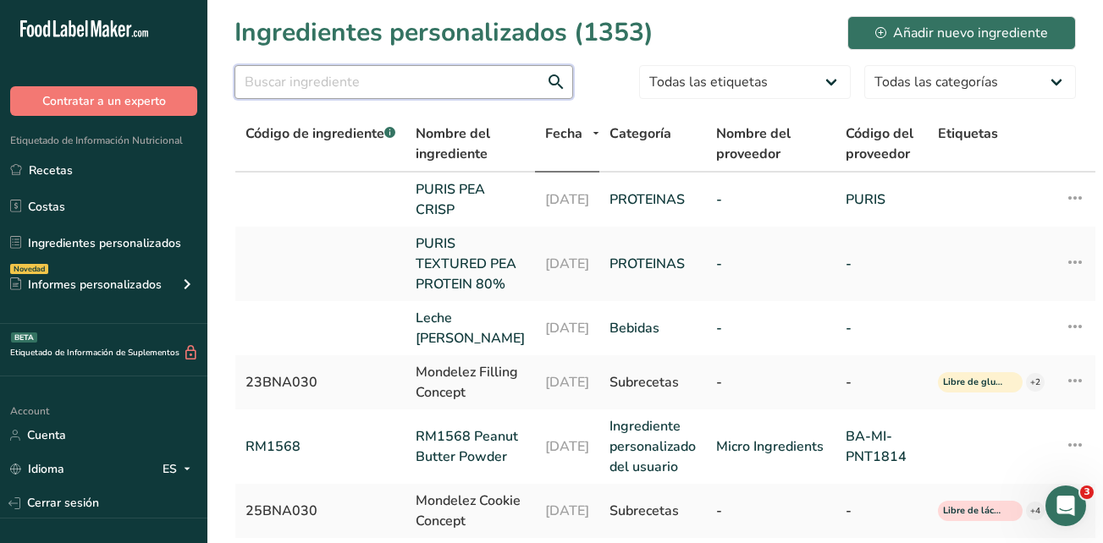
click at [467, 90] on input "text" at bounding box center [403, 82] width 338 height 34
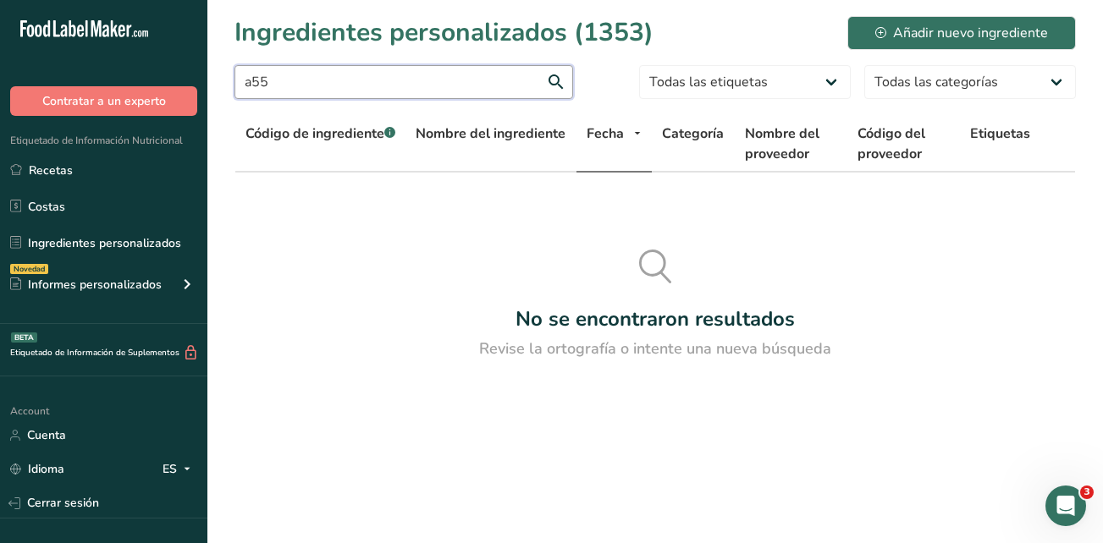
type input "a55"
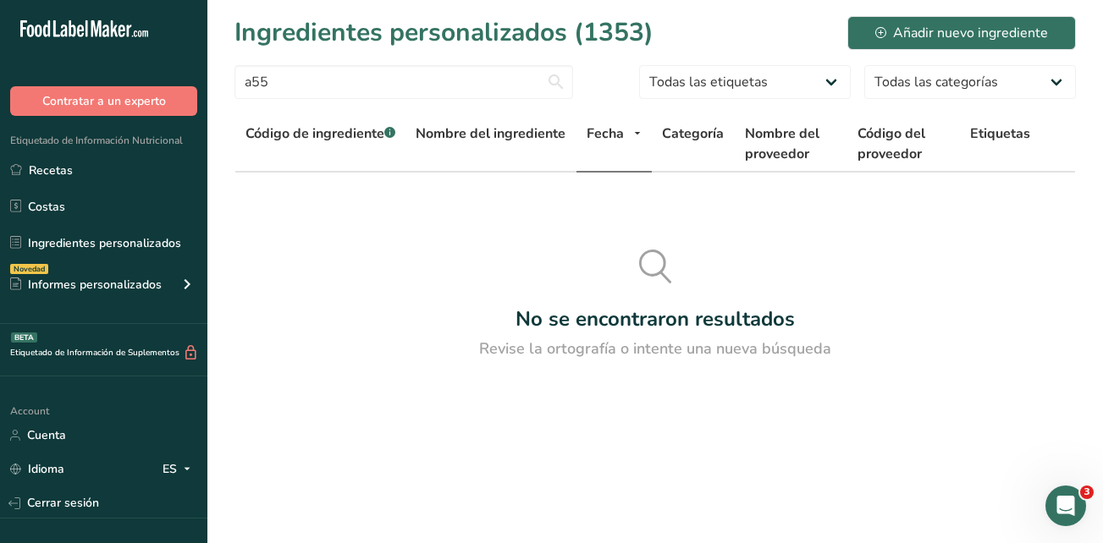
click at [891, 242] on section "Ingredientes personalizados (1353) Añadir nuevo ingrediente a55 Todas las etiqu…" at bounding box center [654, 194] width 895 height 388
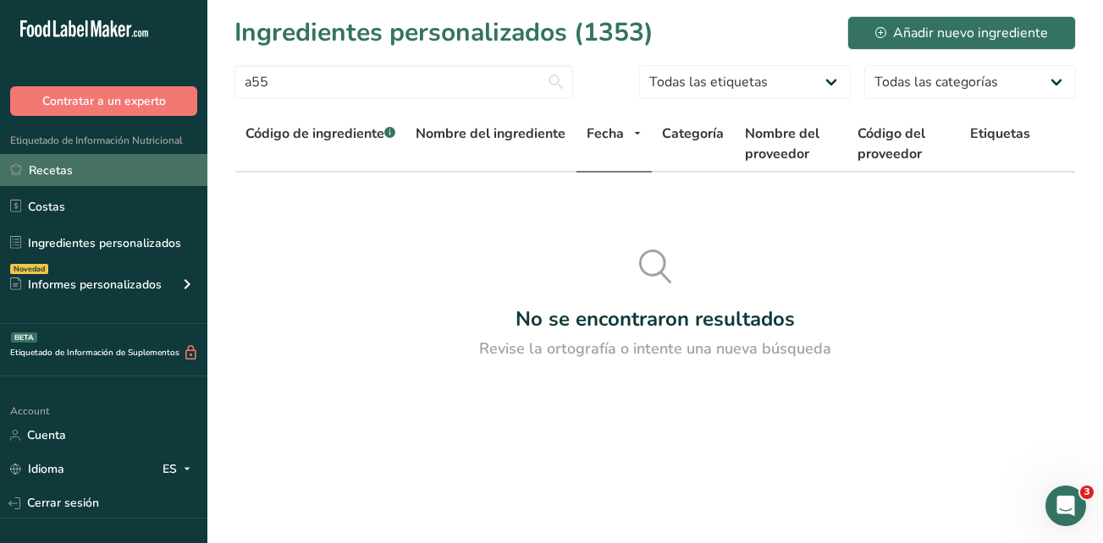
click at [93, 178] on link "Recetas" at bounding box center [103, 170] width 207 height 32
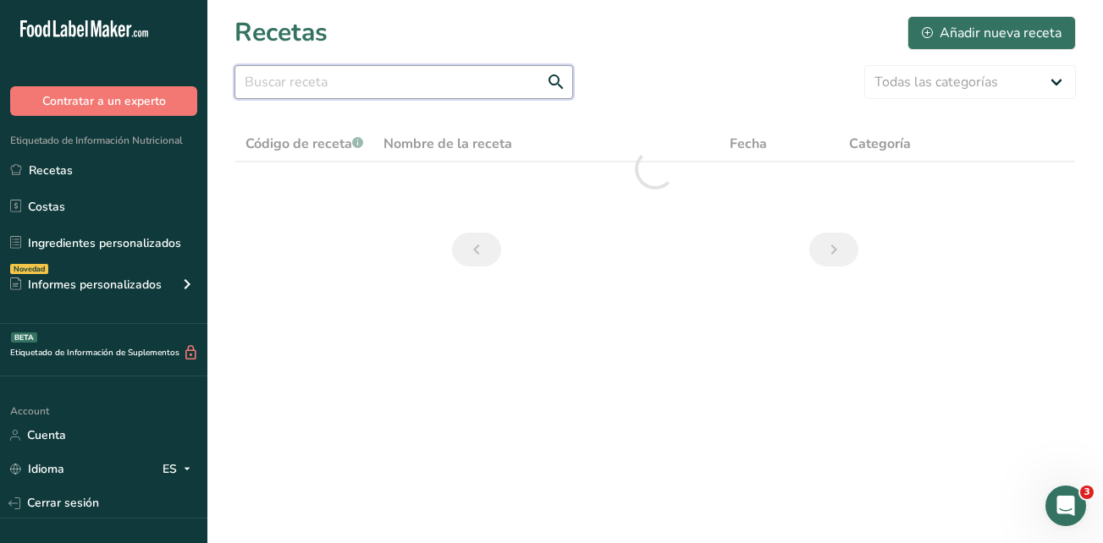
click at [267, 84] on input "text" at bounding box center [403, 82] width 338 height 34
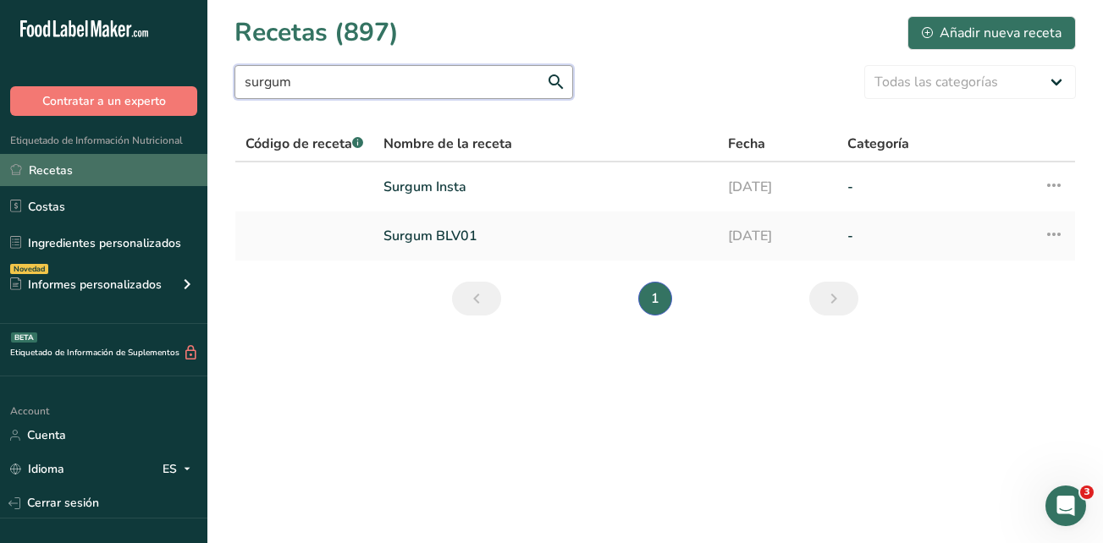
type input "surgum"
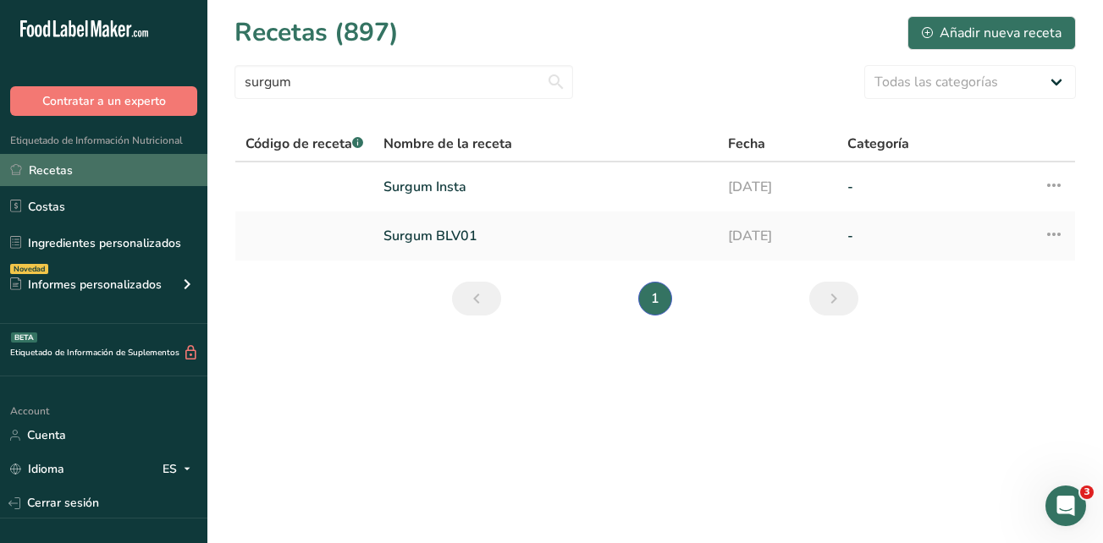
click at [98, 173] on link "Recetas" at bounding box center [103, 170] width 207 height 32
click at [101, 173] on link "Recetas" at bounding box center [103, 170] width 207 height 32
click at [33, 169] on link "Recetas" at bounding box center [103, 170] width 207 height 32
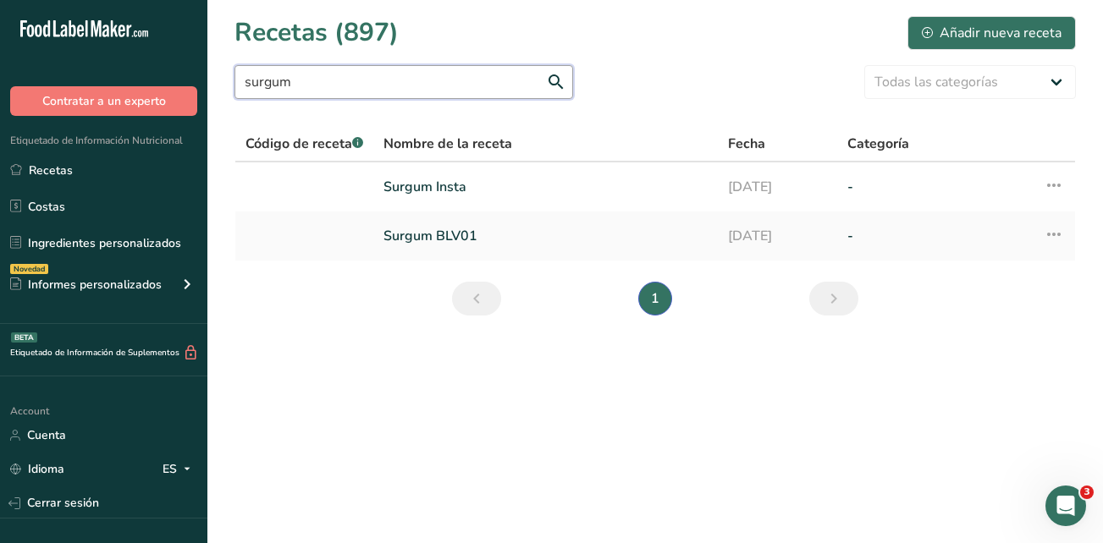
drag, startPoint x: 302, startPoint y: 87, endPoint x: 217, endPoint y: 75, distance: 85.4
click at [217, 75] on section "Recetas (897) Añadir nueva receta surgum Todas las categorías Productos de pana…" at bounding box center [654, 171] width 895 height 343
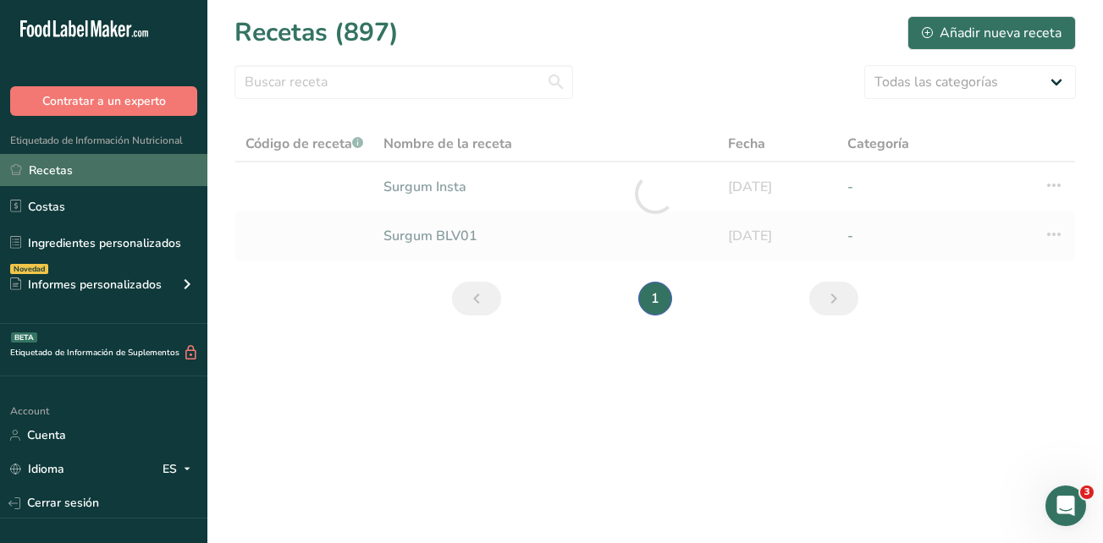
click at [56, 175] on link "Recetas" at bounding box center [103, 170] width 207 height 32
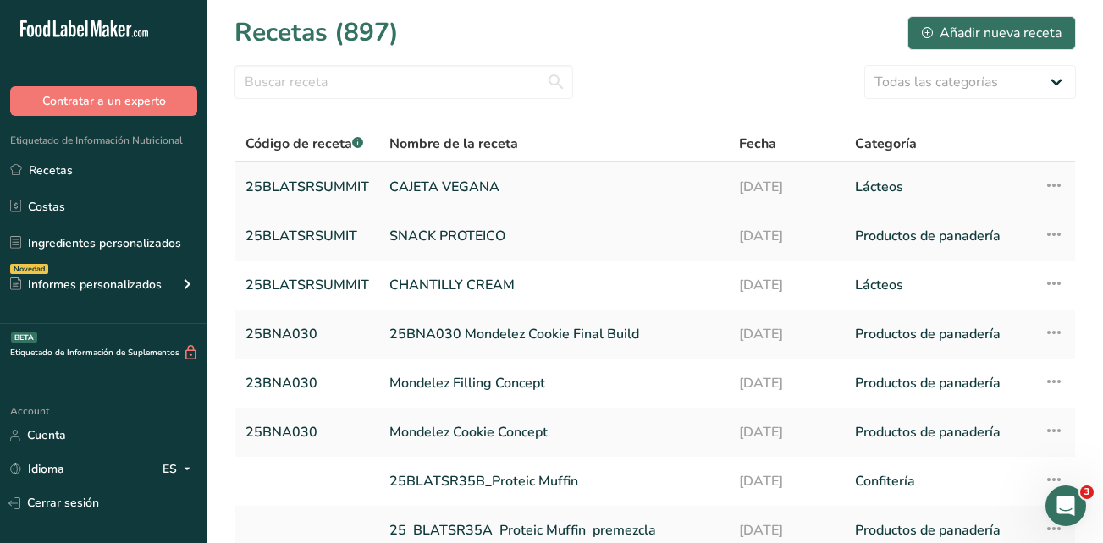
click at [465, 182] on link "CAJETA VEGANA" at bounding box center [553, 187] width 329 height 36
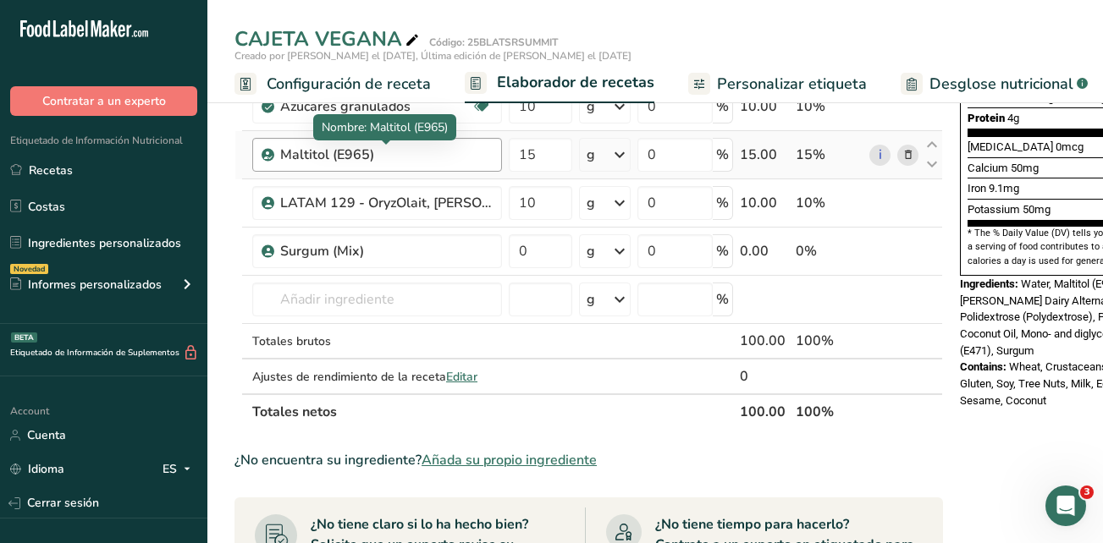
scroll to position [423, 0]
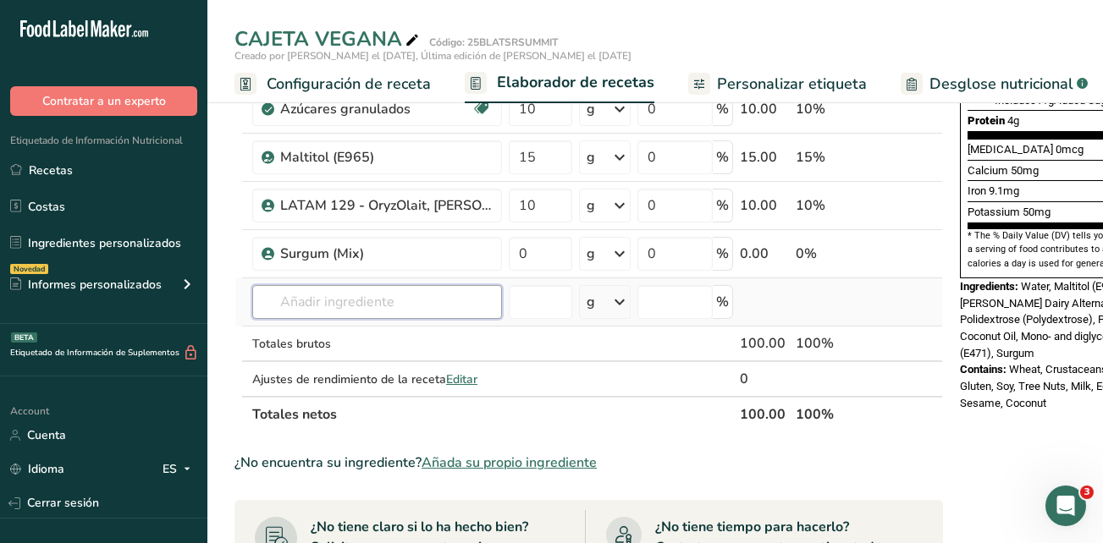
click at [363, 299] on input "text" at bounding box center [377, 302] width 250 height 34
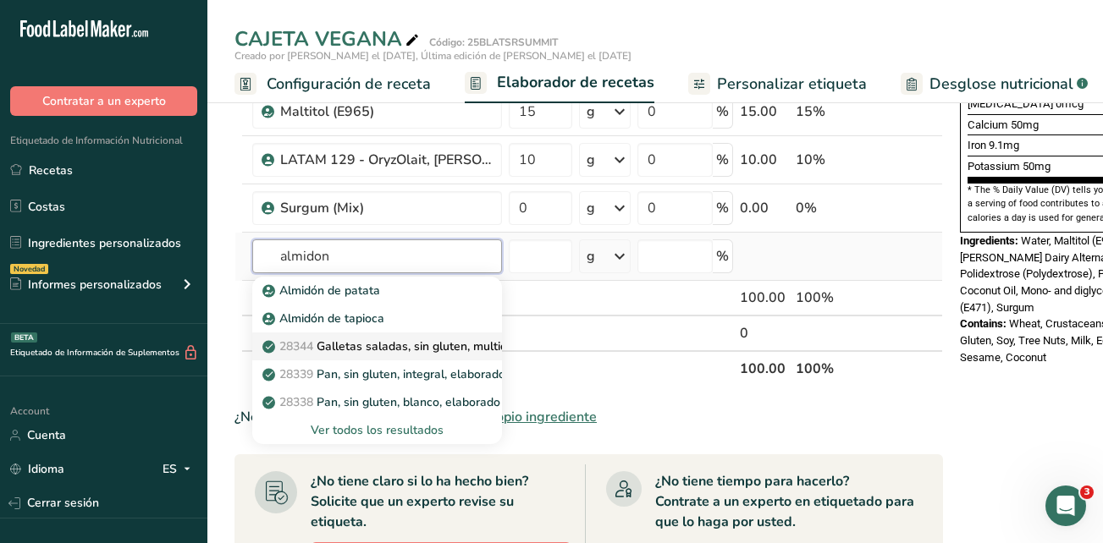
scroll to position [508, 0]
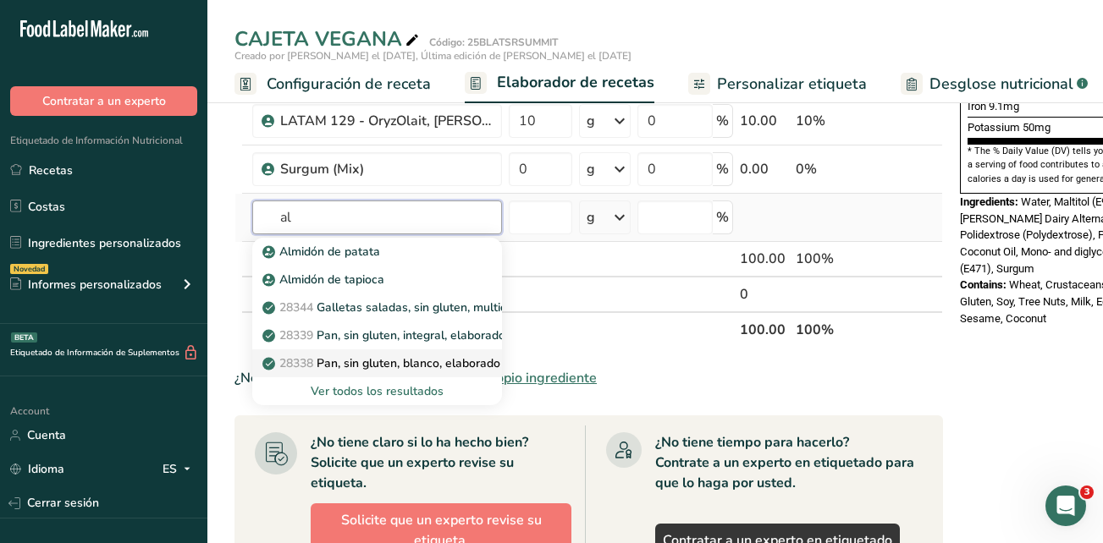
type input "a"
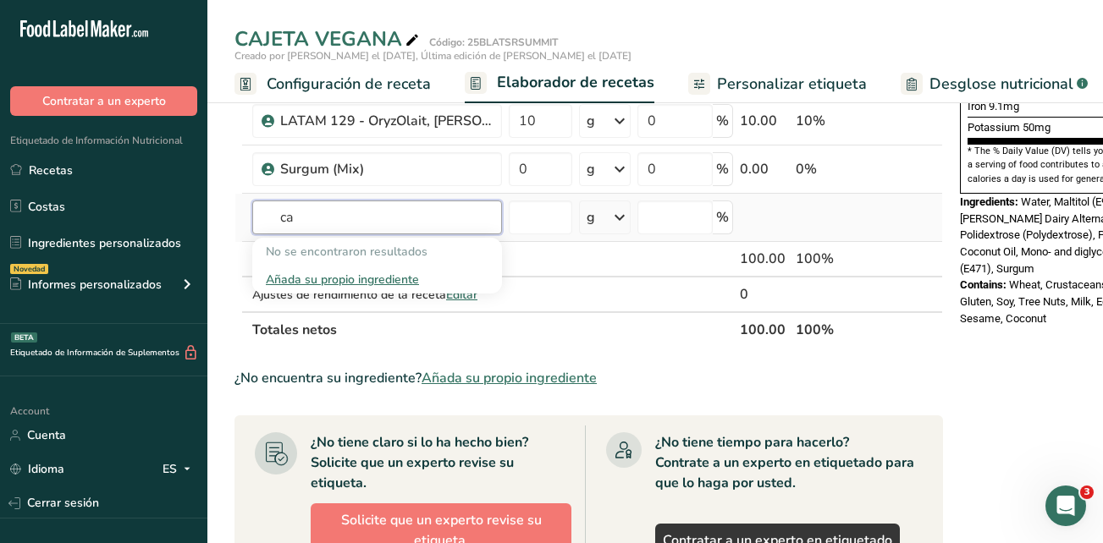
type input "c"
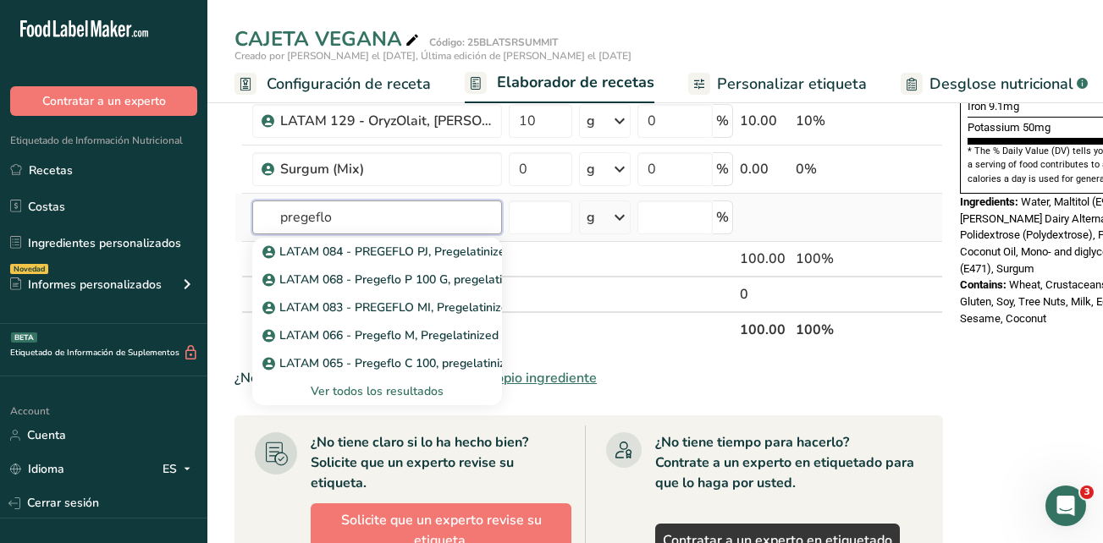
type input "pregeflo"
click at [415, 396] on div "Ver todos los resultados" at bounding box center [377, 391] width 223 height 18
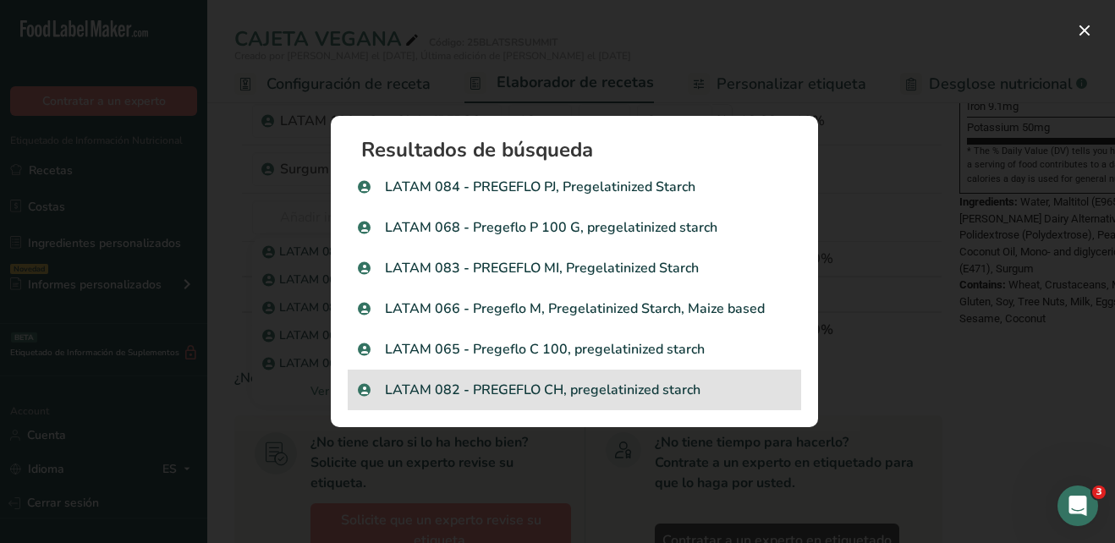
click at [645, 394] on p "LATAM 082 - PREGEFLO CH, pregelatinized starch" at bounding box center [574, 390] width 433 height 20
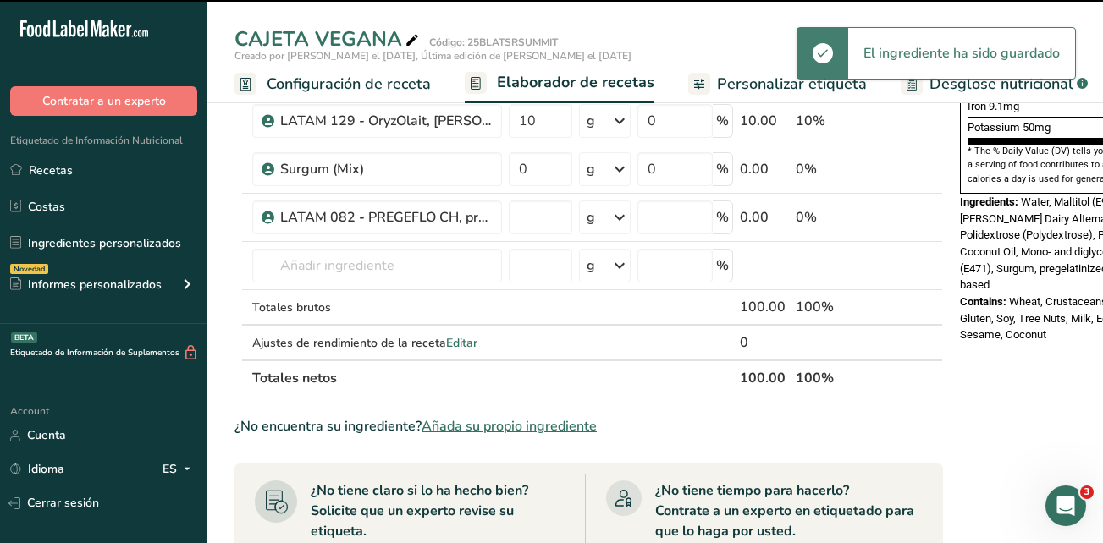
type input "0"
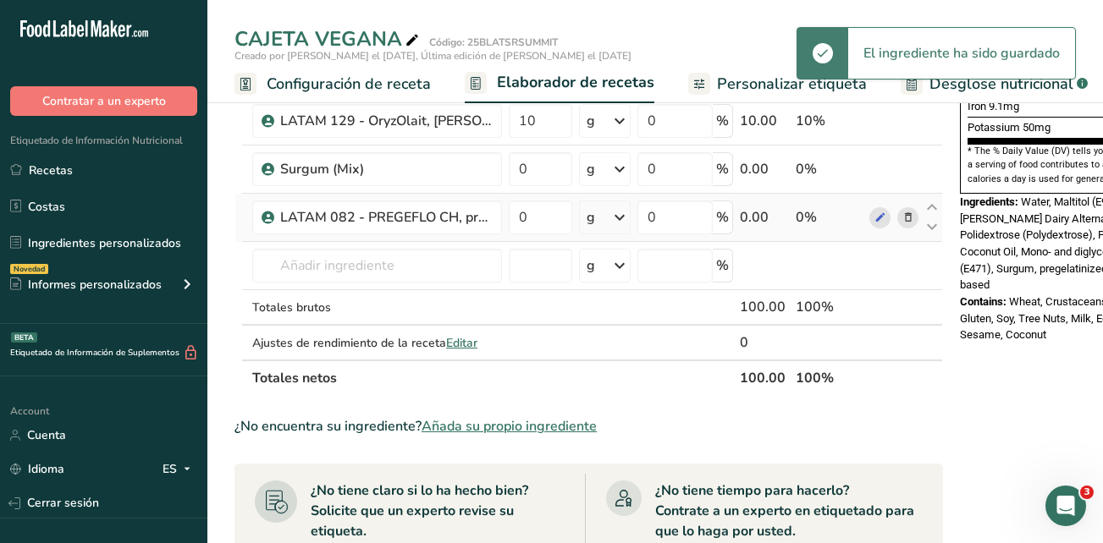
click at [905, 220] on icon at bounding box center [908, 218] width 12 height 18
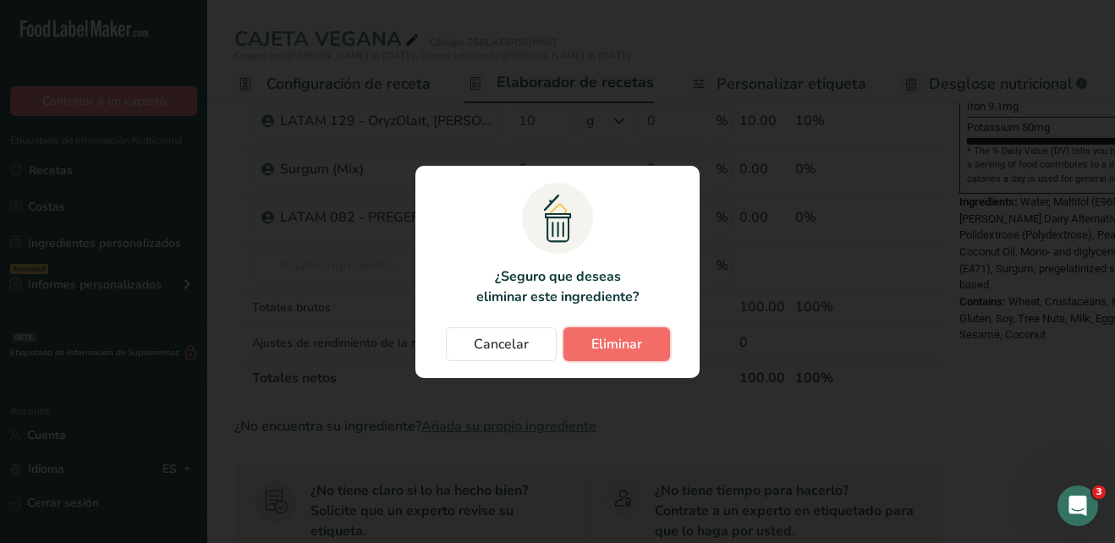
click at [599, 348] on span "Eliminar" at bounding box center [616, 344] width 51 height 20
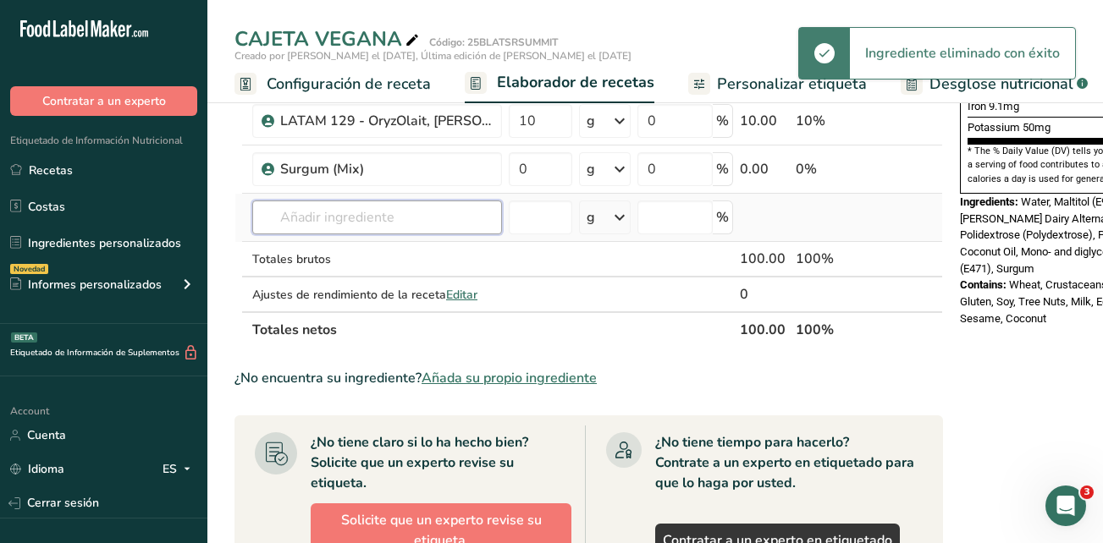
click at [356, 219] on input "text" at bounding box center [377, 218] width 250 height 34
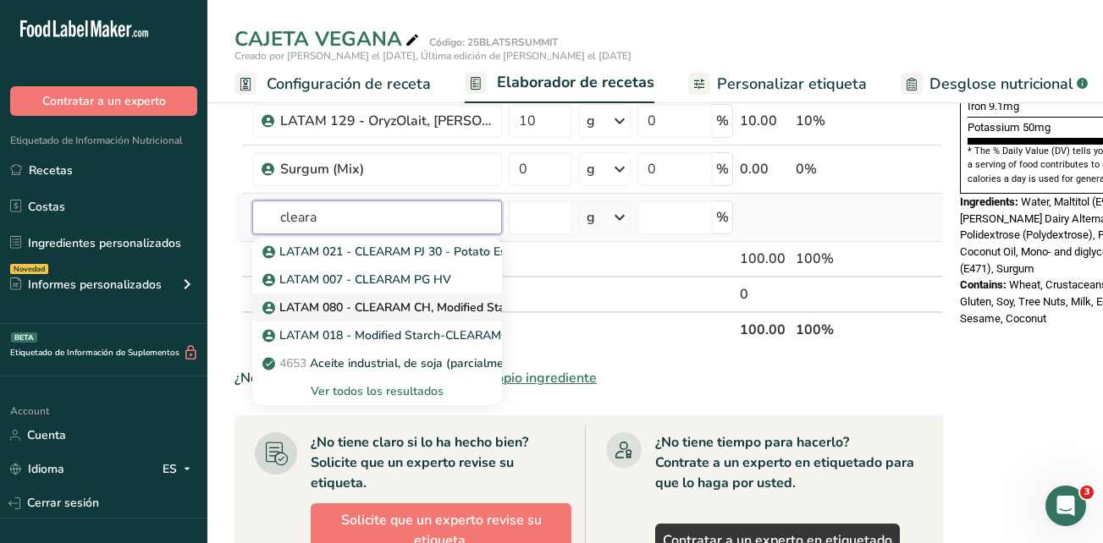
type input "cleara"
click at [354, 312] on p "LATAM 080 - CLEARAM CH, Modified Starch" at bounding box center [394, 308] width 256 height 18
type input "LATAM 080 - CLEARAM CH, Modified Starch"
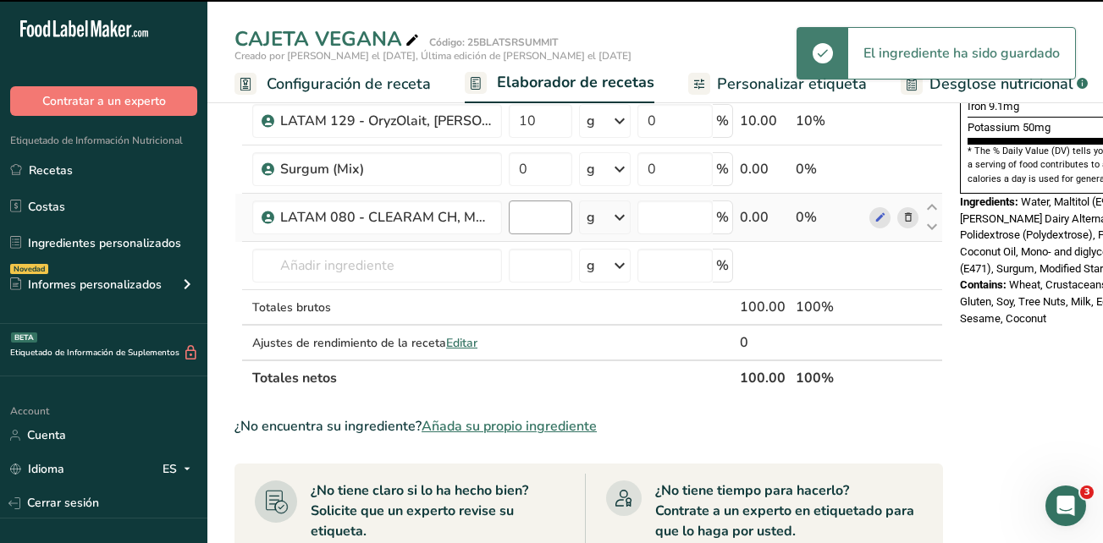
type input "0"
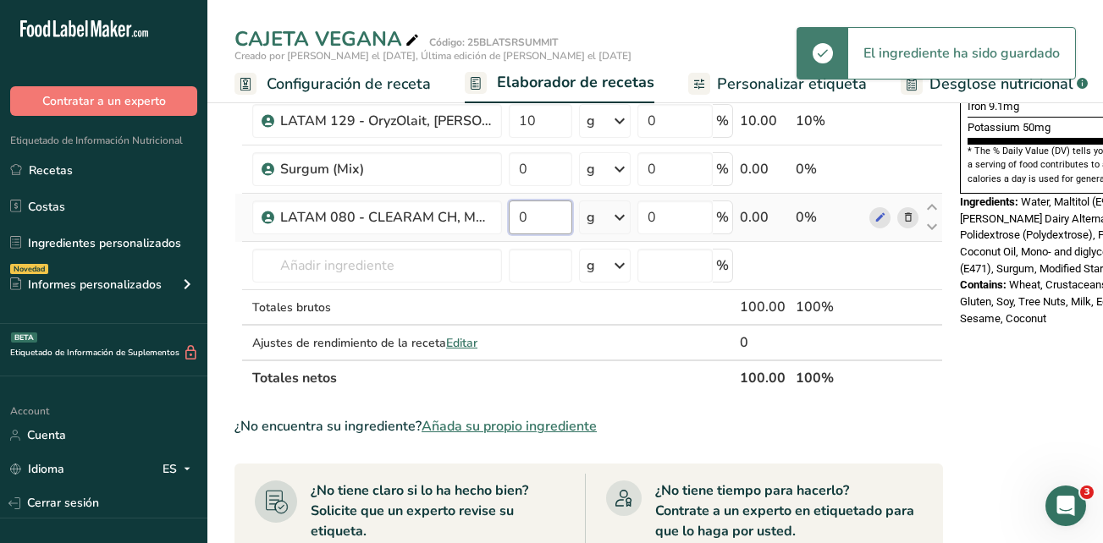
drag, startPoint x: 544, startPoint y: 221, endPoint x: 514, endPoint y: 218, distance: 29.7
click at [514, 218] on input "0" at bounding box center [540, 218] width 63 height 34
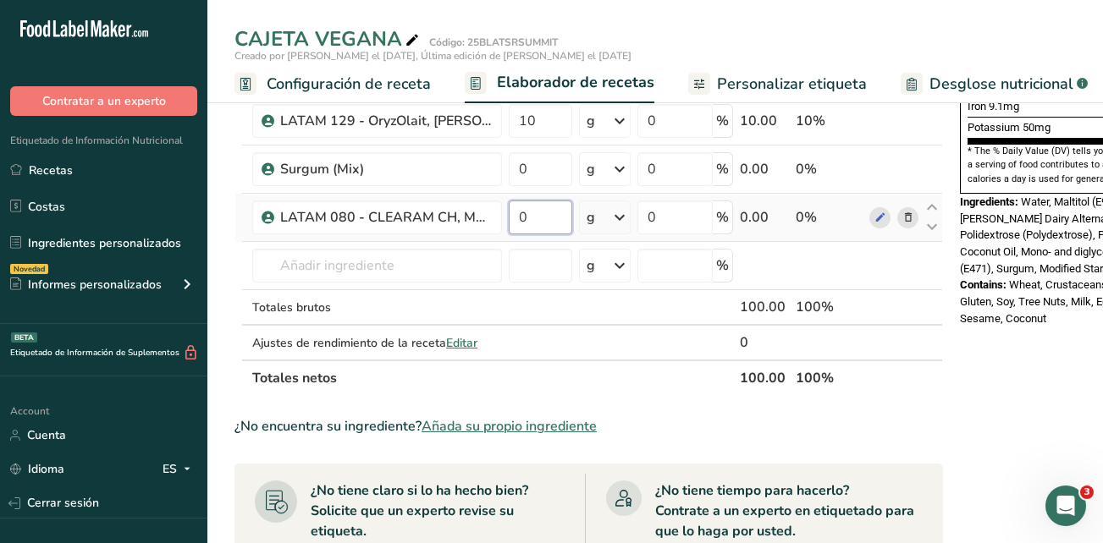
type input "2"
type input "2.5"
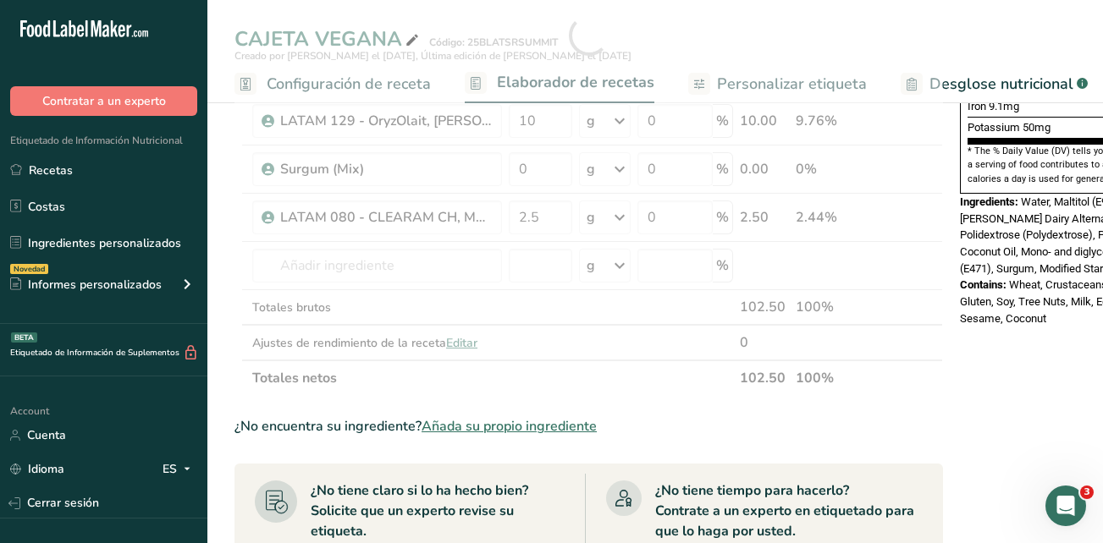
click at [1041, 312] on div "Nutrition Facts 1 Serving Per Container Serving Size 100g Amount Per Serving Ca…" at bounding box center [1088, 330] width 271 height 1446
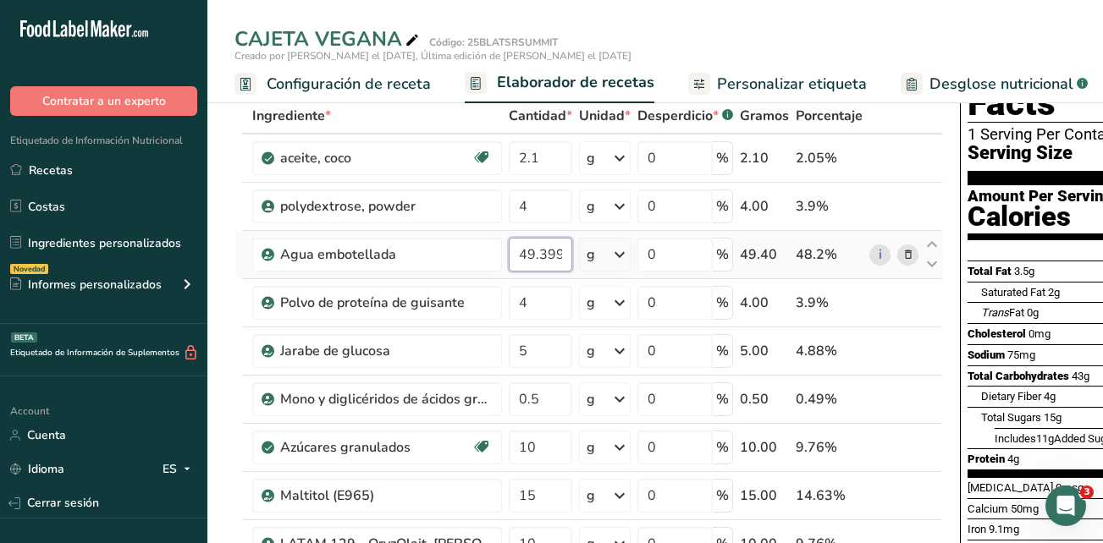
scroll to position [0, 25]
drag, startPoint x: 560, startPoint y: 255, endPoint x: 545, endPoint y: 255, distance: 15.2
click at [545, 255] on input "49.399998" at bounding box center [540, 255] width 63 height 34
drag, startPoint x: 559, startPoint y: 253, endPoint x: 521, endPoint y: 256, distance: 38.2
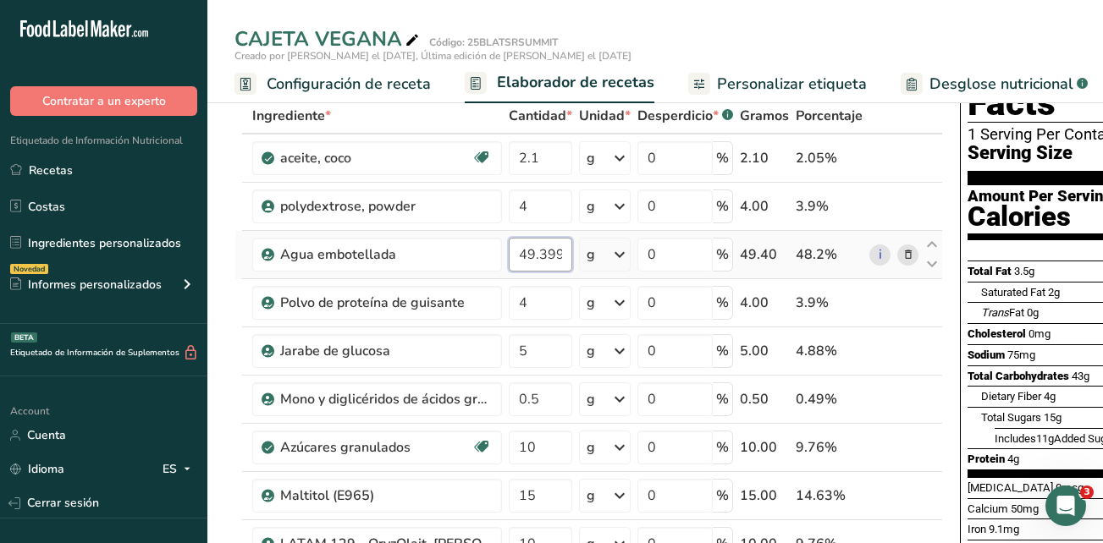
click at [521, 256] on input "49.399998" at bounding box center [540, 255] width 63 height 34
type input "48"
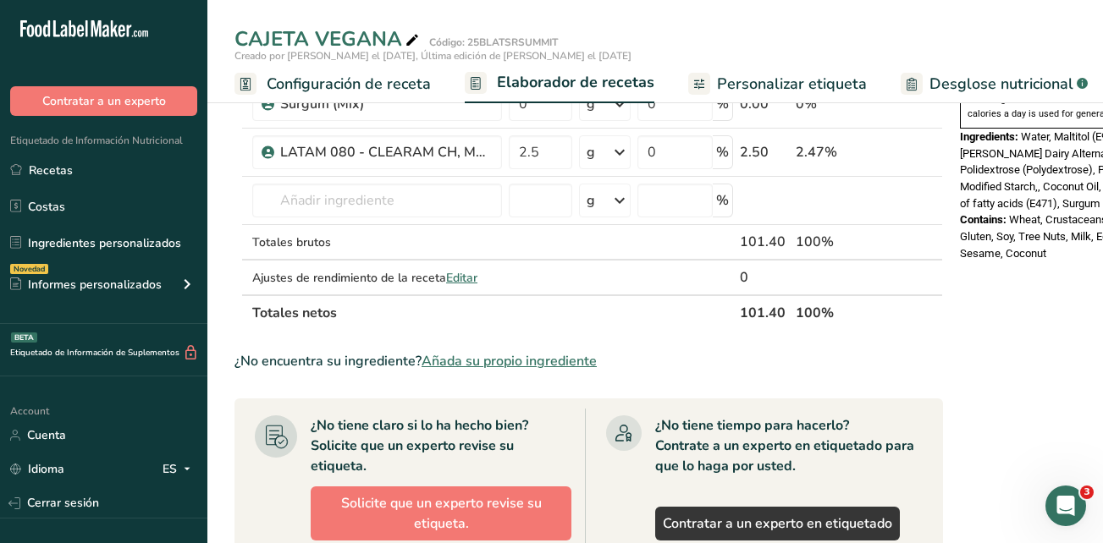
scroll to position [592, 0]
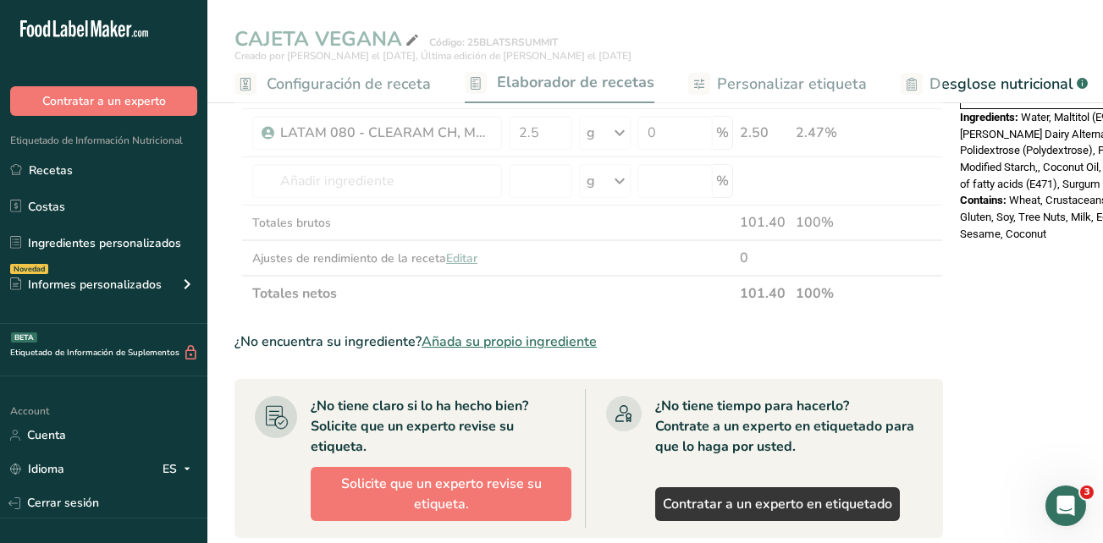
click at [993, 340] on div "Nutrition Facts 1 Serving Per Container Serving Size 102g Amount Per Serving Ca…" at bounding box center [1088, 246] width 271 height 1446
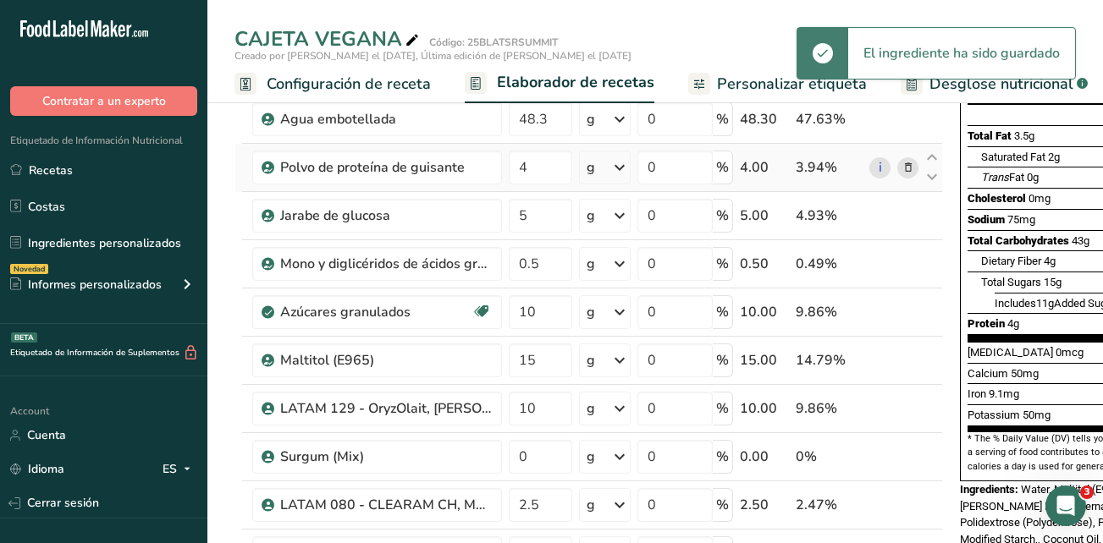
scroll to position [169, 0]
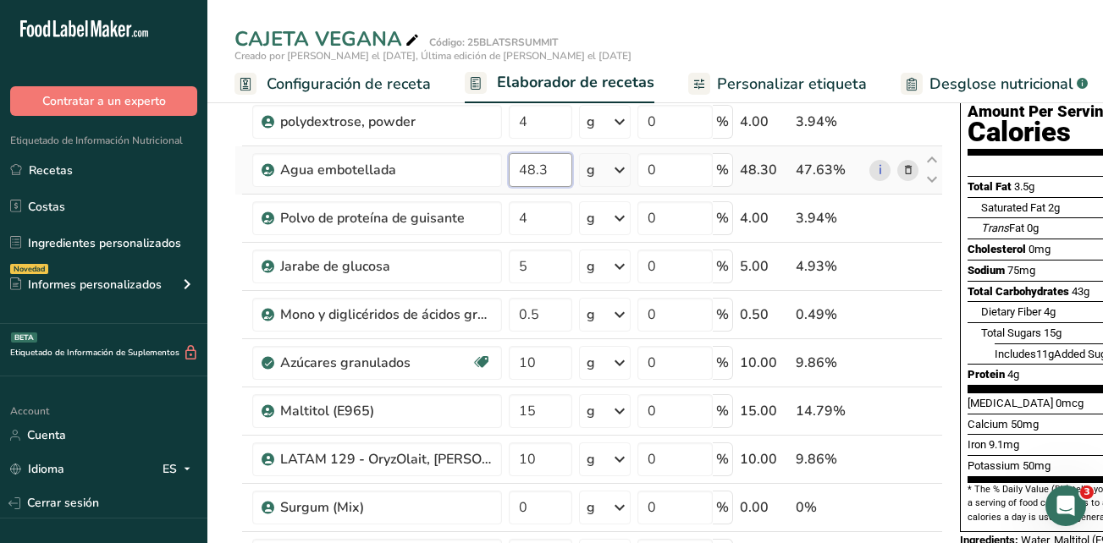
drag, startPoint x: 553, startPoint y: 169, endPoint x: 527, endPoint y: 167, distance: 25.5
click at [527, 167] on input "48.3" at bounding box center [540, 170] width 63 height 34
type input "46"
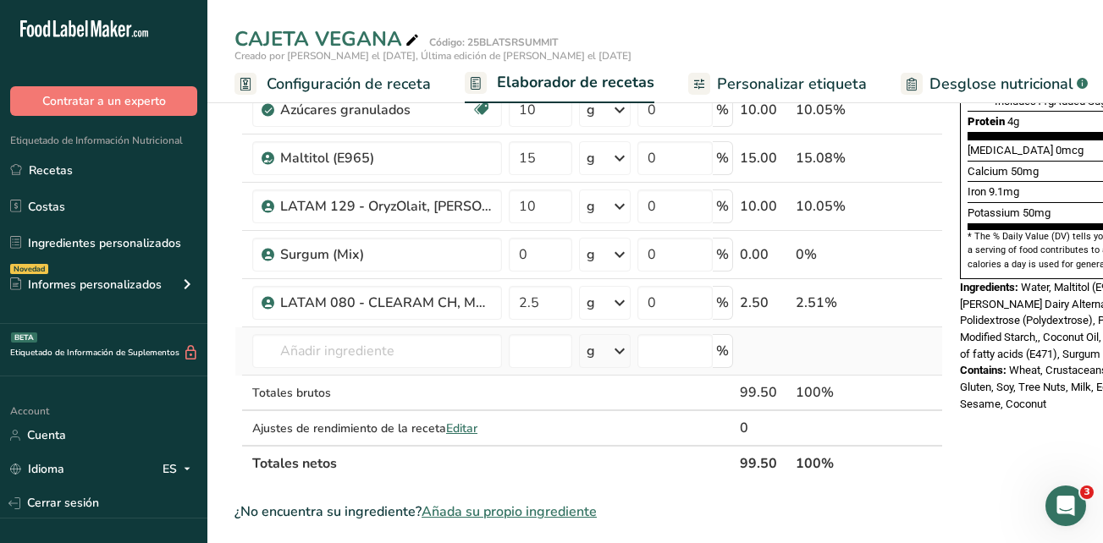
scroll to position [508, 0]
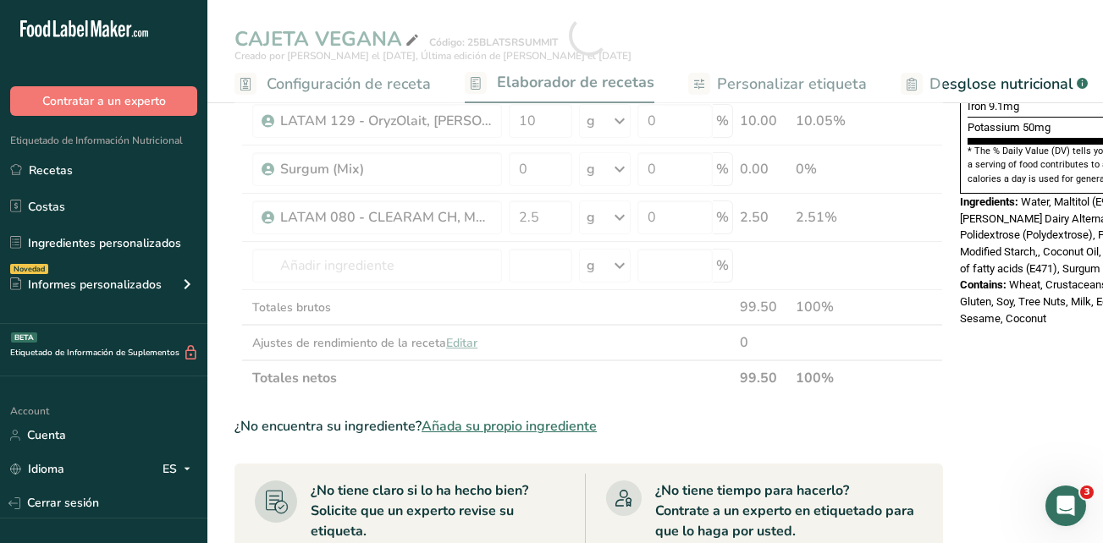
click at [955, 412] on div "Nutrition Facts 1 Serving Per Container Serving Size 101g Amount Per Serving Ca…" at bounding box center [1088, 330] width 271 height 1446
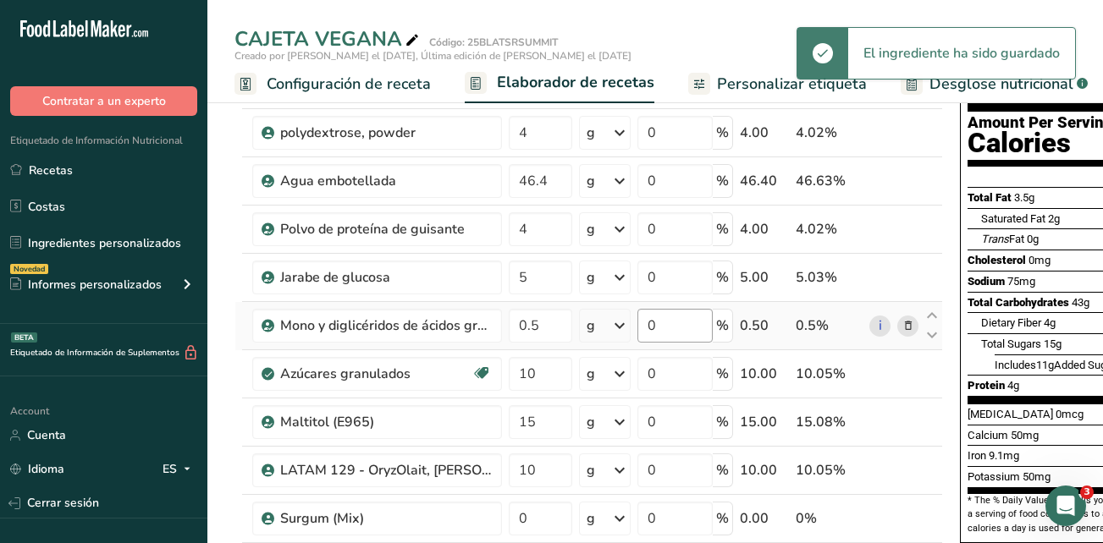
scroll to position [85, 0]
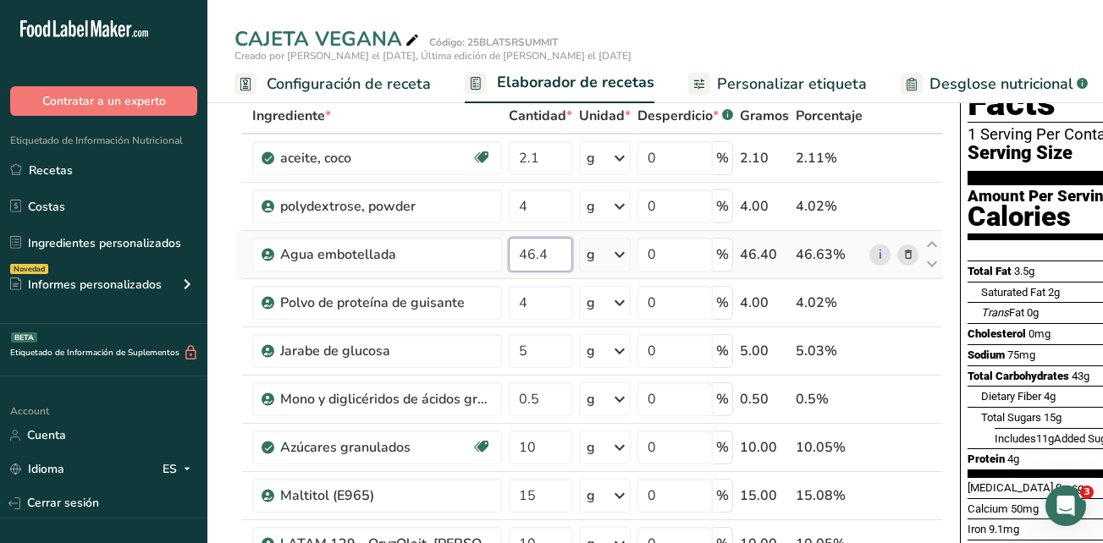
click at [537, 256] on input "46.4" at bounding box center [540, 255] width 63 height 34
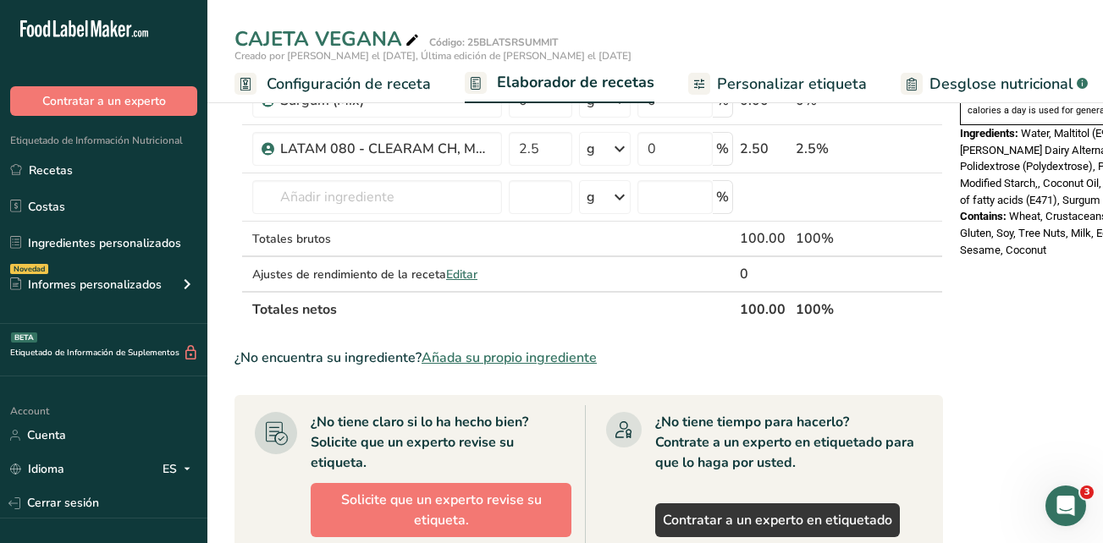
scroll to position [762, 0]
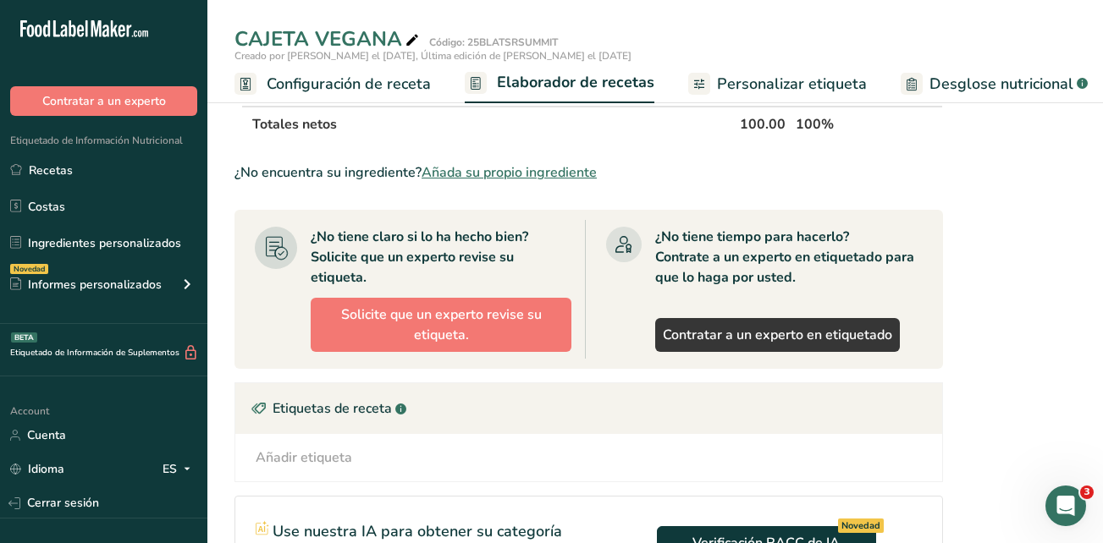
type input "46.9"
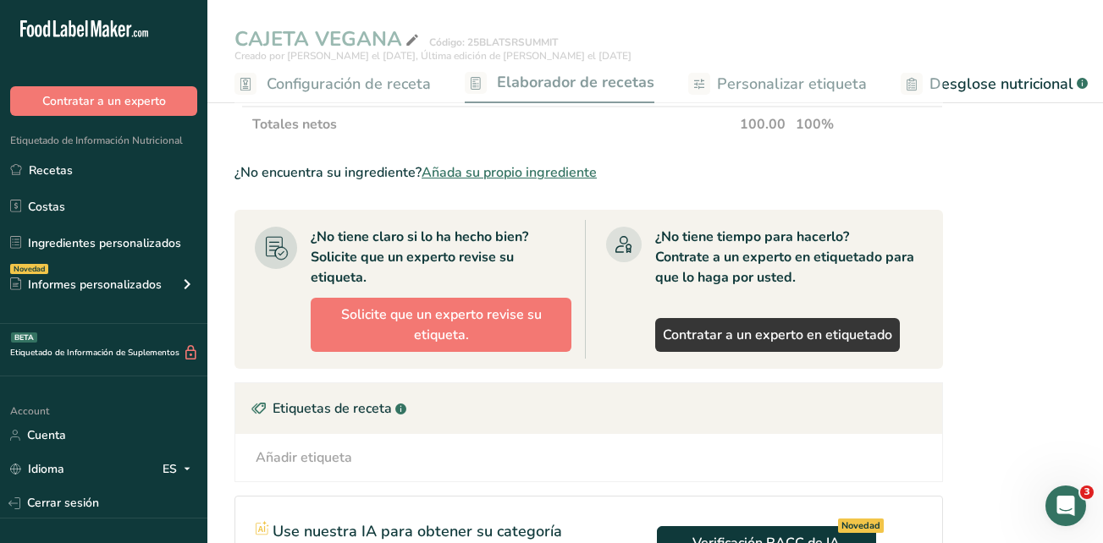
click at [953, 196] on div "Nutrition Facts 1 Serving Per Container Serving Size 100g Amount Per Serving Ca…" at bounding box center [1088, 77] width 271 height 1446
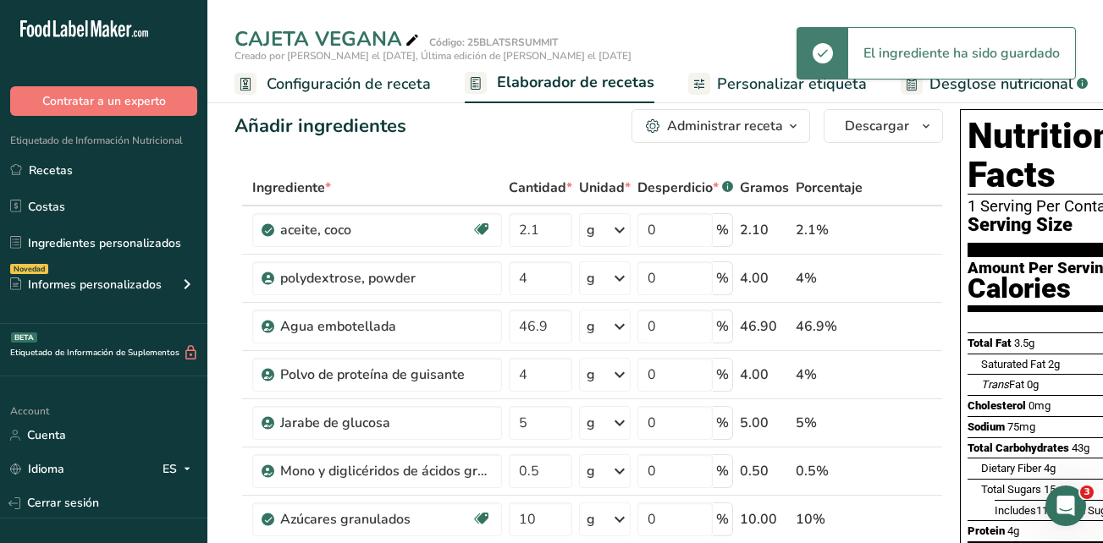
scroll to position [0, 0]
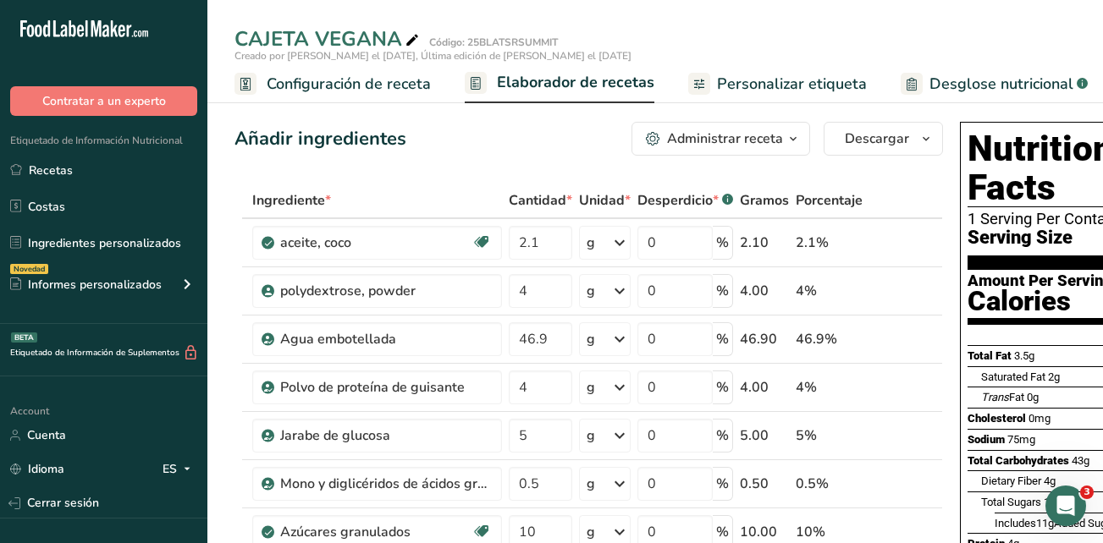
click at [596, 78] on span "Elaborador de recetas" at bounding box center [575, 82] width 157 height 23
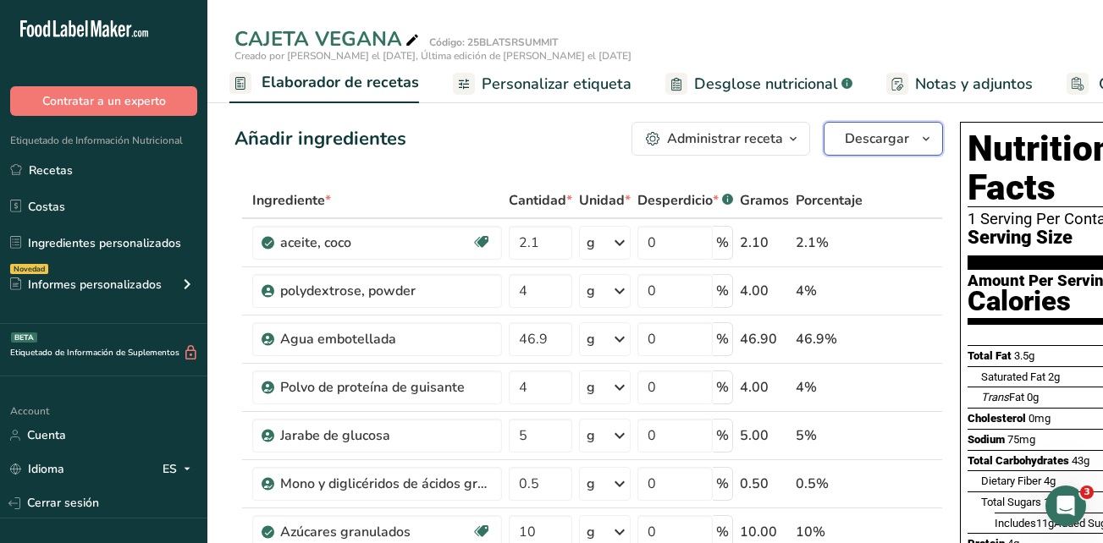
click at [880, 137] on span "Descargar" at bounding box center [876, 139] width 64 height 20
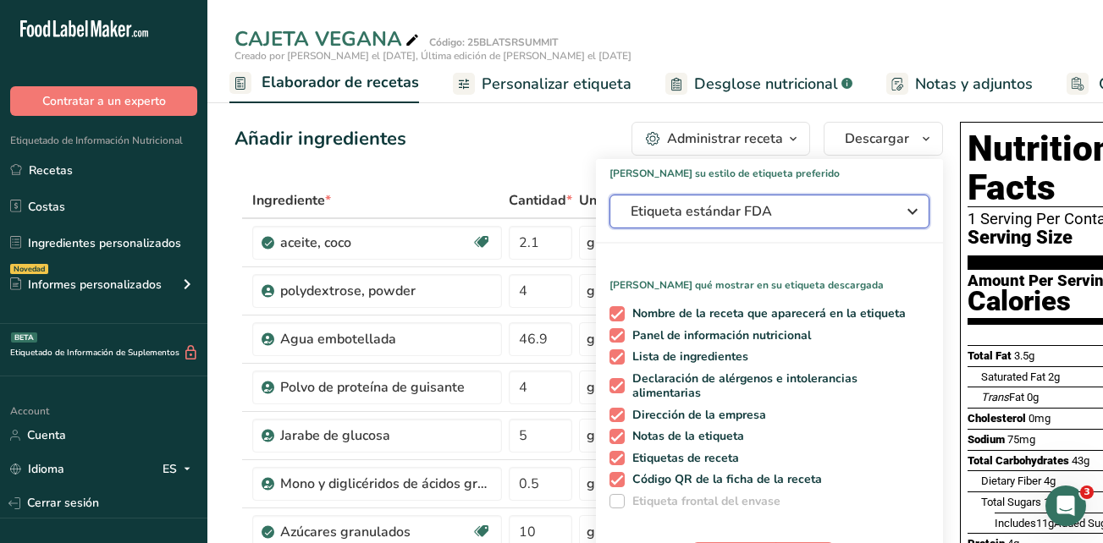
click at [904, 205] on icon "button" at bounding box center [912, 211] width 20 height 30
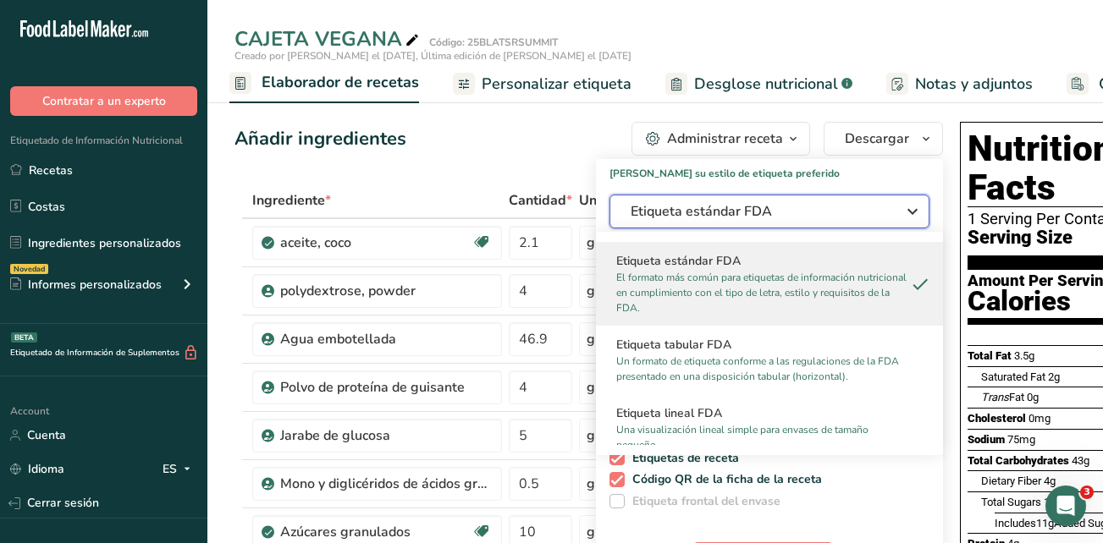
click at [904, 205] on icon "button" at bounding box center [912, 211] width 20 height 30
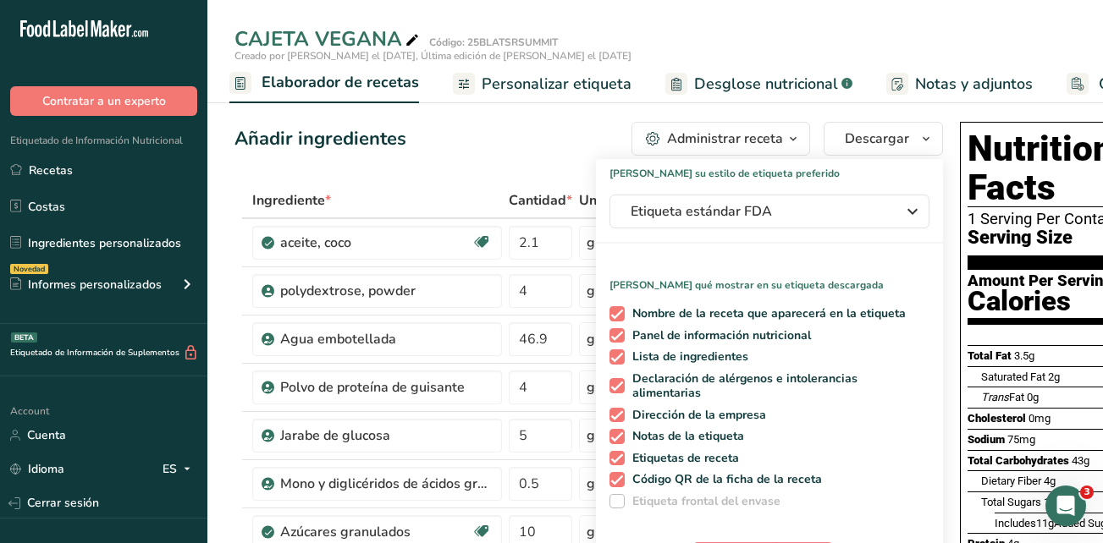
click at [453, 155] on div "Añadir ingredientes Administrar receta Eliminar receta Duplicar receta Escalar …" at bounding box center [588, 139] width 708 height 34
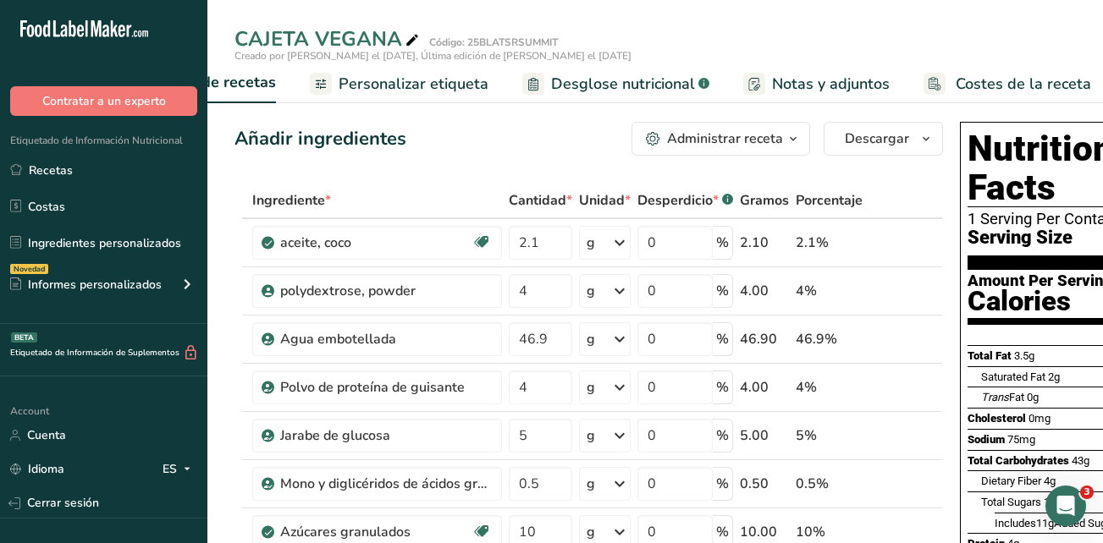
scroll to position [0, 388]
click at [600, 85] on span "Desglose nutricional" at bounding box center [614, 84] width 144 height 23
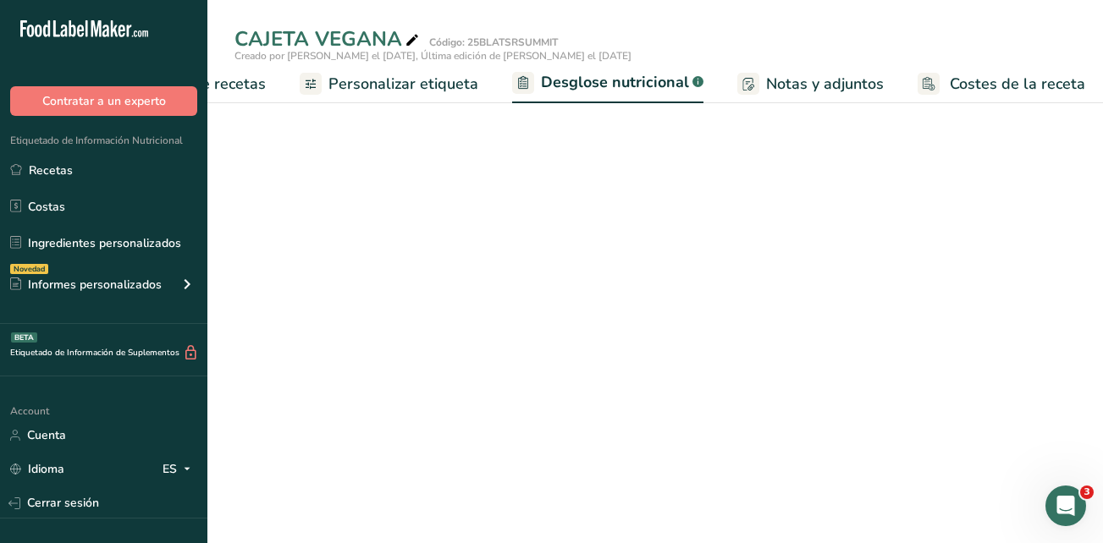
select select "Calories"
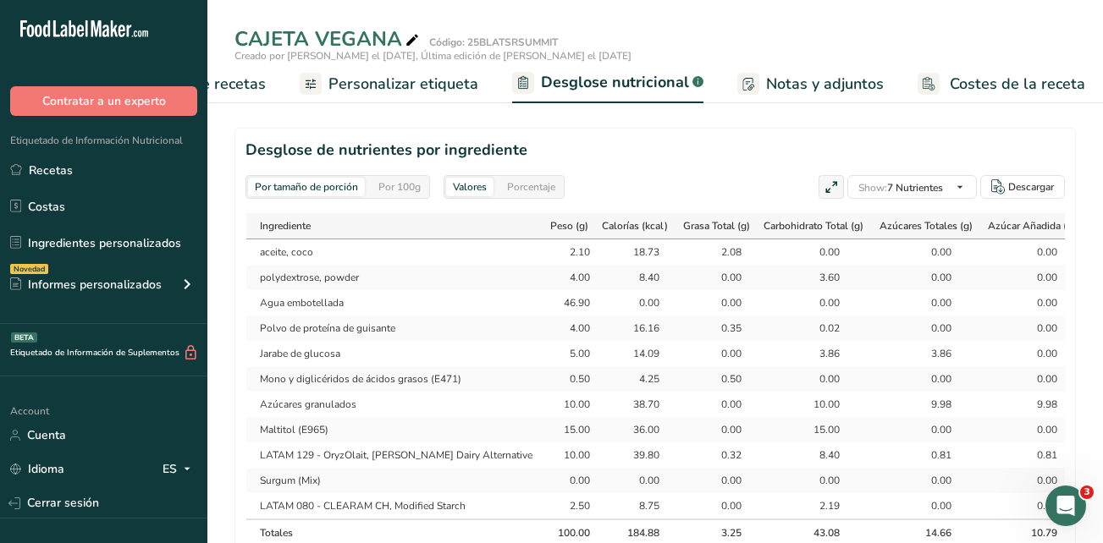
scroll to position [307, 0]
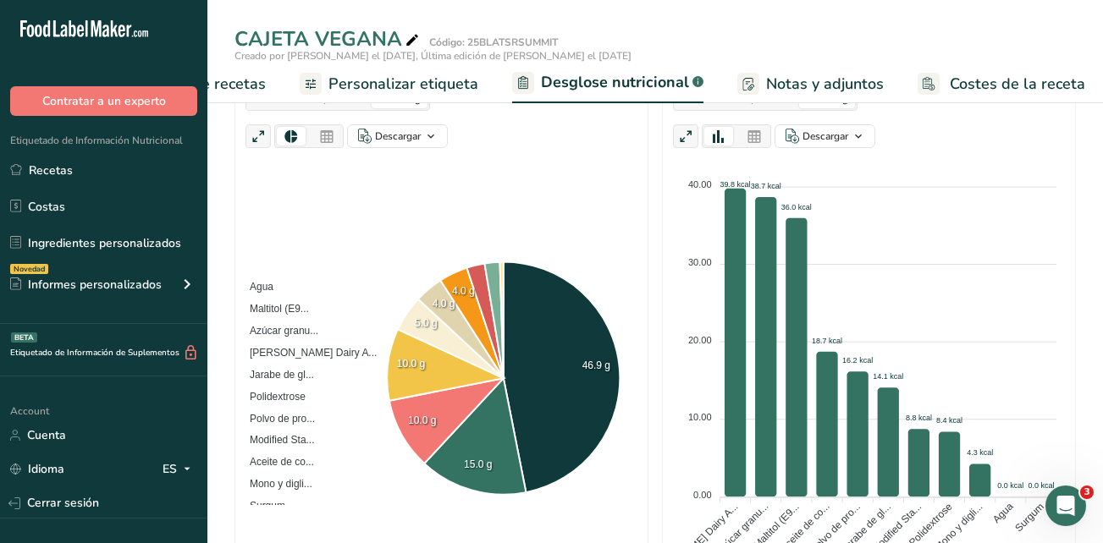
click at [437, 83] on span "Personalizar etiqueta" at bounding box center [403, 84] width 150 height 23
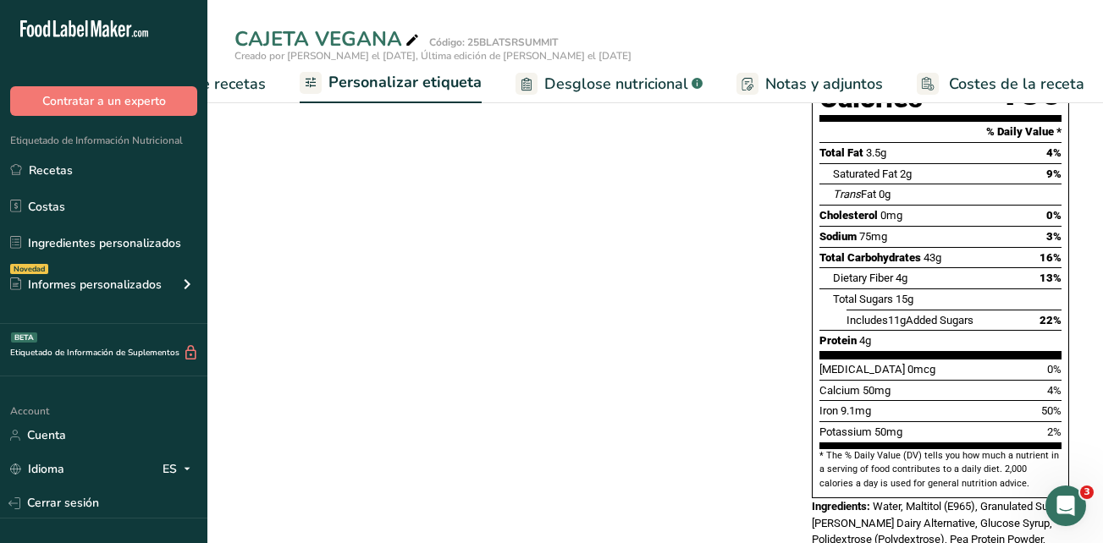
click at [775, 80] on span "Notas y adjuntos" at bounding box center [824, 84] width 118 height 23
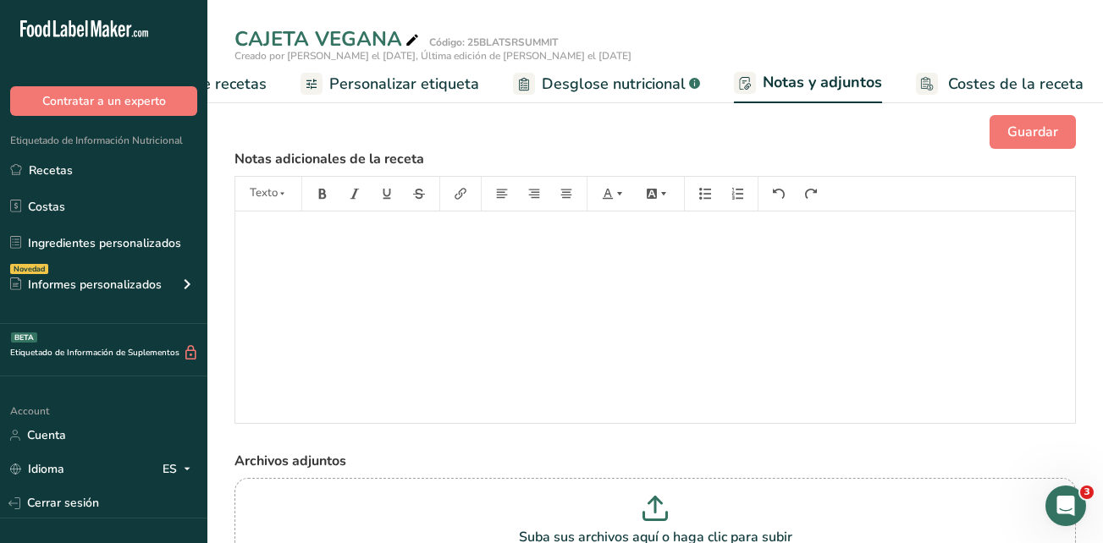
click at [647, 84] on span "Desglose nutricional" at bounding box center [614, 84] width 144 height 23
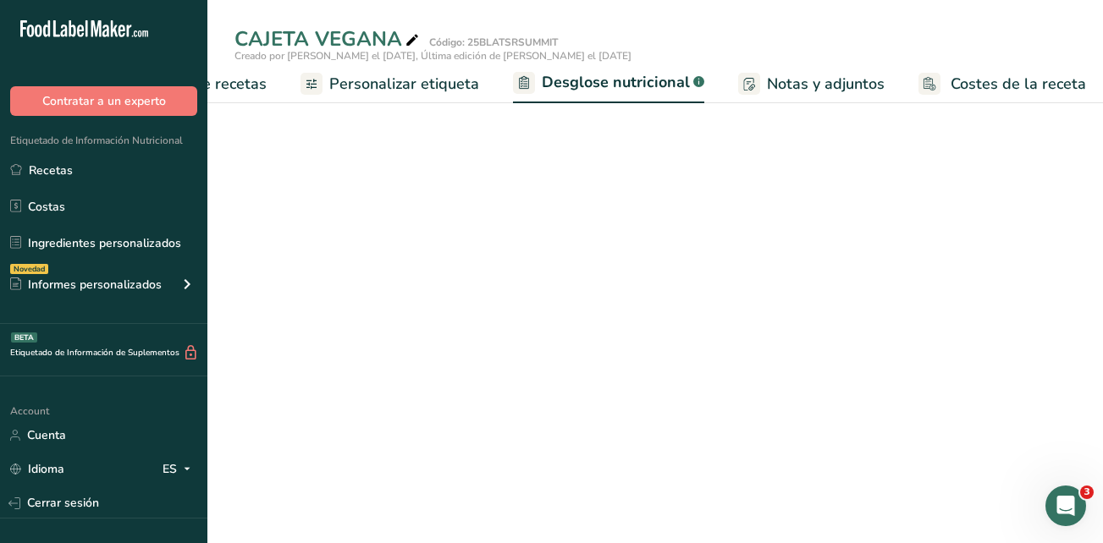
scroll to position [0, 388]
select select "Calories"
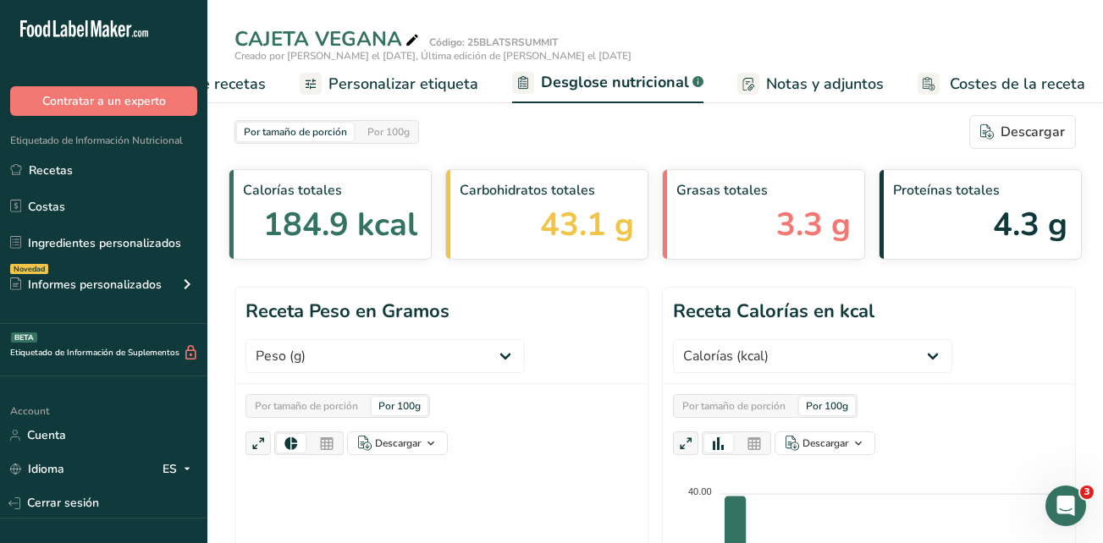
click at [452, 81] on span "Personalizar etiqueta" at bounding box center [403, 84] width 150 height 23
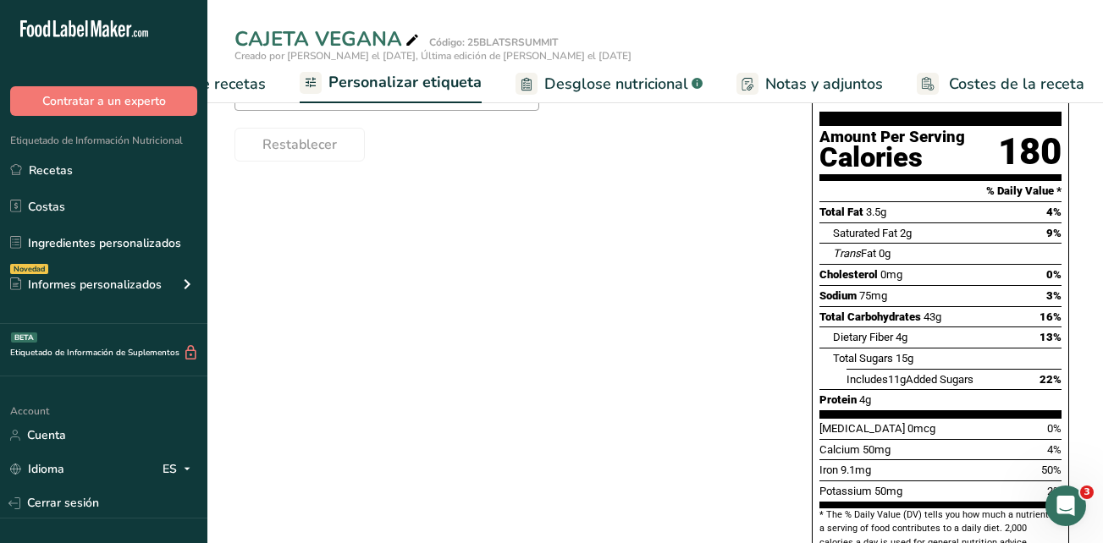
scroll to position [85, 0]
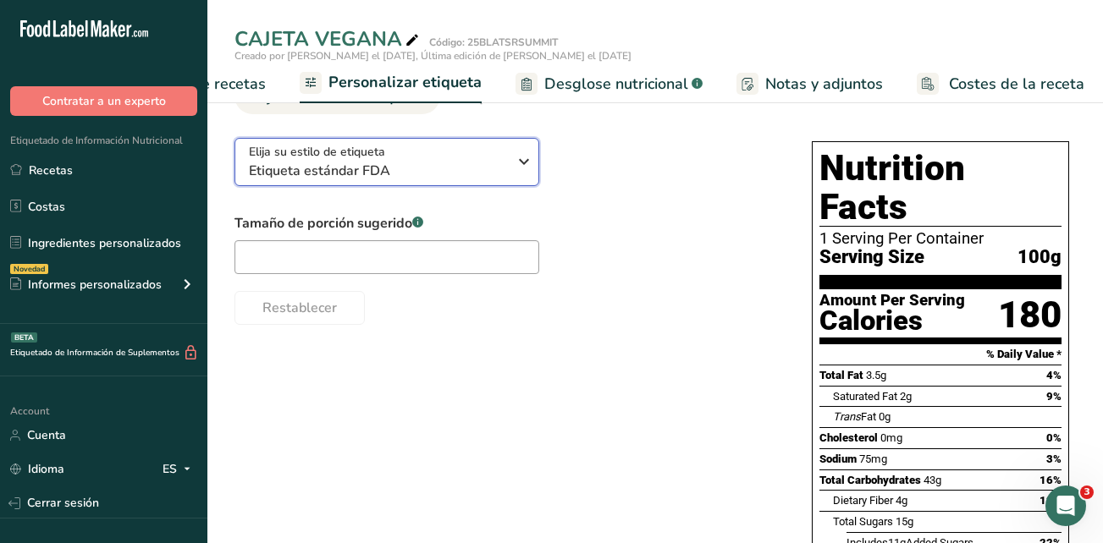
click at [520, 171] on icon "button" at bounding box center [524, 161] width 20 height 30
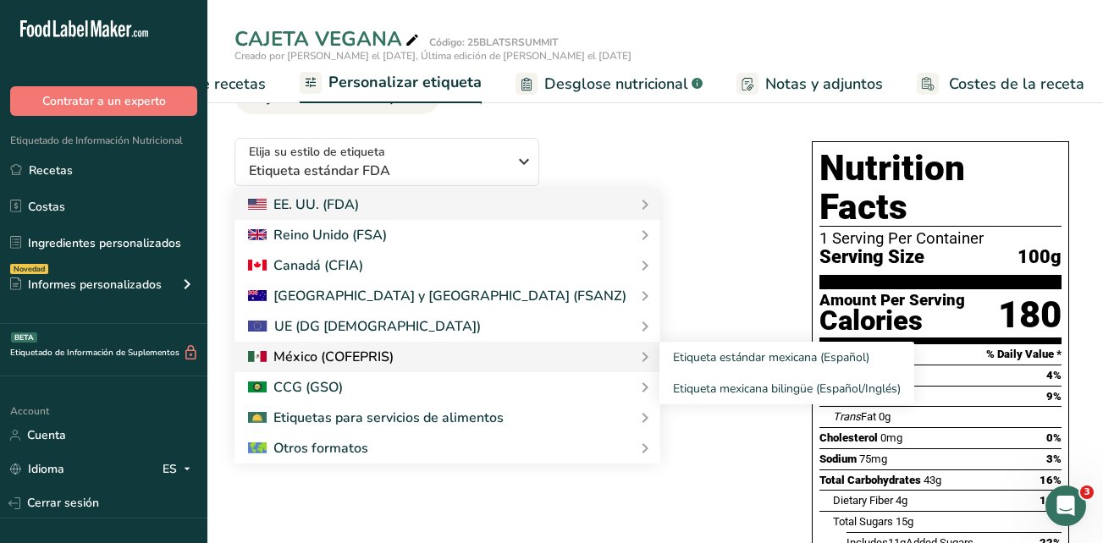
click at [407, 360] on div at bounding box center [447, 357] width 399 height 20
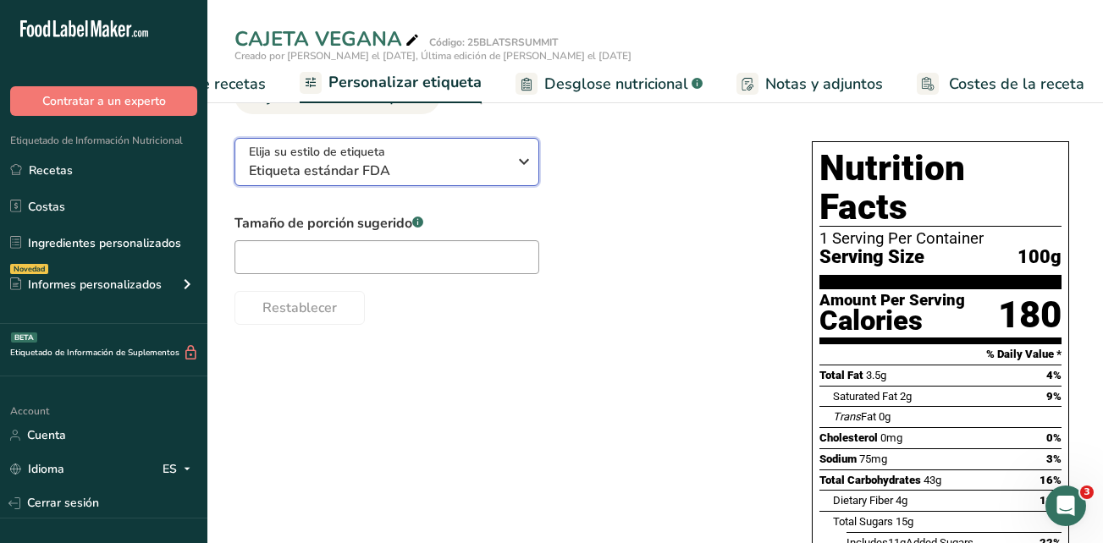
click at [504, 166] on span "Etiqueta estándar FDA" at bounding box center [378, 171] width 258 height 20
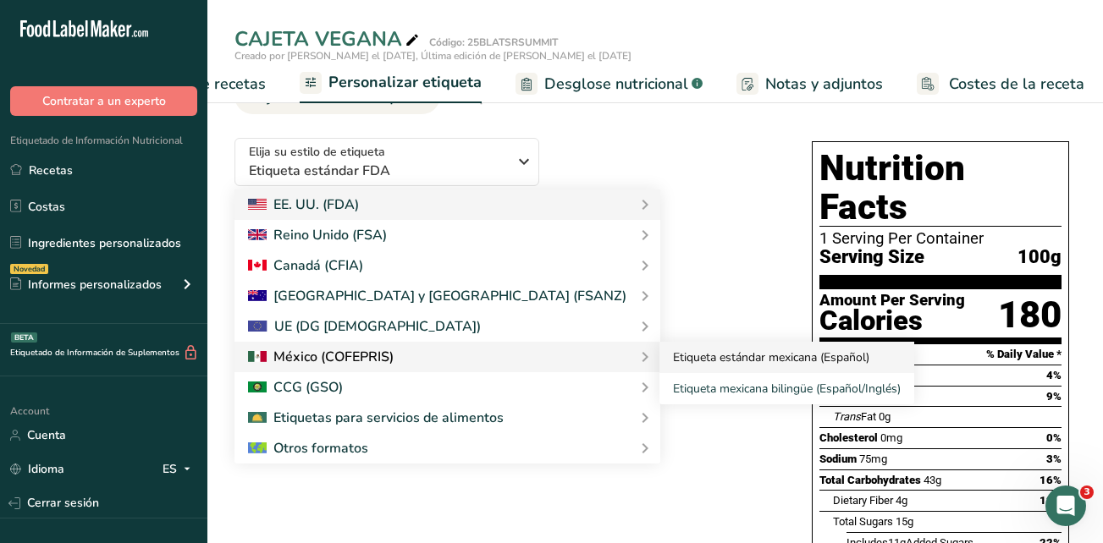
click at [659, 366] on link "Etiqueta estándar mexicana (Español)" at bounding box center [786, 357] width 255 height 31
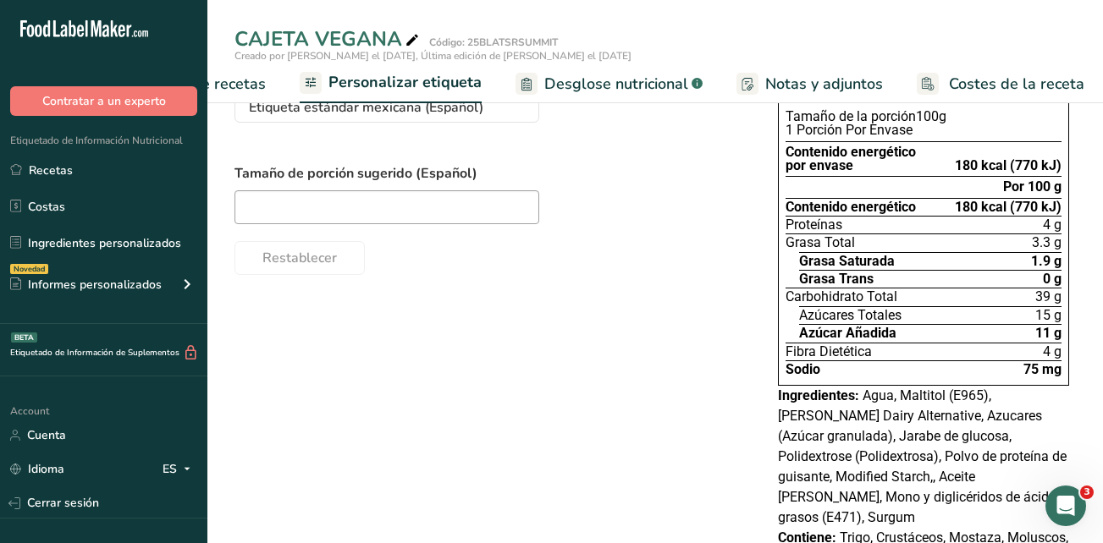
scroll to position [0, 0]
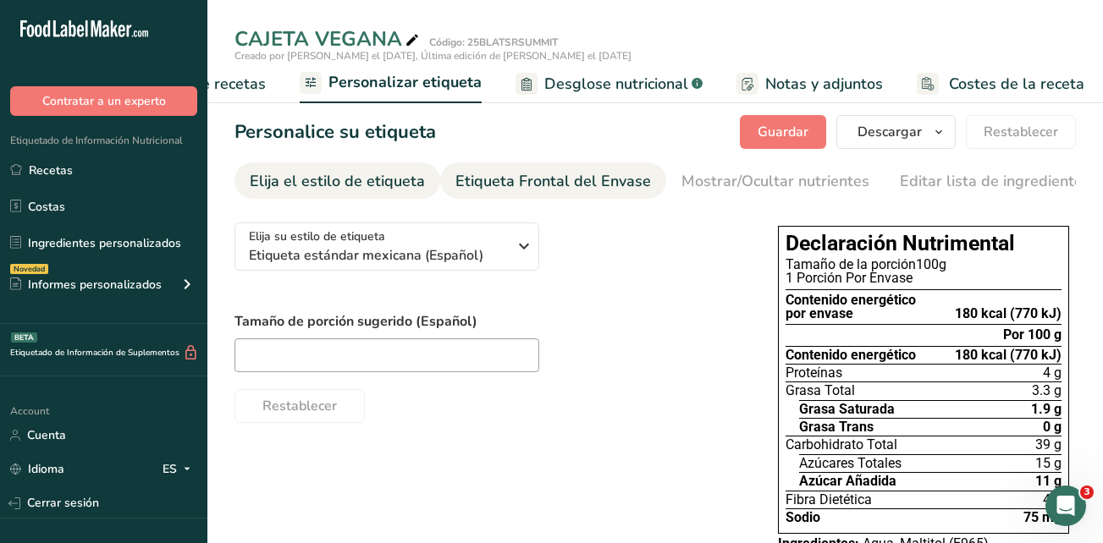
click at [509, 187] on div "Etiqueta Frontal del Envase" at bounding box center [552, 181] width 195 height 23
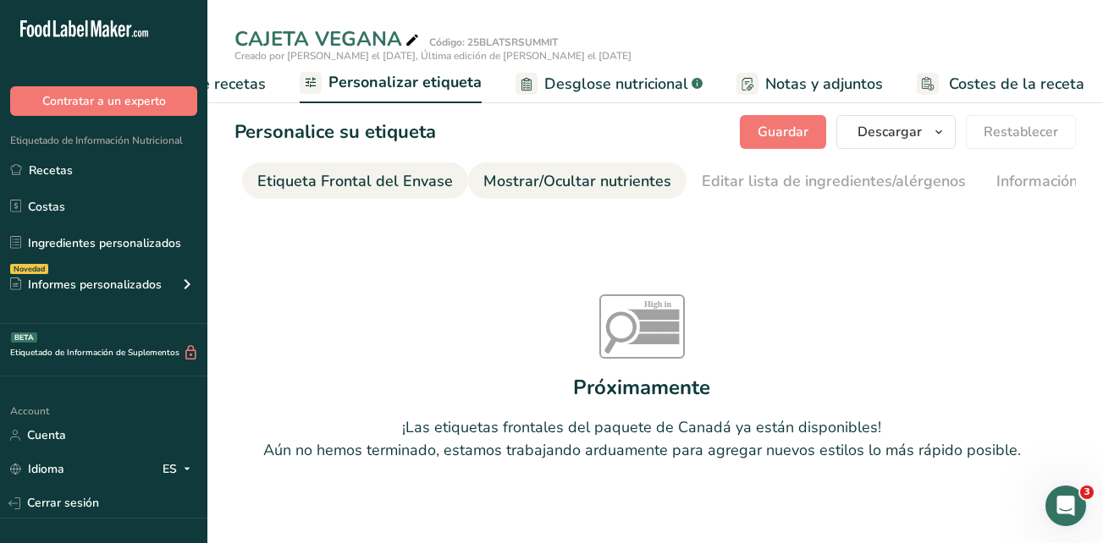
scroll to position [0, 201]
click at [638, 177] on div "Mostrar/Ocultar nutrientes" at bounding box center [574, 181] width 188 height 23
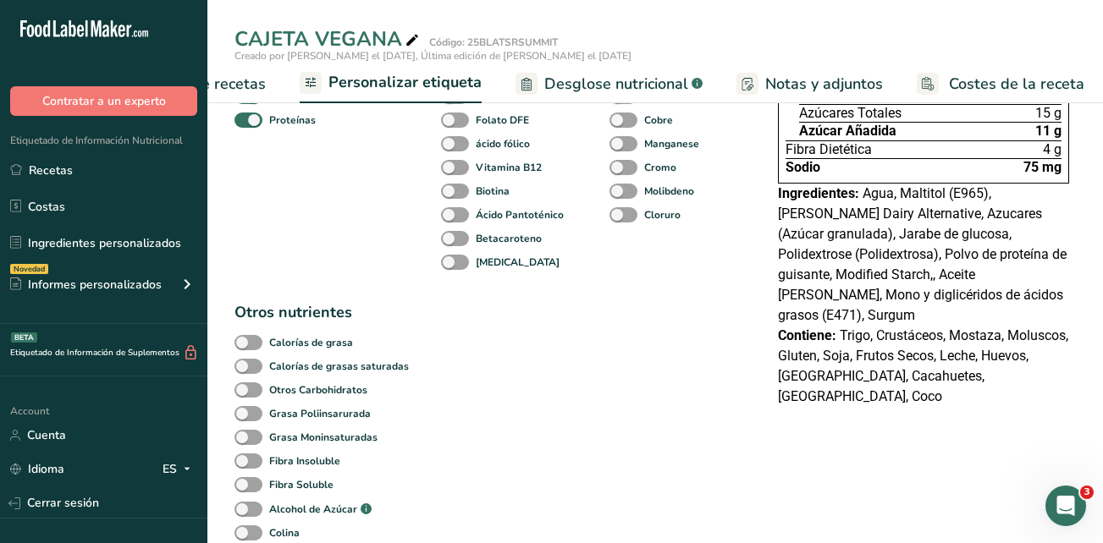
scroll to position [0, 0]
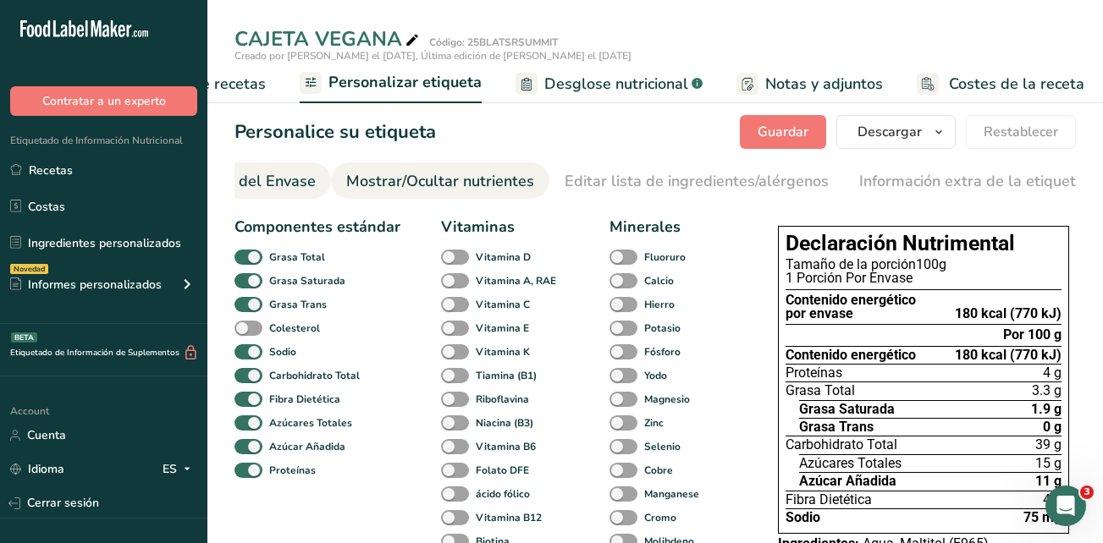
click at [248, 182] on div "Etiqueta Frontal del Envase" at bounding box center [217, 181] width 195 height 23
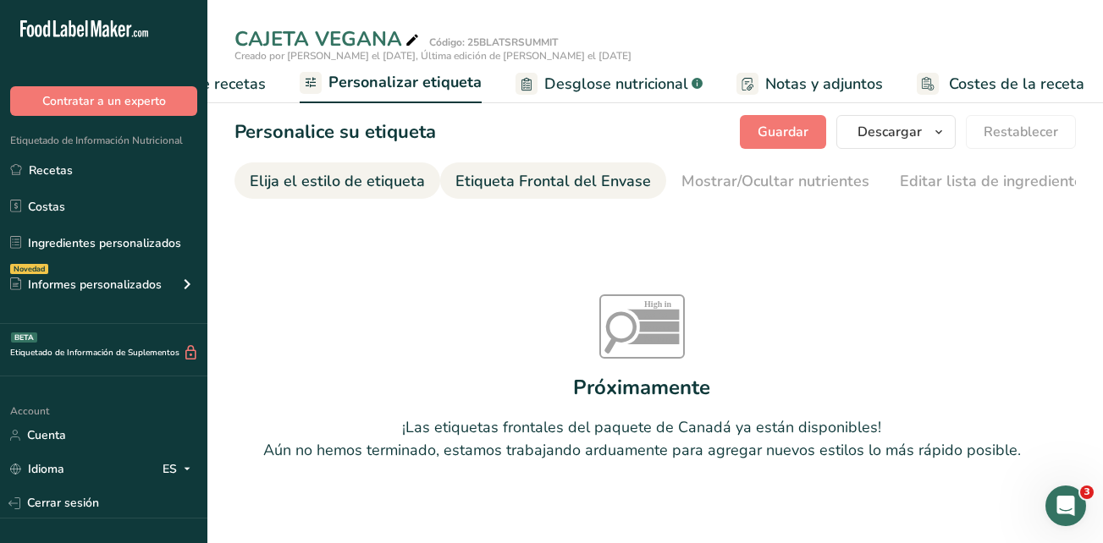
click at [302, 180] on div "Elija el estilo de etiqueta" at bounding box center [337, 181] width 175 height 23
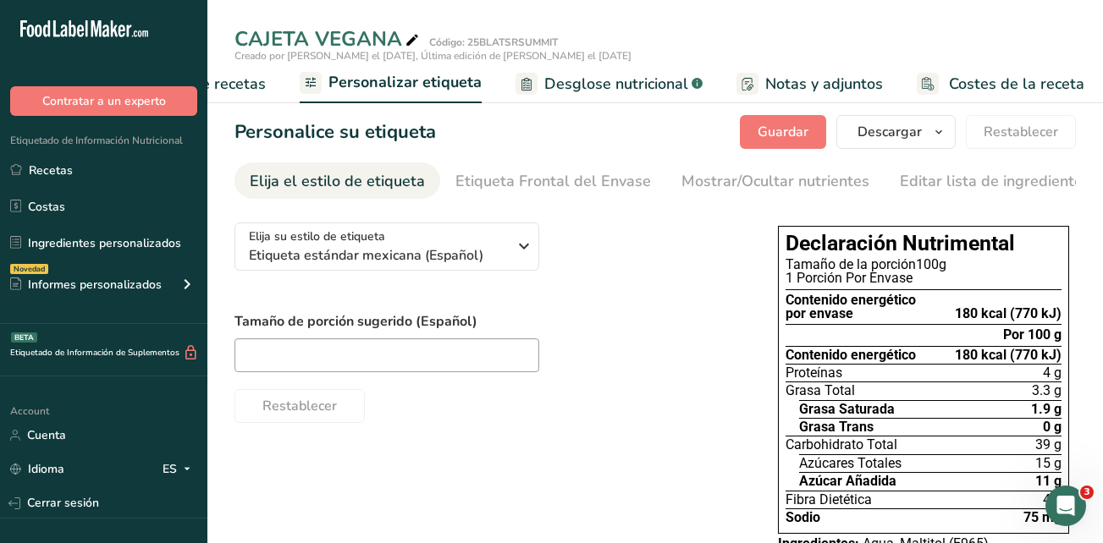
click at [613, 87] on span "Desglose nutricional" at bounding box center [616, 84] width 144 height 23
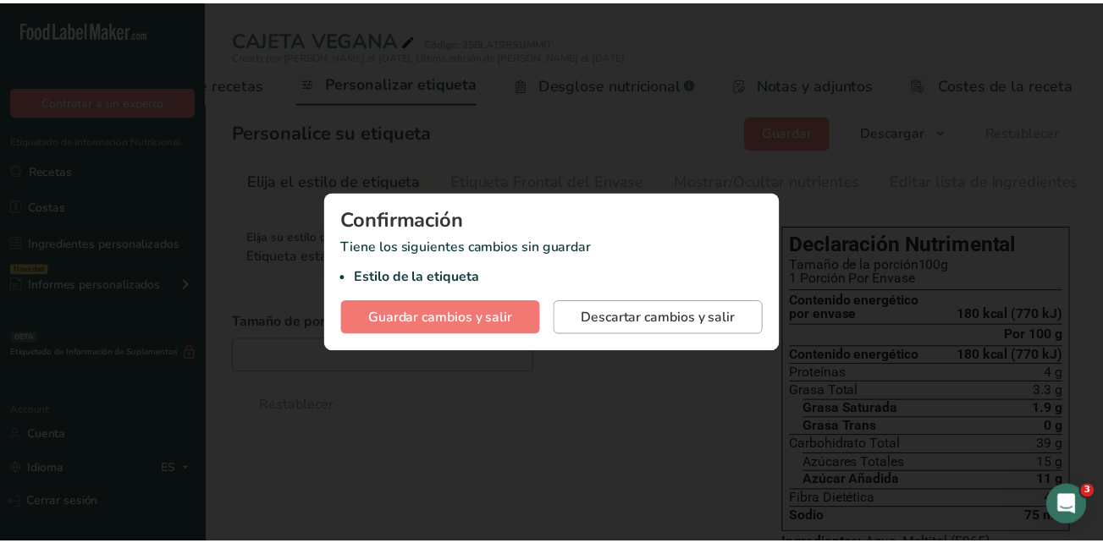
scroll to position [0, 375]
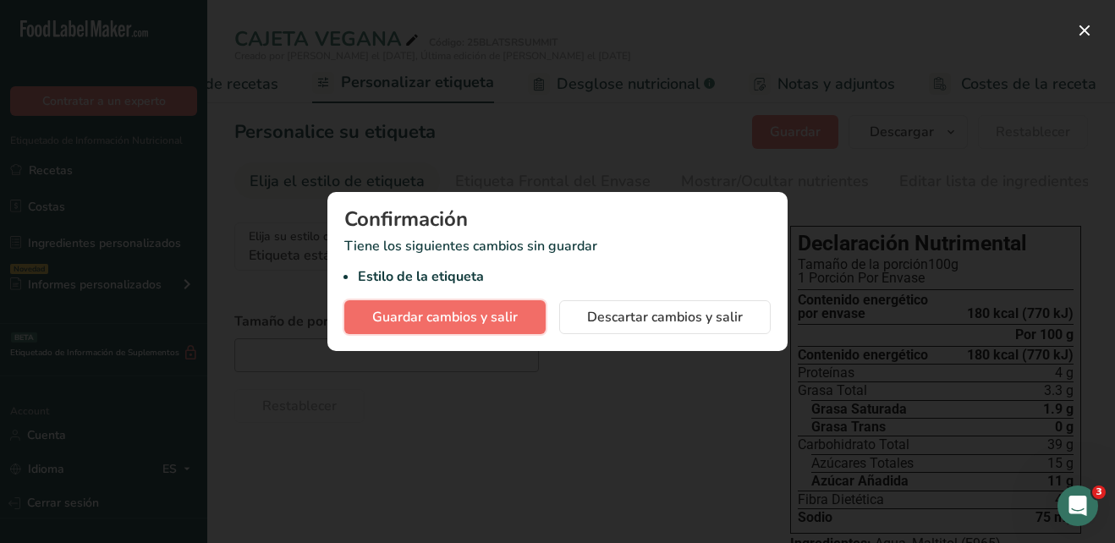
click at [494, 317] on span "Guardar cambios y salir" at bounding box center [445, 317] width 146 height 20
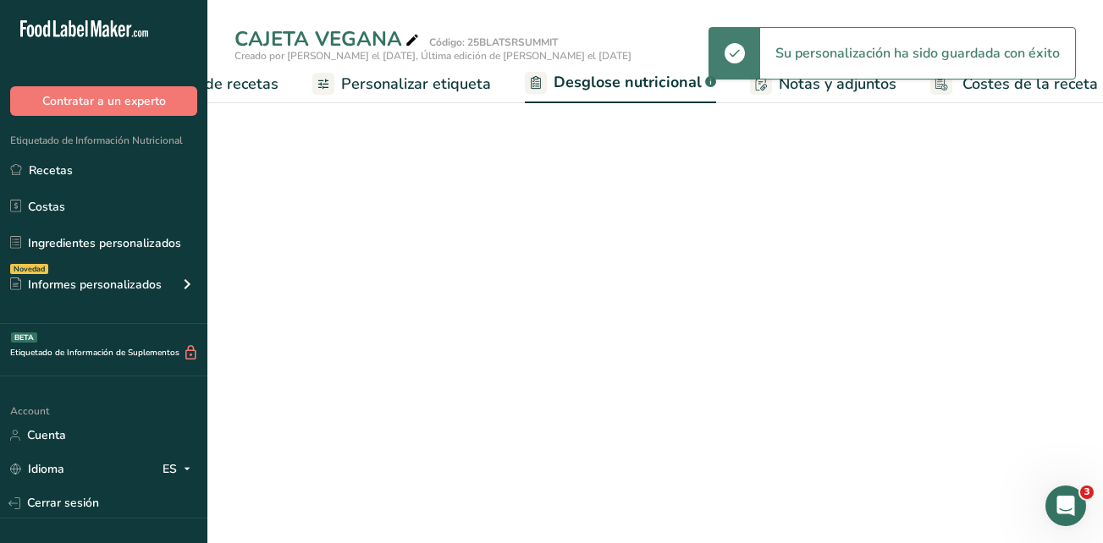
select select "Calories"
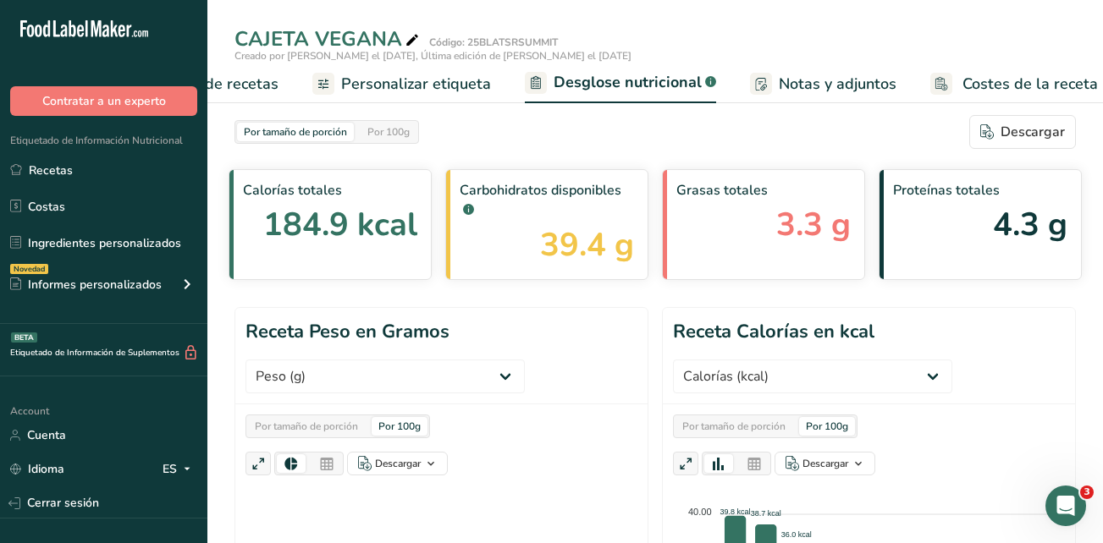
click at [852, 85] on span "Notas y adjuntos" at bounding box center [837, 84] width 118 height 23
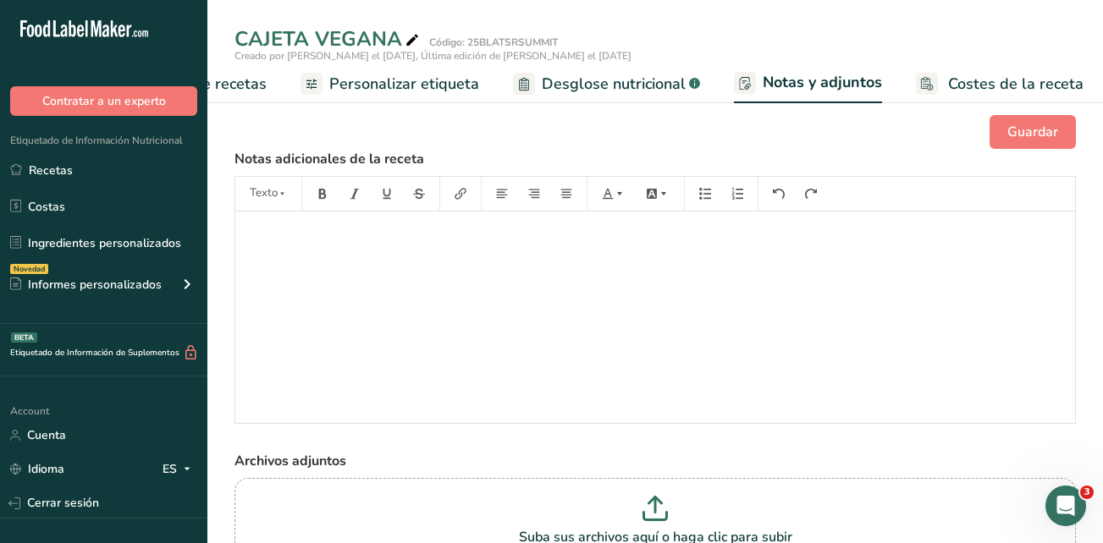
click at [431, 91] on span "Personalizar etiqueta" at bounding box center [404, 84] width 150 height 23
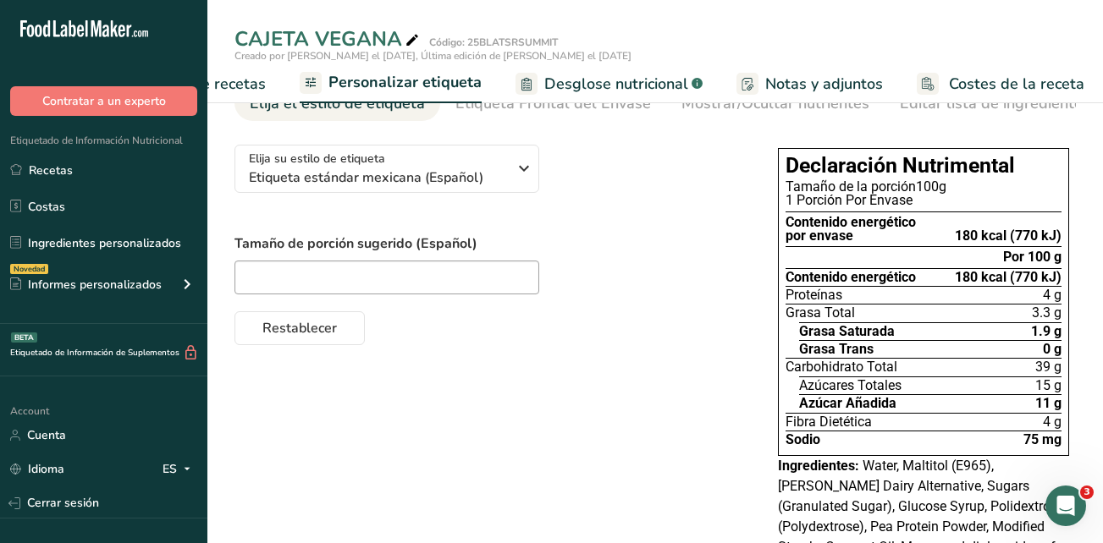
scroll to position [201, 0]
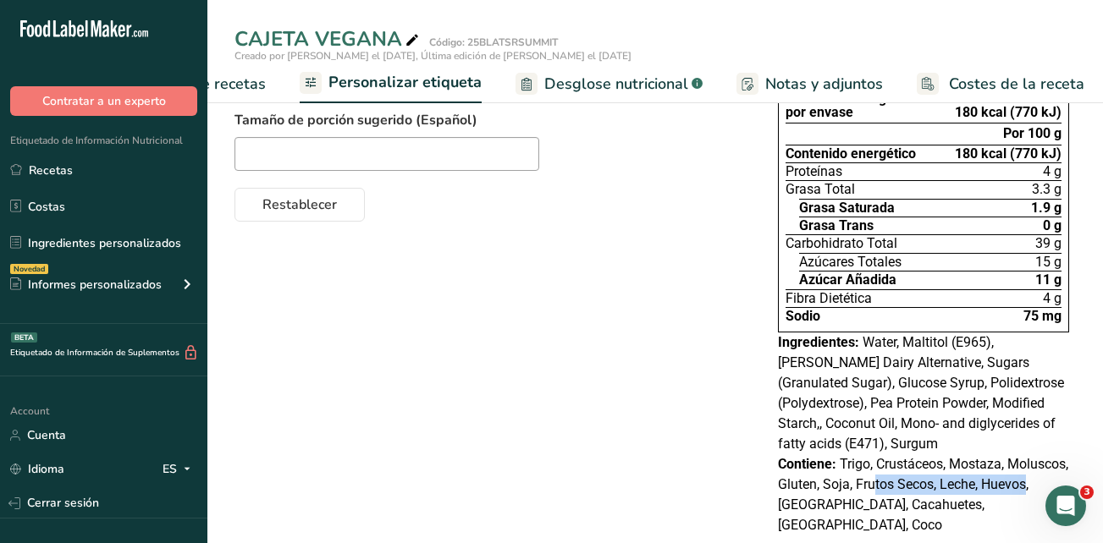
drag, startPoint x: 900, startPoint y: 470, endPoint x: 1046, endPoint y: 476, distance: 145.6
click at [1046, 476] on div "Contiene: Trigo, Crustáceos, Mostaza, Moluscos, Gluten, Soja, Frutos Secos, Lec…" at bounding box center [923, 494] width 291 height 81
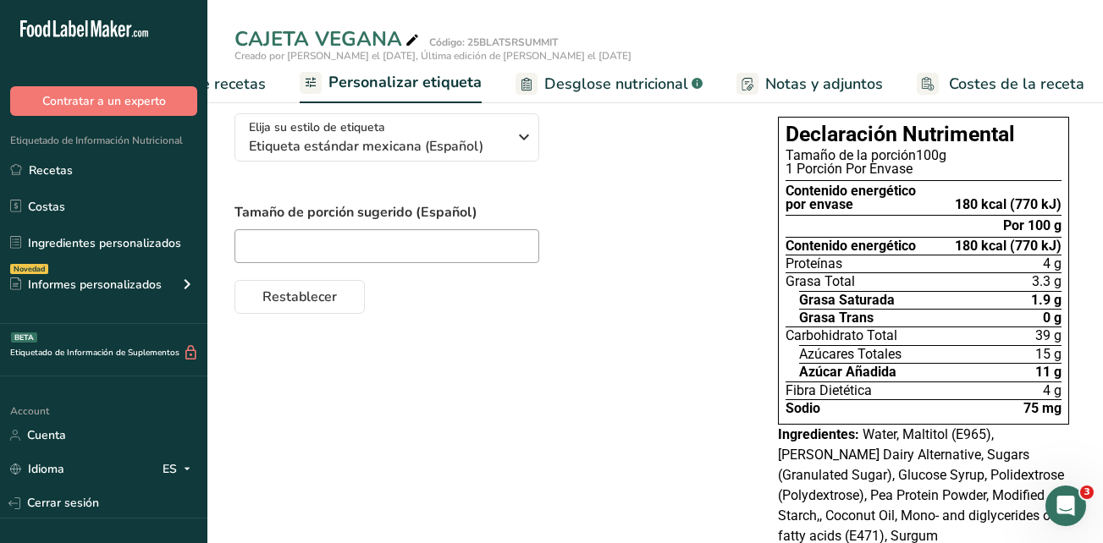
scroll to position [0, 0]
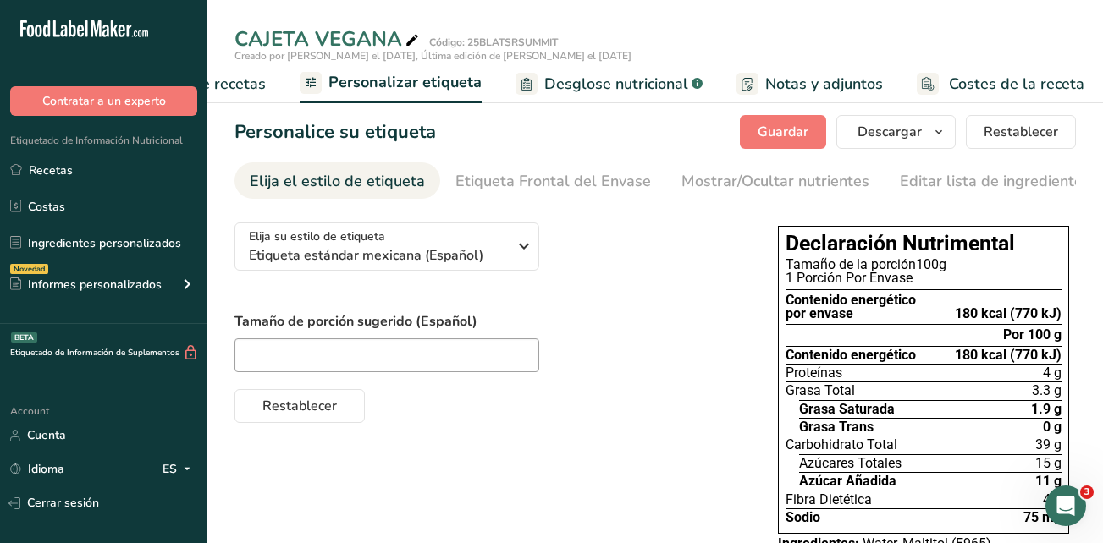
click at [240, 85] on span "Elaborador de recetas" at bounding box center [187, 84] width 157 height 23
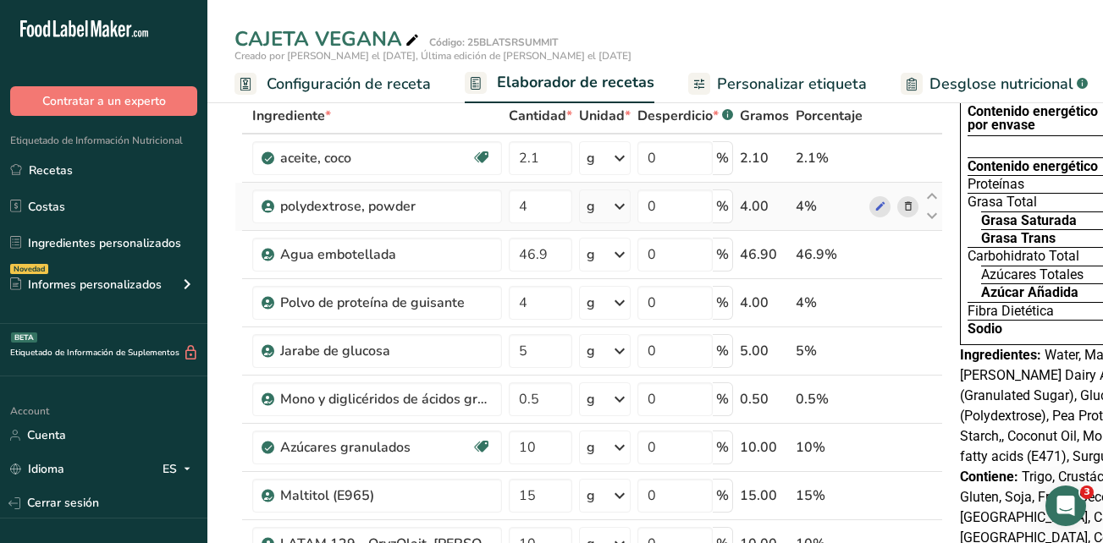
click at [371, 83] on span "Configuración de receta" at bounding box center [349, 84] width 164 height 23
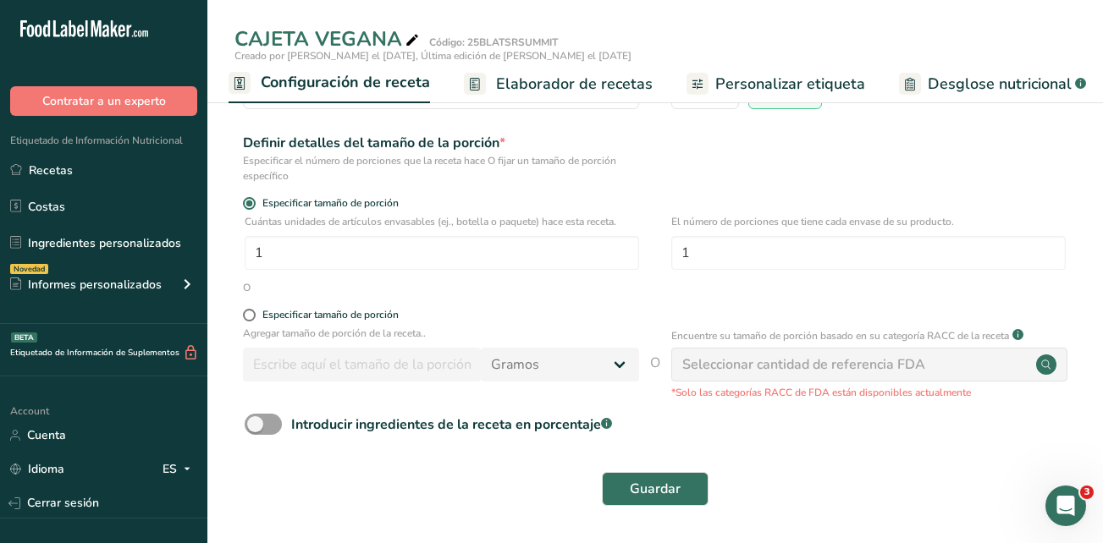
click at [529, 81] on span "Elaborador de recetas" at bounding box center [574, 84] width 157 height 23
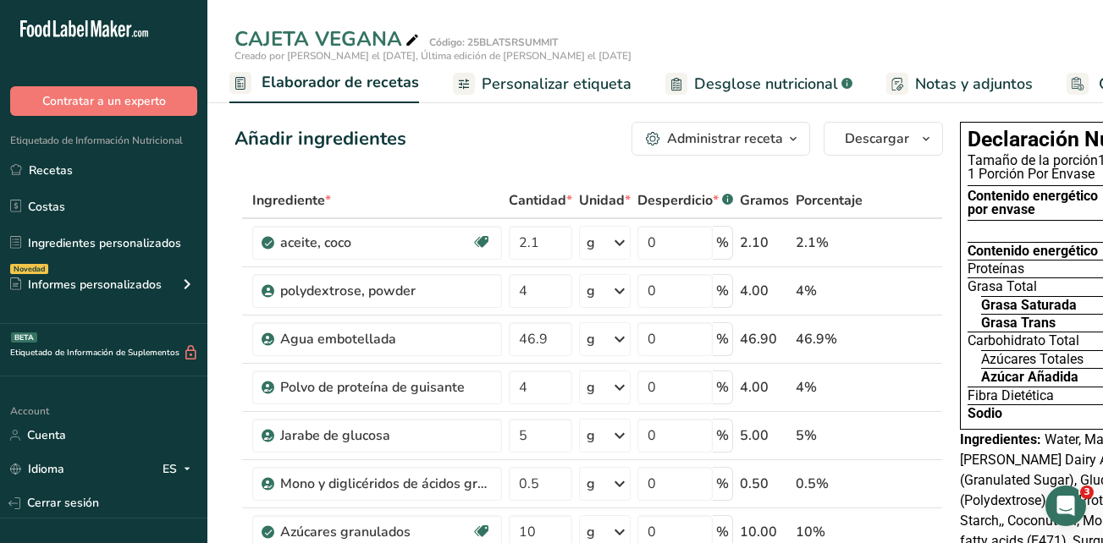
click at [597, 88] on span "Personalizar etiqueta" at bounding box center [556, 84] width 150 height 23
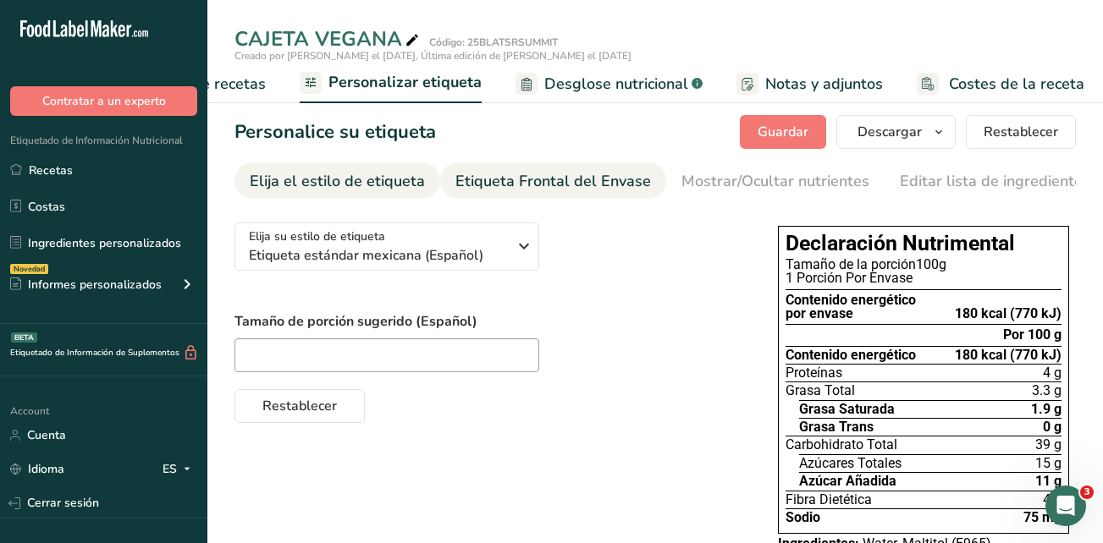
click at [543, 182] on div "Etiqueta Frontal del Envase" at bounding box center [552, 181] width 195 height 23
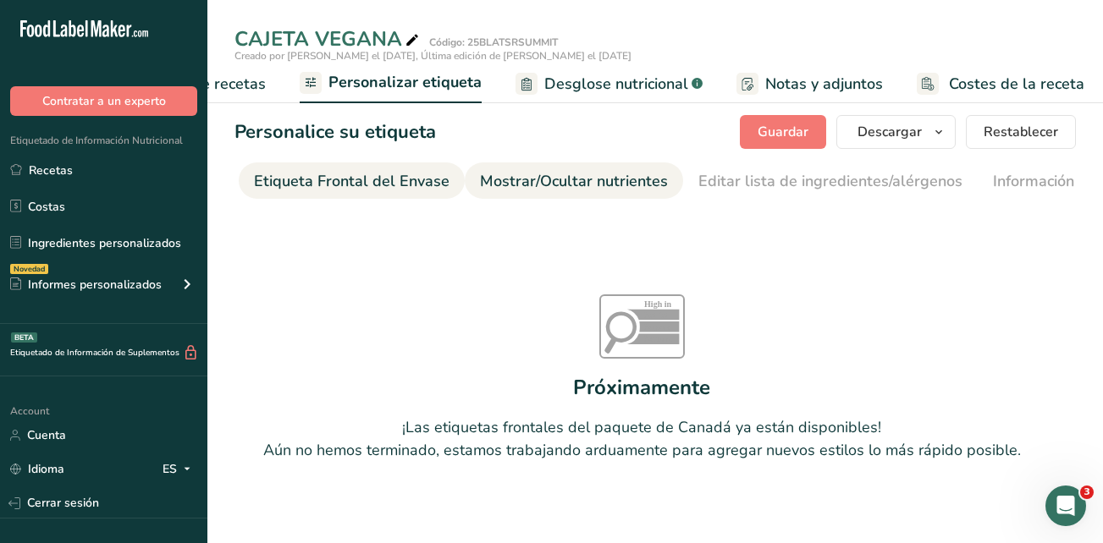
click at [575, 179] on div "Mostrar/Ocultar nutrientes" at bounding box center [574, 181] width 188 height 23
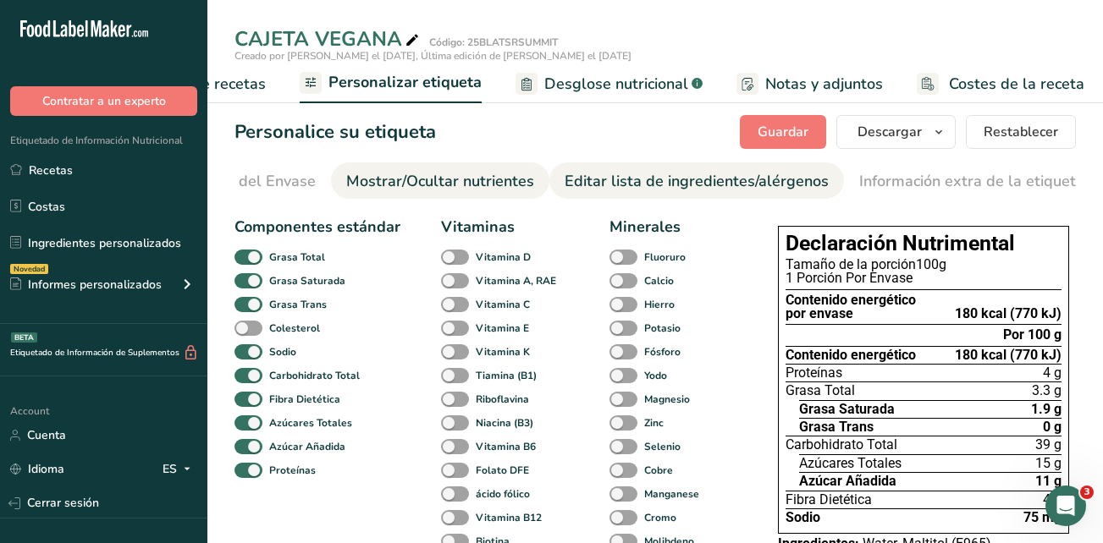
click at [624, 184] on div "Editar lista de ingredientes/alérgenos" at bounding box center [696, 181] width 264 height 23
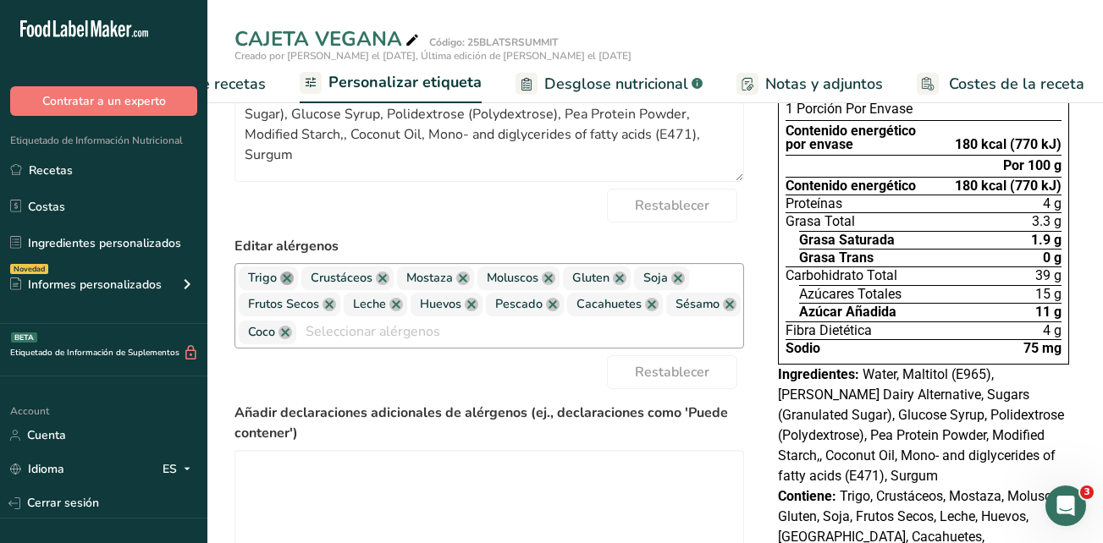
click at [280, 281] on link at bounding box center [287, 279] width 14 height 14
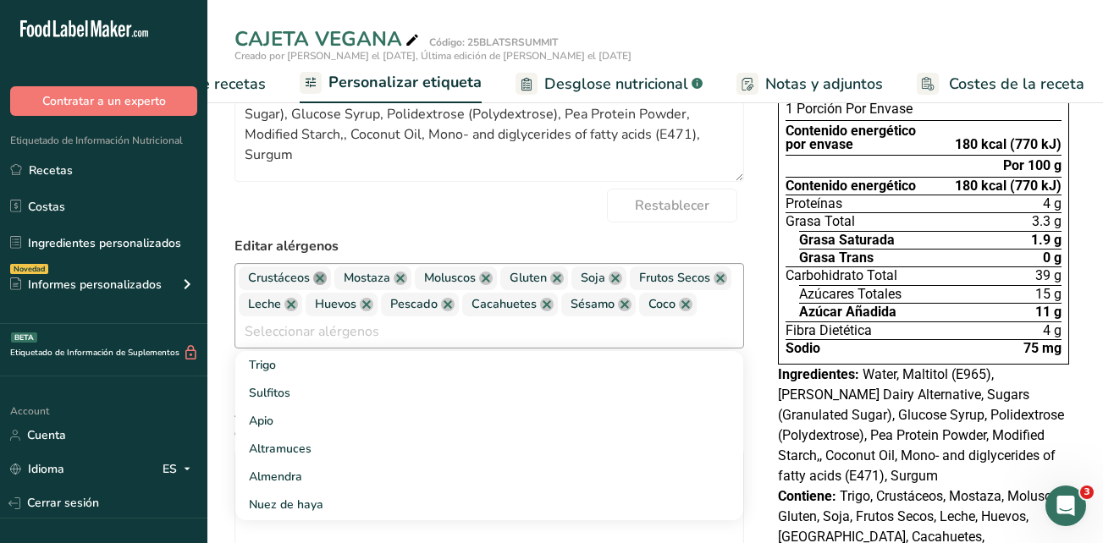
click at [322, 280] on link at bounding box center [320, 279] width 14 height 14
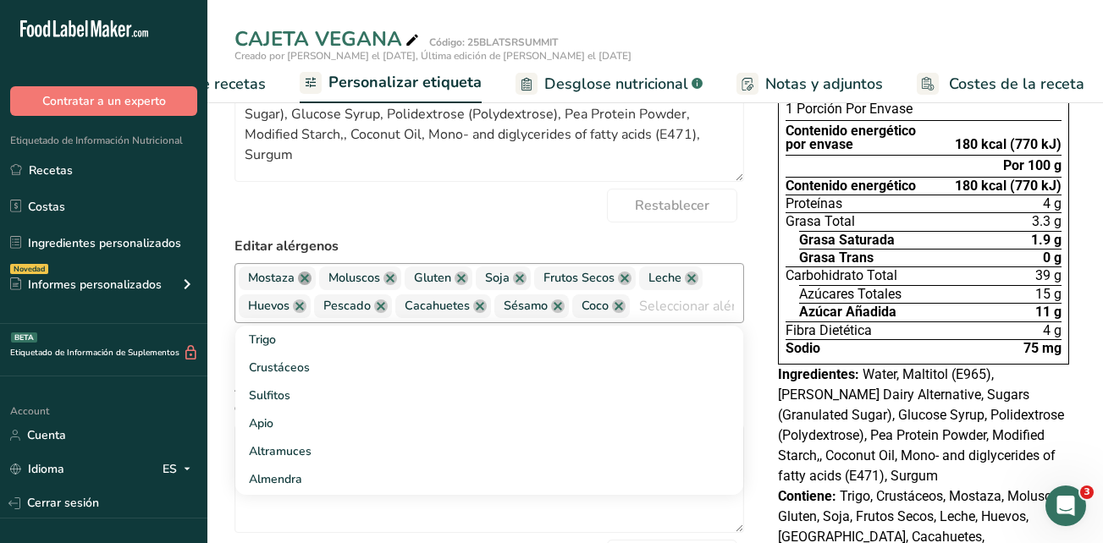
click at [300, 284] on link at bounding box center [305, 279] width 14 height 14
click at [301, 313] on link at bounding box center [306, 307] width 14 height 14
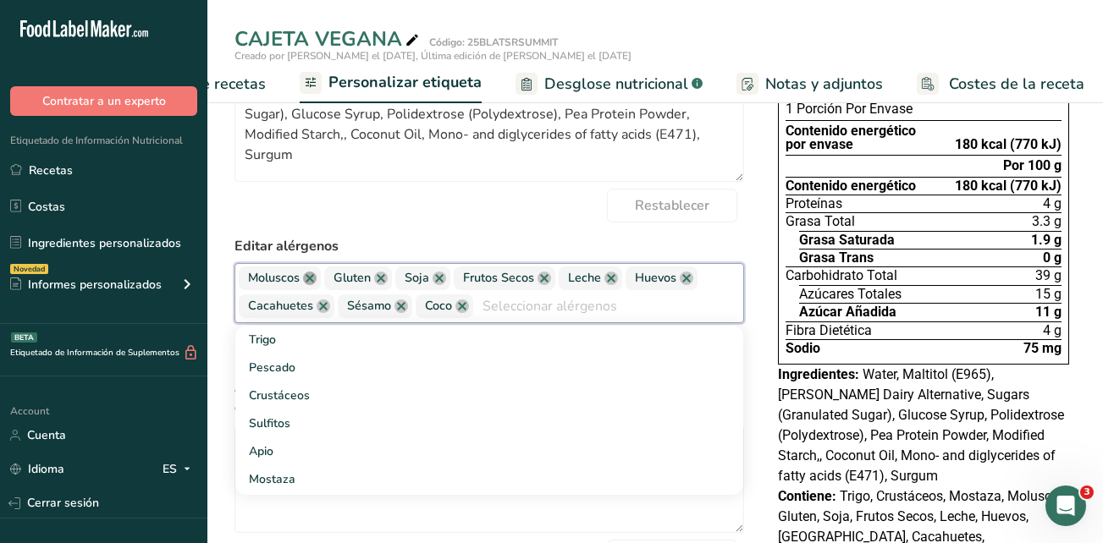
click at [311, 285] on link at bounding box center [310, 279] width 14 height 14
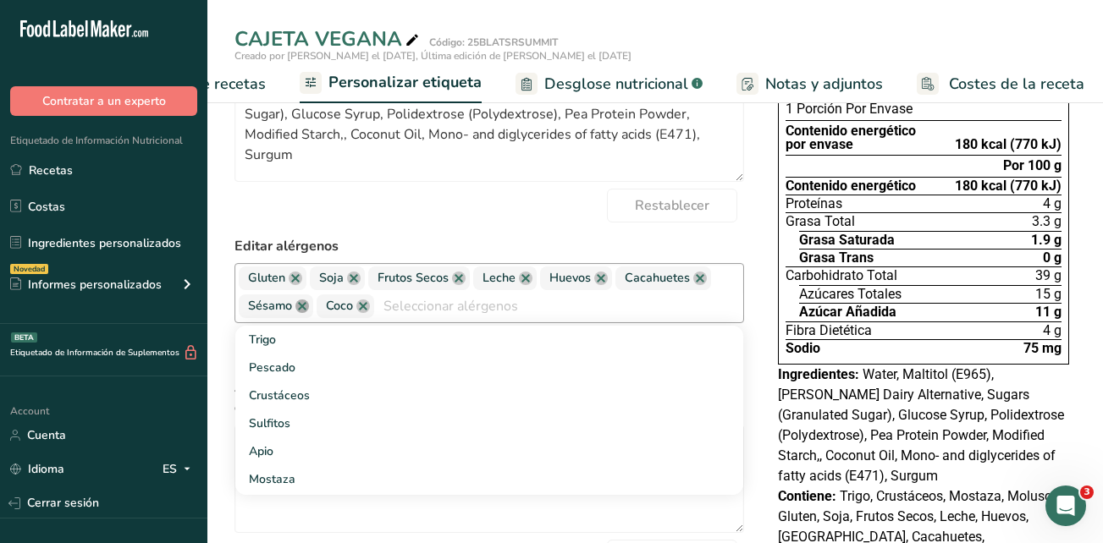
click at [300, 311] on link at bounding box center [302, 307] width 14 height 14
click at [298, 284] on link at bounding box center [296, 279] width 14 height 14
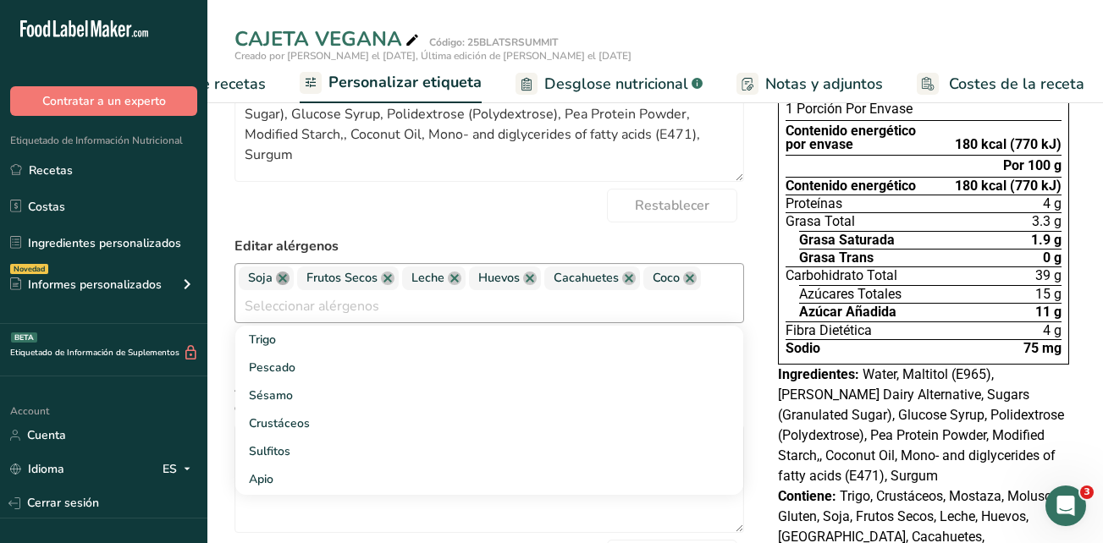
click at [285, 285] on link at bounding box center [283, 279] width 14 height 14
click at [325, 284] on link at bounding box center [329, 279] width 14 height 14
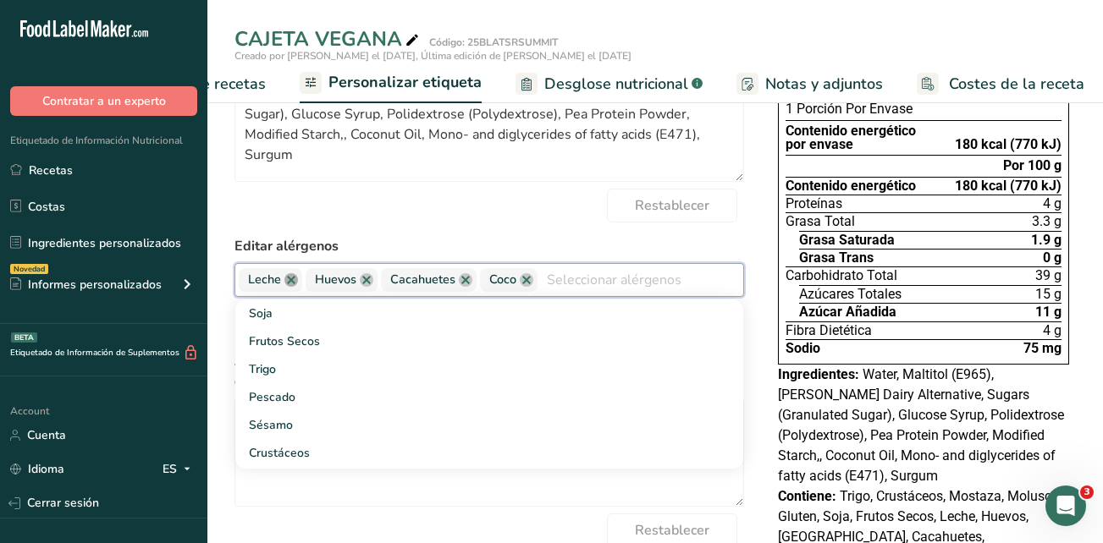
click at [290, 282] on link at bounding box center [291, 280] width 14 height 14
click at [300, 285] on link at bounding box center [300, 280] width 14 height 14
click at [322, 287] on link at bounding box center [323, 280] width 14 height 14
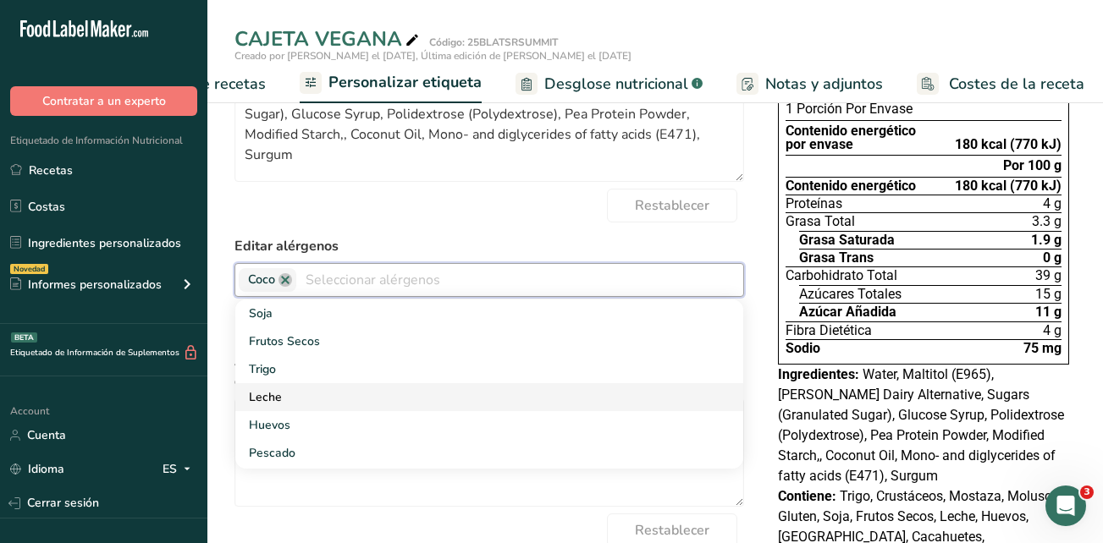
click at [361, 387] on link "Leche" at bounding box center [489, 397] width 508 height 28
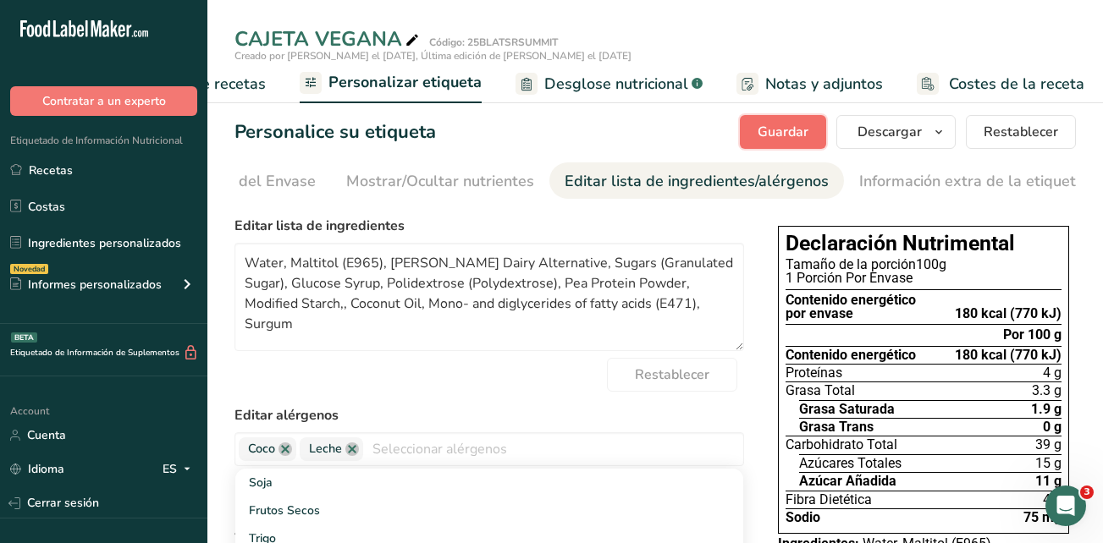
click at [773, 135] on span "Guardar" at bounding box center [782, 132] width 51 height 20
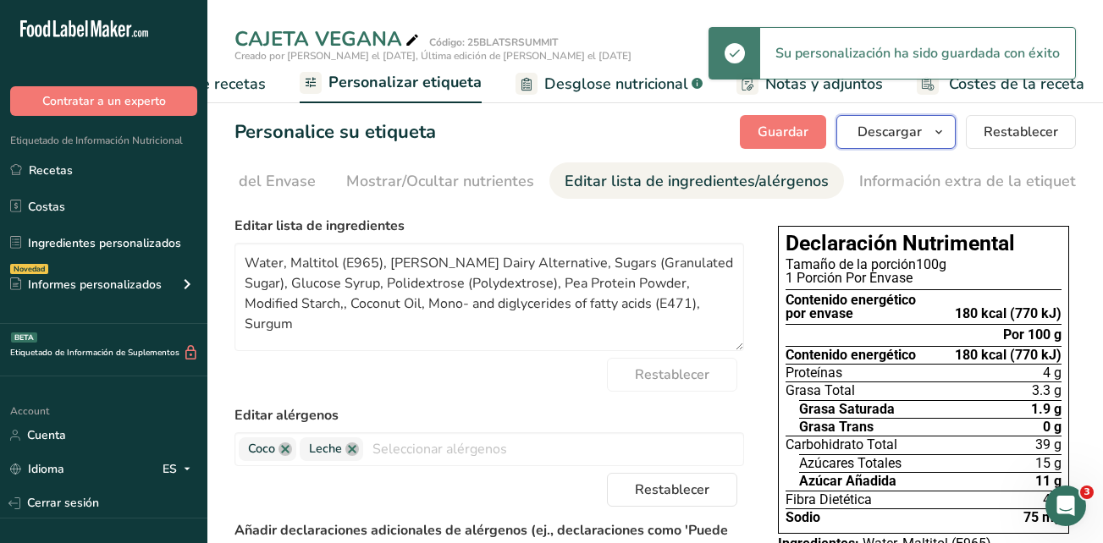
click at [900, 139] on span "Descargar" at bounding box center [889, 132] width 64 height 20
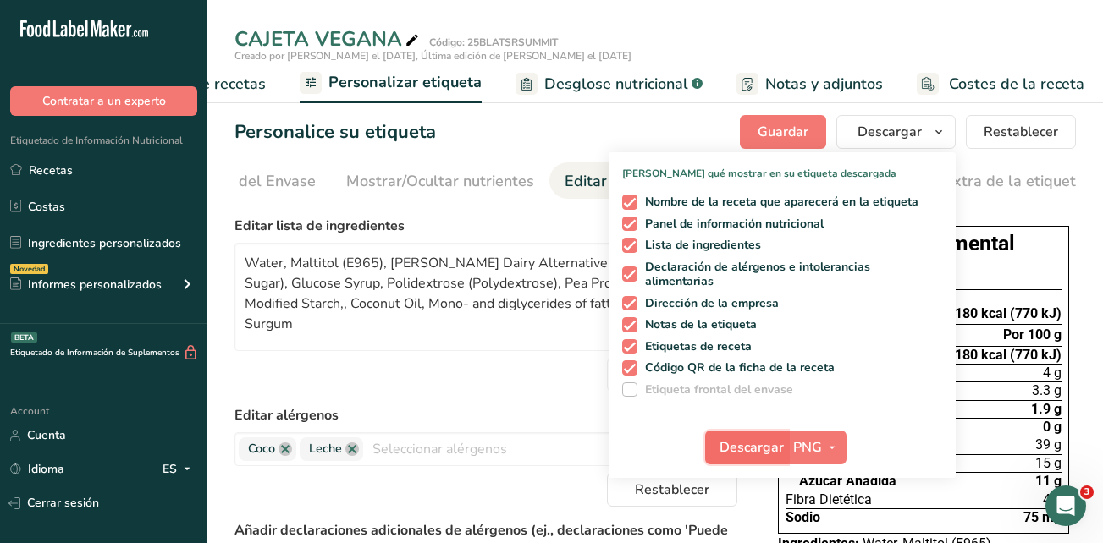
click at [724, 448] on span "Descargar" at bounding box center [751, 447] width 64 height 20
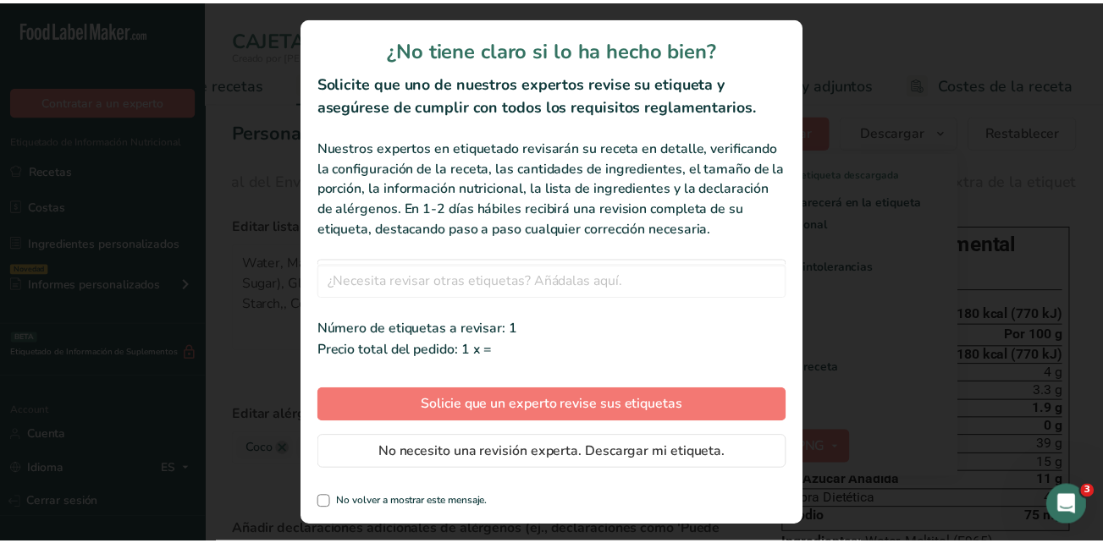
scroll to position [0, 375]
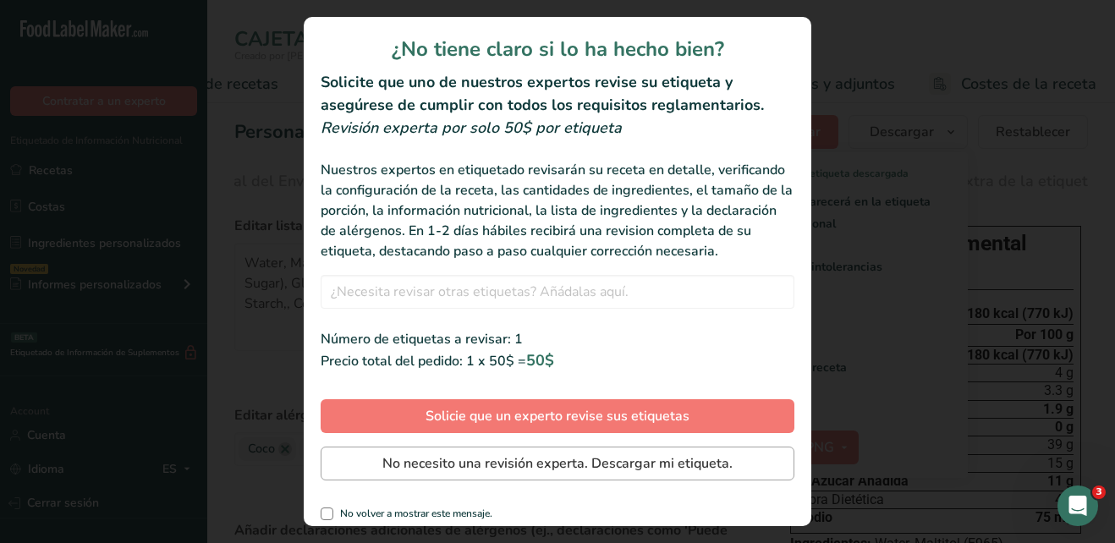
drag, startPoint x: 536, startPoint y: 454, endPoint x: 536, endPoint y: 476, distance: 22.0
click at [536, 476] on div "¿No tiene claro si lo ha hecho bien? Solicite que uno de nuestros expertos revi…" at bounding box center [558, 271] width 508 height 509
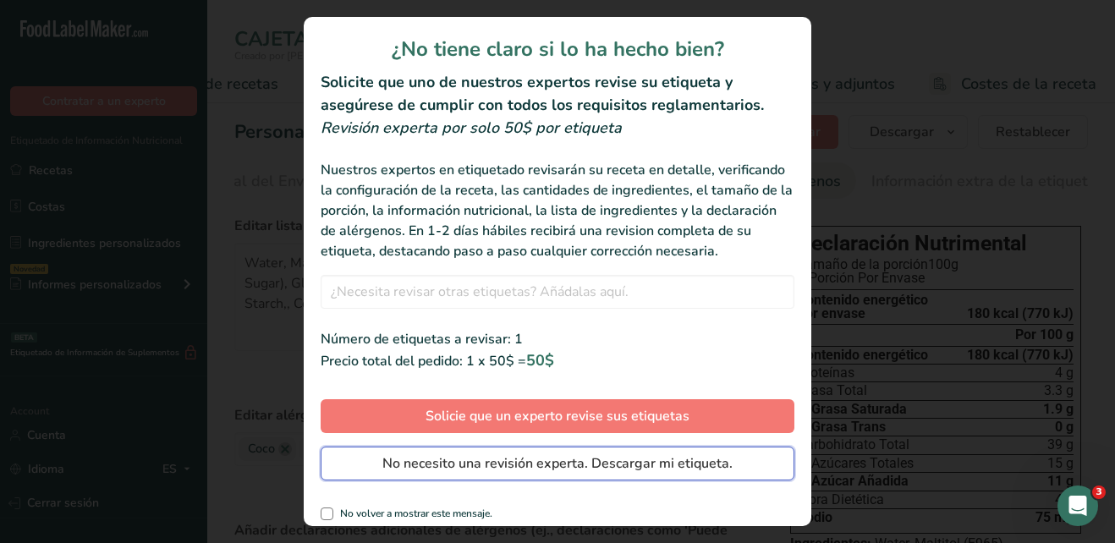
click at [536, 474] on span "No necesito una revisión experta. Descargar mi etiqueta." at bounding box center [557, 464] width 350 height 20
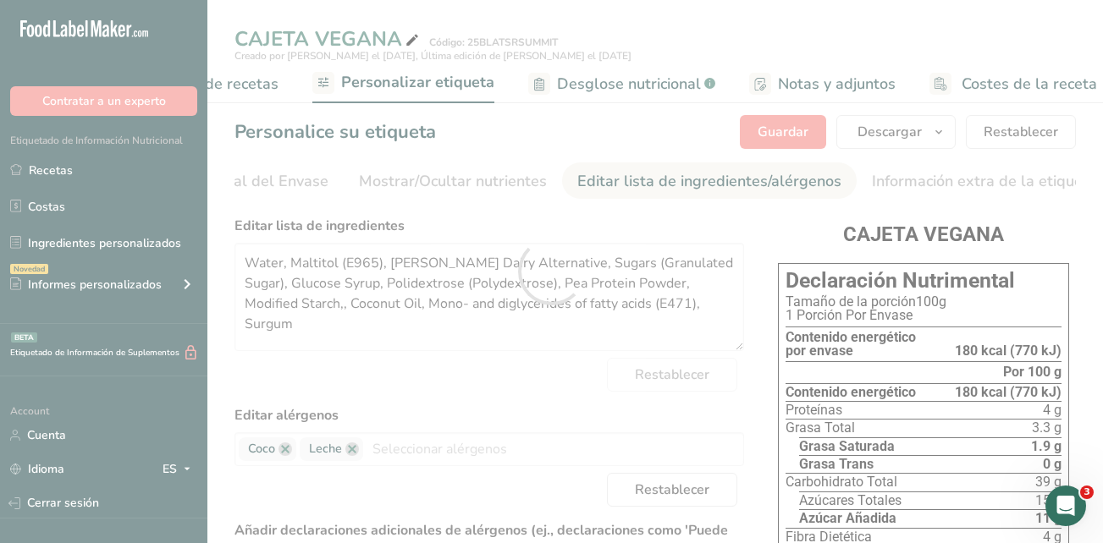
scroll to position [0, 0]
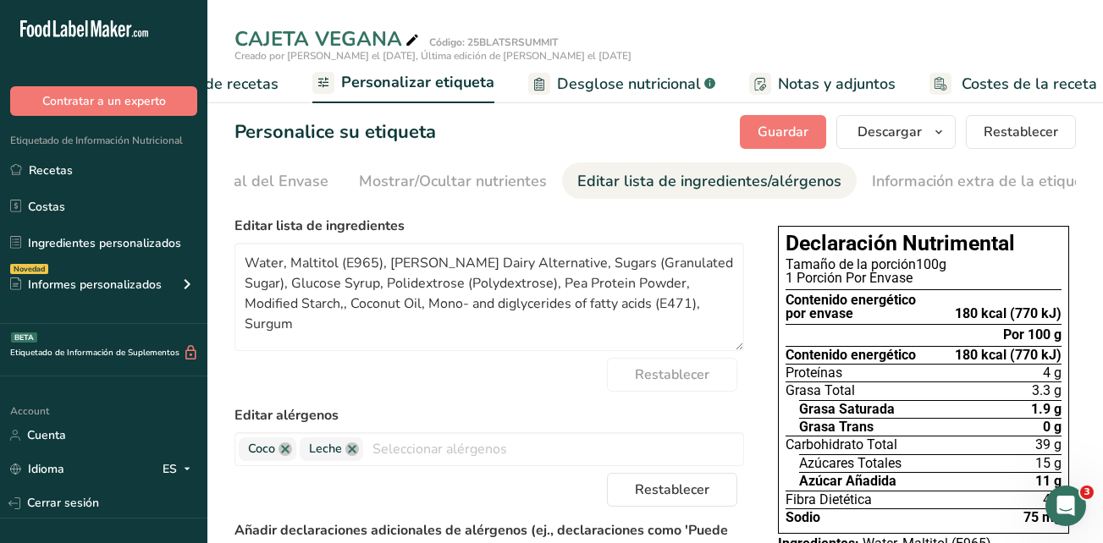
click at [558, 492] on div "Restablecer" at bounding box center [488, 490] width 509 height 34
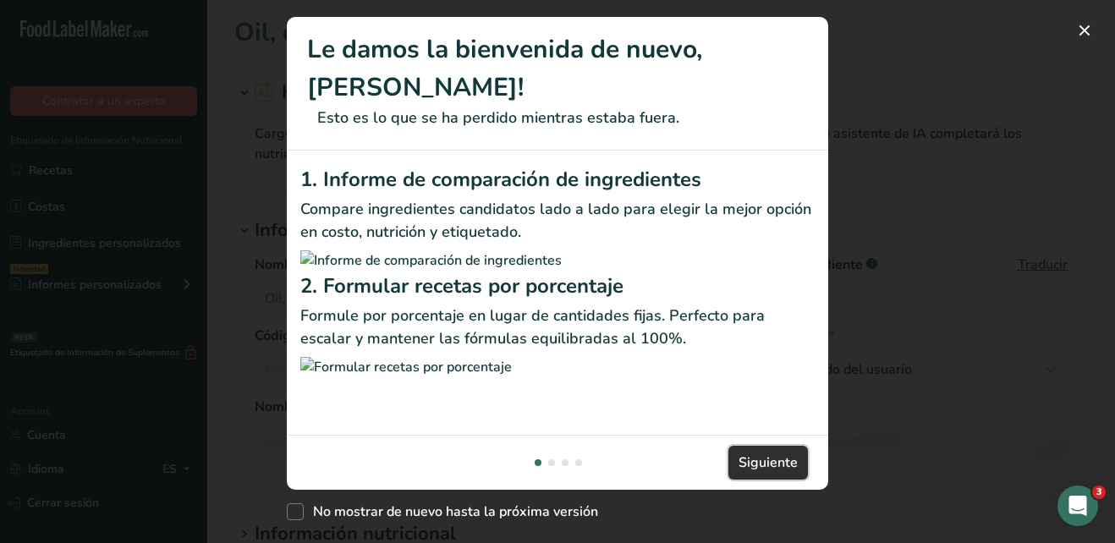
click at [748, 459] on span "Siguiente" at bounding box center [768, 463] width 59 height 20
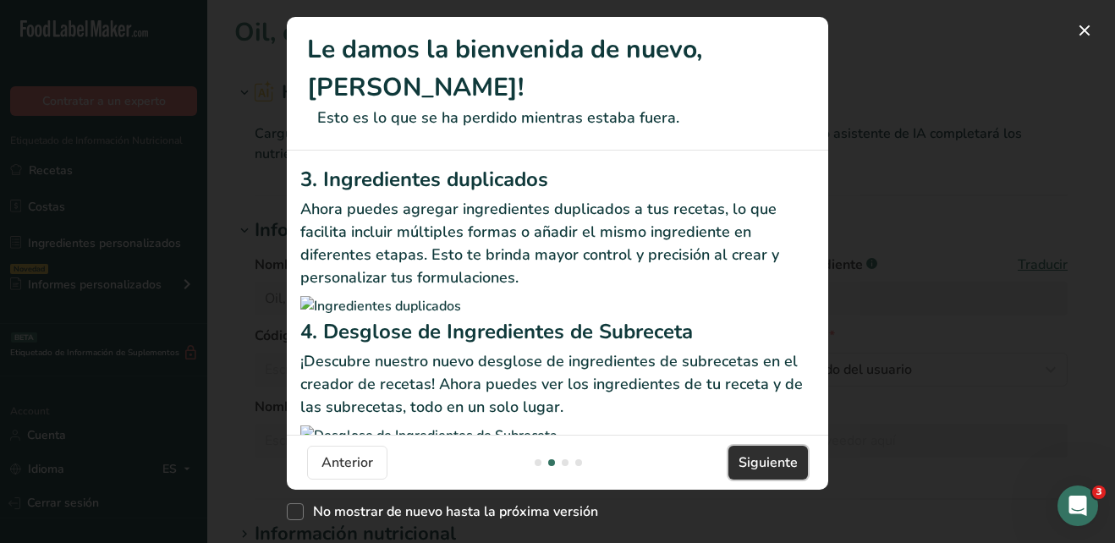
click at [752, 459] on span "Siguiente" at bounding box center [768, 463] width 59 height 20
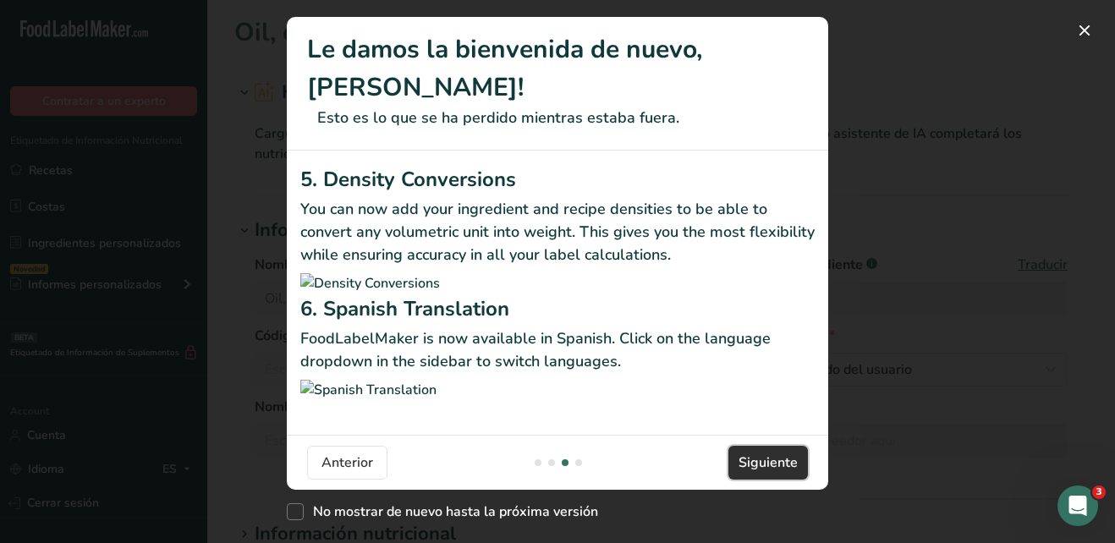
click at [752, 459] on span "Siguiente" at bounding box center [768, 463] width 59 height 20
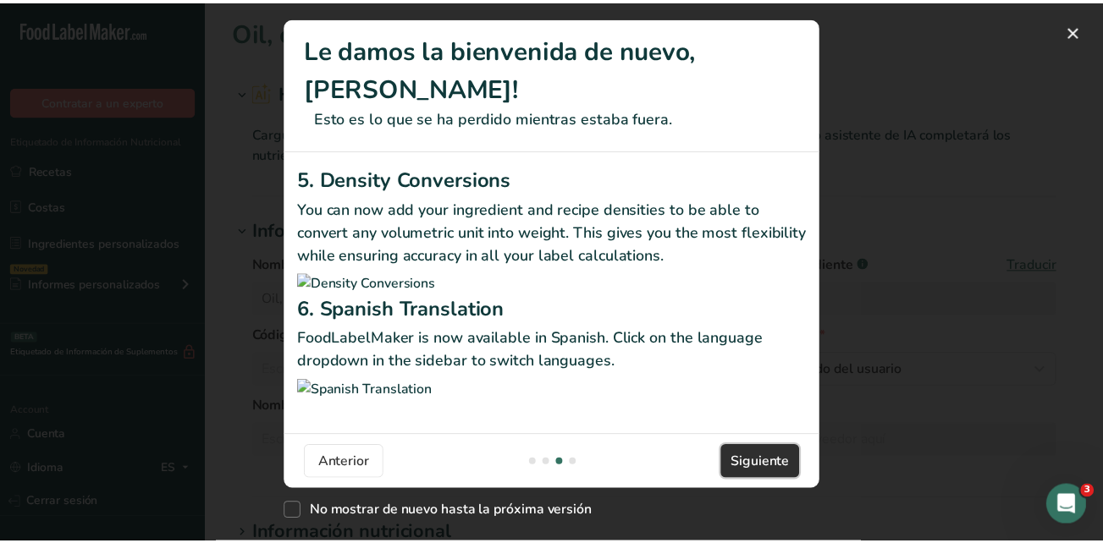
scroll to position [0, 1625]
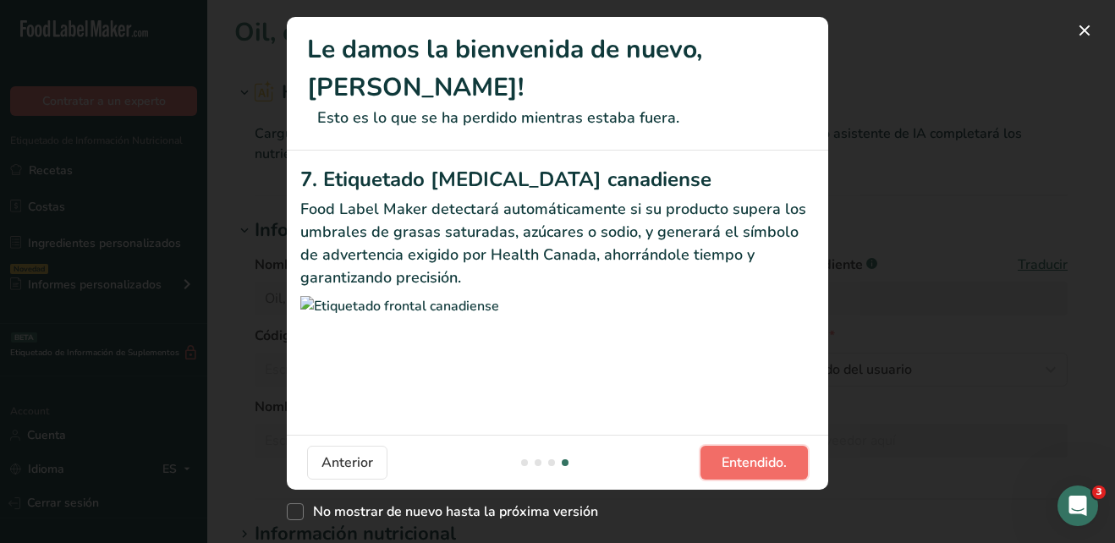
click at [752, 459] on span "Entendido." at bounding box center [754, 463] width 65 height 20
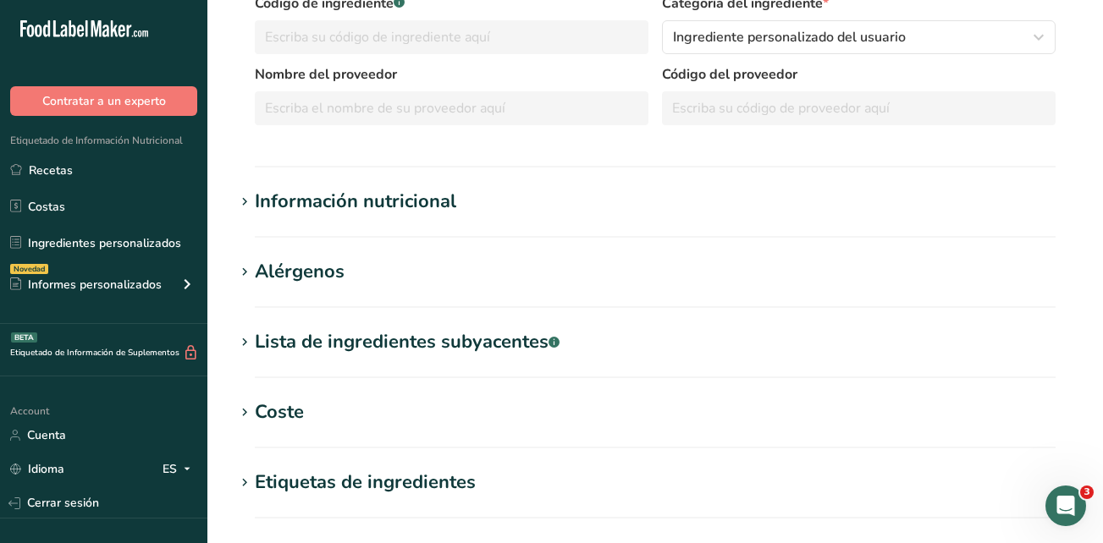
scroll to position [338, 0]
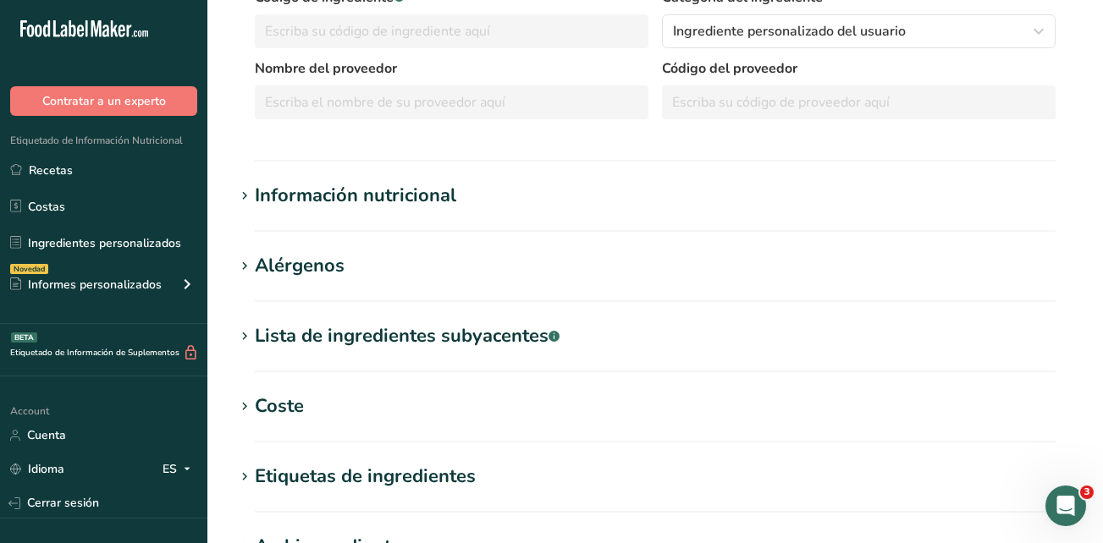
click at [421, 195] on div "Información nutricional" at bounding box center [355, 196] width 201 height 28
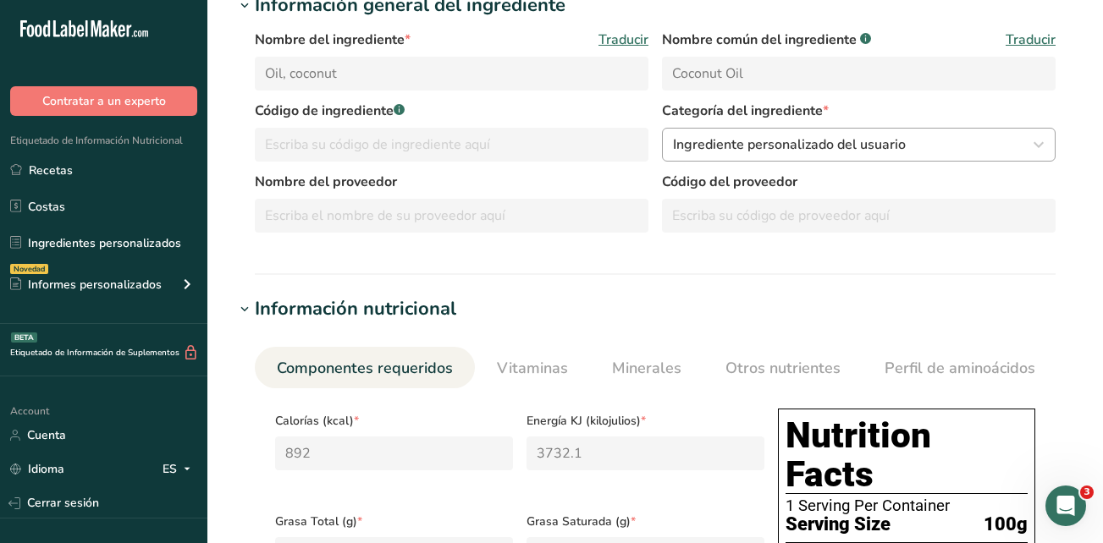
scroll to position [0, 0]
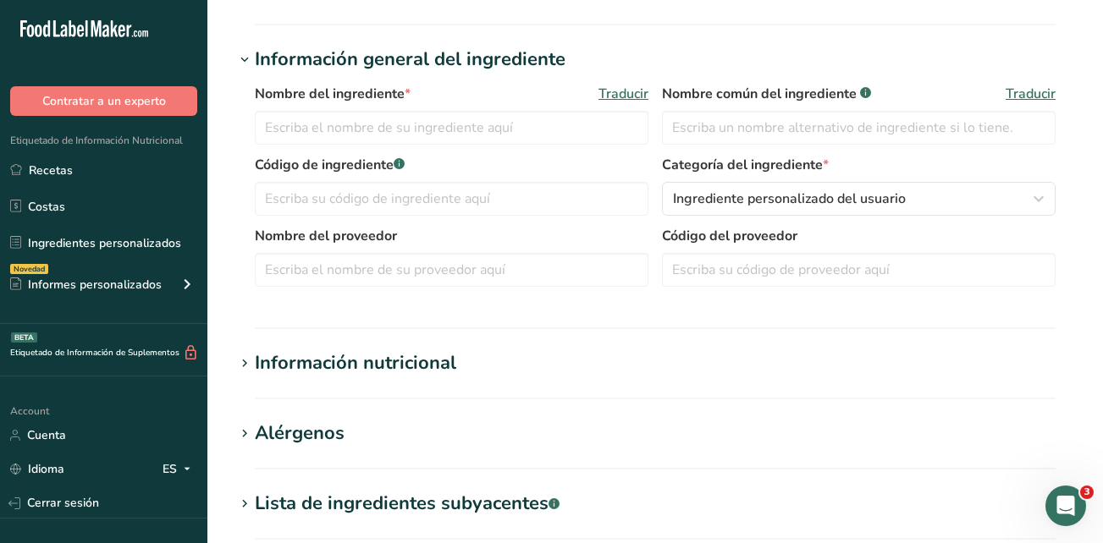
type input "Pea Protein Powder"
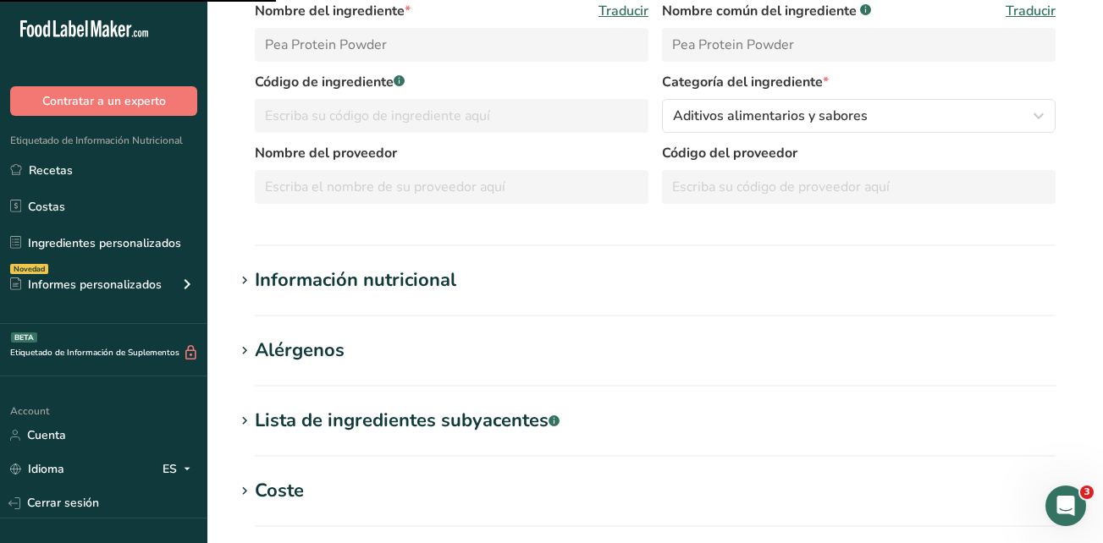
scroll to position [292, 0]
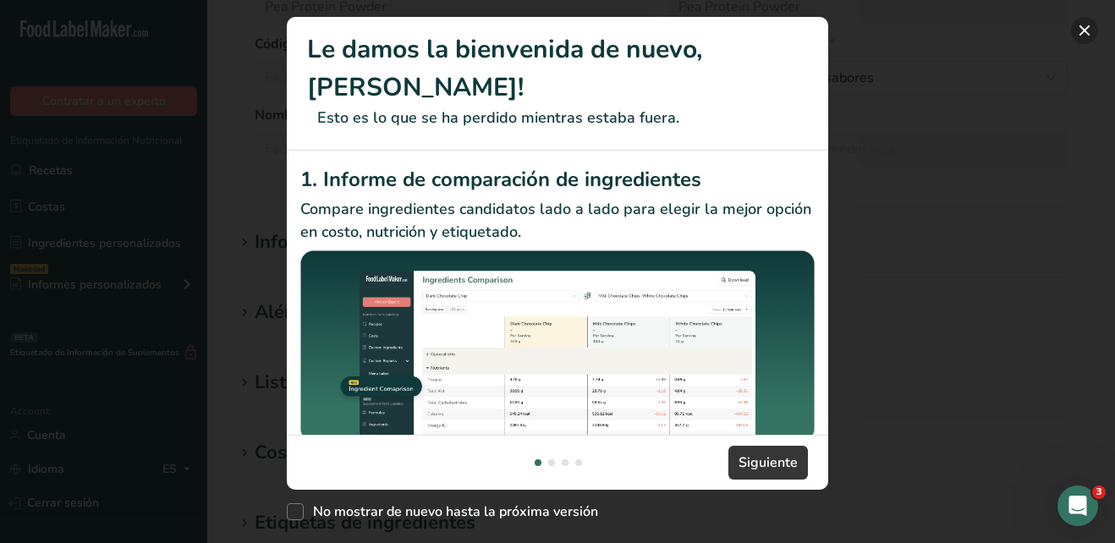
click at [1082, 29] on button "New Features" at bounding box center [1084, 30] width 27 height 27
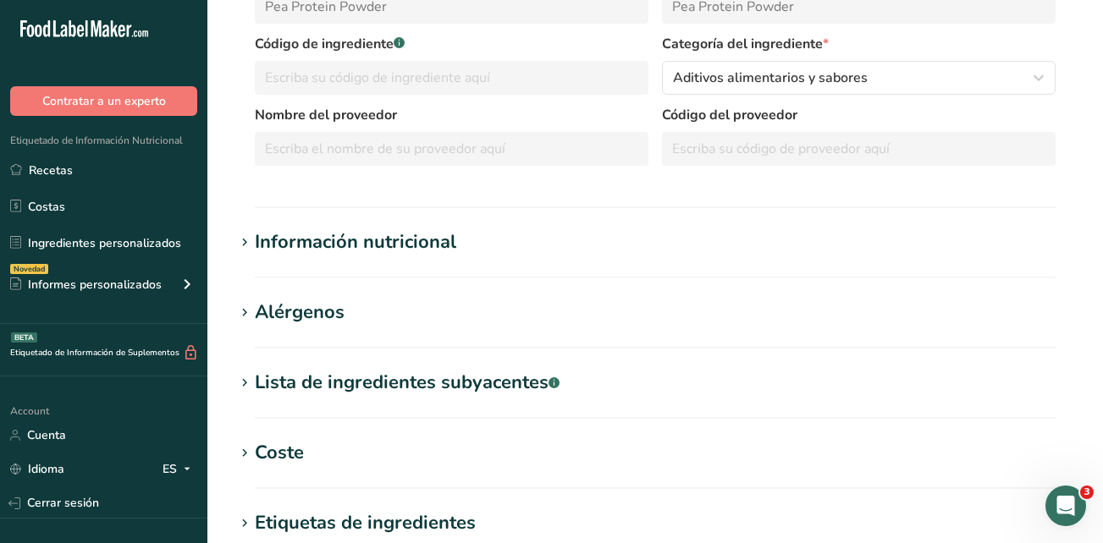
click at [345, 240] on div "Información nutricional" at bounding box center [355, 242] width 201 height 28
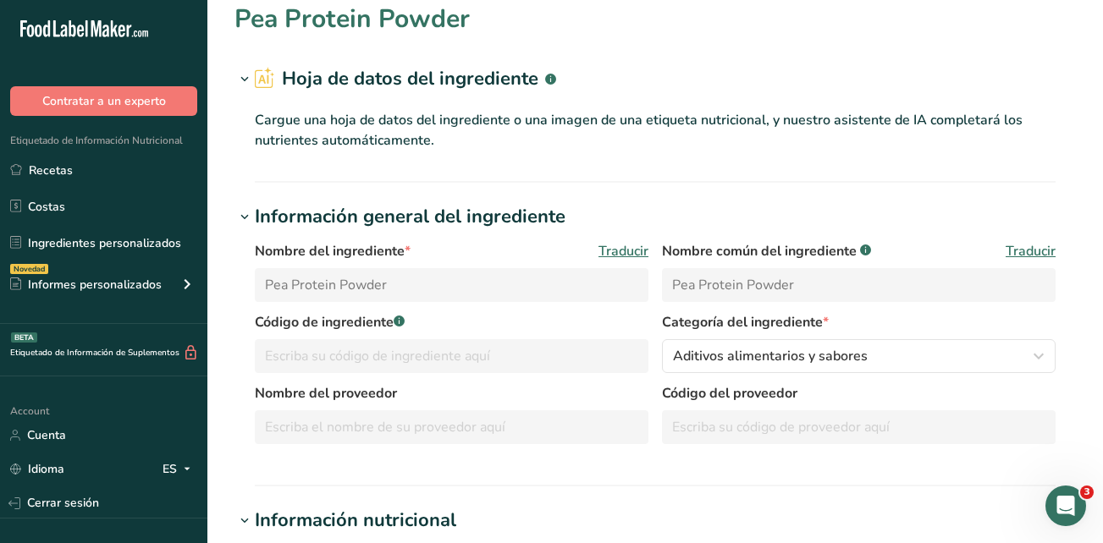
scroll to position [0, 0]
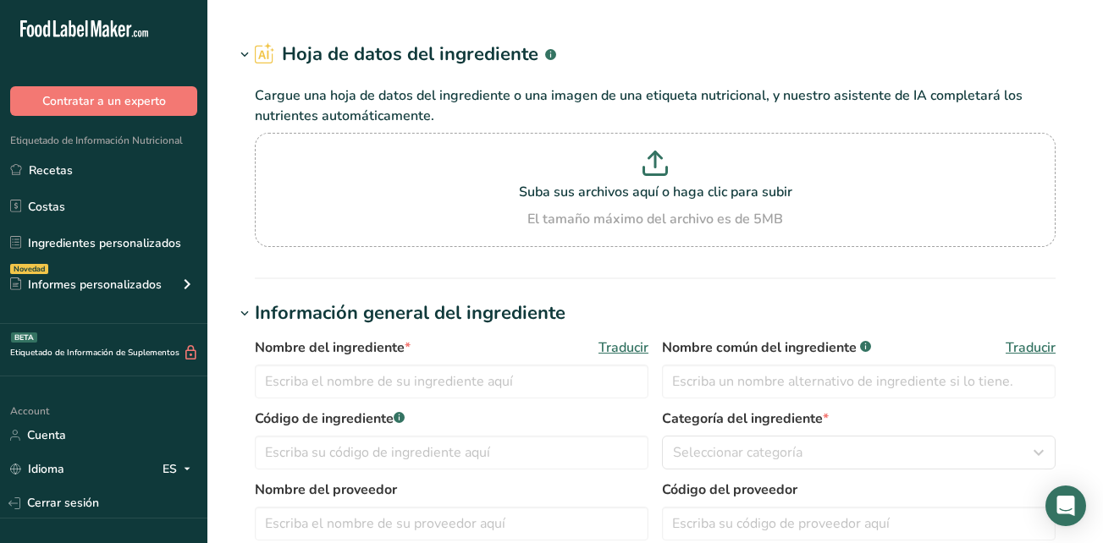
type input "Glucose Syrup"
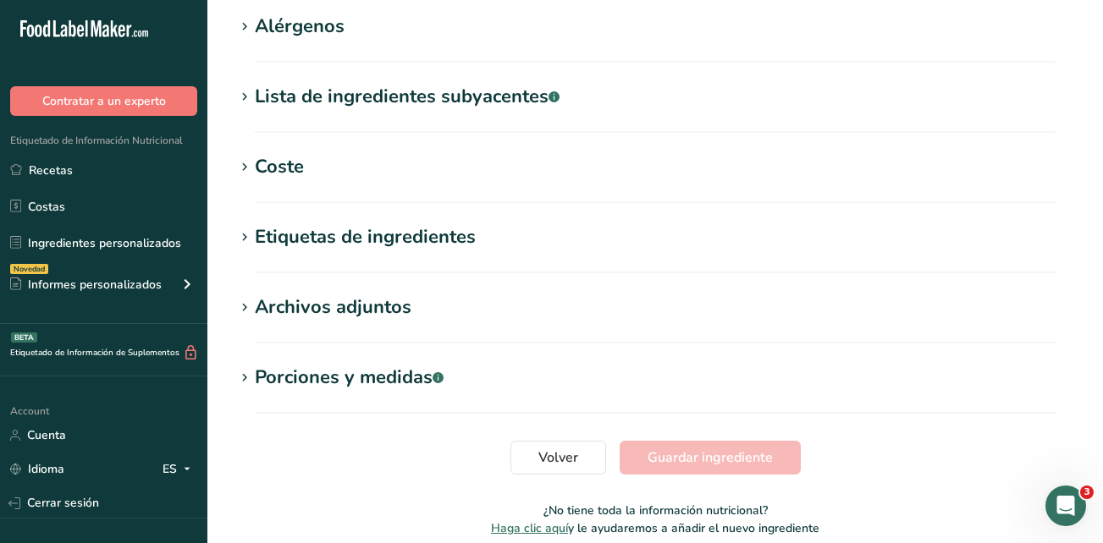
scroll to position [592, 0]
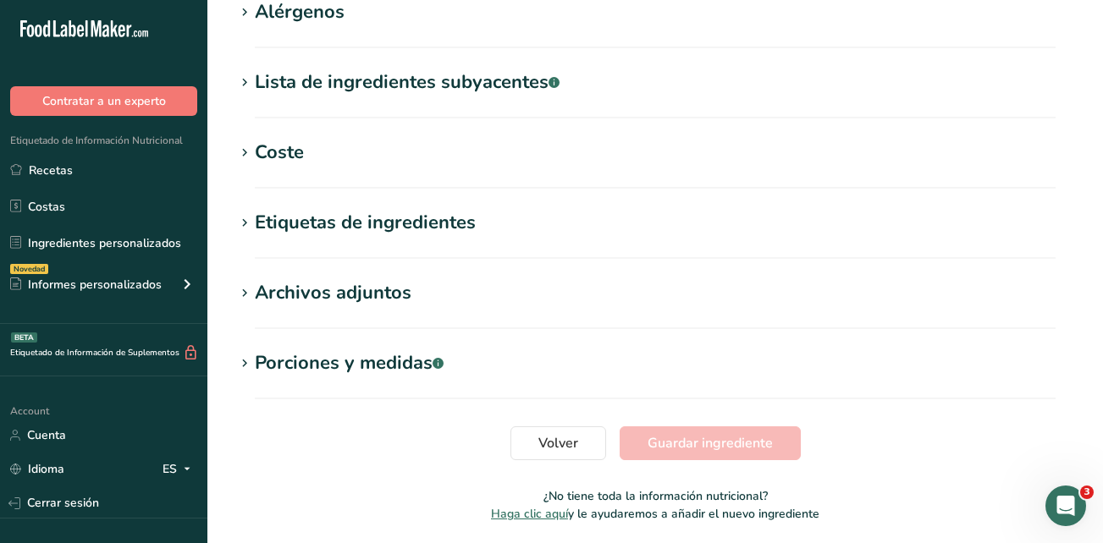
type input "62"
type KJ "259.4"
type Fat "0"
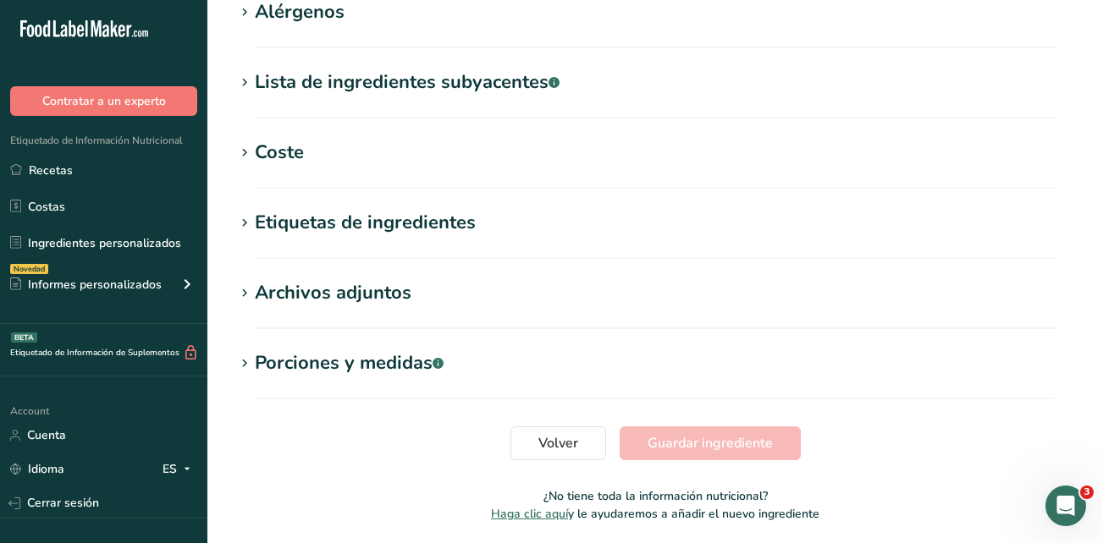
type input "0"
type input "14"
type Carbohydrates "17"
type Fiber "0"
type Sugars "17"
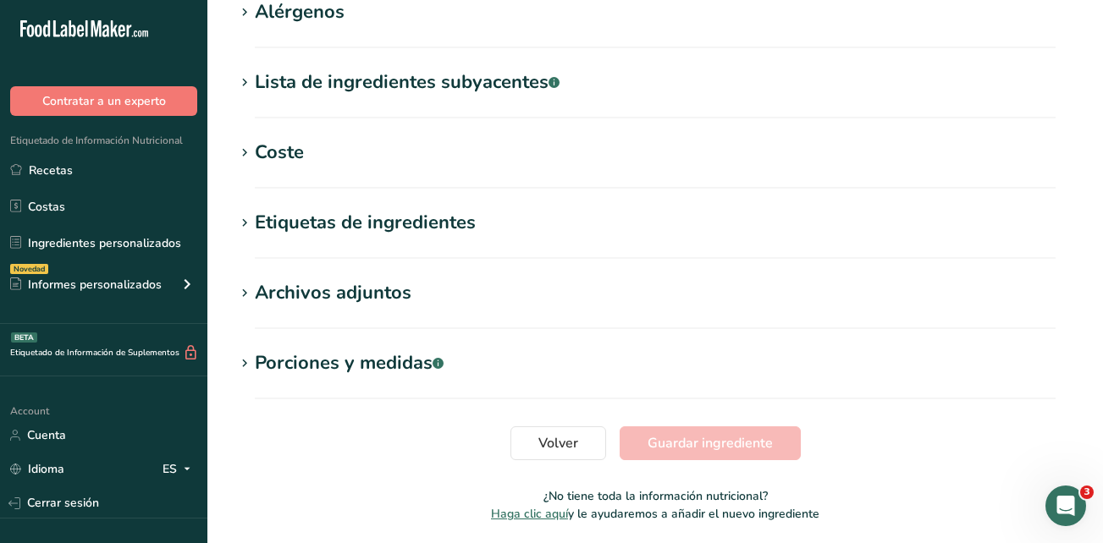
type Sugars "0"
type input "0"
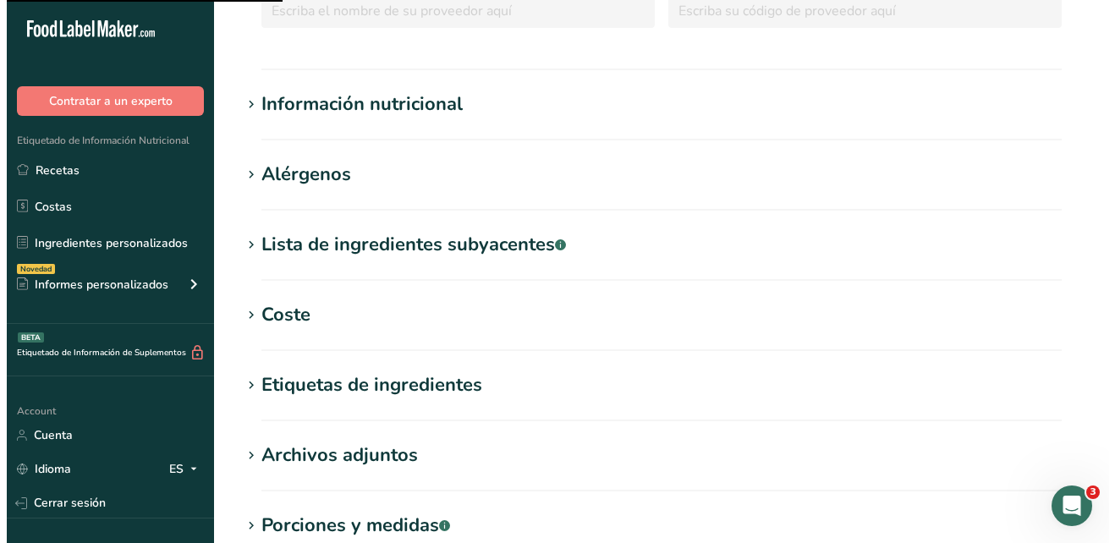
scroll to position [423, 0]
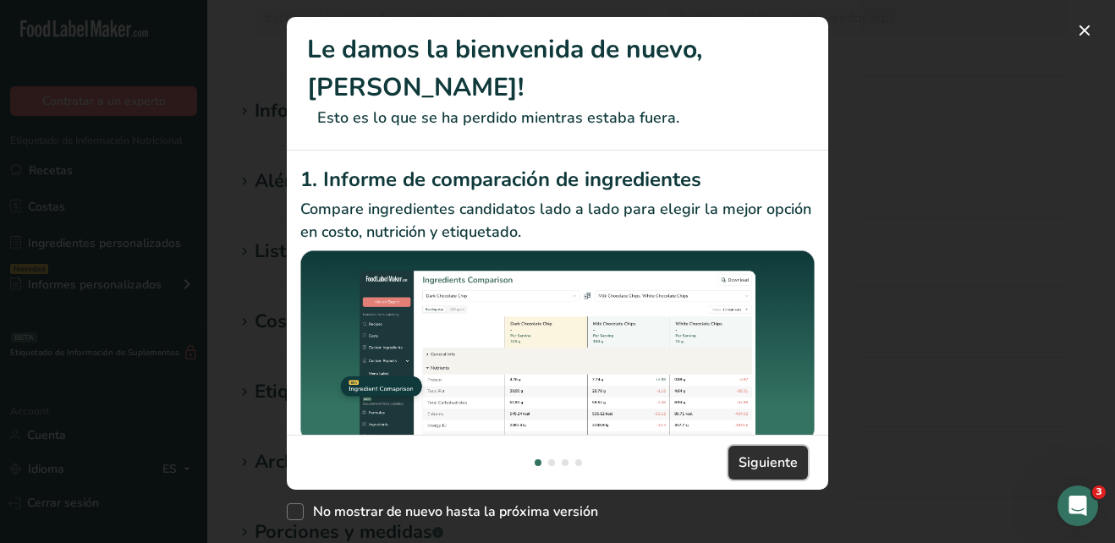
click at [747, 460] on span "Siguiente" at bounding box center [768, 463] width 59 height 20
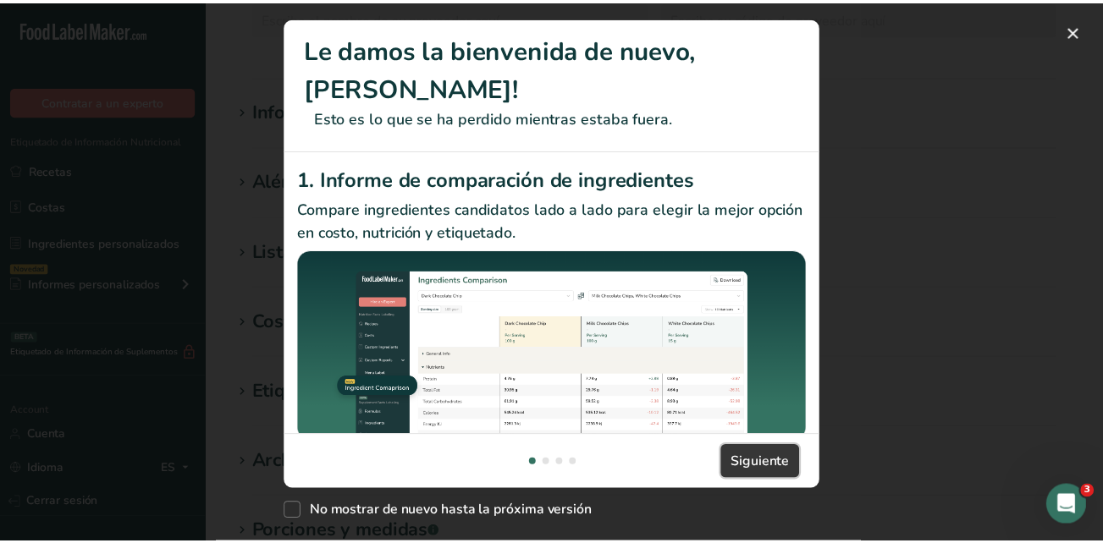
scroll to position [0, 542]
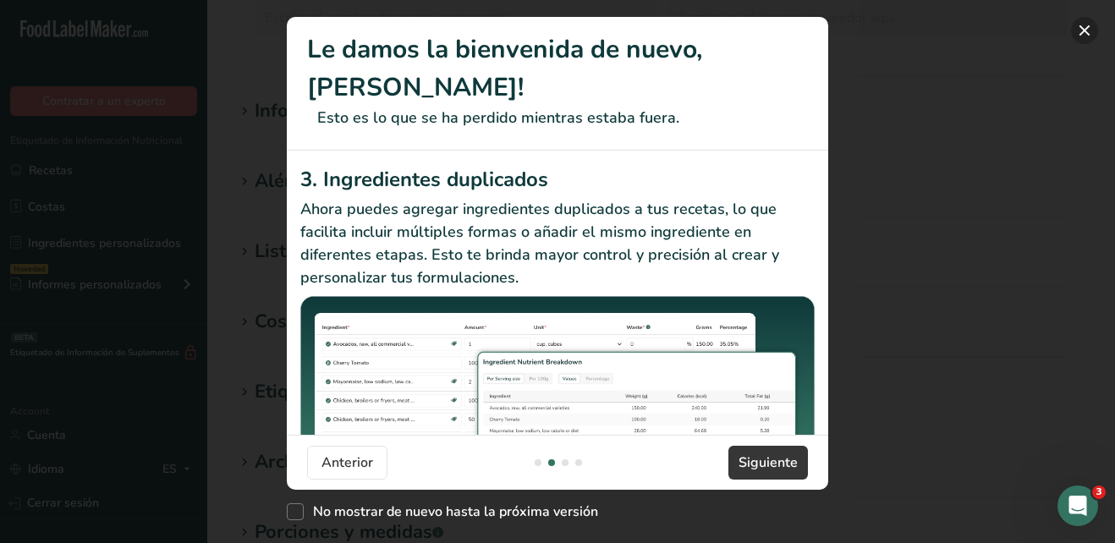
click at [1085, 30] on button "New Features" at bounding box center [1084, 30] width 27 height 27
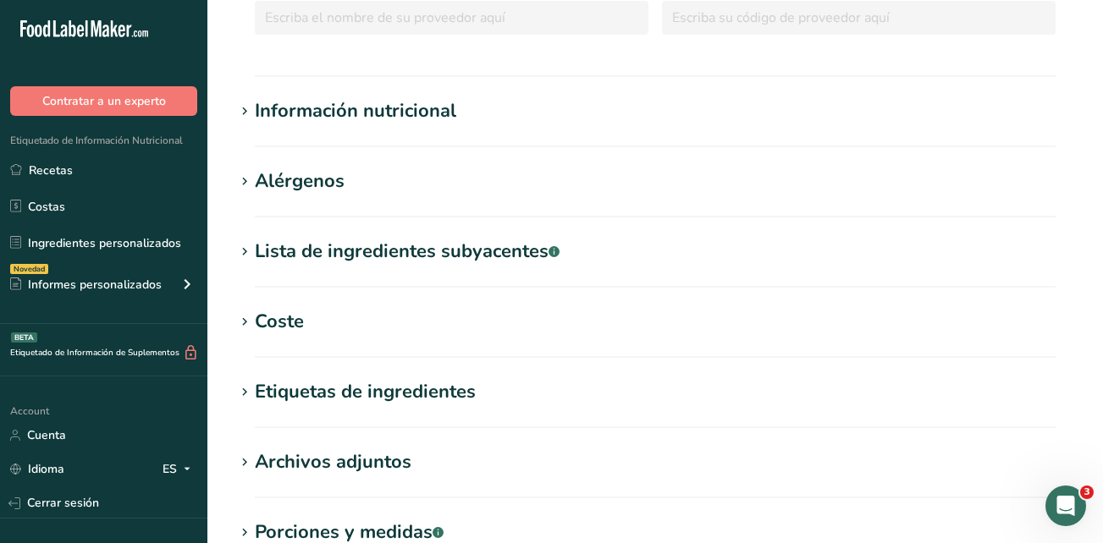
click at [354, 116] on div "Información nutricional" at bounding box center [355, 111] width 201 height 28
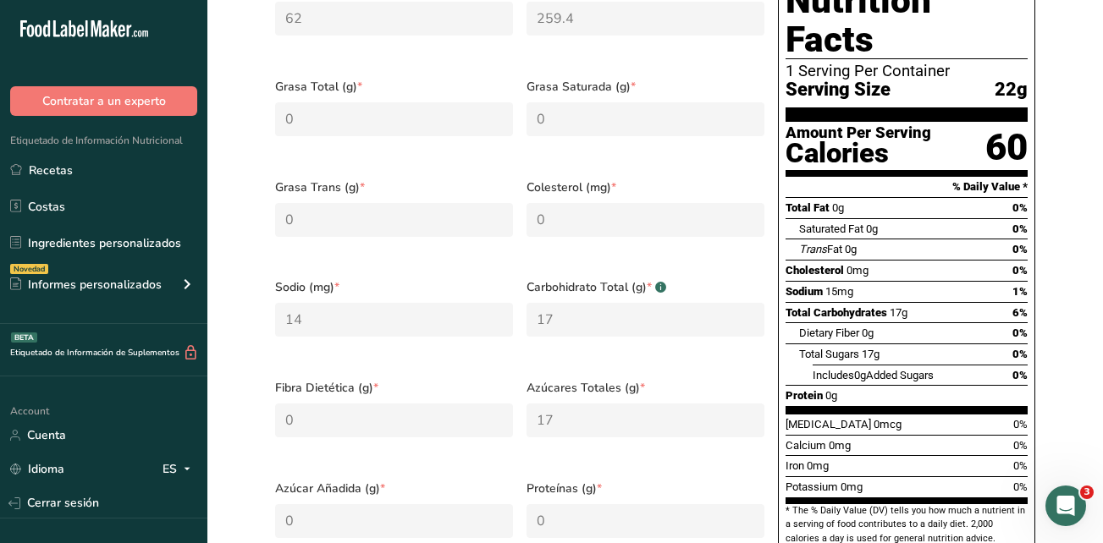
scroll to position [508, 0]
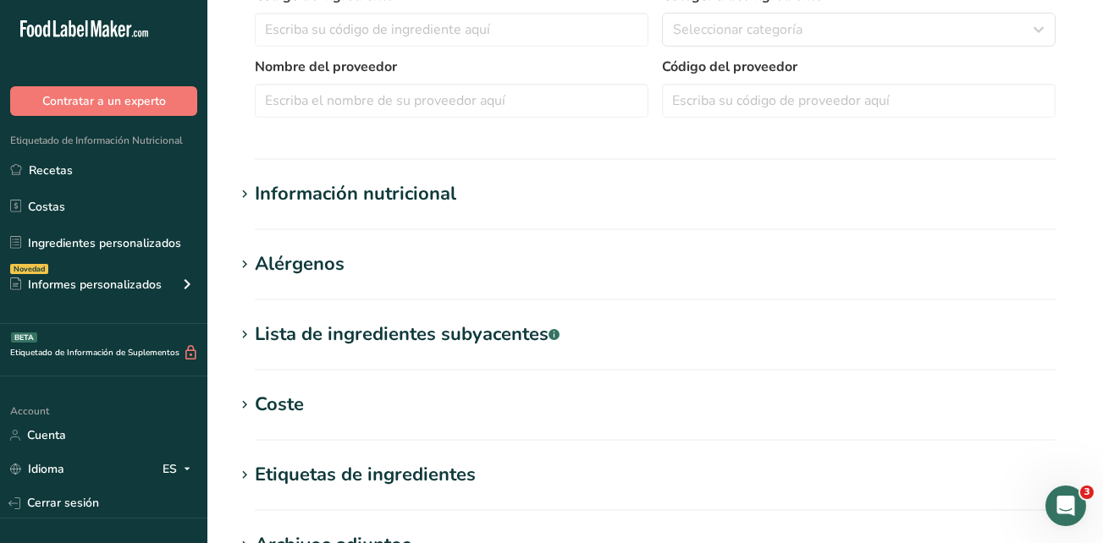
click at [394, 197] on div "Información nutricional" at bounding box center [355, 194] width 201 height 28
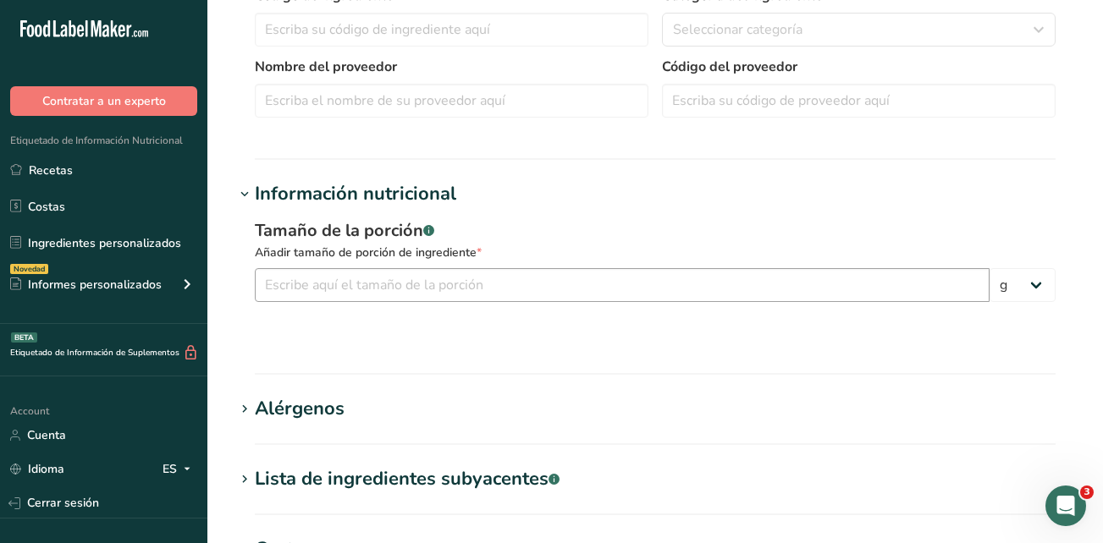
type input "Mono- and diglycerides of fatty acids (E471)"
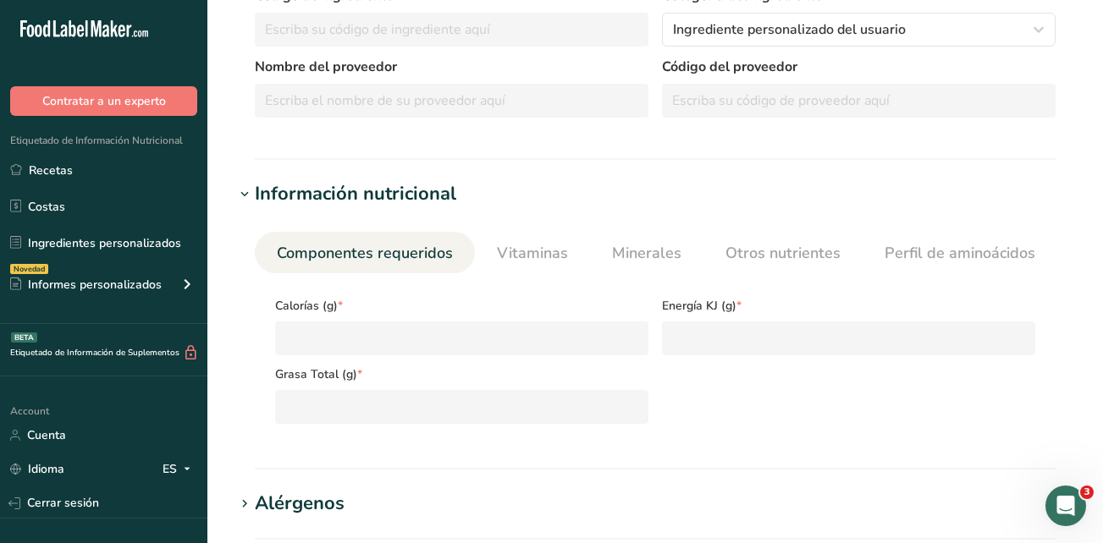
type input "850"
type KJ "3556.4"
type Fat "100"
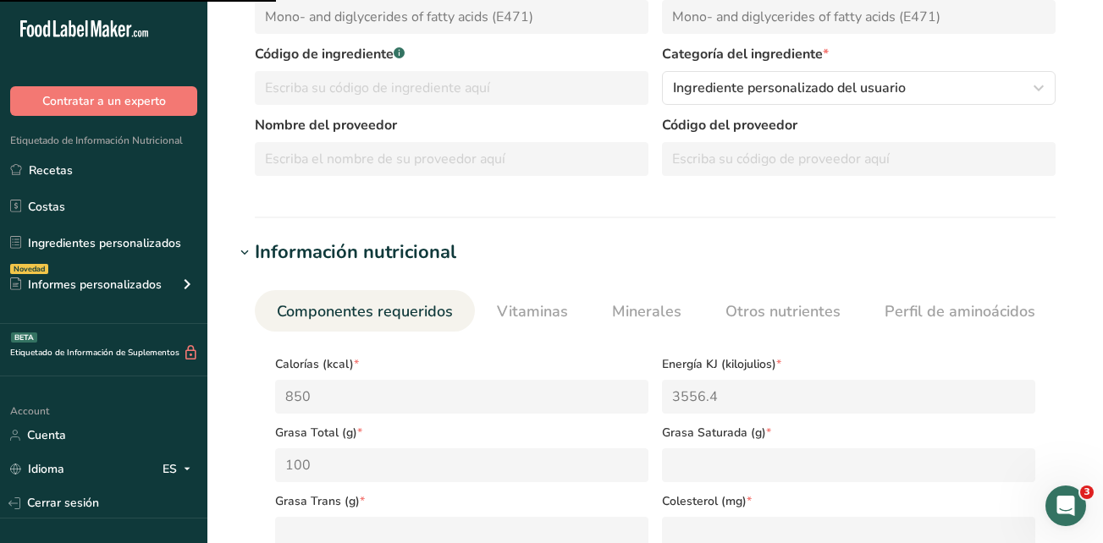
scroll to position [423, 0]
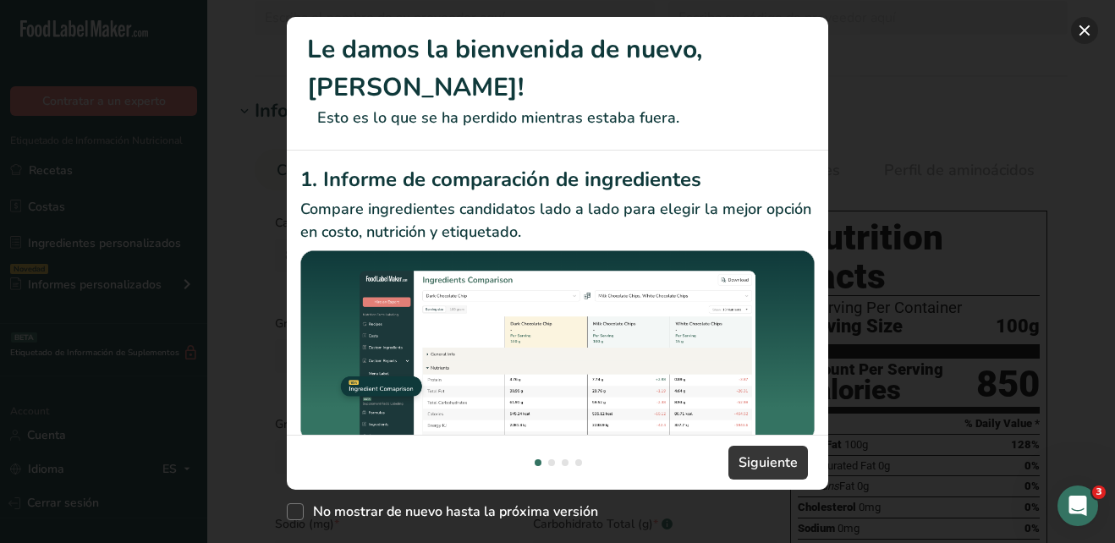
click at [1083, 26] on button "New Features" at bounding box center [1084, 30] width 27 height 27
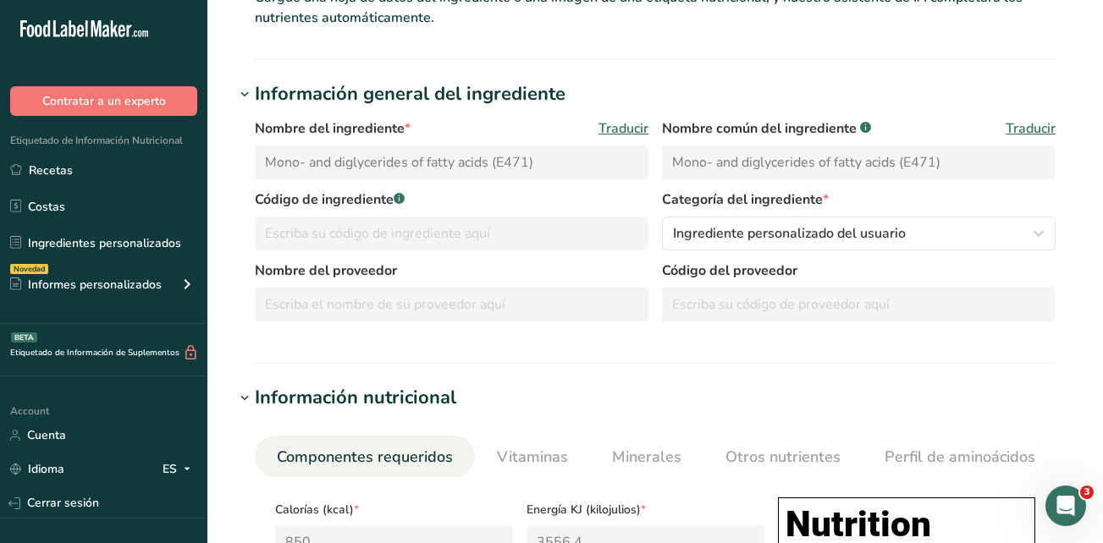
scroll to position [85, 0]
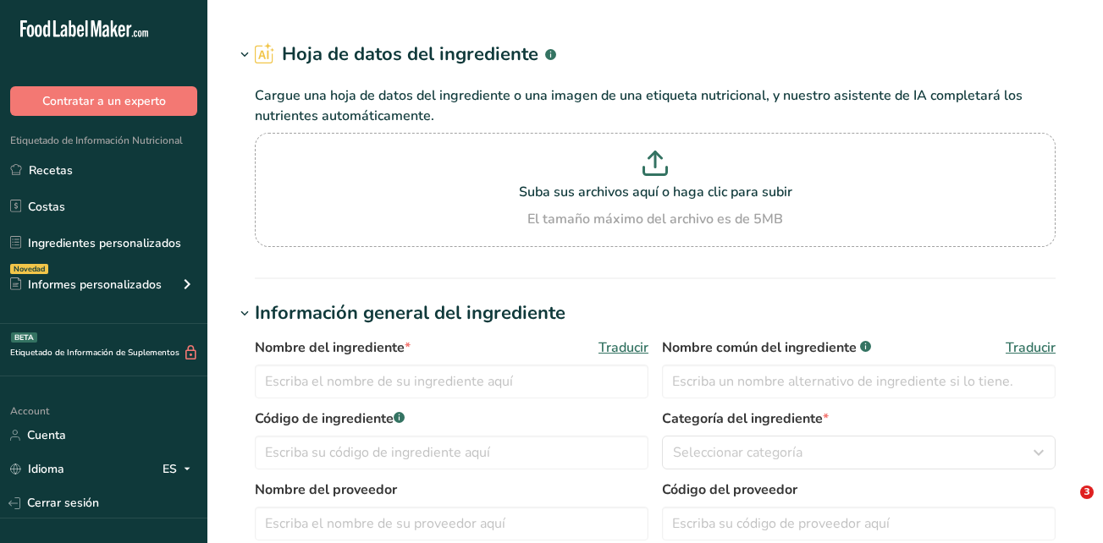
type input "Maltitol (E965)"
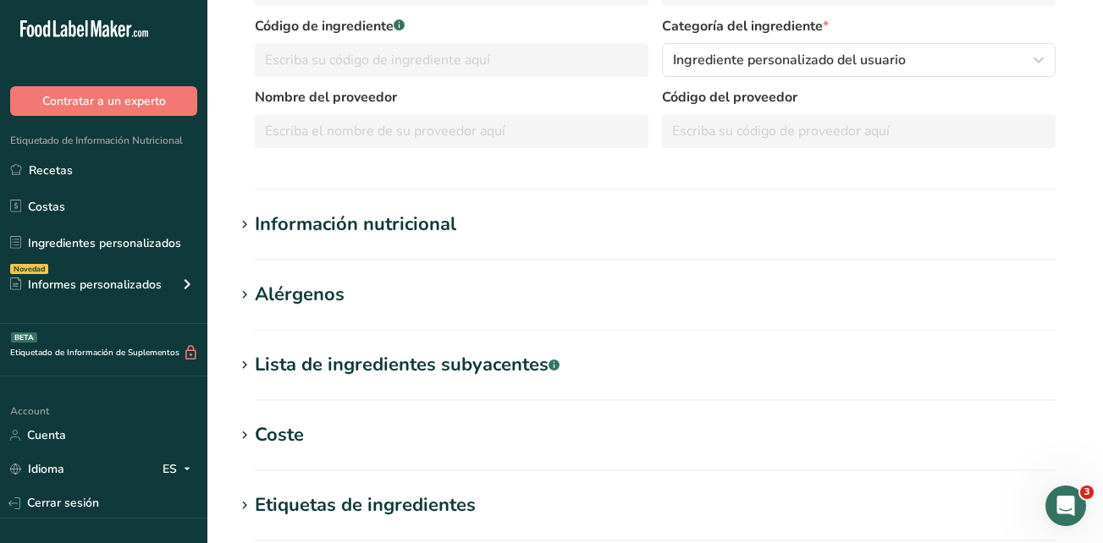
scroll to position [461, 0]
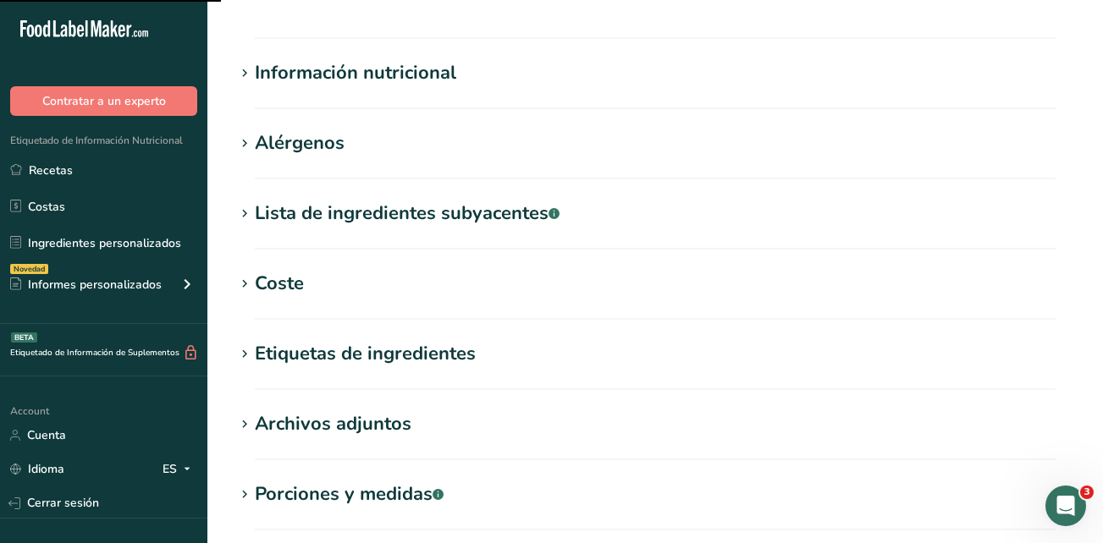
click at [410, 72] on div ".a-20{fill:#fff;} Contratar a un experto Etiquetado de Información Nutricional …" at bounding box center [551, 137] width 1103 height 1197
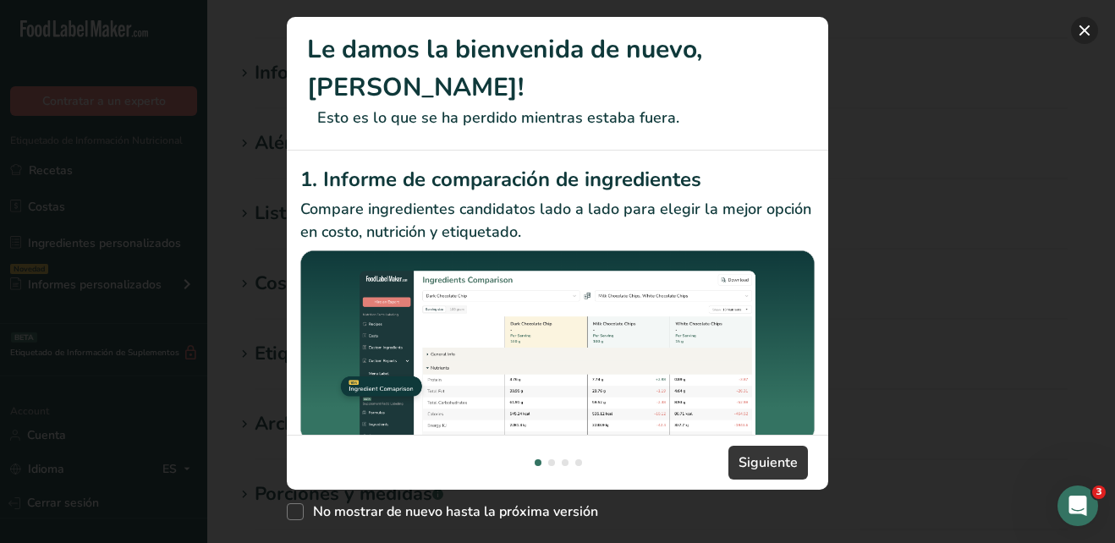
click at [1081, 26] on button "New Features" at bounding box center [1084, 30] width 27 height 27
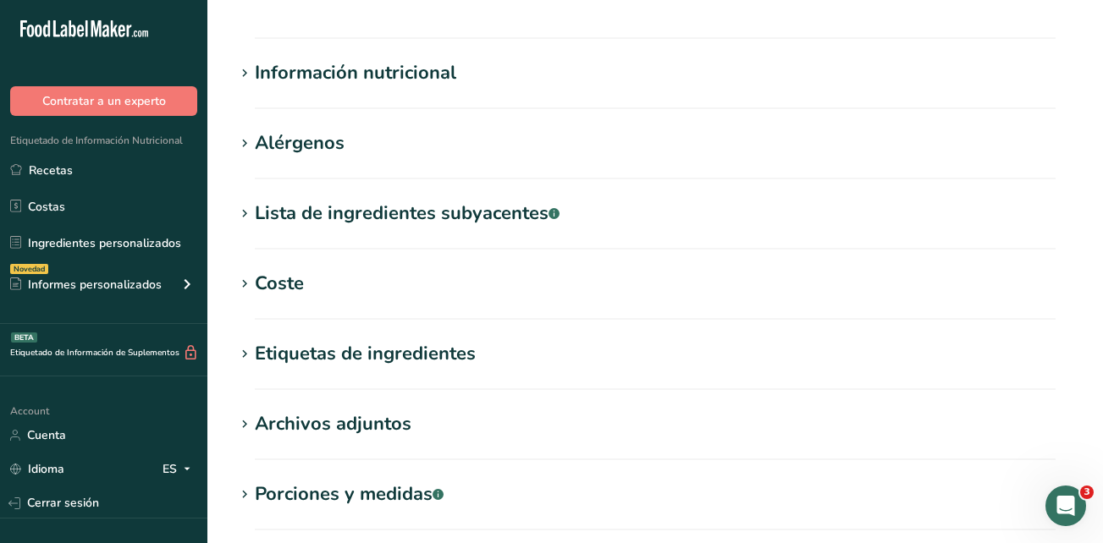
click at [428, 77] on div "Información nutricional" at bounding box center [355, 73] width 201 height 28
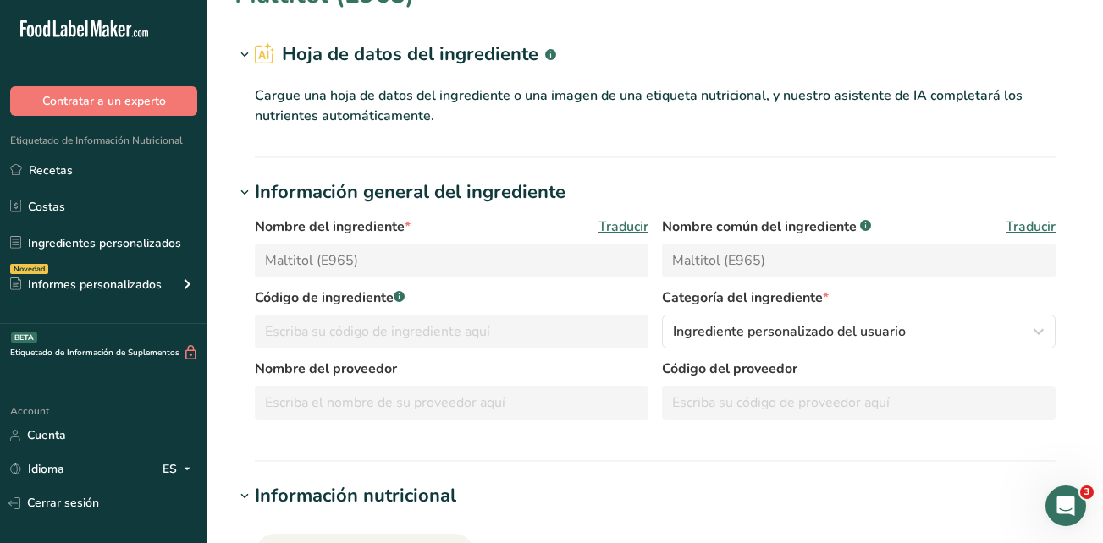
scroll to position [0, 0]
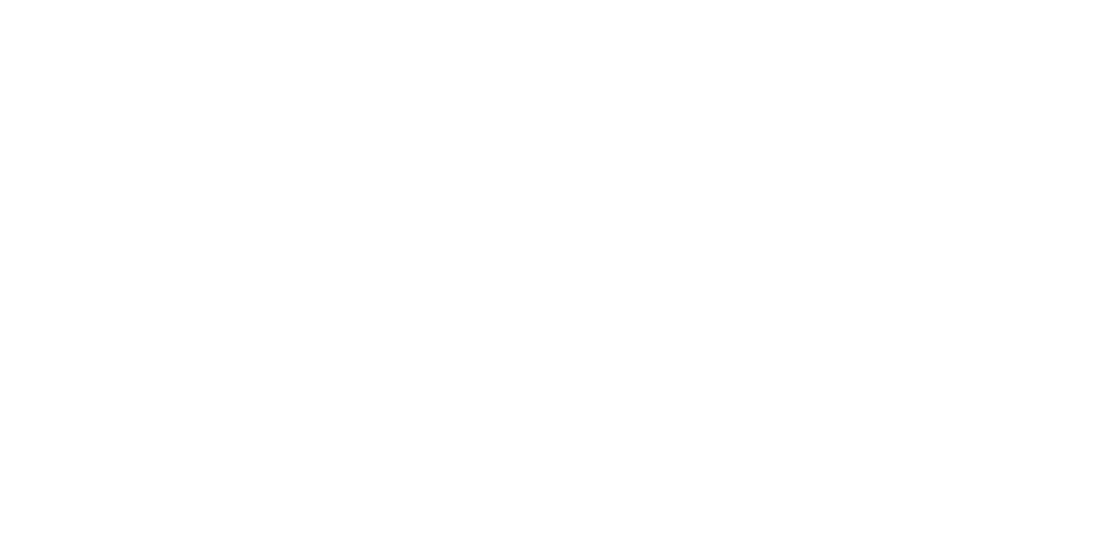
type input "LATAM 129 - OryzOlait, Rice Dairy Alternative"
type input "Rice Dairy Alternative"
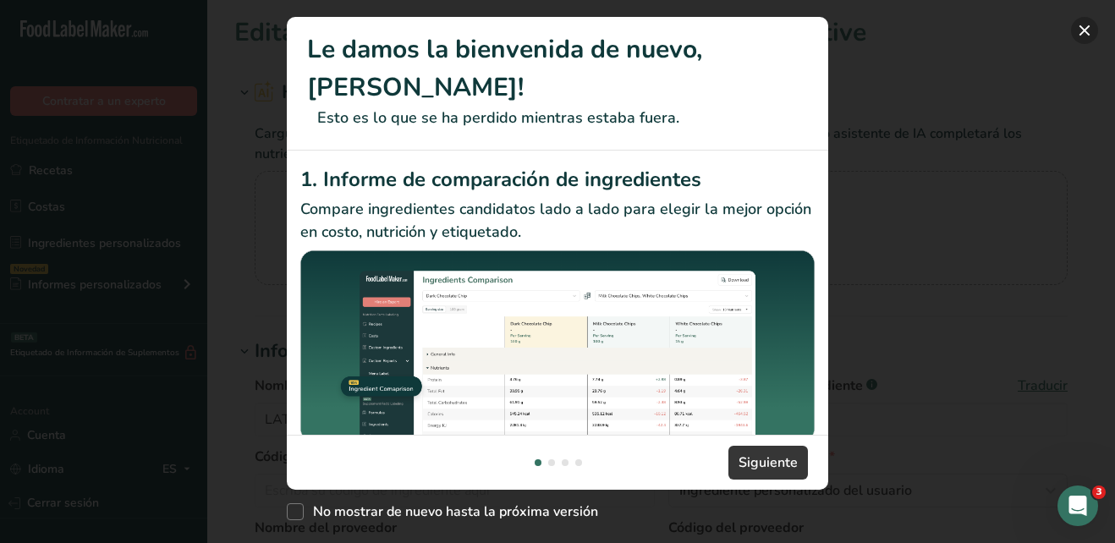
click at [1080, 29] on button "New Features" at bounding box center [1084, 30] width 27 height 27
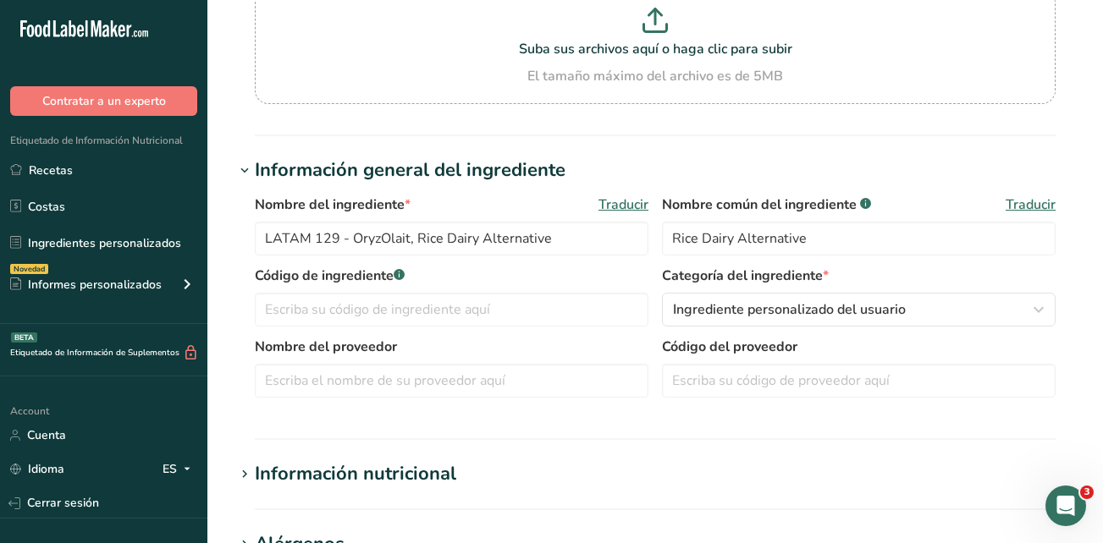
scroll to position [423, 0]
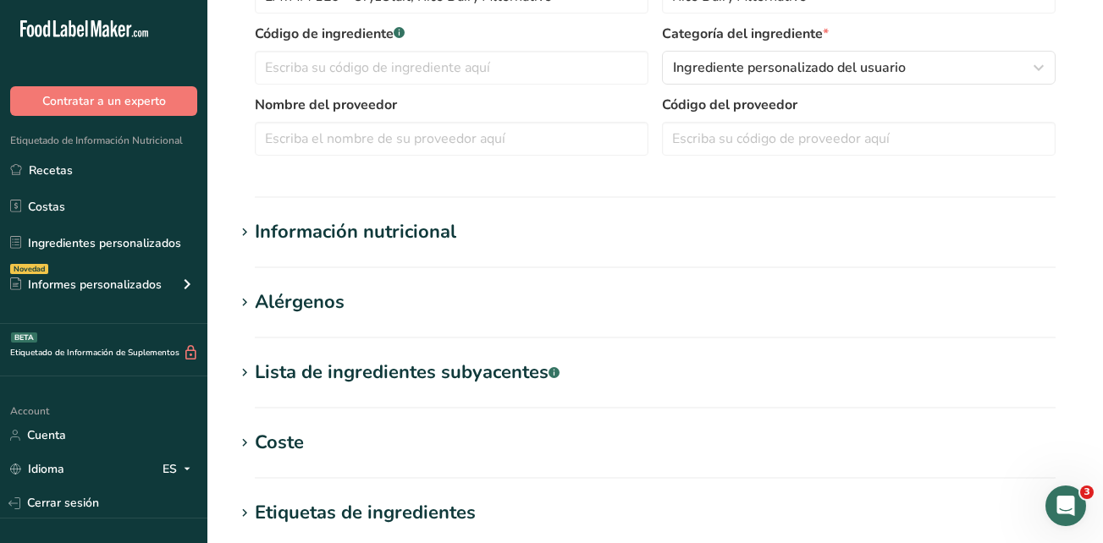
click at [404, 229] on div "Información nutricional" at bounding box center [355, 232] width 201 height 28
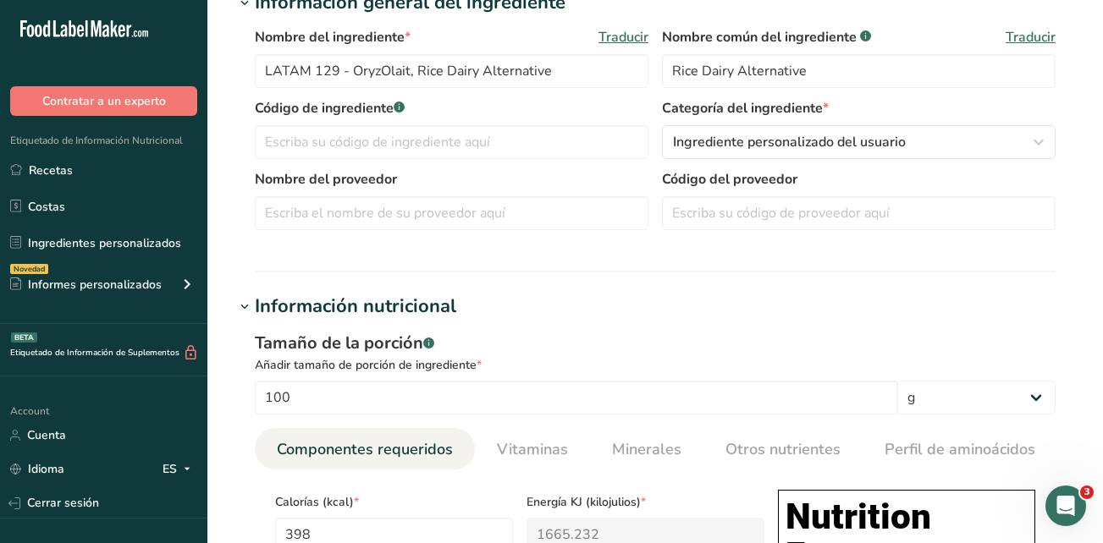
scroll to position [338, 0]
